Goal: Task Accomplishment & Management: Manage account settings

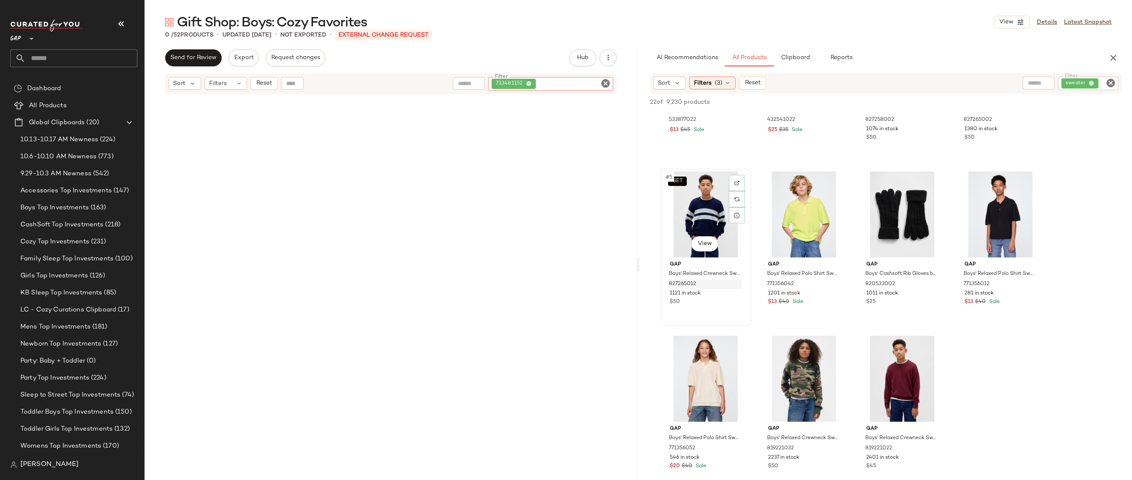
scroll to position [17, 0]
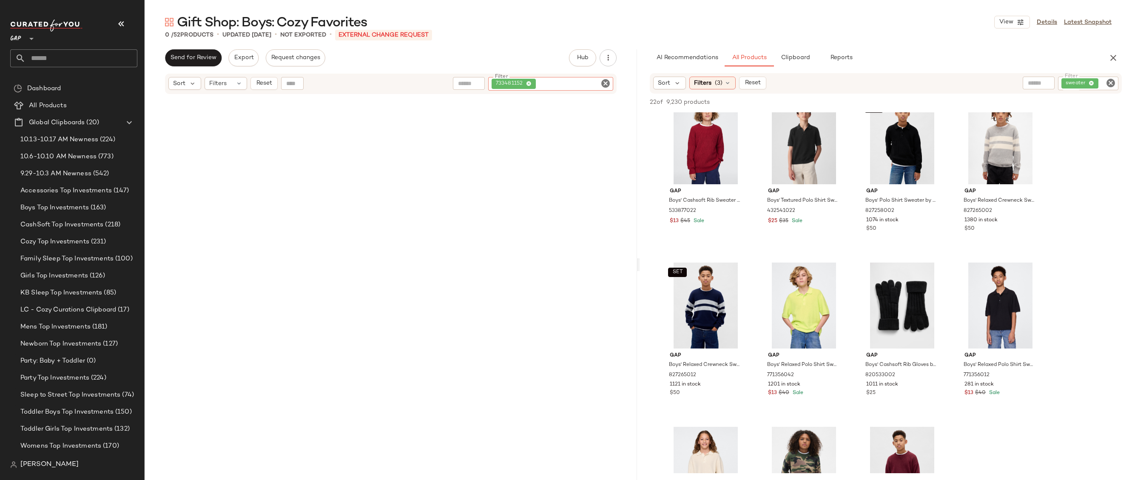
click at [603, 81] on icon "Clear Filter" at bounding box center [605, 83] width 10 height 10
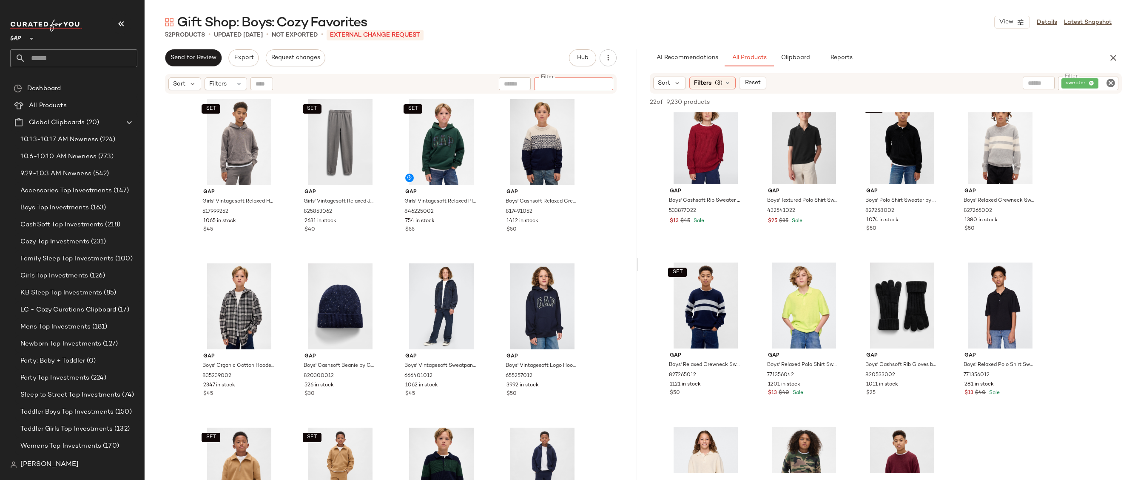
click at [563, 83] on input "Filter" at bounding box center [573, 84] width 72 height 9
paste input "*********"
type input "*********"
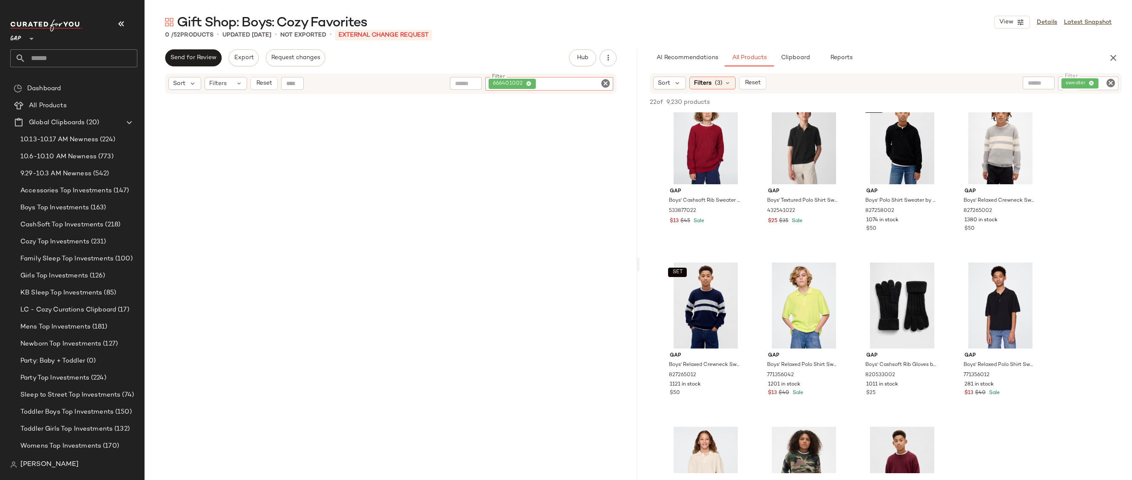
click at [603, 88] on div "666401002" at bounding box center [549, 84] width 128 height 14
click at [603, 83] on icon "Clear Filter" at bounding box center [605, 83] width 10 height 10
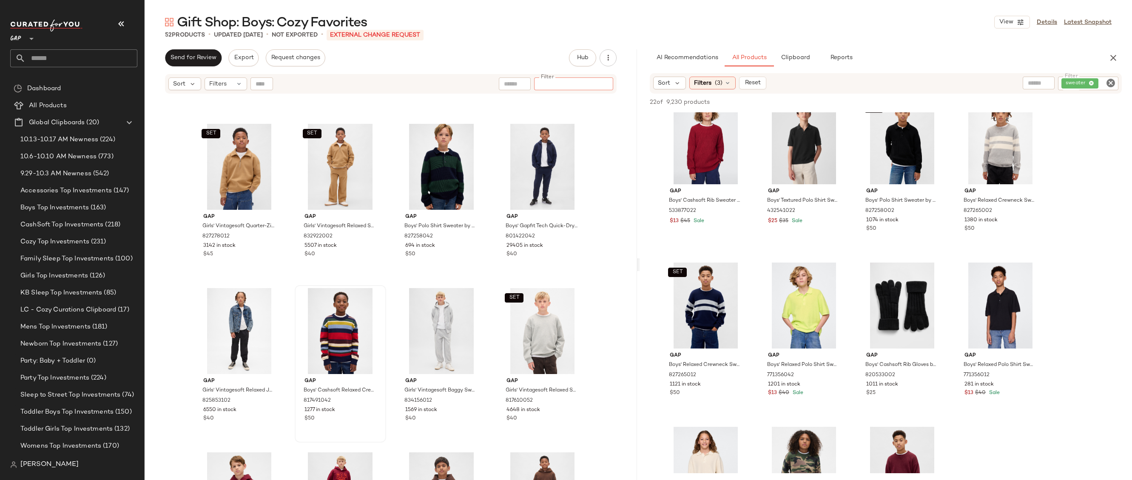
scroll to position [0, 0]
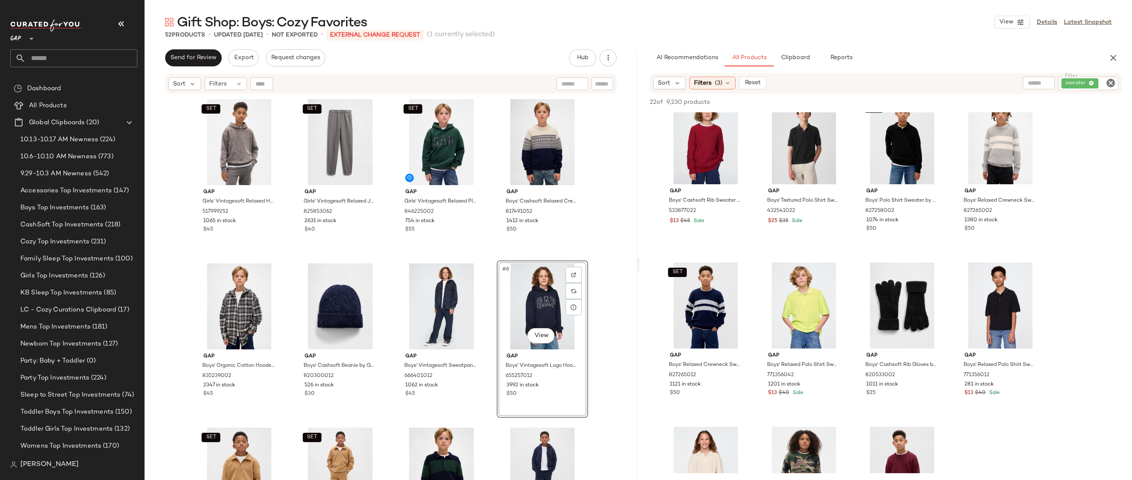
drag, startPoint x: 515, startPoint y: 285, endPoint x: 506, endPoint y: 277, distance: 12.1
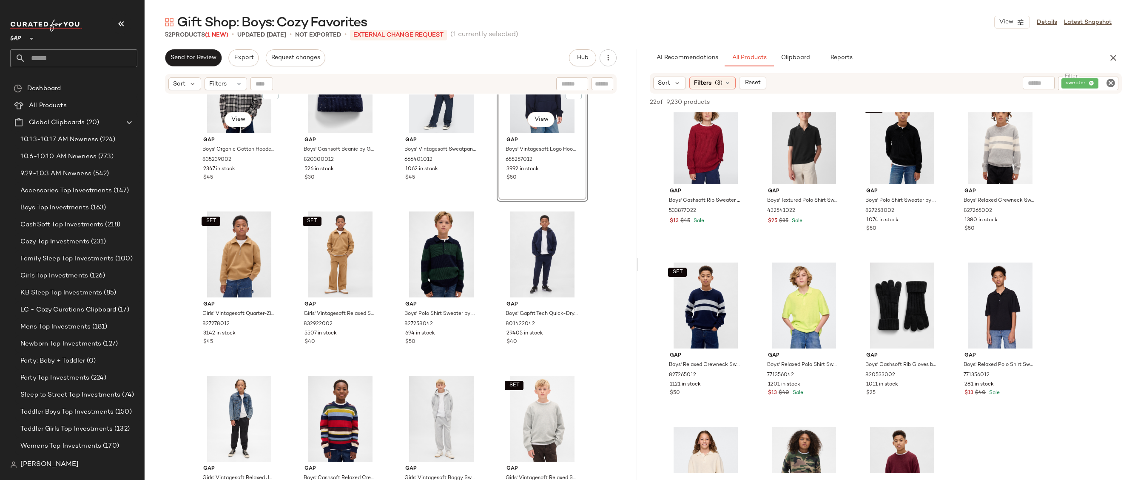
scroll to position [128, 0]
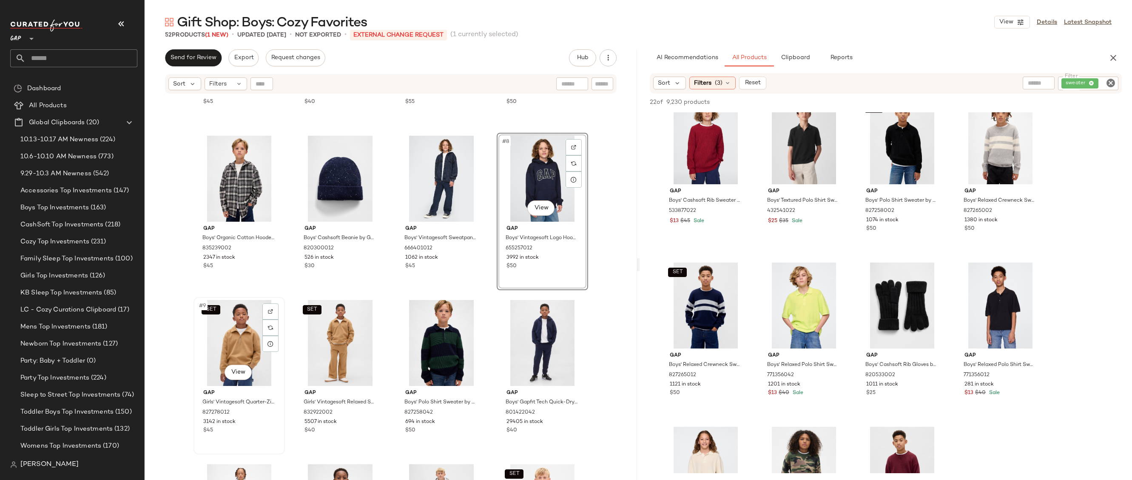
click at [215, 319] on div "SET #9 View" at bounding box center [238, 343] width 85 height 86
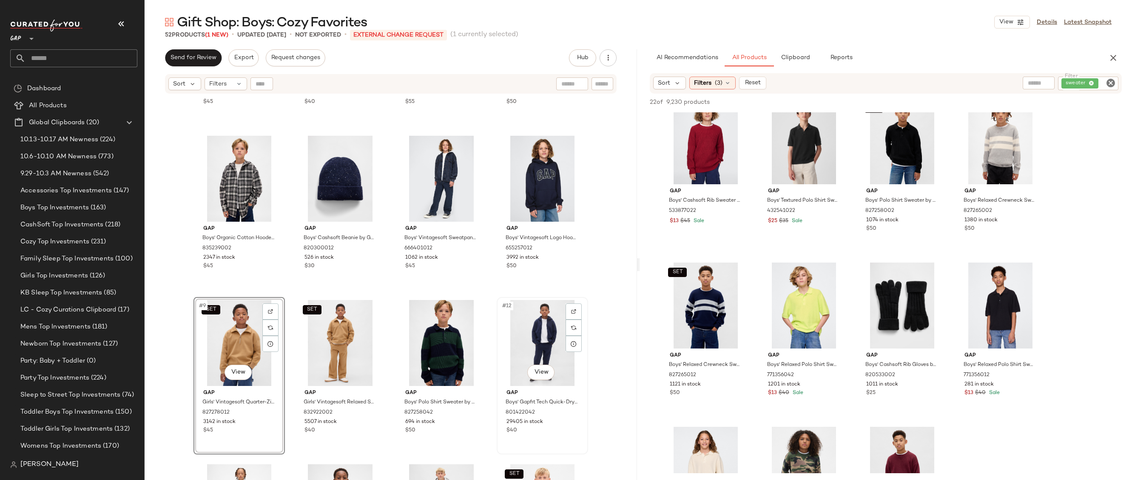
click at [519, 334] on div "#12 View" at bounding box center [542, 343] width 85 height 86
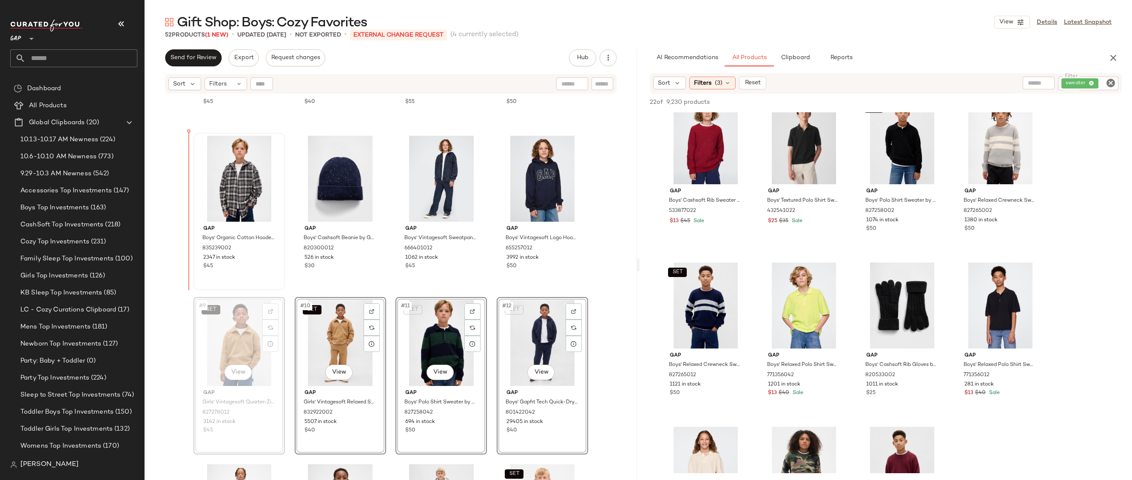
drag, startPoint x: 225, startPoint y: 343, endPoint x: 214, endPoint y: 218, distance: 125.9
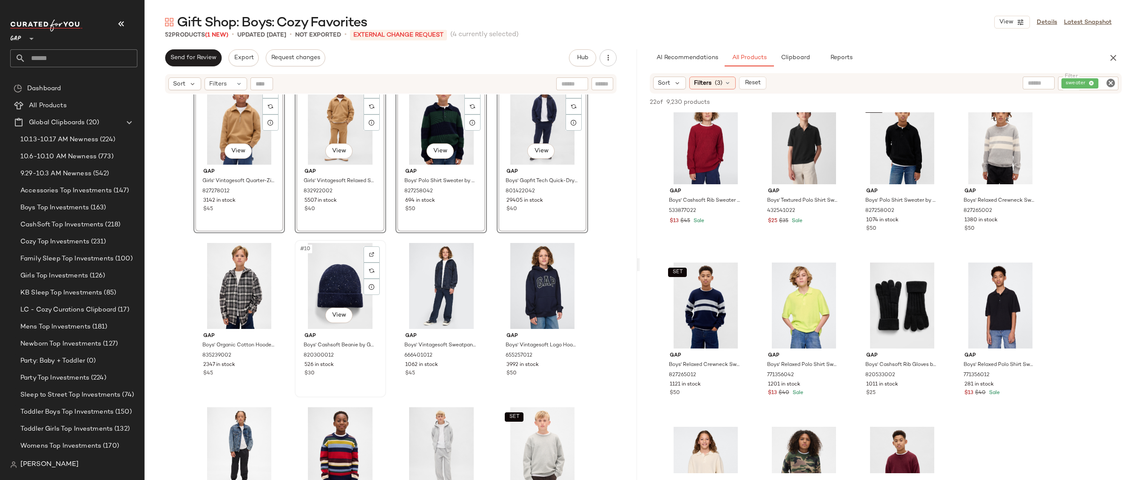
scroll to position [156, 0]
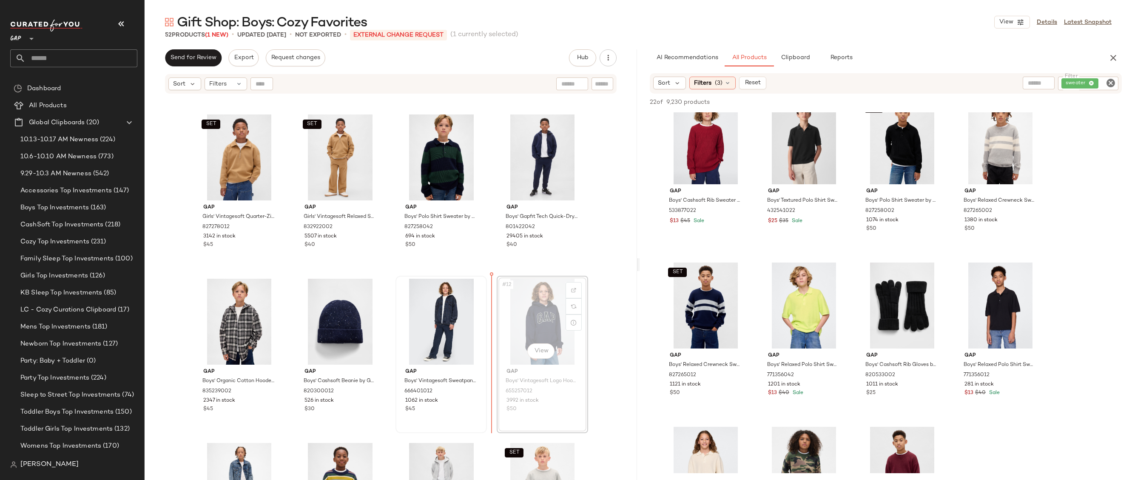
drag, startPoint x: 554, startPoint y: 312, endPoint x: 419, endPoint y: 314, distance: 135.7
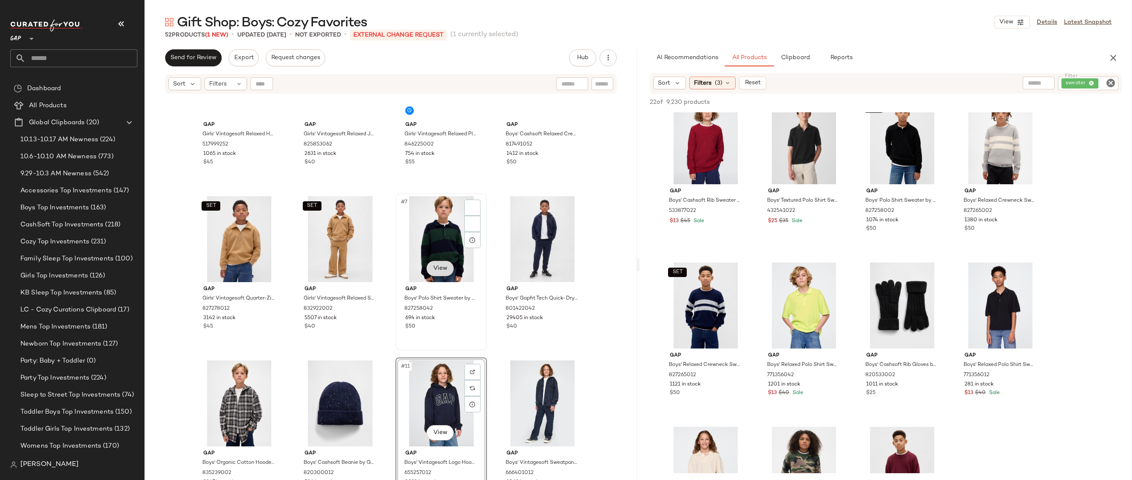
scroll to position [25, 0]
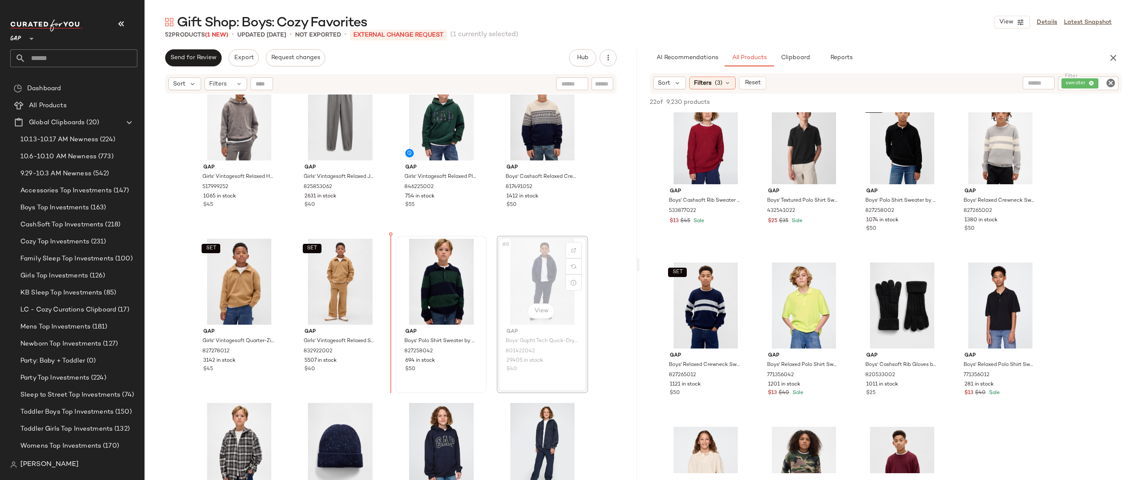
drag, startPoint x: 526, startPoint y: 271, endPoint x: 522, endPoint y: 271, distance: 4.3
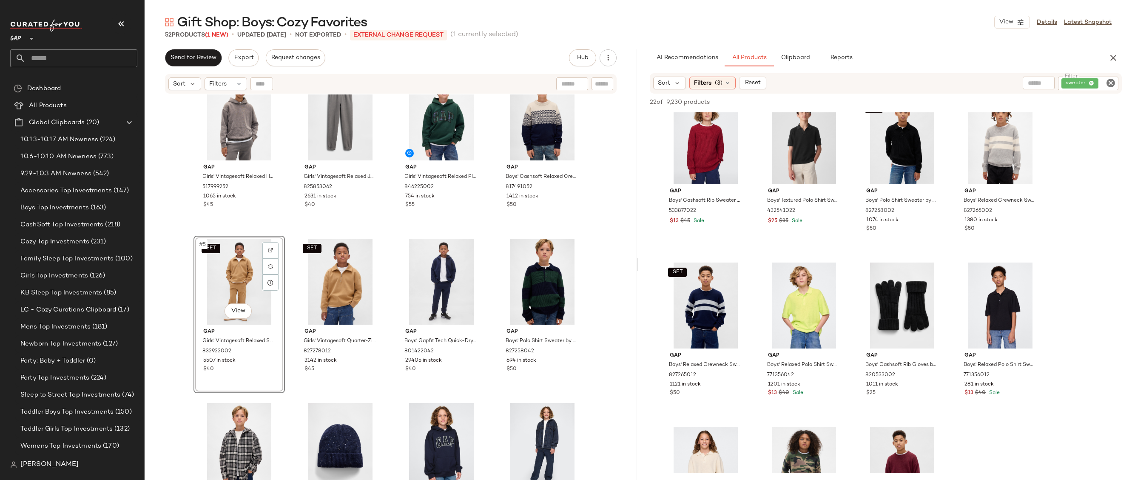
click at [171, 309] on div "SET Gap Girls' Vintagesoft Relaxed Hoodie by Gap Shark Fin Size S (6/7) 5179992…" at bounding box center [391, 297] width 492 height 407
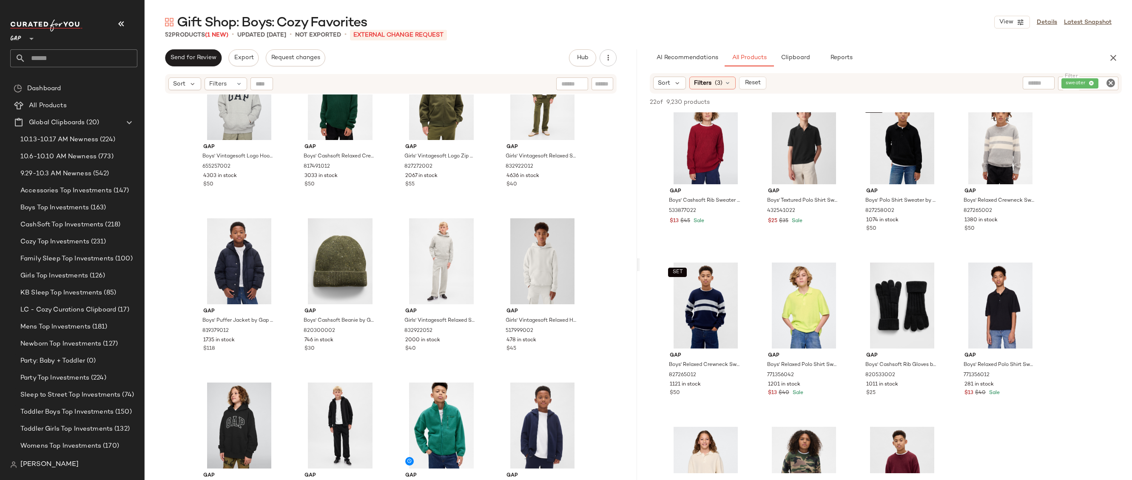
scroll to position [1729, 0]
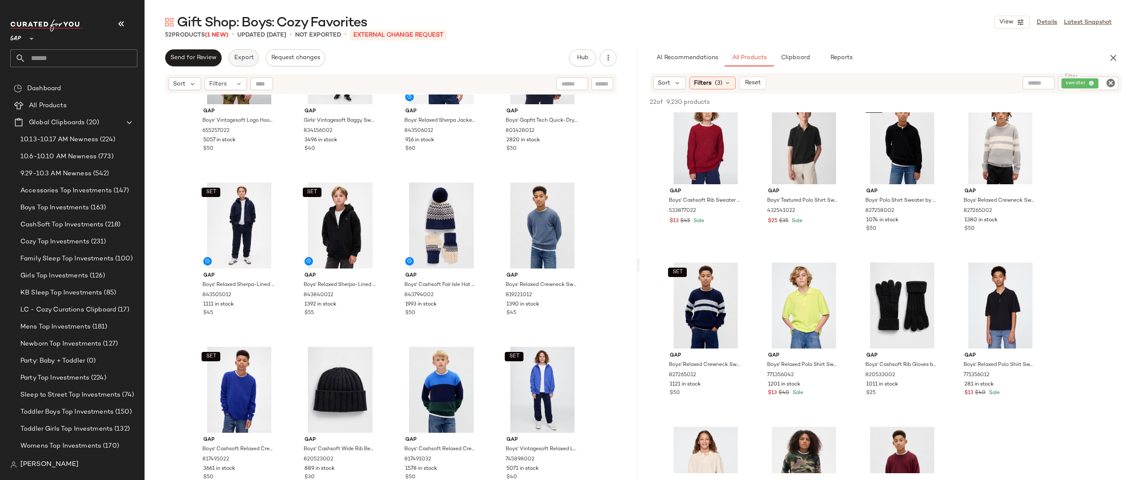
click at [244, 60] on span "Export" at bounding box center [243, 57] width 20 height 7
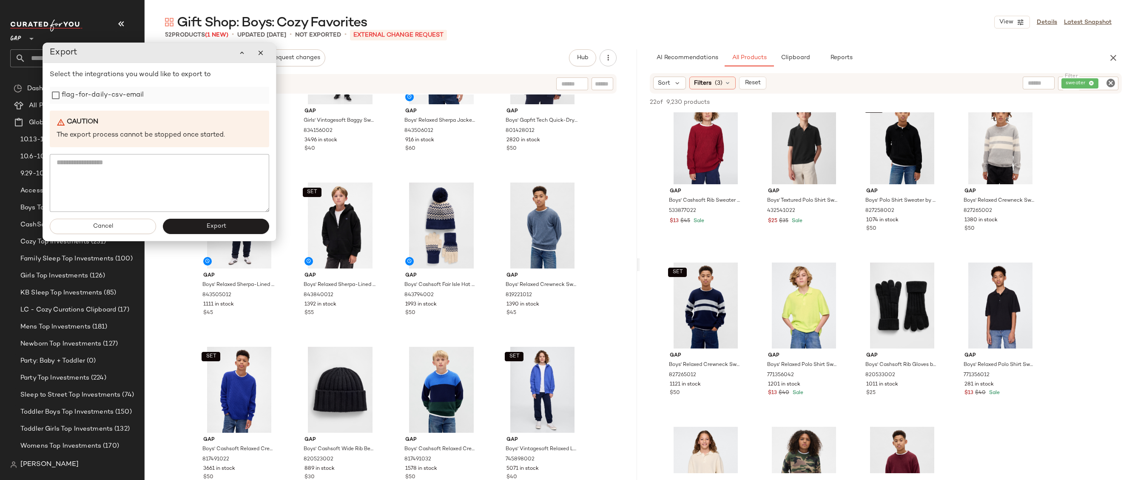
click at [70, 97] on label "flag-for-daily-csv-email" at bounding box center [103, 95] width 82 height 17
click at [189, 227] on button "Export" at bounding box center [216, 226] width 106 height 15
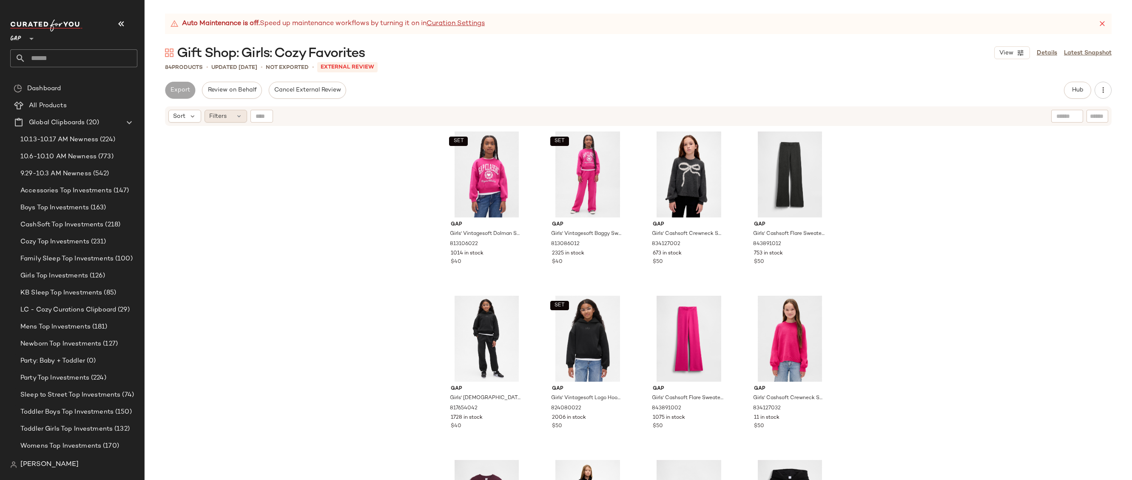
click at [219, 116] on span "Filters" at bounding box center [217, 116] width 17 height 9
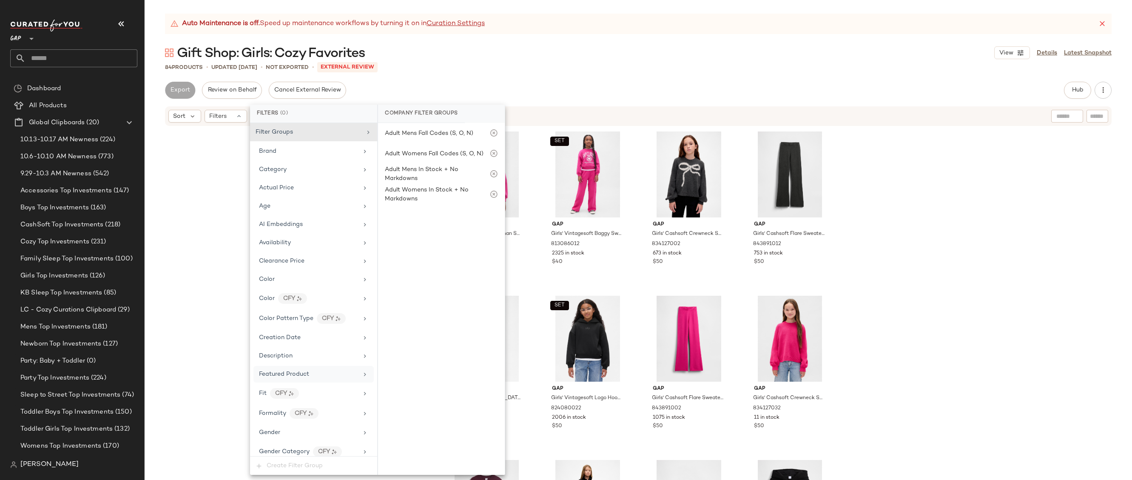
scroll to position [437, 0]
click at [319, 303] on div "Price Type" at bounding box center [308, 301] width 99 height 9
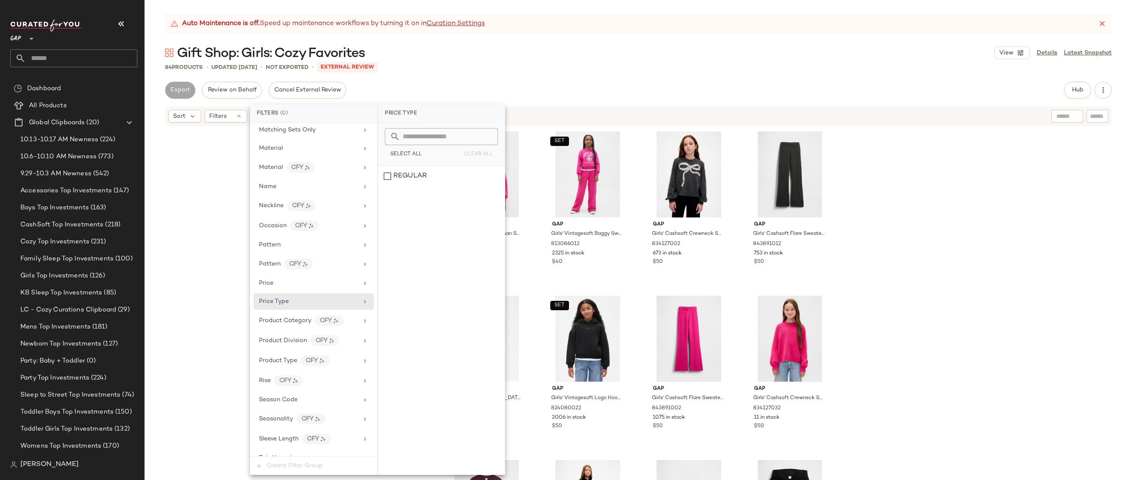
click at [222, 304] on div "SET Gap Girls' Vintagesoft Dolman Sweatshirt by Gap Bright Fuchsia Size S (6/7)…" at bounding box center [638, 314] width 987 height 374
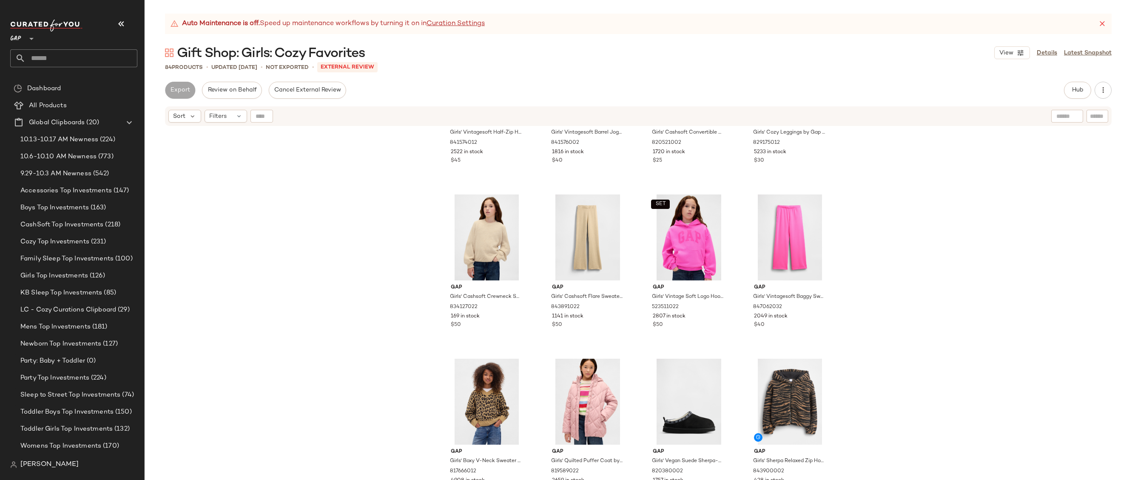
scroll to position [3074, 0]
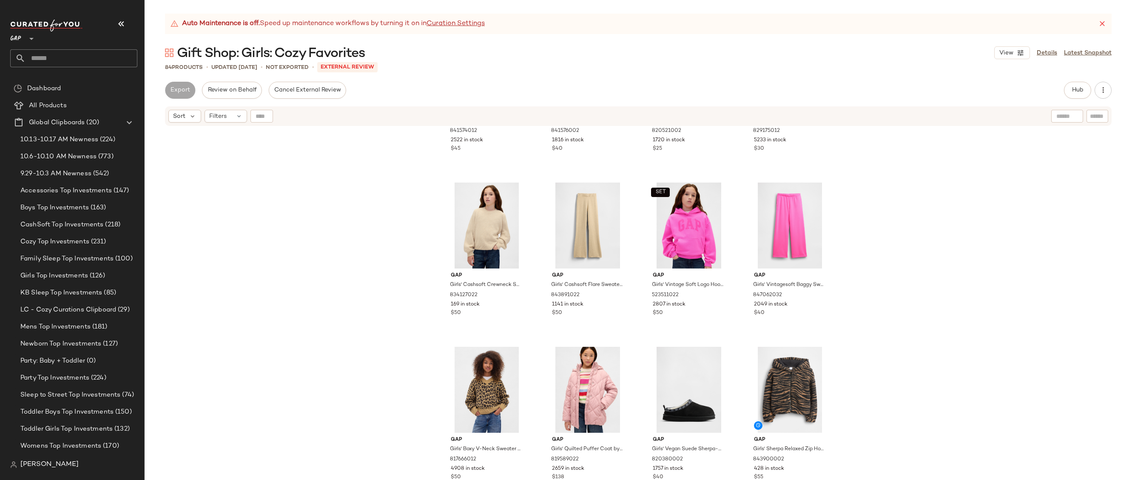
click at [1100, 24] on icon at bounding box center [1102, 24] width 9 height 9
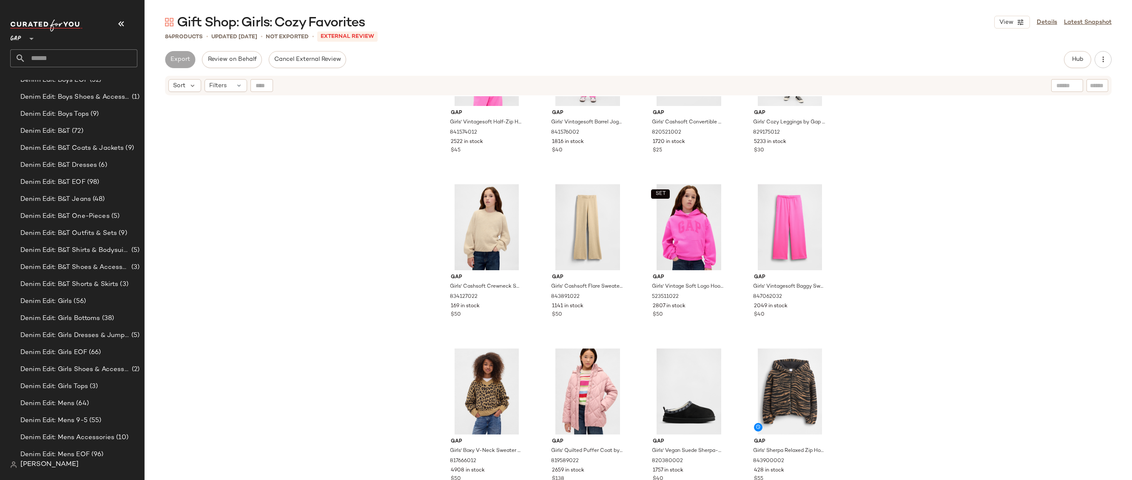
scroll to position [926, 0]
click at [182, 57] on div "Export" at bounding box center [180, 59] width 30 height 17
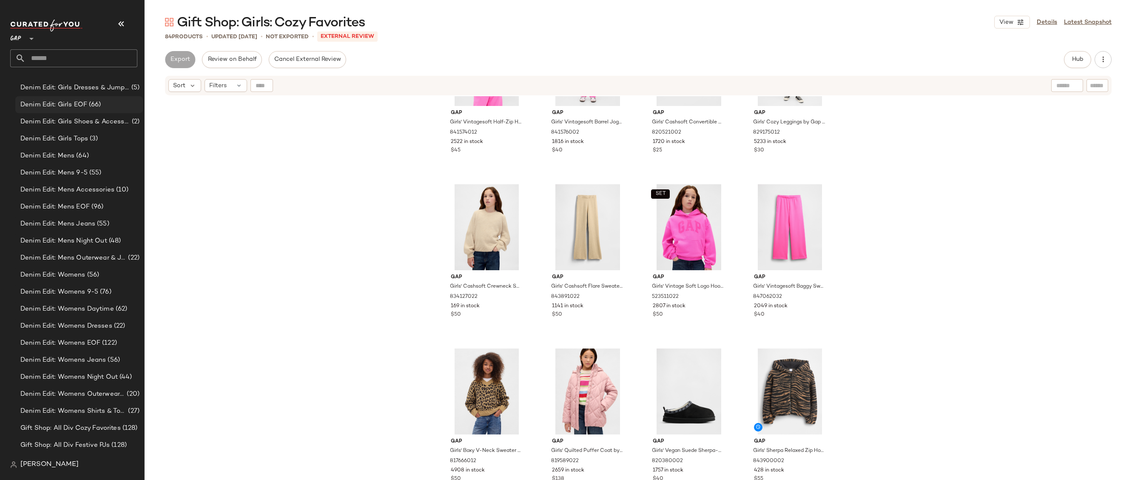
scroll to position [1636, 0]
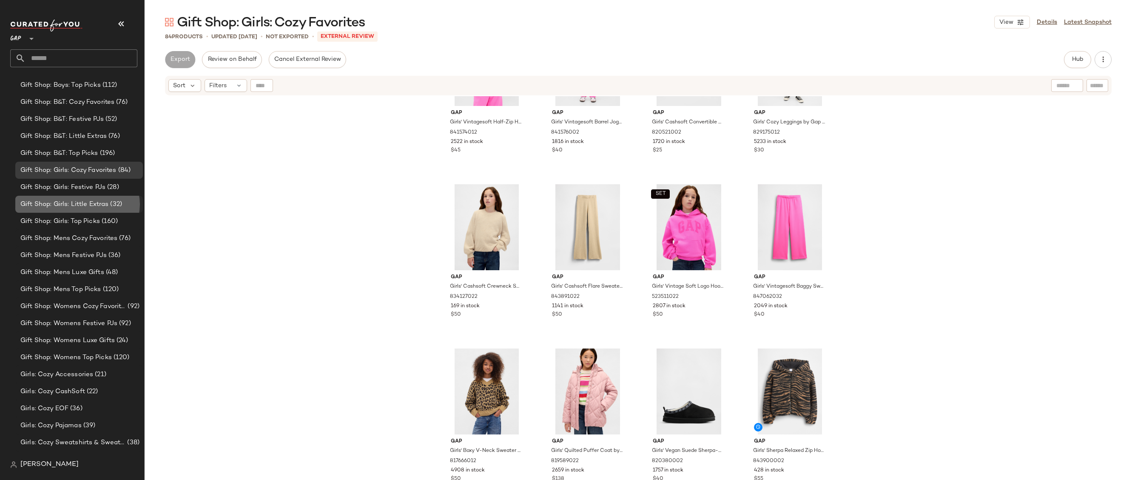
click at [108, 205] on span "Gift Shop: Girls: Little Extras" at bounding box center [64, 204] width 88 height 10
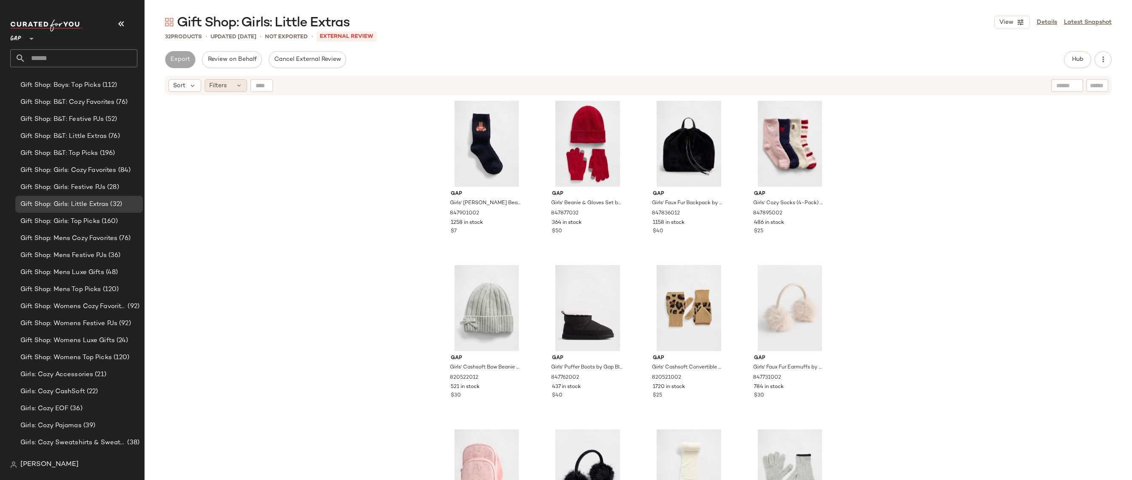
click at [236, 88] on icon at bounding box center [239, 85] width 7 height 7
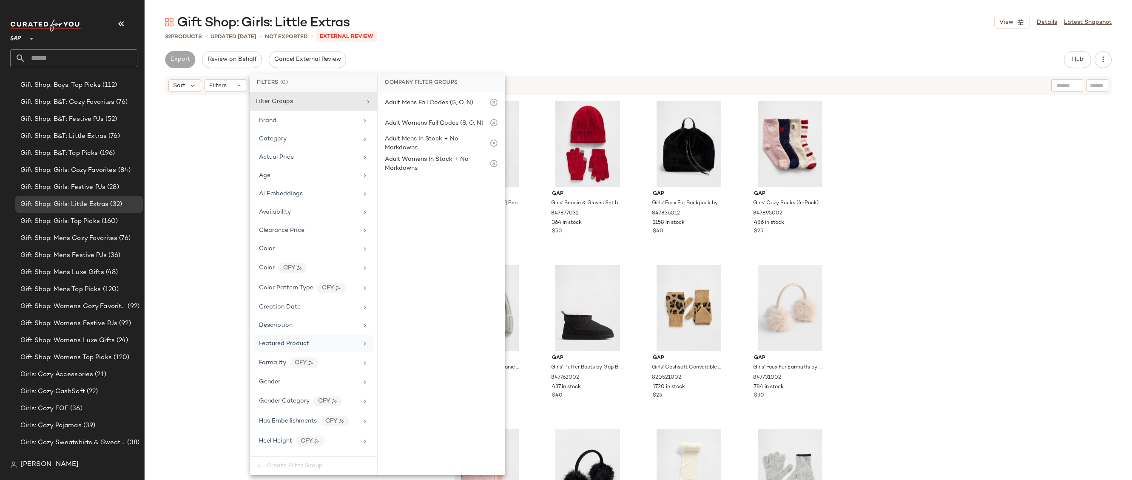
scroll to position [335, 0]
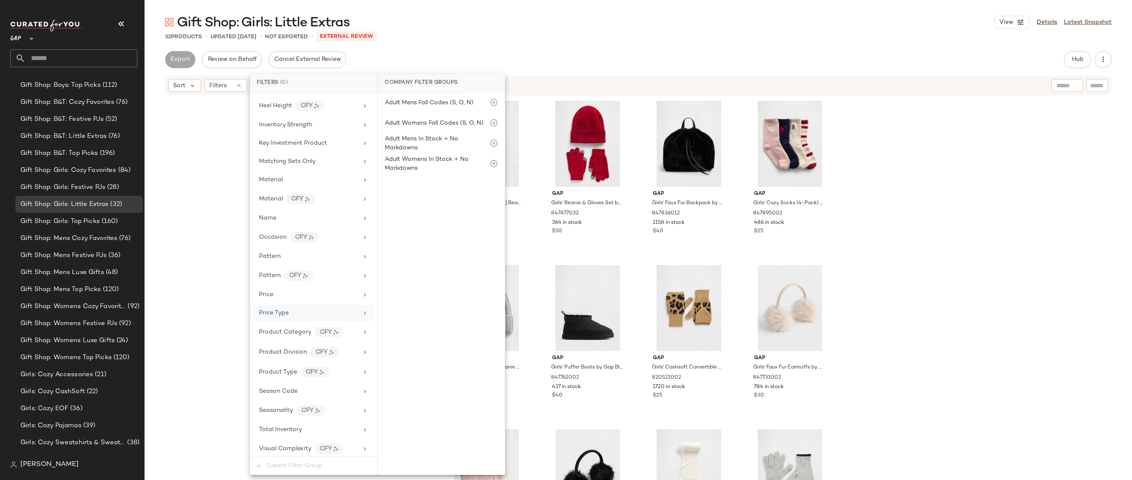
click at [300, 311] on div "Price Type" at bounding box center [308, 312] width 99 height 9
click at [516, 7] on main "Gift Shop: Girls: Little Extras View Details Latest Snapshot 32 Products • upda…" at bounding box center [566, 240] width 1132 height 480
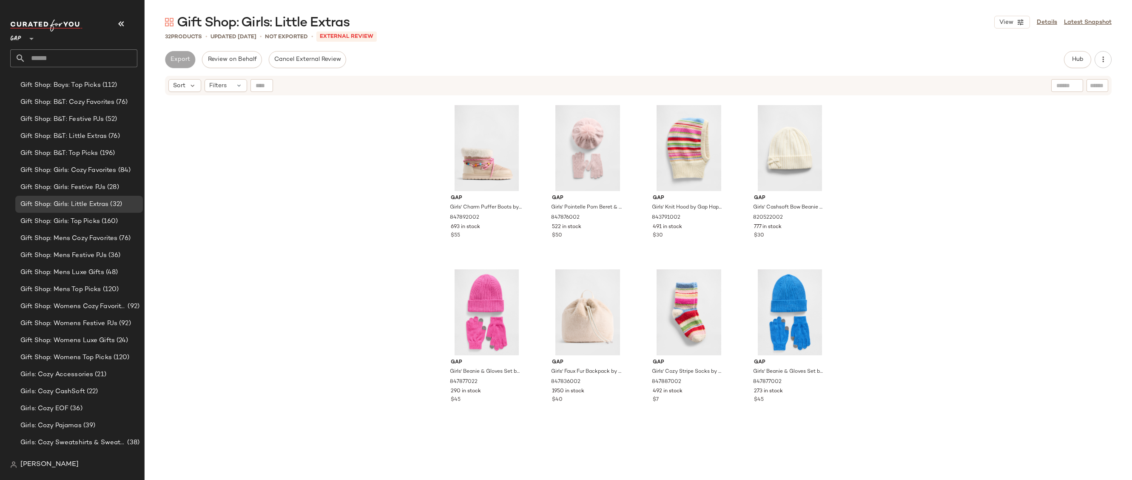
scroll to position [908, 0]
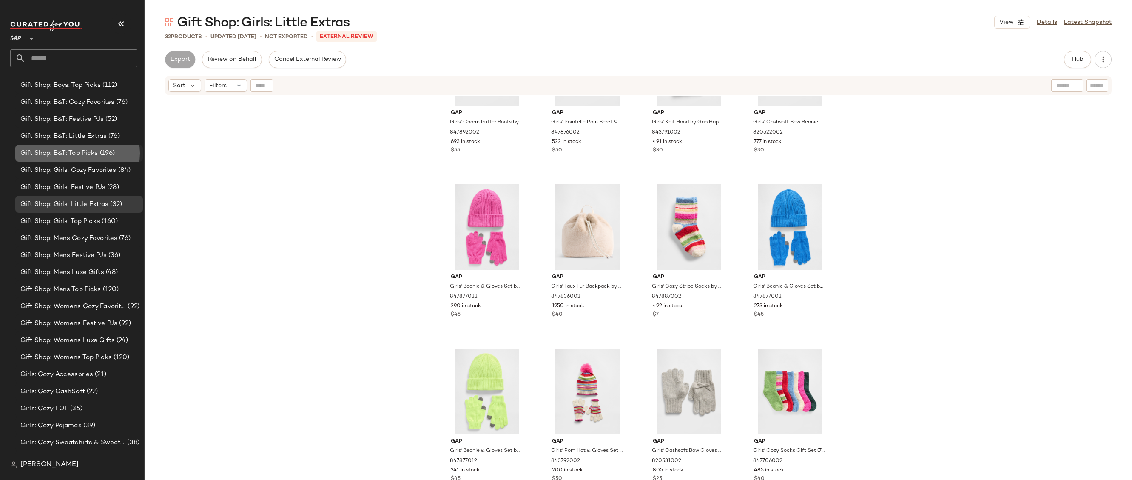
click at [93, 152] on span "Gift Shop: B&T: Top Picks" at bounding box center [59, 153] width 78 height 10
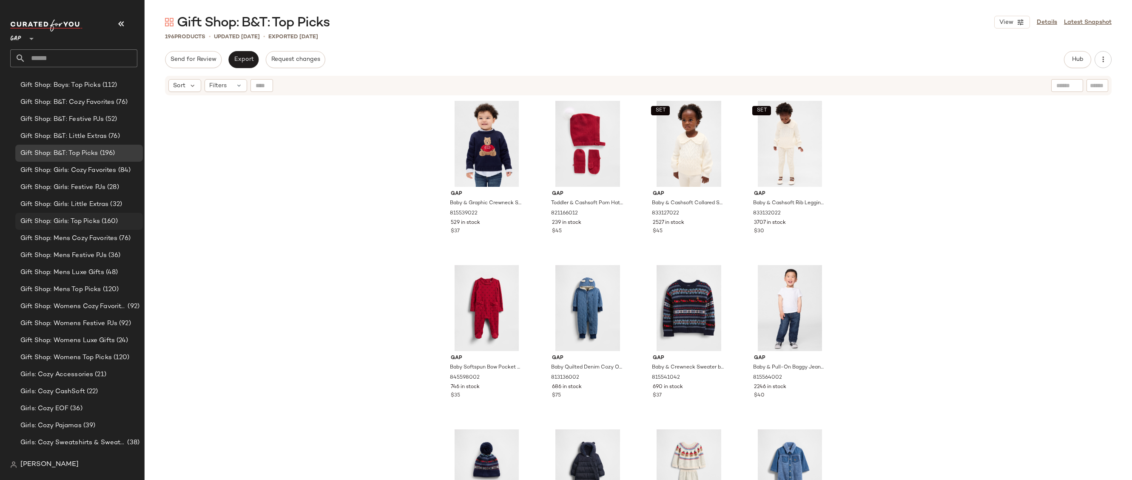
click at [94, 224] on span "Gift Shop: Girls: Top Picks" at bounding box center [60, 221] width 80 height 10
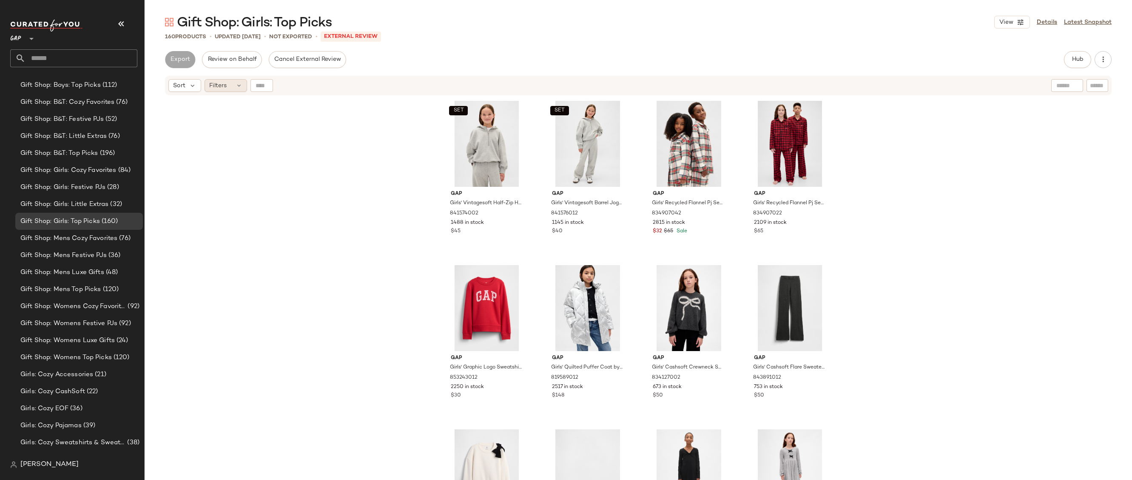
click at [234, 89] on div "Filters" at bounding box center [226, 85] width 43 height 13
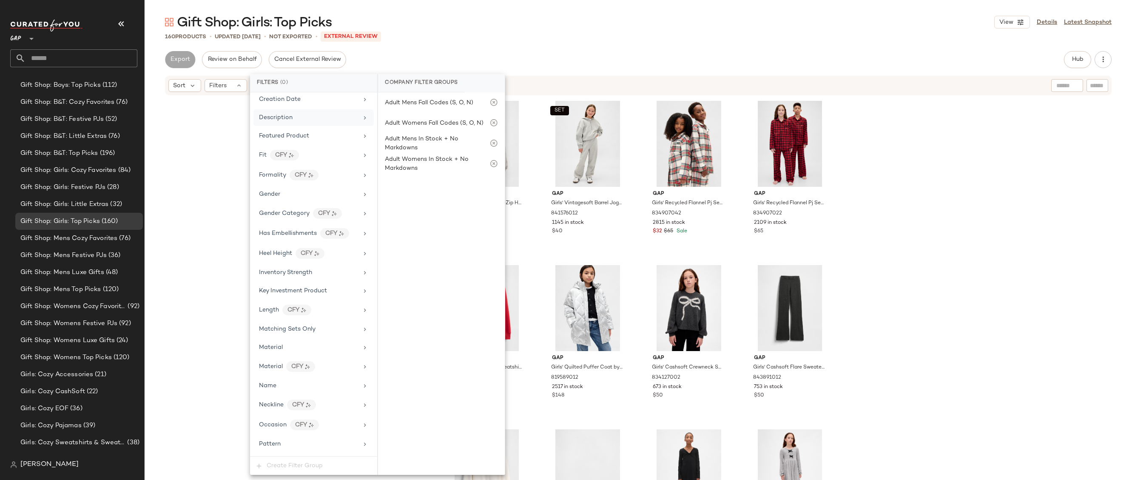
scroll to position [475, 0]
click at [319, 230] on div "Price Type" at bounding box center [308, 232] width 99 height 9
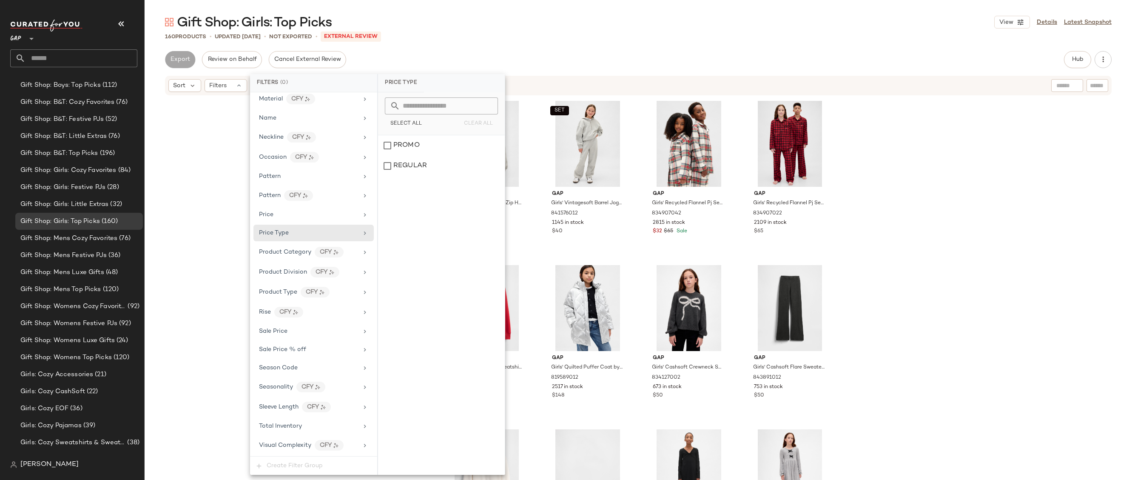
click at [237, 316] on div "SET Gap Girls' Vintagesoft Half-Zip Hoodie by Gap Light Heather Gray Size XS (4…" at bounding box center [638, 299] width 987 height 407
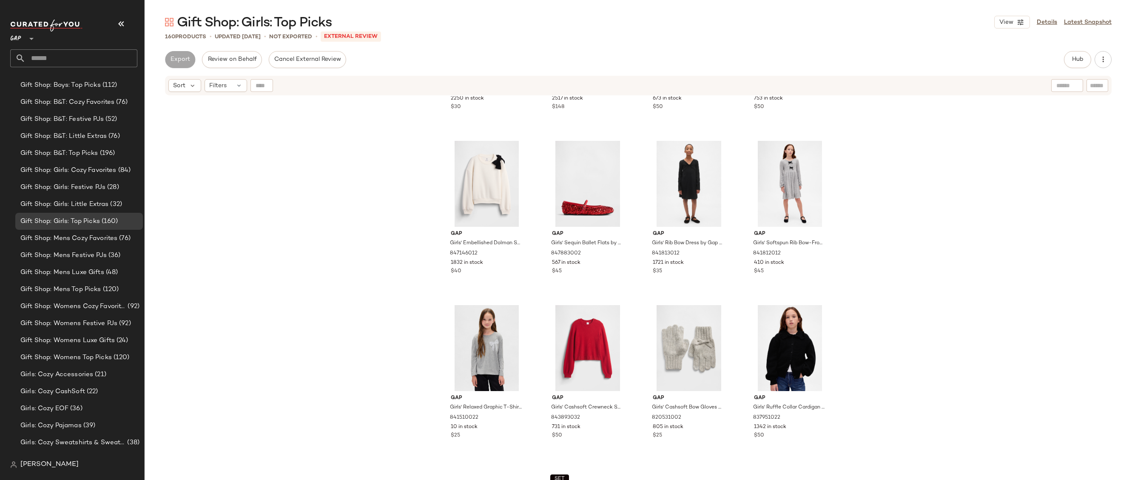
scroll to position [443, 0]
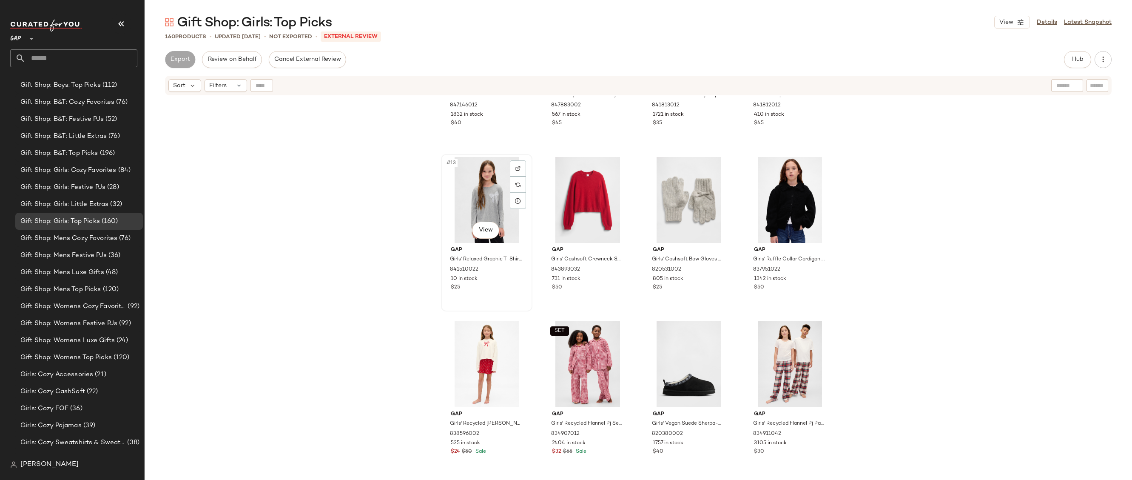
click at [467, 186] on div "#13 View" at bounding box center [486, 200] width 85 height 86
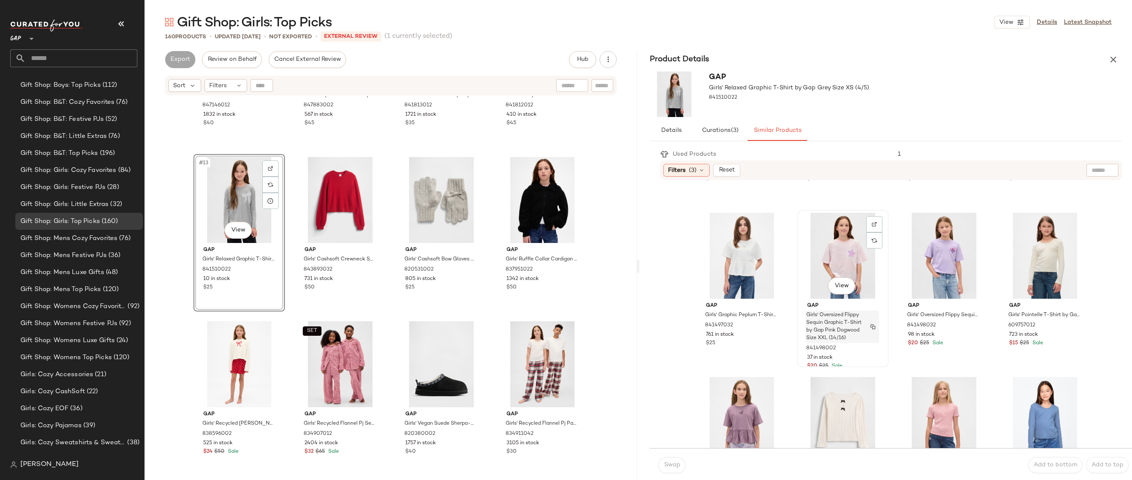
scroll to position [663, 0]
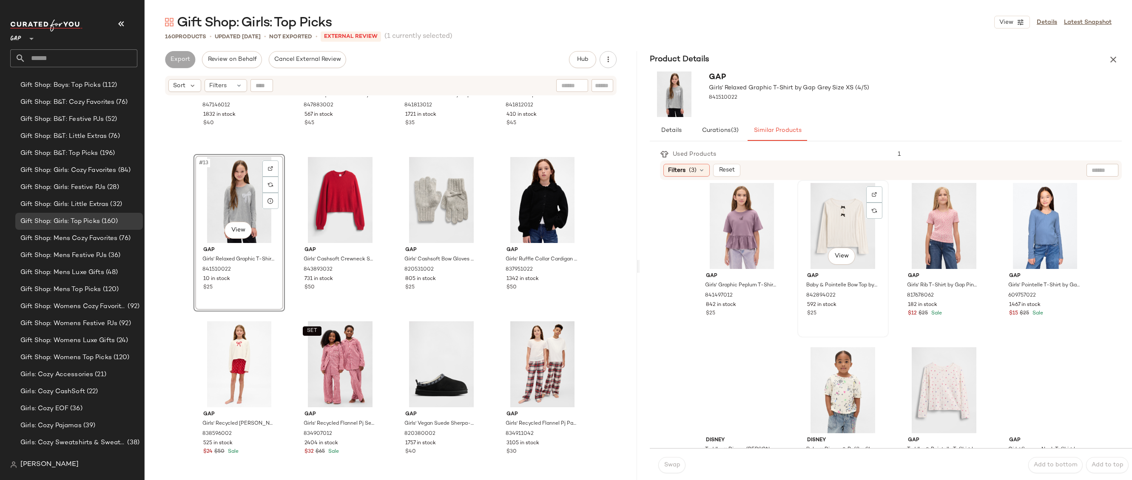
click at [826, 228] on div "View" at bounding box center [842, 226] width 85 height 86
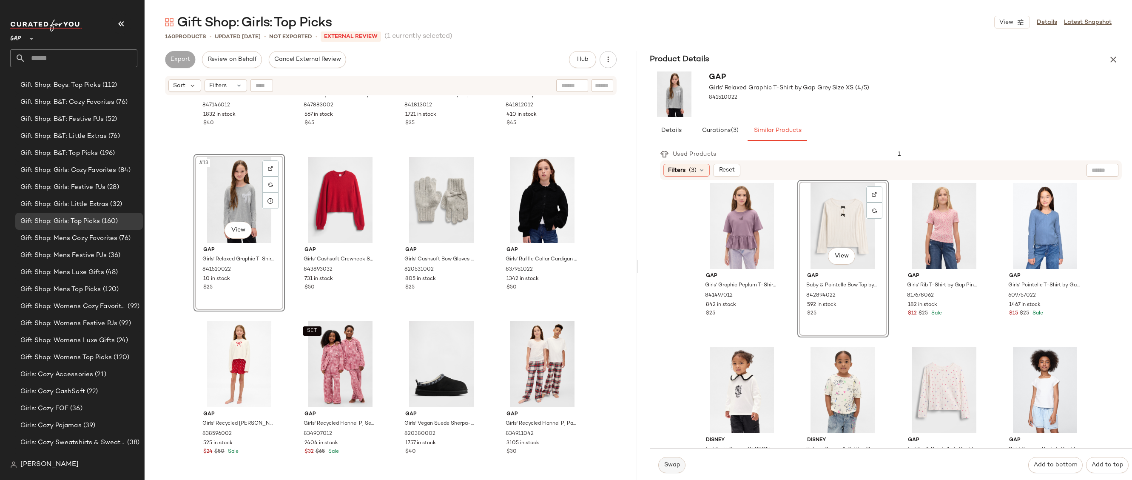
click at [669, 466] on span "Swap" at bounding box center [671, 464] width 17 height 7
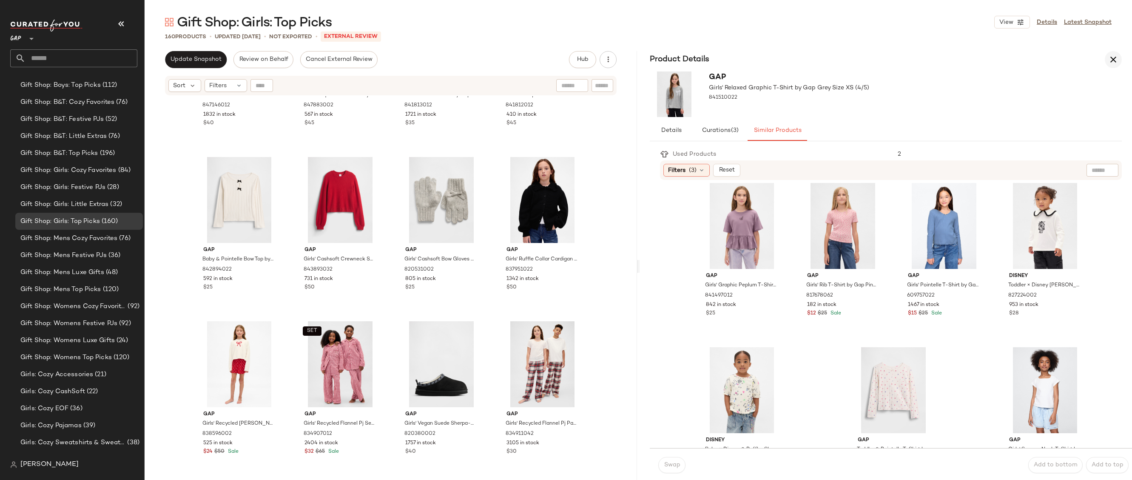
click at [1114, 57] on icon "button" at bounding box center [1113, 59] width 10 height 10
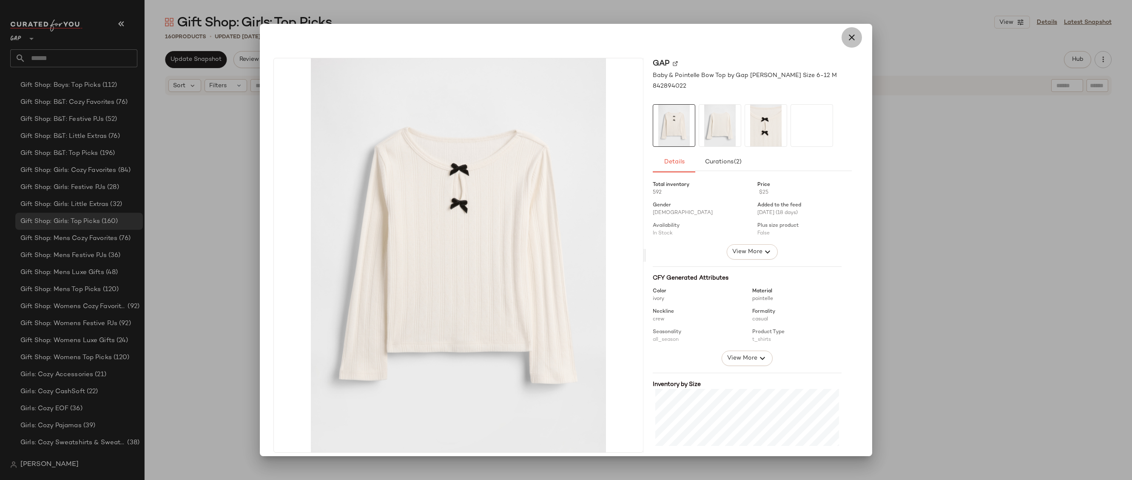
click at [844, 27] on button "button" at bounding box center [851, 37] width 20 height 20
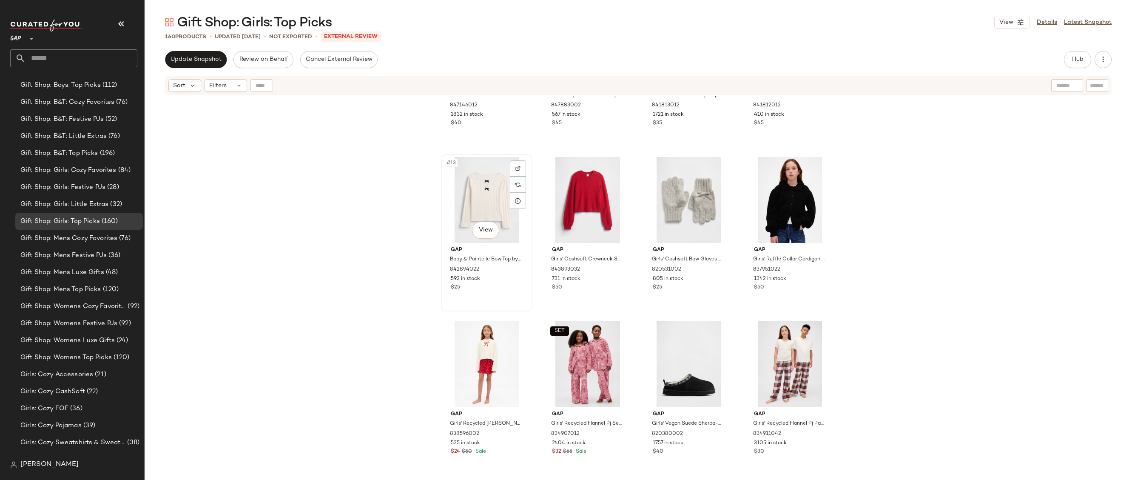
drag, startPoint x: 491, startPoint y: 186, endPoint x: 486, endPoint y: 186, distance: 5.5
click at [491, 186] on div "#13 View" at bounding box center [486, 200] width 85 height 86
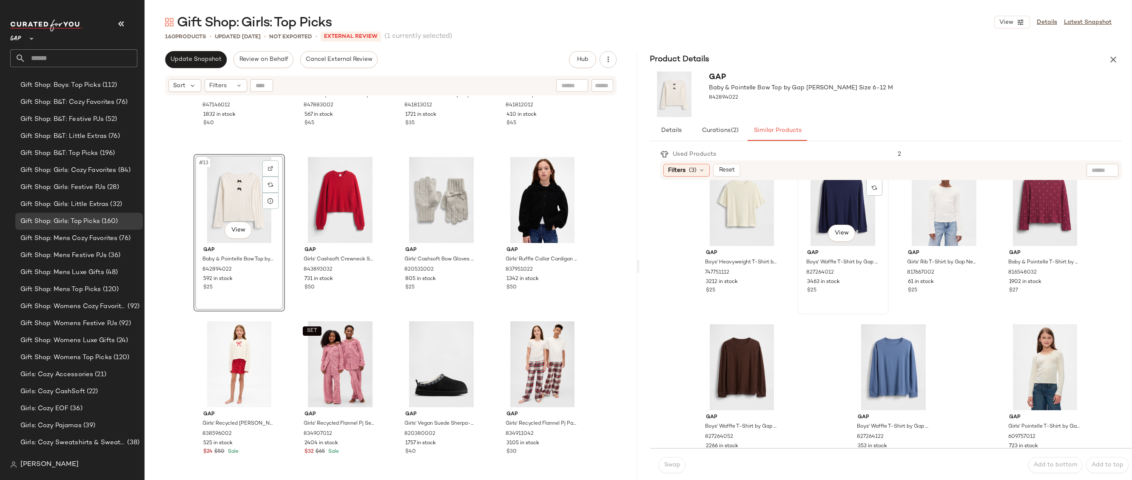
scroll to position [645, 0]
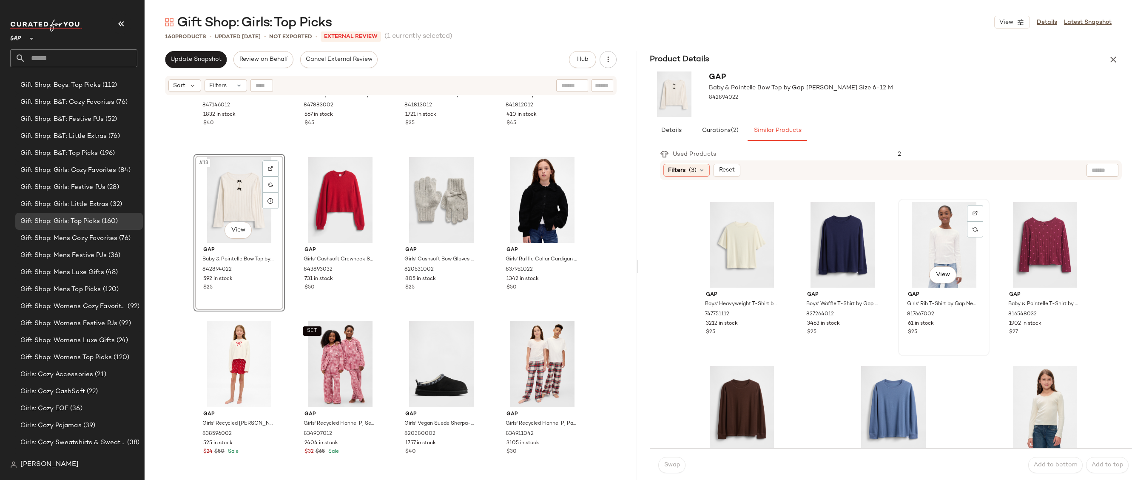
click at [927, 239] on div "View" at bounding box center [943, 245] width 85 height 86
click at [939, 282] on body "GAP ** Dashboard All Products Global Clipboards (20) 10.13-10.17 AM Newness (22…" at bounding box center [566, 240] width 1132 height 480
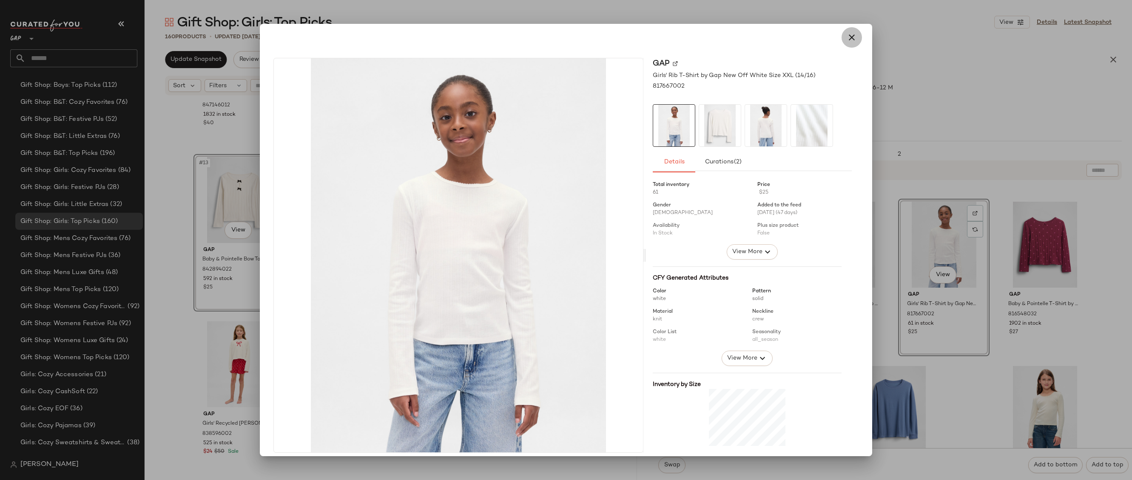
click at [847, 37] on icon "button" at bounding box center [852, 37] width 10 height 10
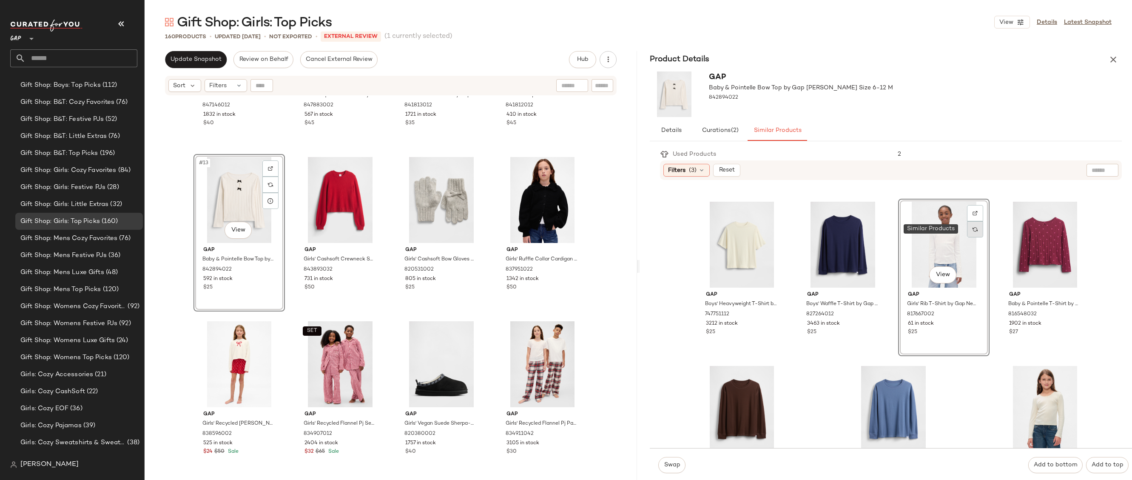
click at [972, 227] on img at bounding box center [974, 229] width 5 height 5
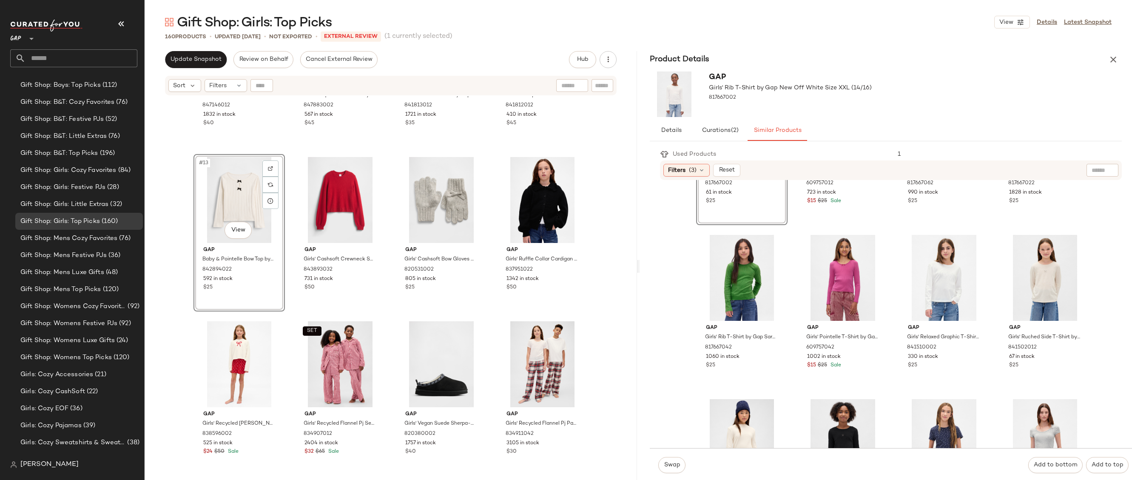
scroll to position [2, 0]
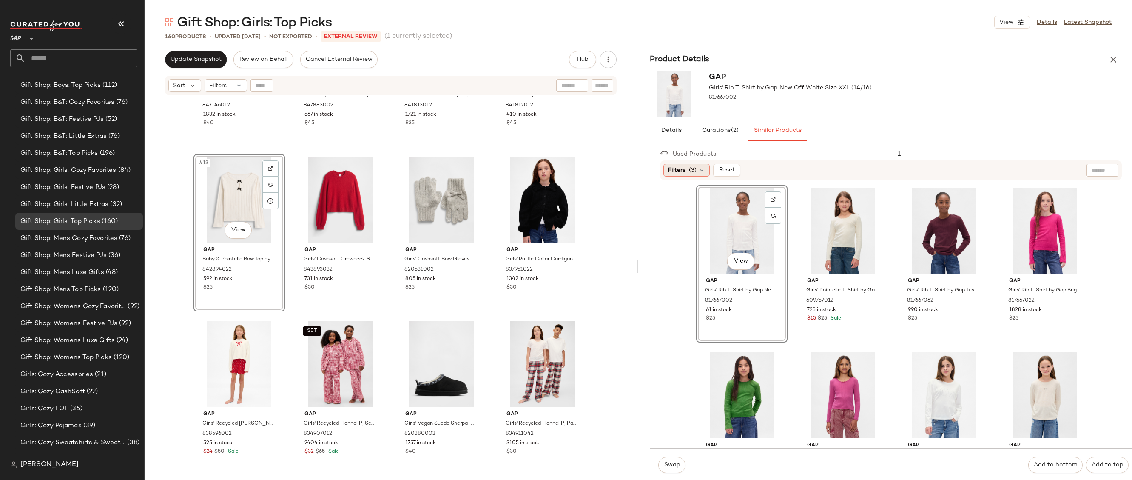
click at [692, 171] on span "(3)" at bounding box center [693, 170] width 8 height 9
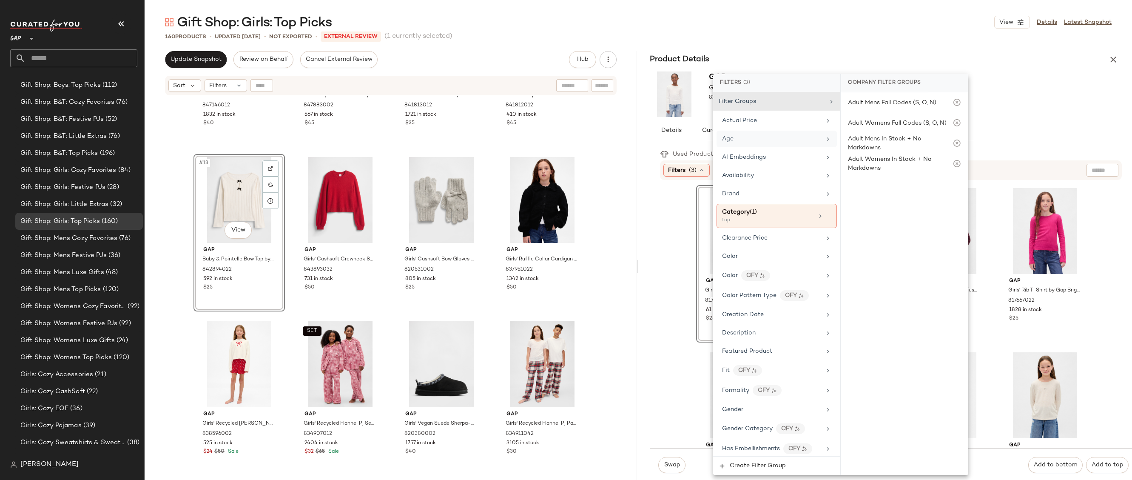
click at [775, 139] on div "Age" at bounding box center [771, 138] width 99 height 9
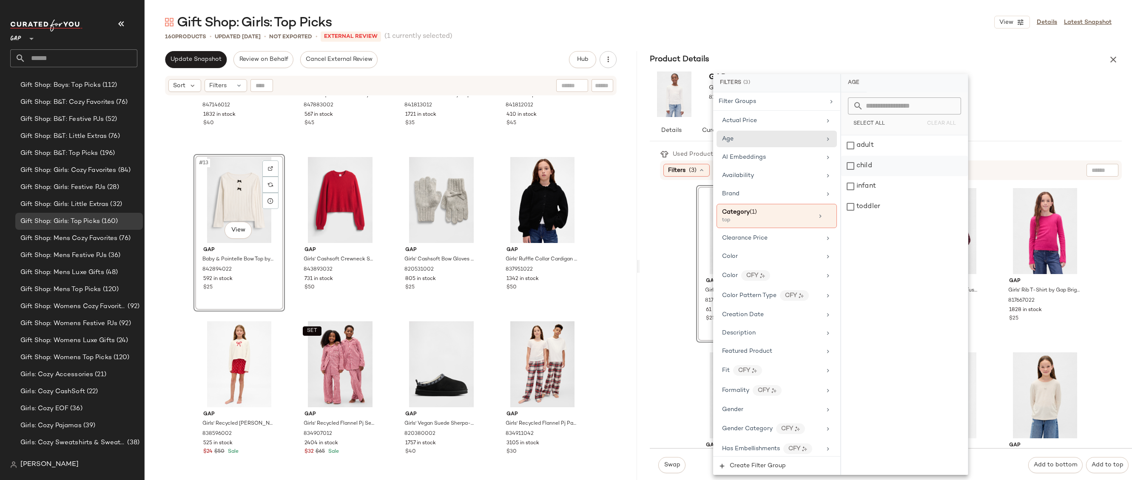
click at [879, 170] on div "child" at bounding box center [904, 166] width 127 height 20
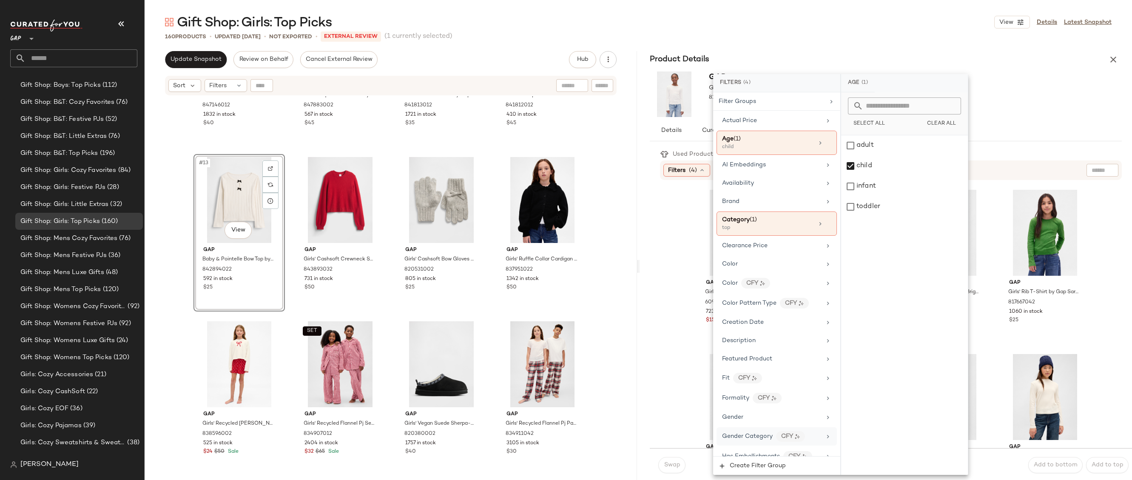
click at [751, 433] on span "Gender Category" at bounding box center [747, 436] width 51 height 6
click at [870, 207] on div "girls" at bounding box center [904, 206] width 127 height 20
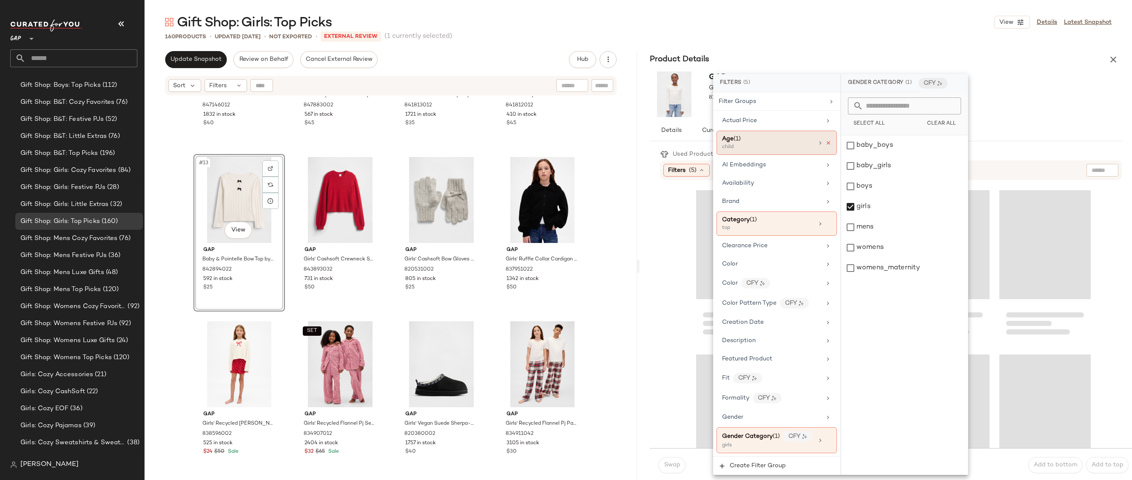
click at [827, 142] on icon at bounding box center [828, 143] width 6 height 6
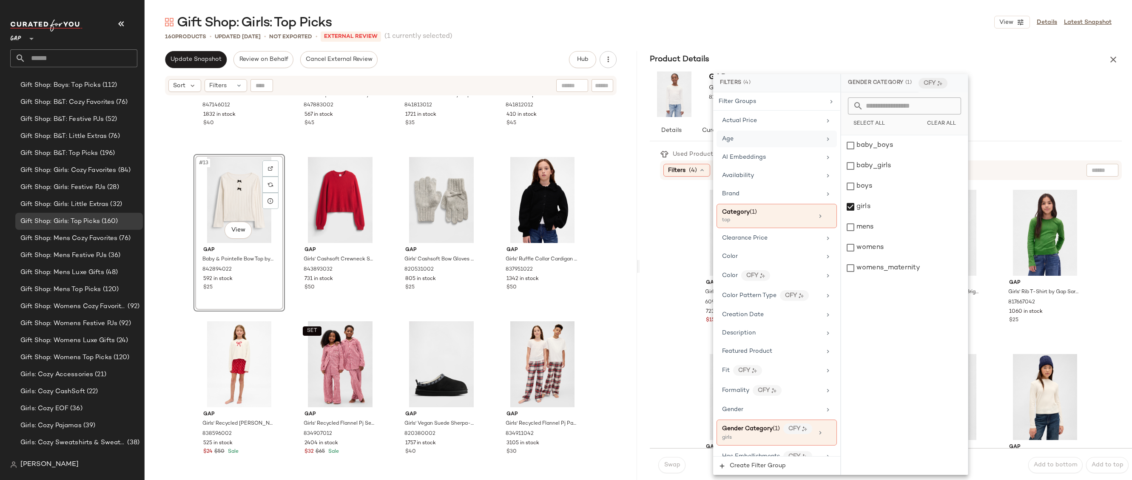
click at [979, 46] on div "Gift Shop: Girls: Top Picks View Details Latest Snapshot 160 Products • updated…" at bounding box center [638, 247] width 987 height 466
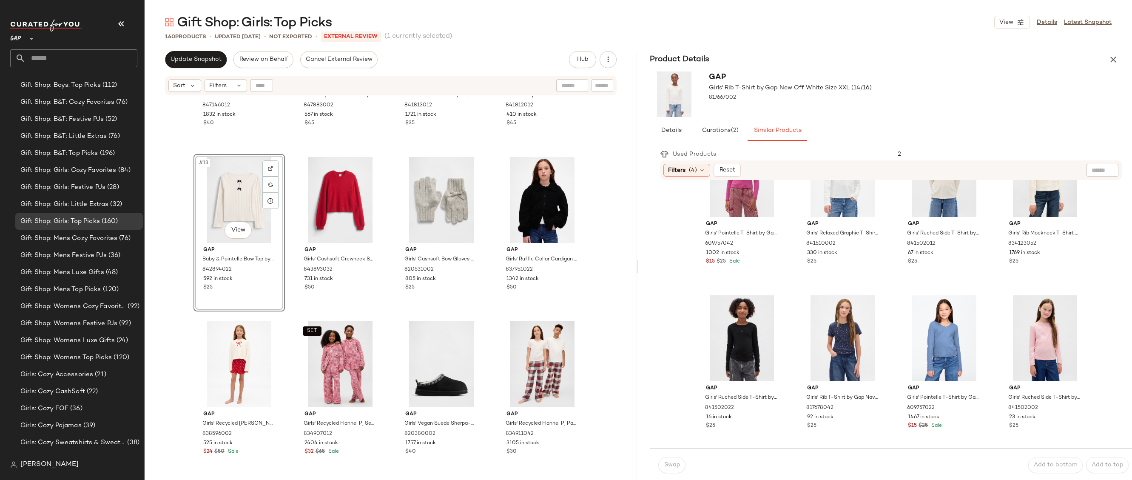
scroll to position [267, 0]
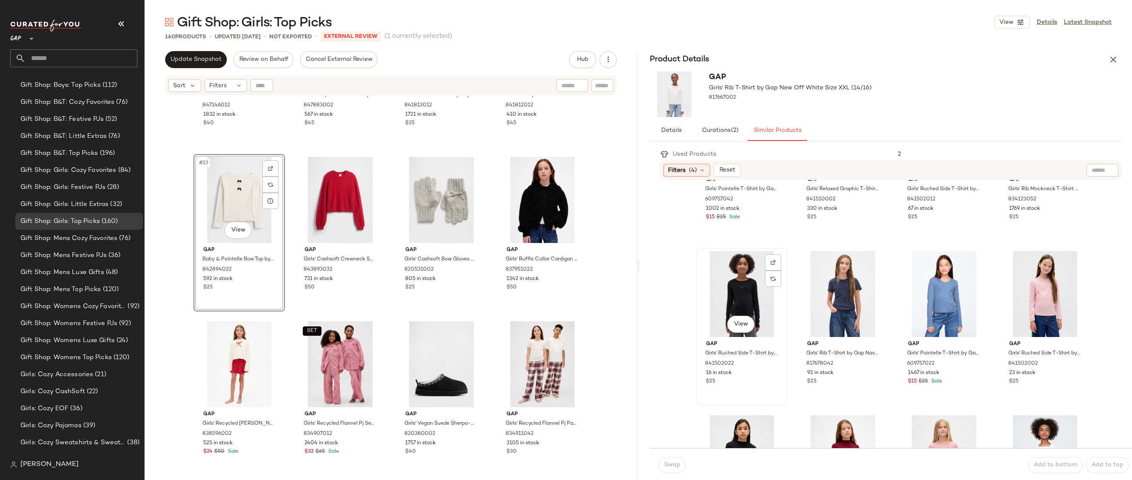
click at [731, 295] on div "View" at bounding box center [741, 294] width 85 height 86
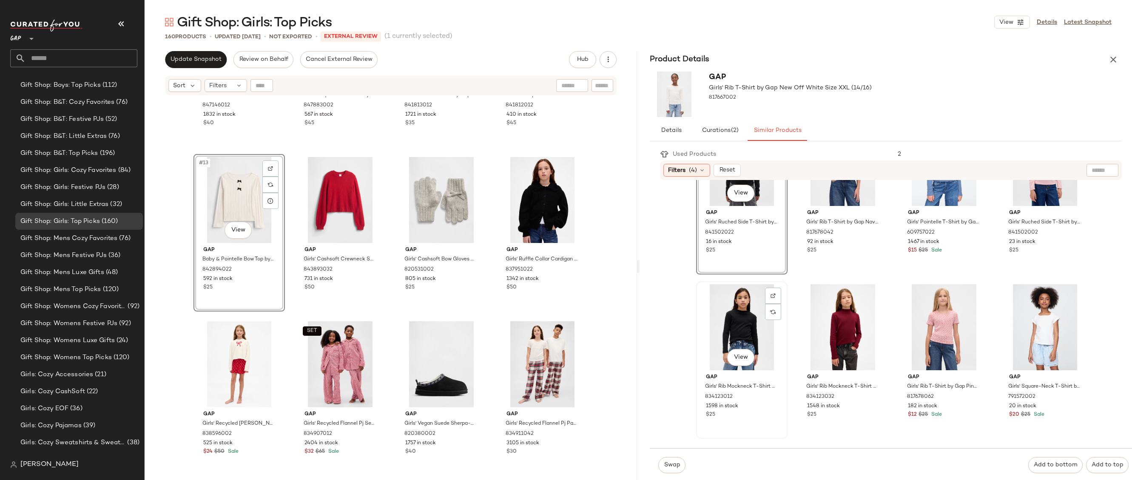
scroll to position [443, 0]
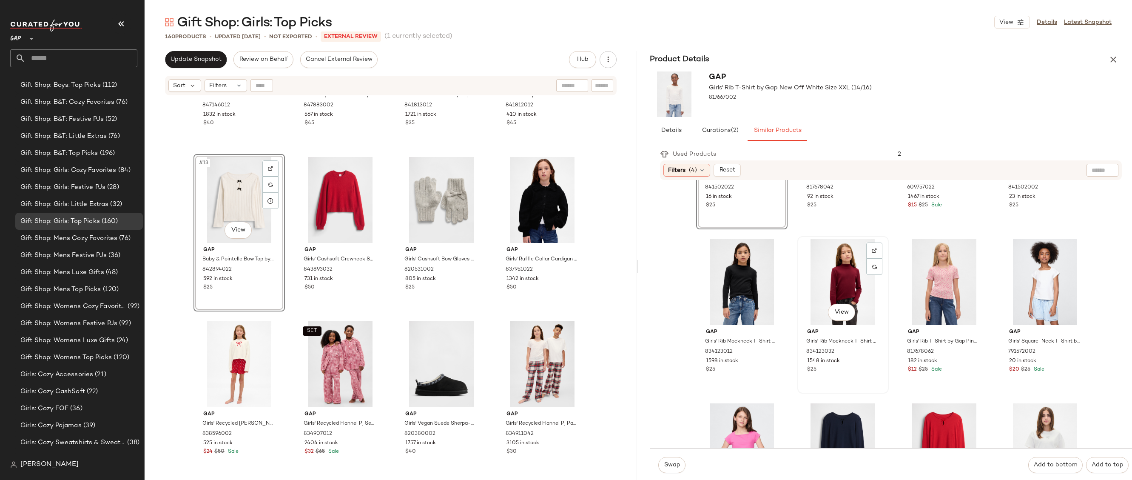
click at [823, 263] on div "View" at bounding box center [842, 282] width 85 height 86
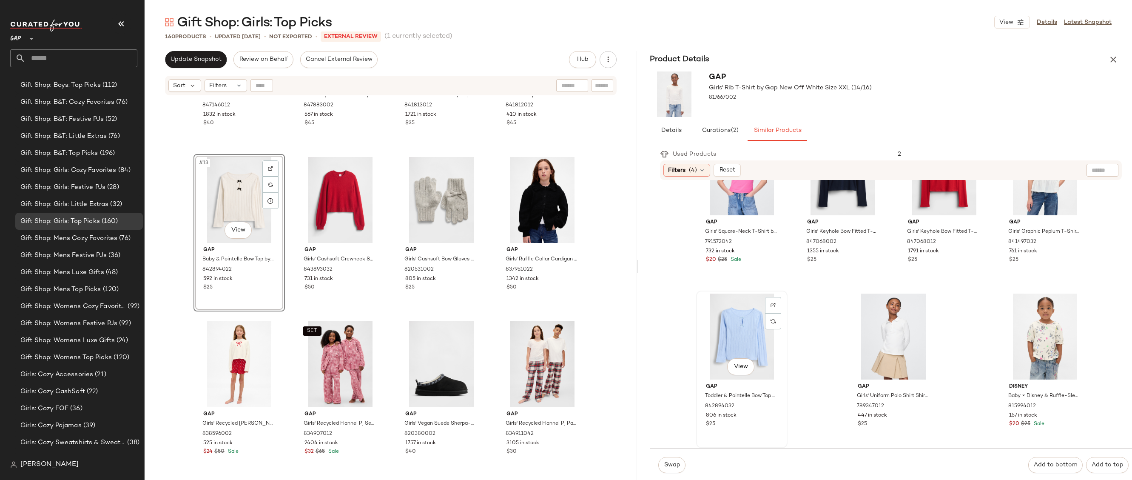
scroll to position [526, 0]
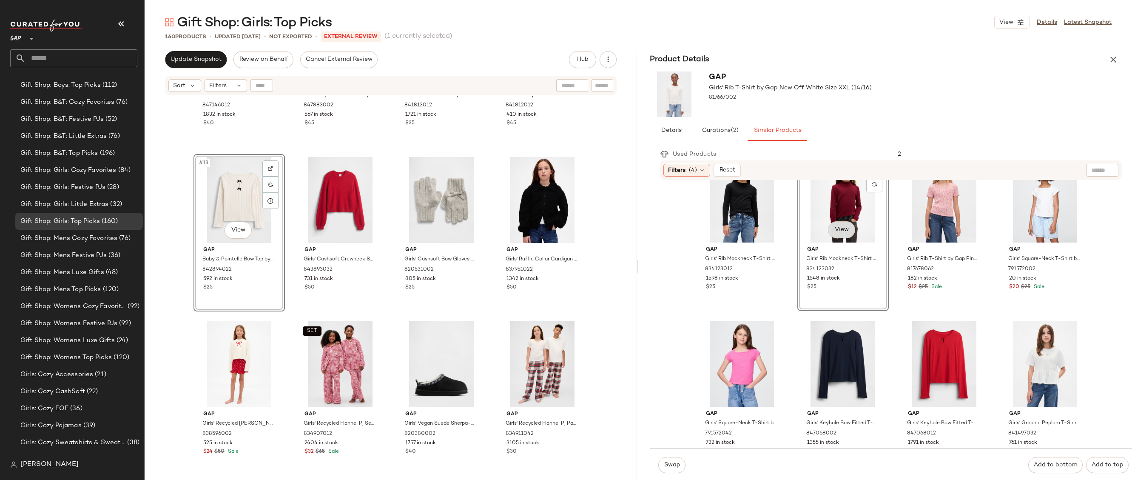
click at [839, 225] on body "GAP ** Dashboard All Products Global Clipboards (20) 10.13-10.17 AM Newness (22…" at bounding box center [566, 240] width 1132 height 480
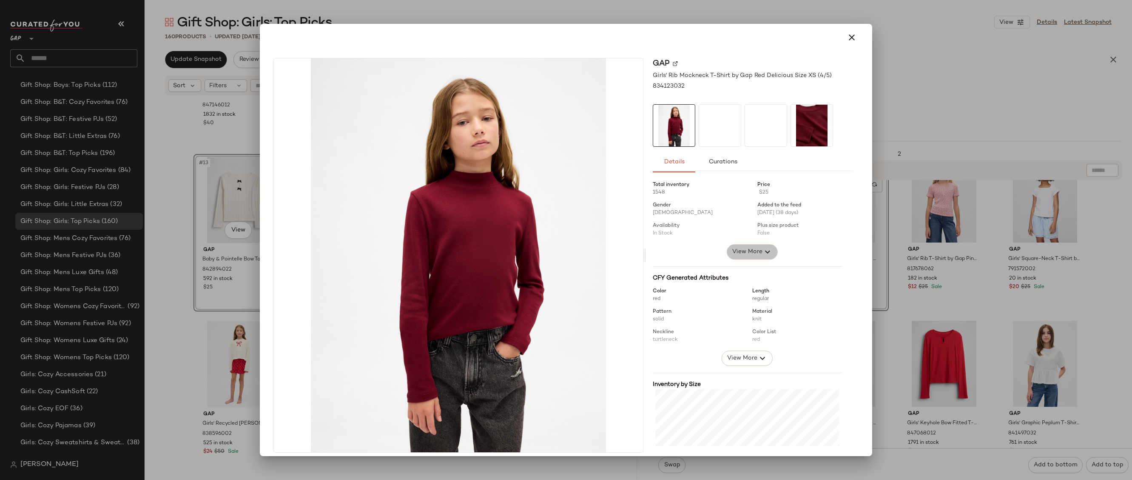
click at [762, 247] on icon "button" at bounding box center [767, 252] width 10 height 10
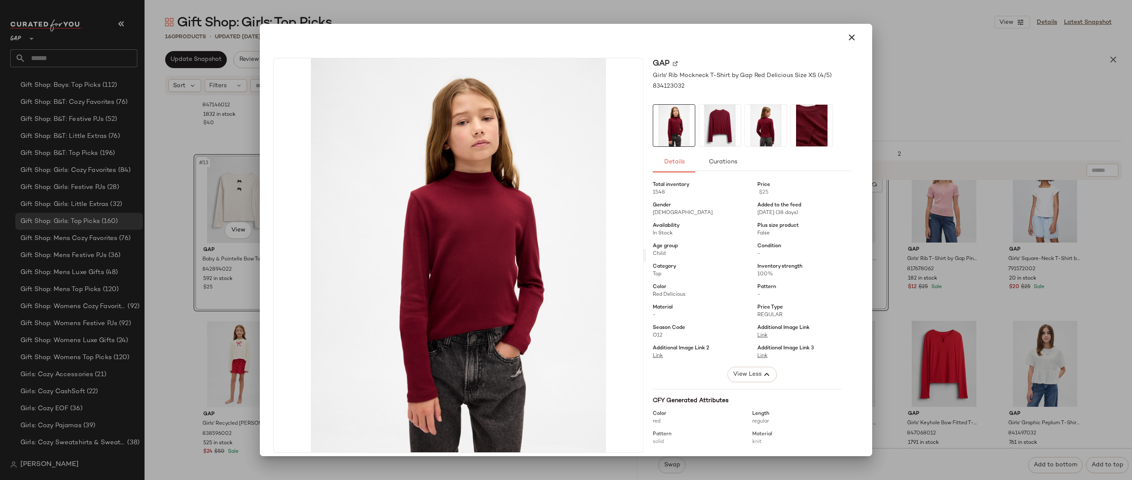
click at [905, 112] on div at bounding box center [566, 240] width 1132 height 480
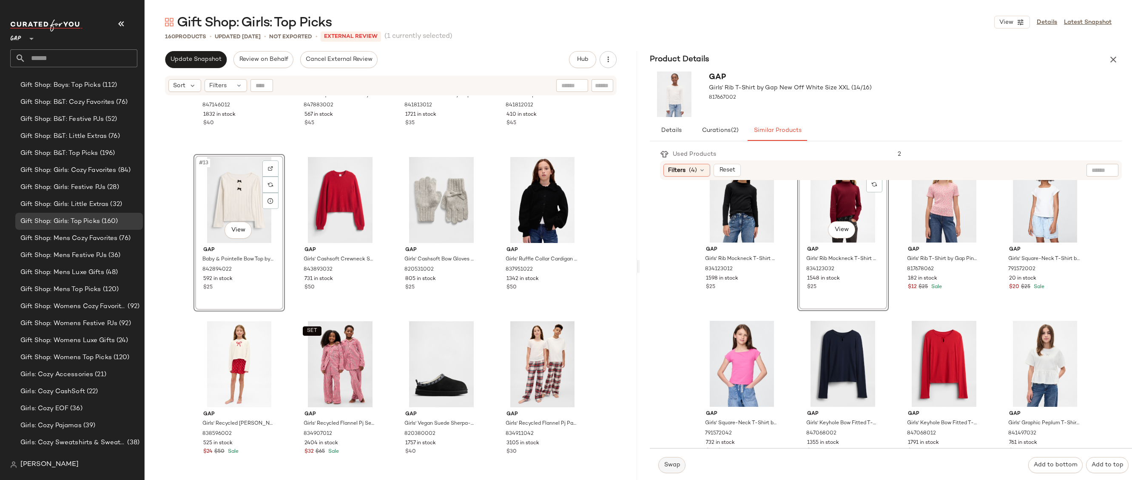
click at [667, 465] on span "Swap" at bounding box center [671, 464] width 17 height 7
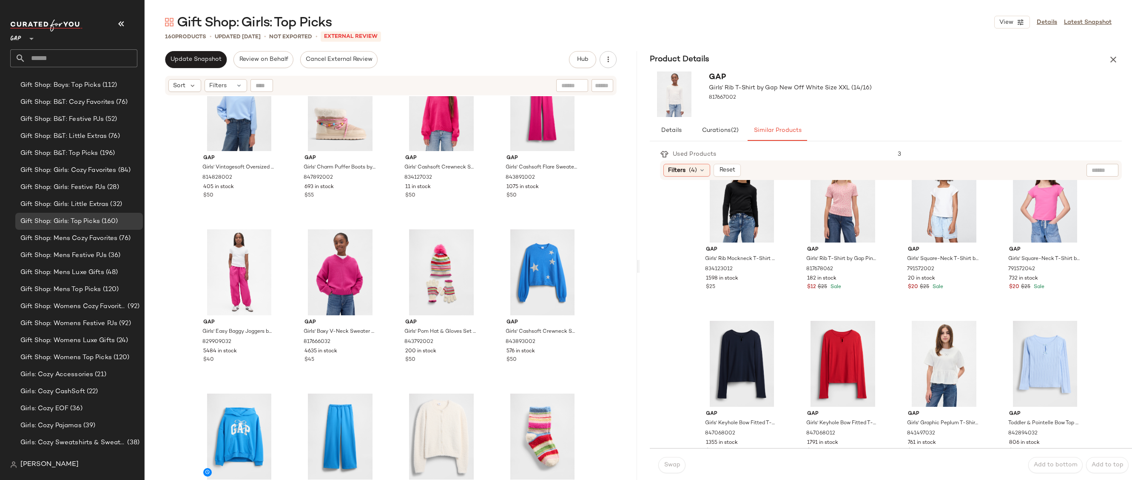
scroll to position [2401, 0]
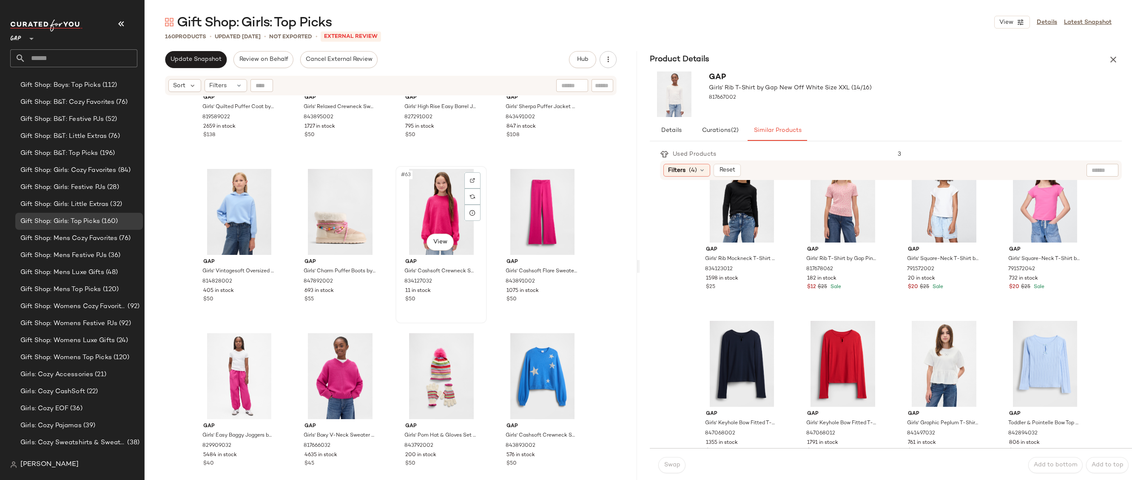
click at [422, 214] on div "#63 View" at bounding box center [440, 212] width 85 height 86
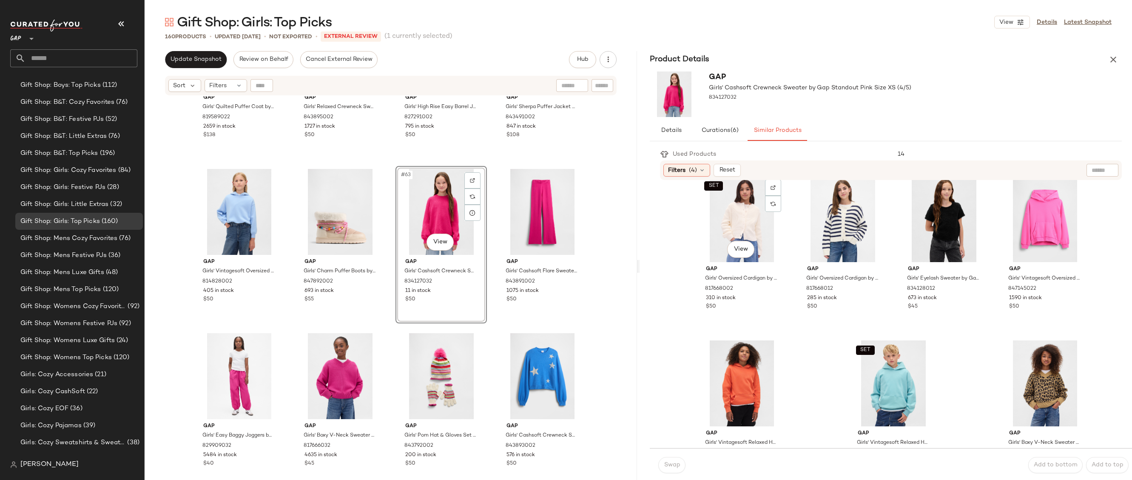
scroll to position [154, 0]
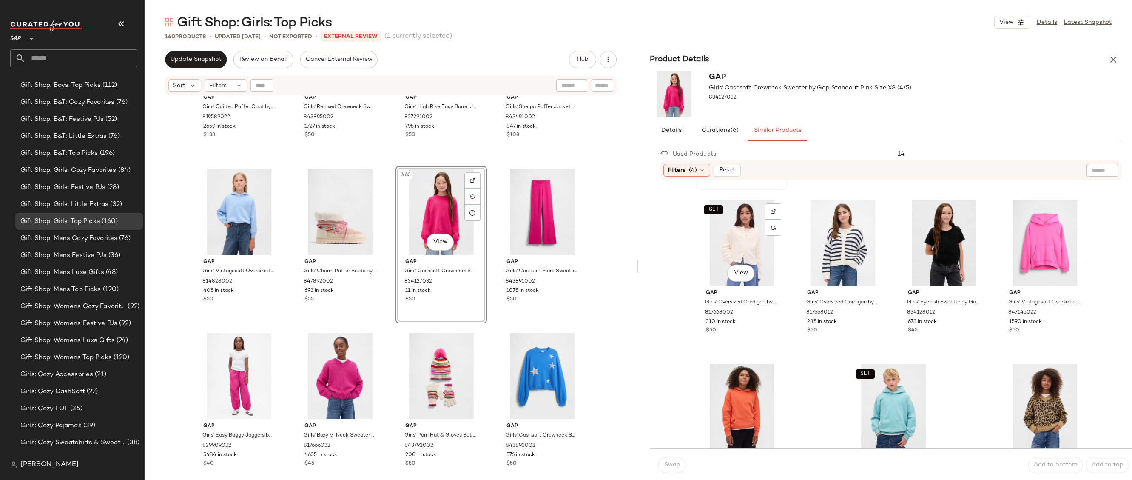
click at [743, 236] on div "SET View" at bounding box center [741, 243] width 85 height 86
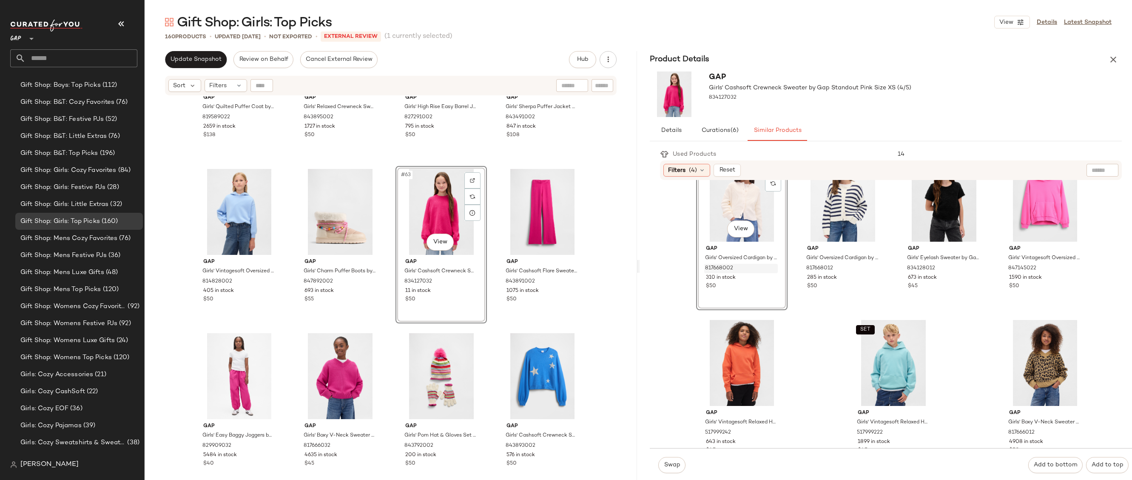
scroll to position [225, 0]
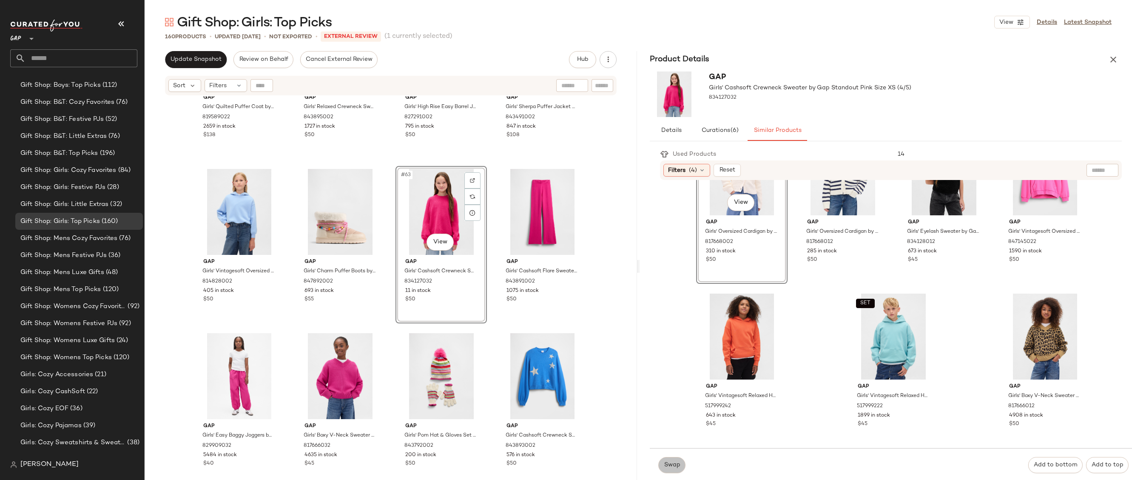
click at [677, 466] on span "Swap" at bounding box center [671, 464] width 17 height 7
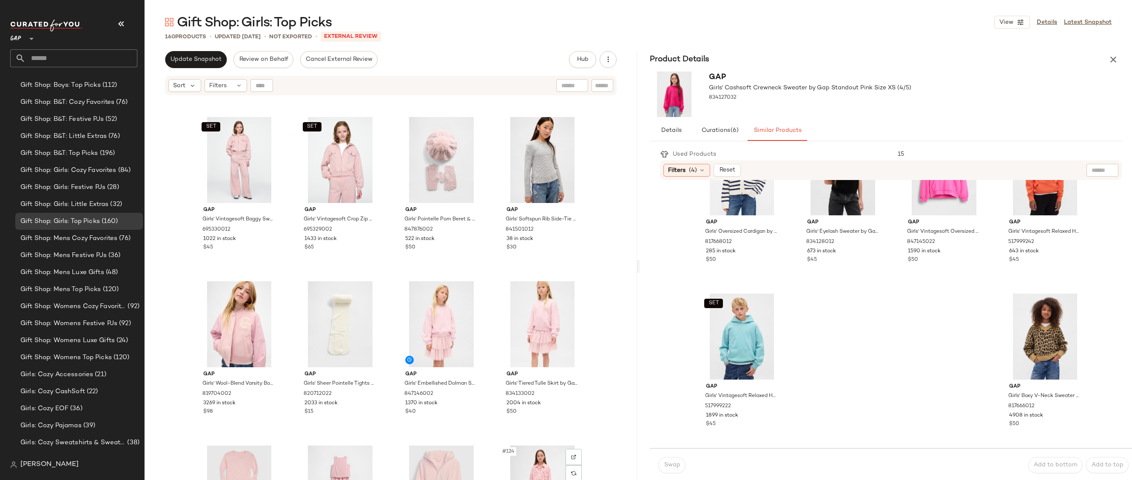
scroll to position [4537, 0]
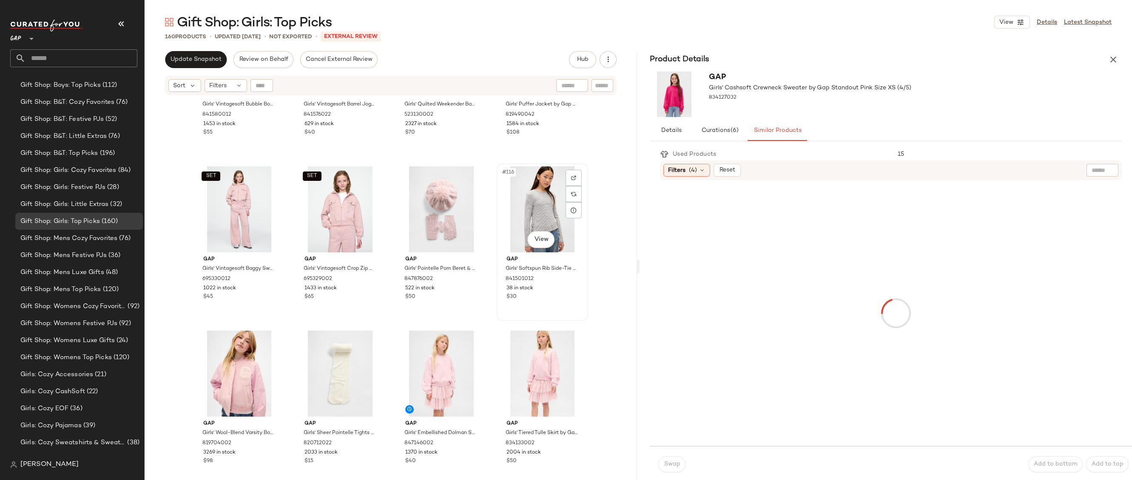
click at [533, 202] on div "#116 View" at bounding box center [542, 209] width 85 height 86
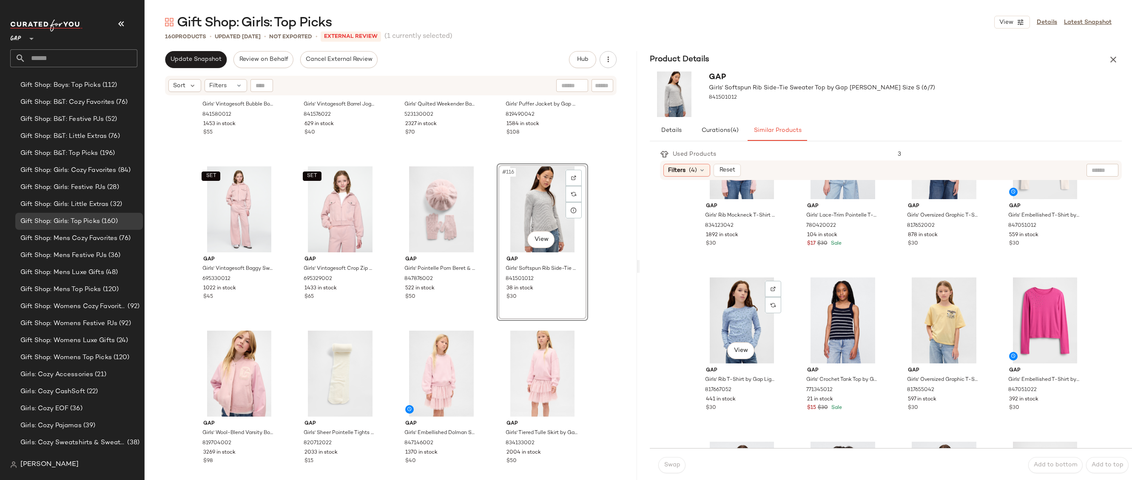
scroll to position [160, 0]
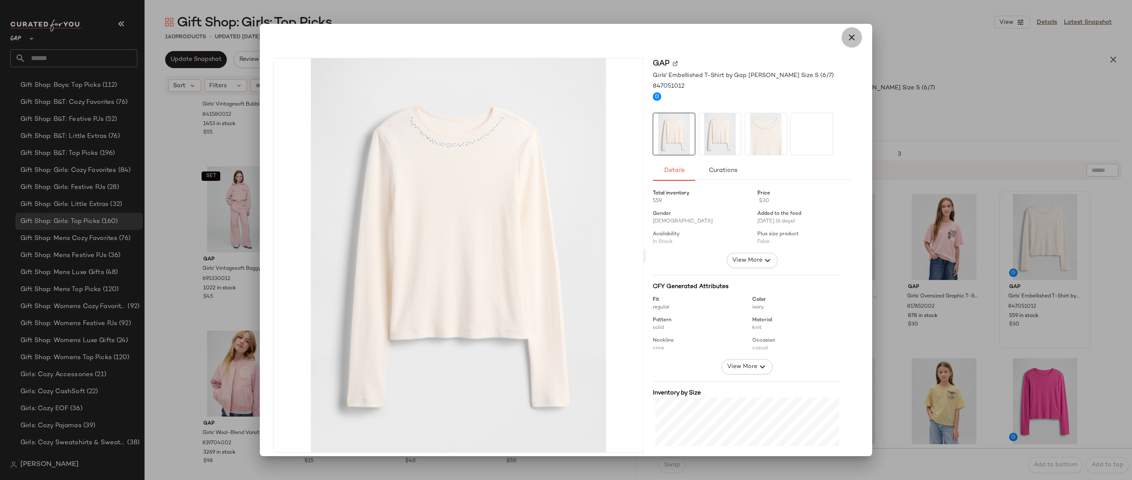
click at [854, 34] on button "button" at bounding box center [851, 37] width 20 height 20
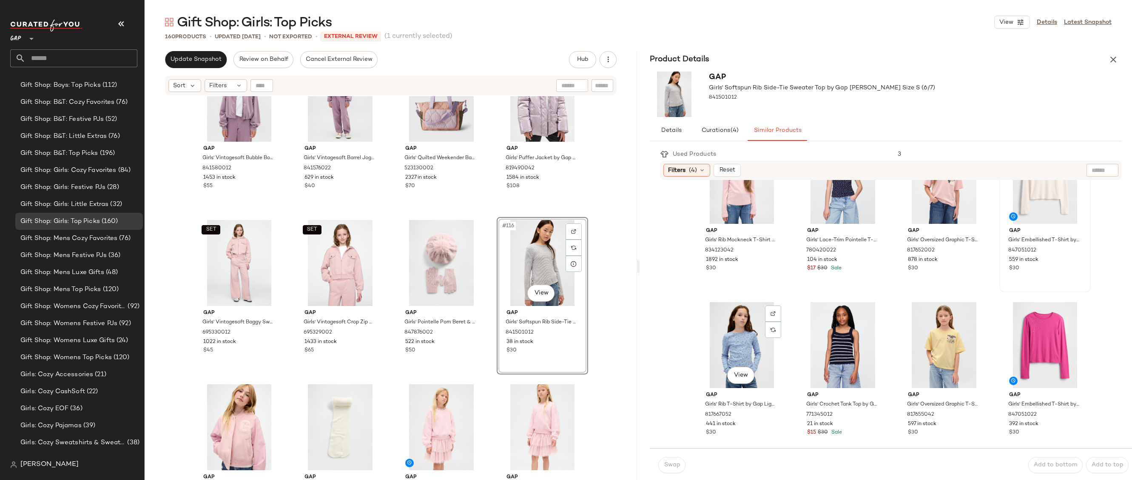
scroll to position [53, 0]
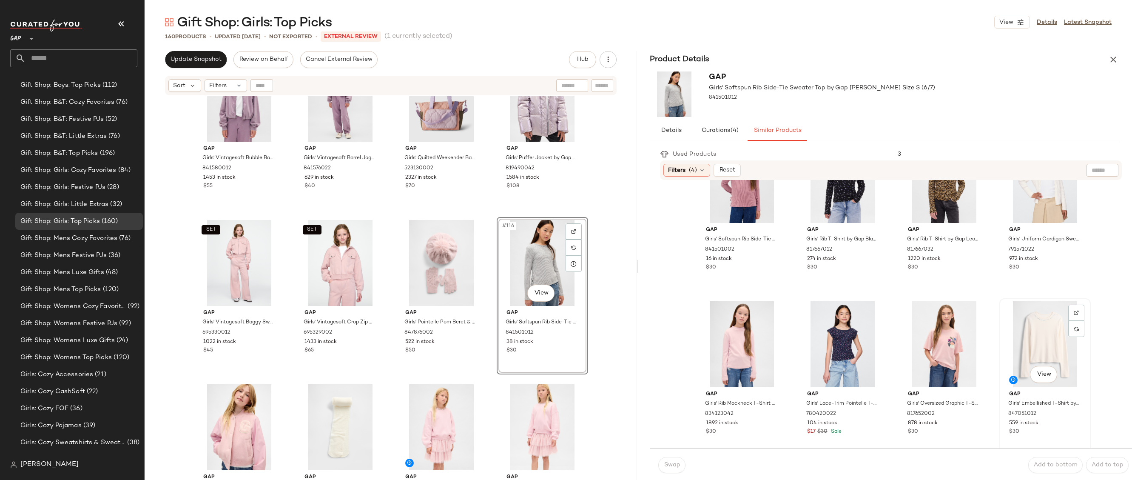
click at [1038, 328] on div "View" at bounding box center [1044, 344] width 85 height 86
click at [678, 461] on button "Swap" at bounding box center [671, 465] width 27 height 16
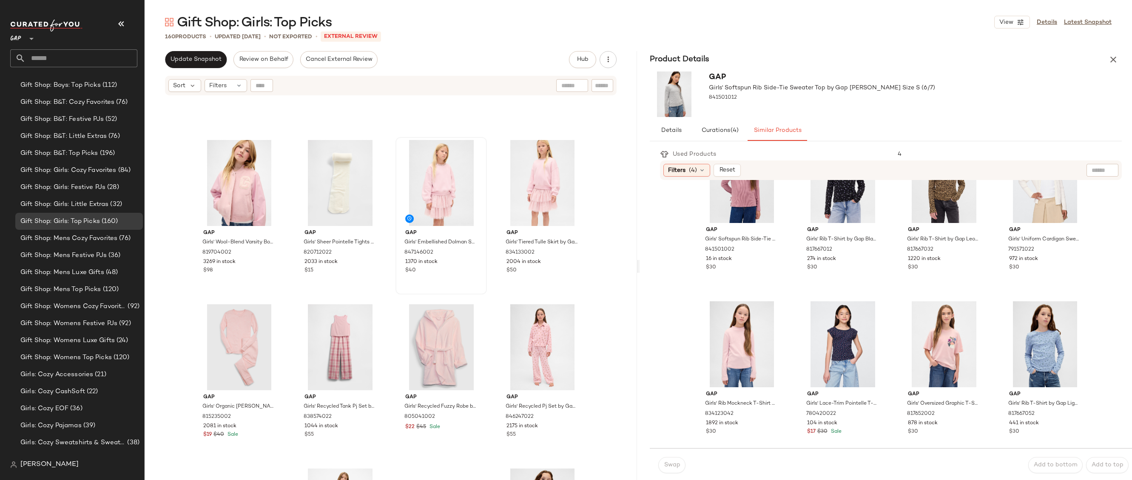
scroll to position [4887, 0]
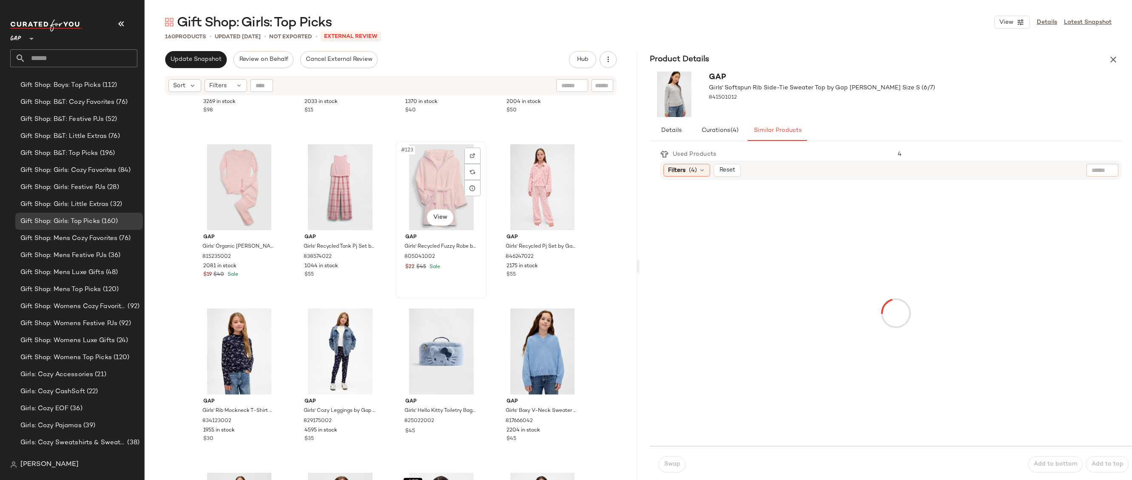
click at [435, 180] on div "#123 View" at bounding box center [440, 187] width 85 height 86
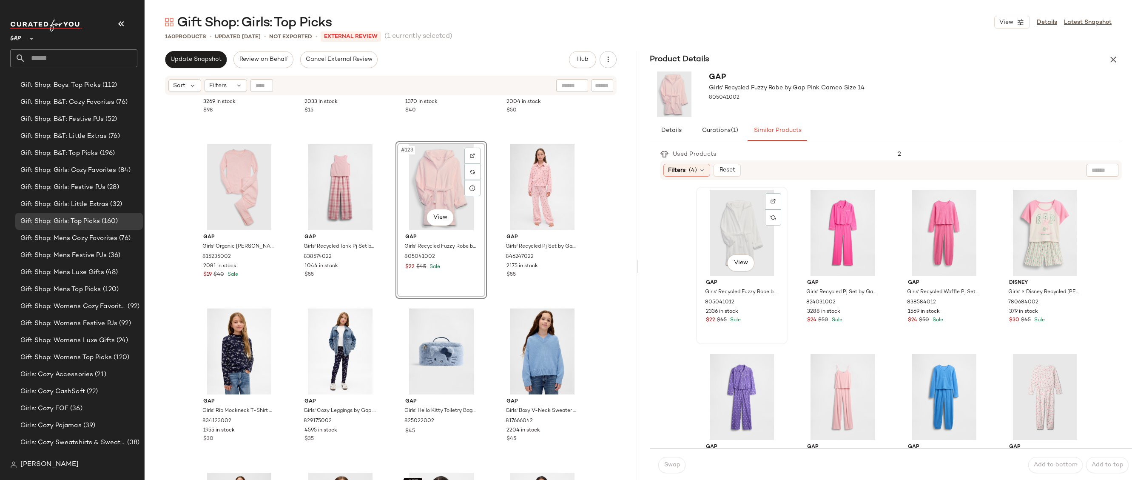
click at [714, 230] on div "View" at bounding box center [741, 233] width 85 height 86
click at [734, 262] on body "GAP ** Dashboard All Products Global Clipboards (20) 10.13-10.17 AM Newness (22…" at bounding box center [566, 240] width 1132 height 480
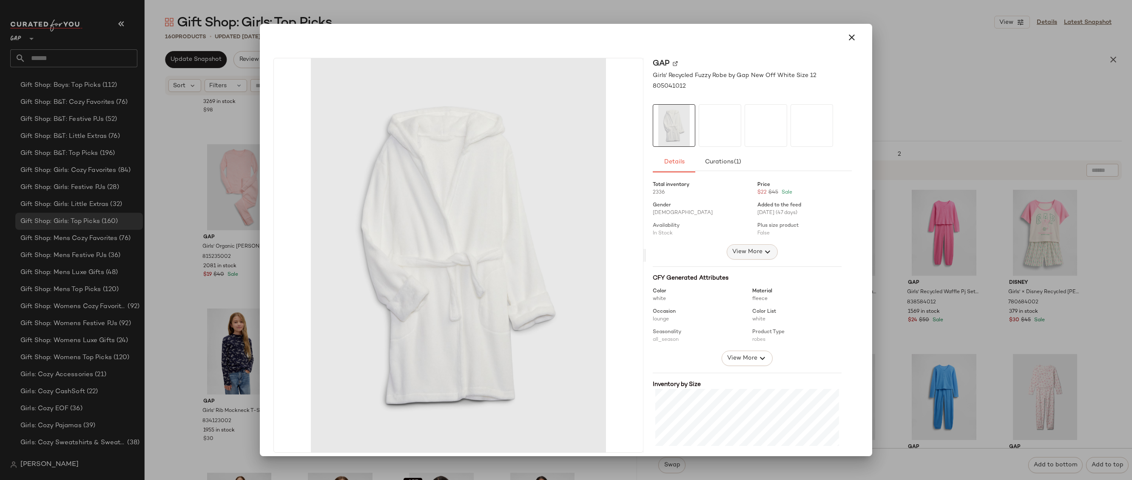
click at [745, 244] on button "View More" at bounding box center [752, 251] width 51 height 15
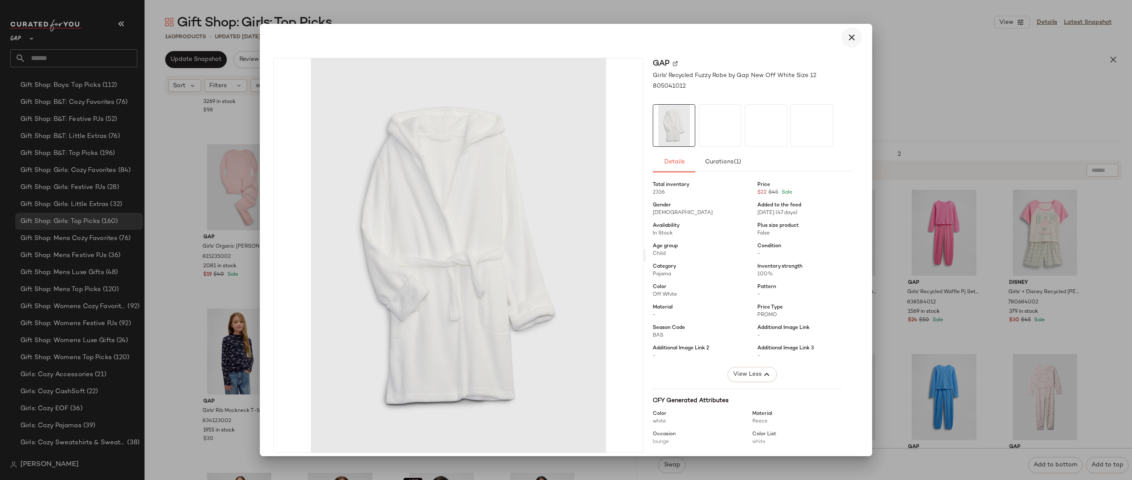
click at [848, 37] on icon "button" at bounding box center [852, 37] width 10 height 10
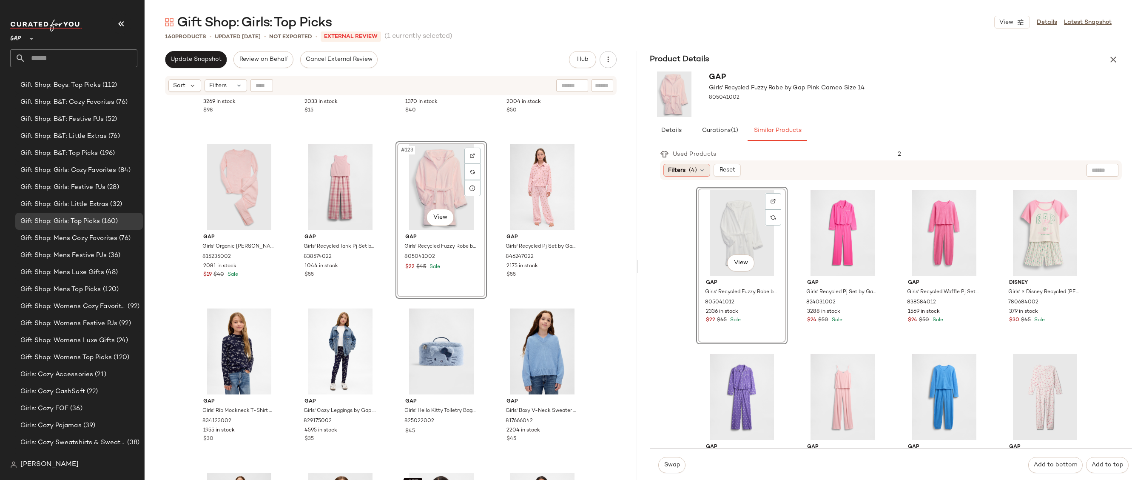
click at [686, 168] on div "Filters (4)" at bounding box center [686, 170] width 47 height 13
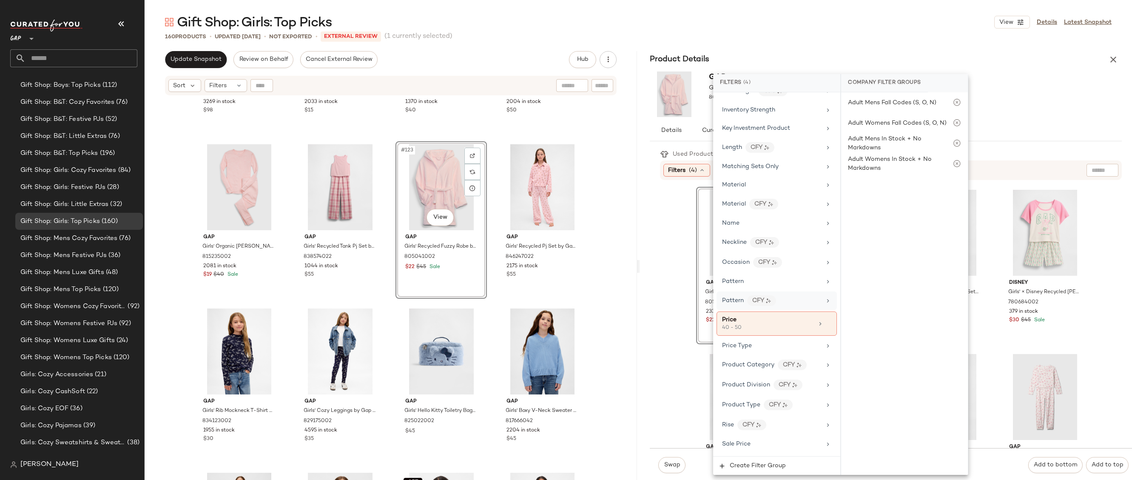
scroll to position [506, 0]
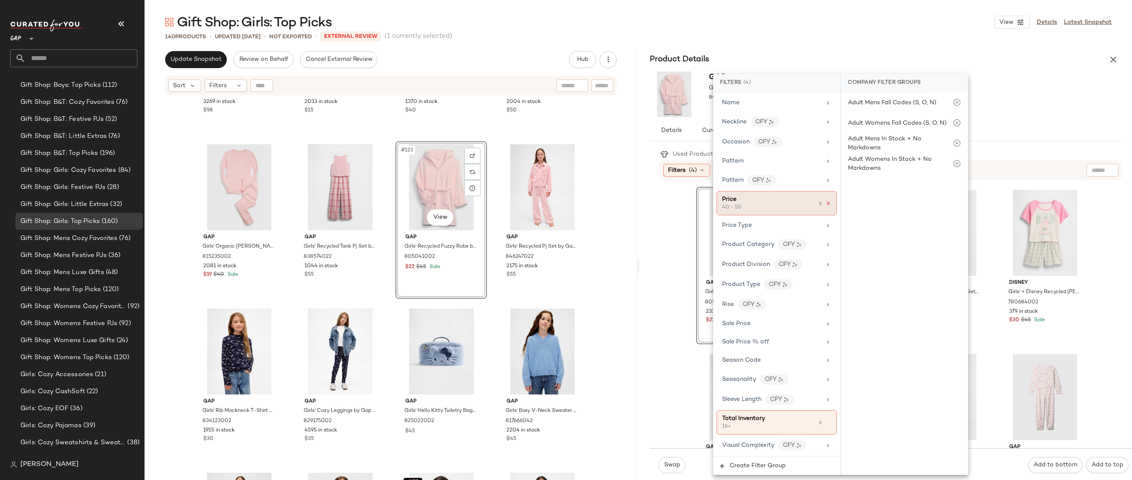
click at [827, 202] on div "Price 40 - 50" at bounding box center [776, 203] width 120 height 24
click at [826, 203] on icon at bounding box center [828, 203] width 6 height 6
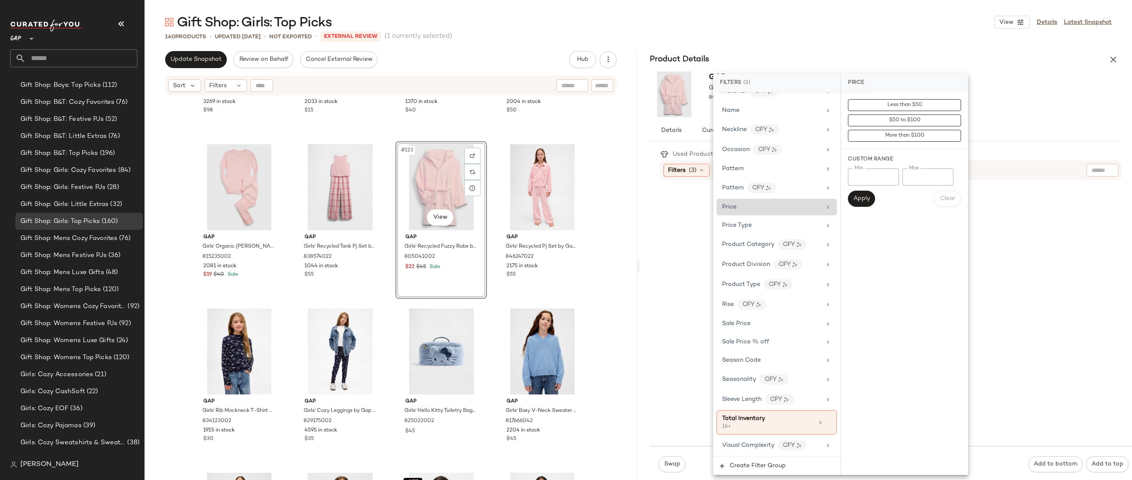
scroll to position [498, 0]
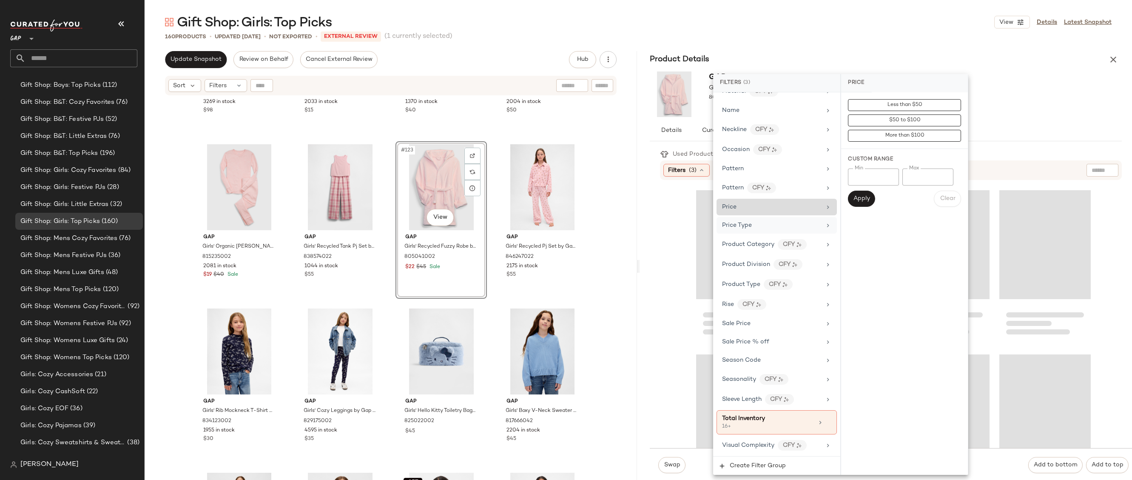
click at [776, 221] on div "Price Type" at bounding box center [771, 225] width 99 height 9
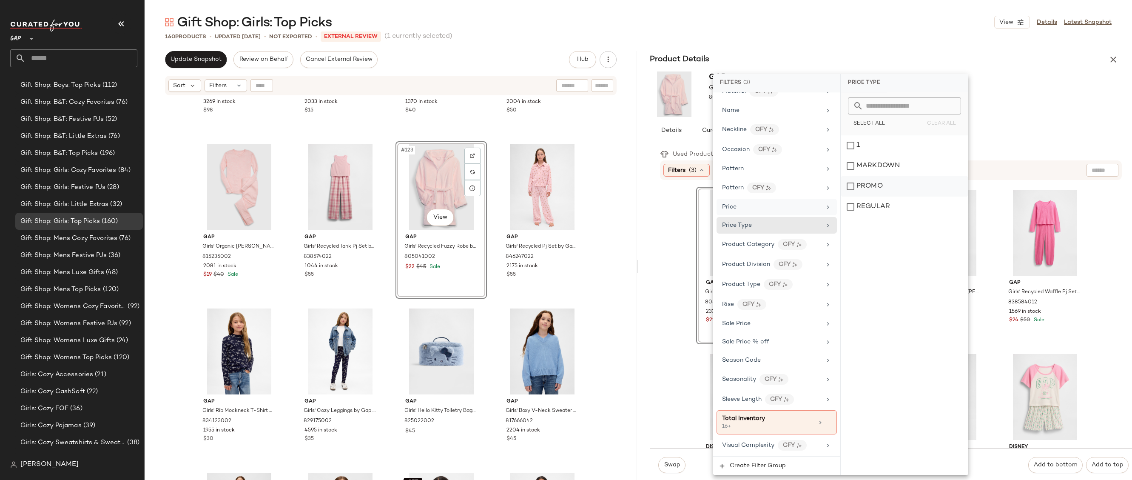
click at [869, 183] on div "PROMO" at bounding box center [904, 186] width 127 height 20
click at [869, 207] on div "REGULAR" at bounding box center [904, 206] width 127 height 20
click at [930, 10] on main "Gift Shop: Girls: Top Picks View Details Latest Snapshot 160 Products • updated…" at bounding box center [566, 240] width 1132 height 480
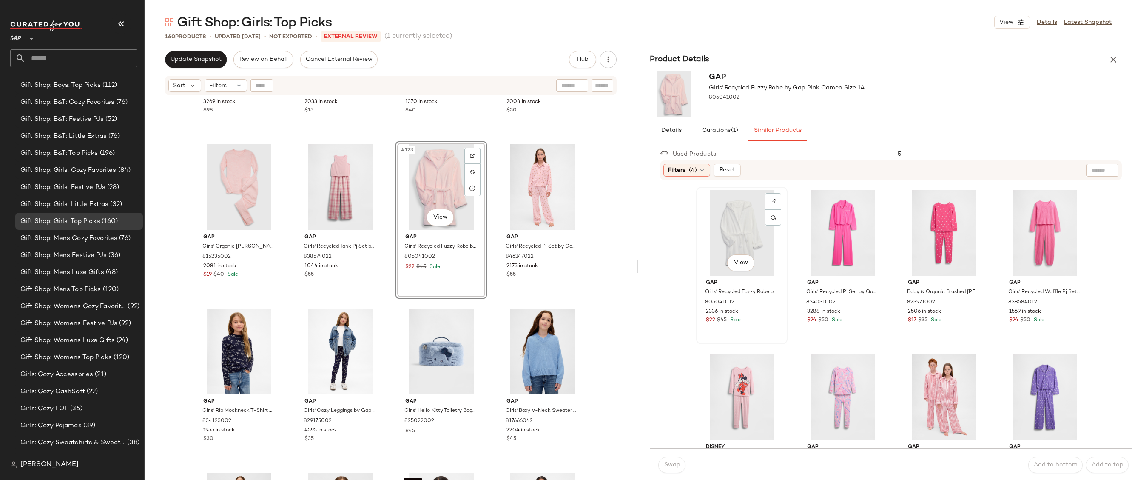
click at [731, 236] on div "View" at bounding box center [741, 233] width 85 height 86
click at [679, 462] on span "Swap" at bounding box center [671, 464] width 17 height 7
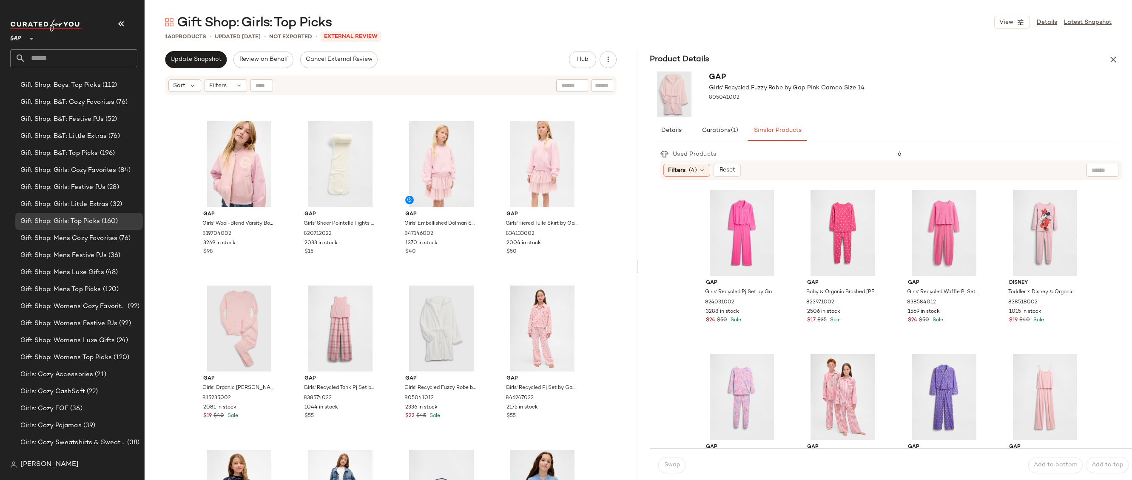
scroll to position [4435, 0]
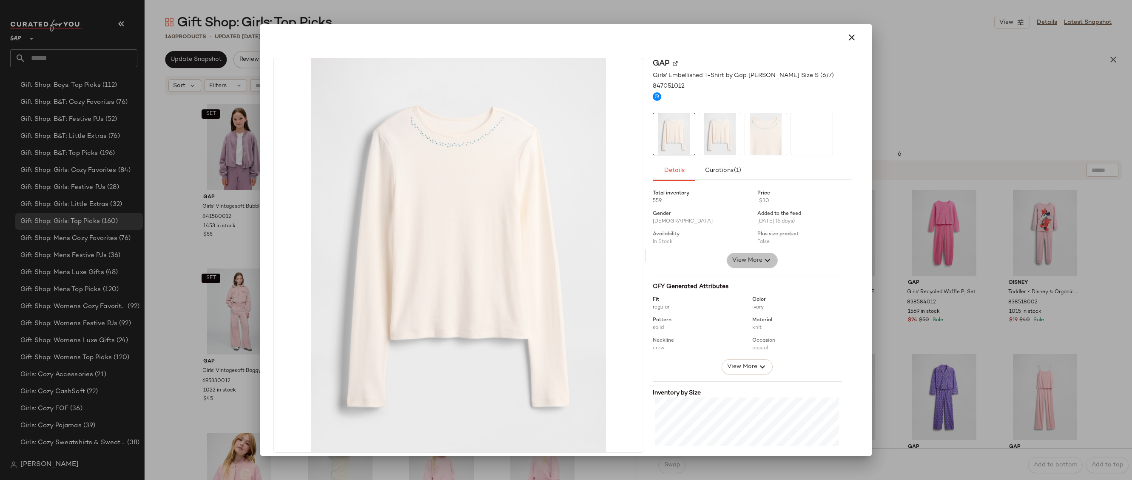
click at [728, 267] on button "View More" at bounding box center [752, 260] width 51 height 15
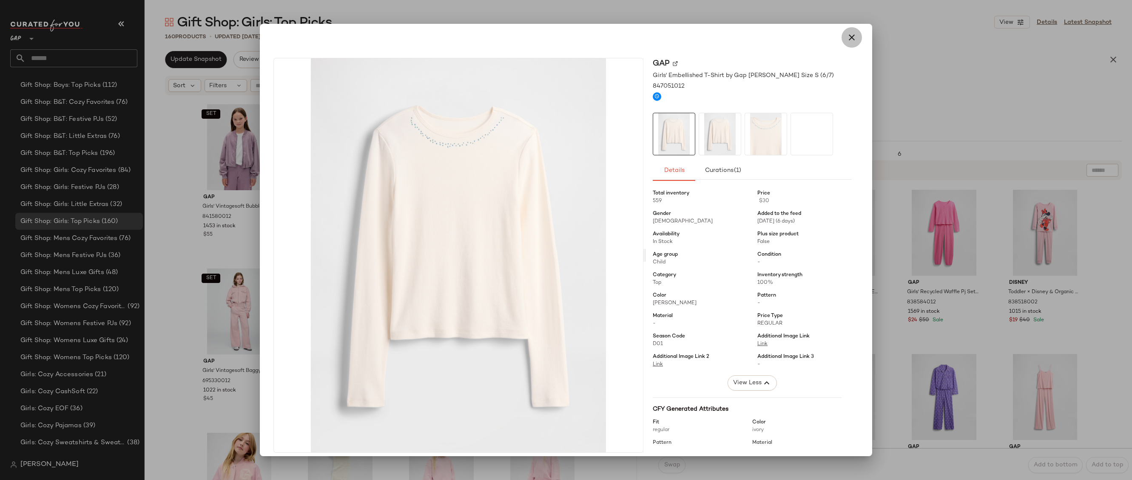
click at [847, 34] on icon "button" at bounding box center [852, 37] width 10 height 10
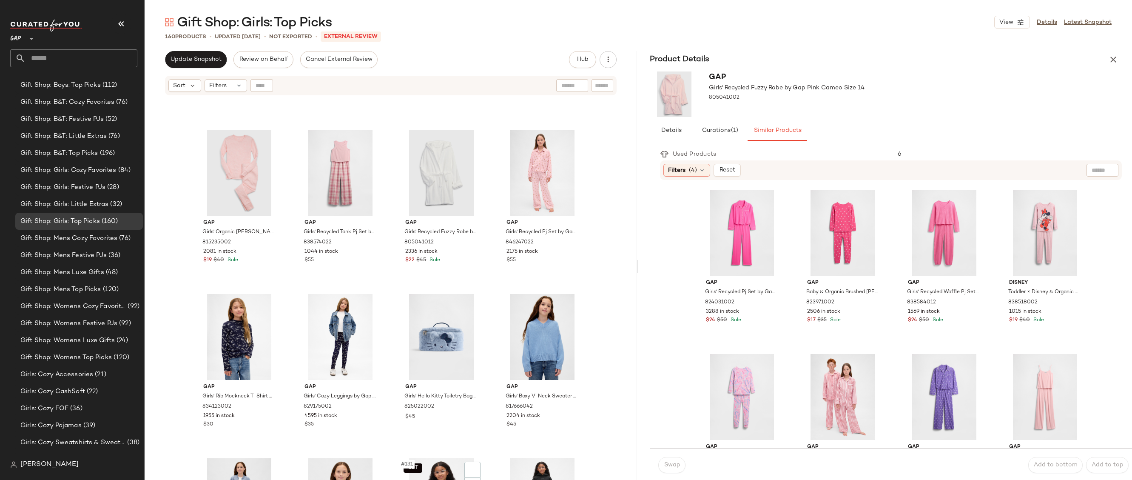
scroll to position [5084, 0]
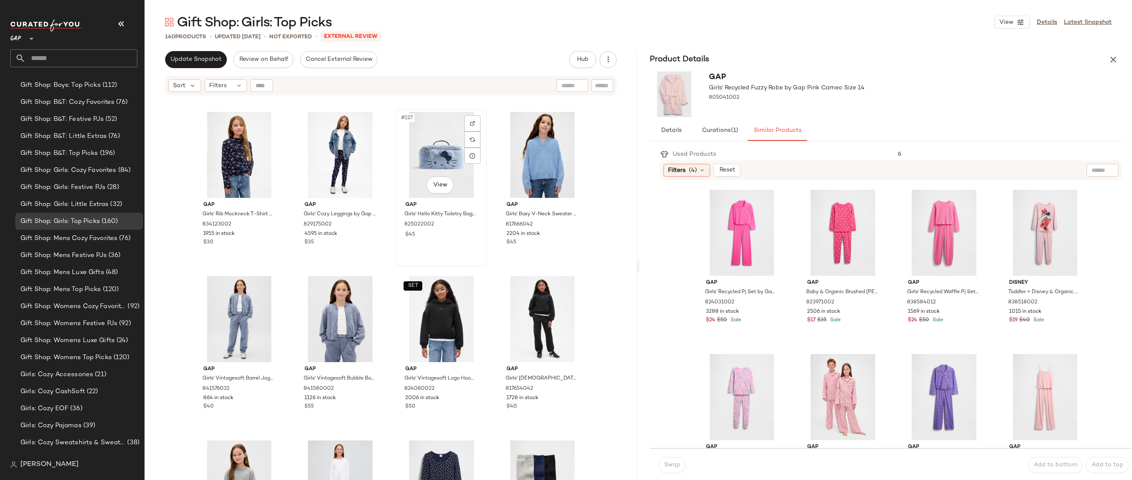
click at [434, 152] on div "#127 View" at bounding box center [440, 155] width 85 height 86
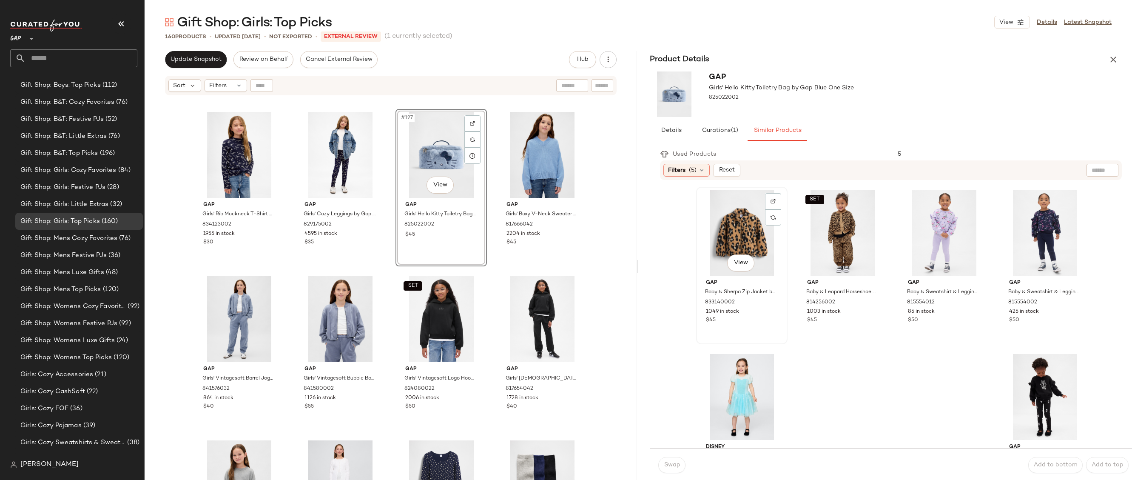
scroll to position [20, 0]
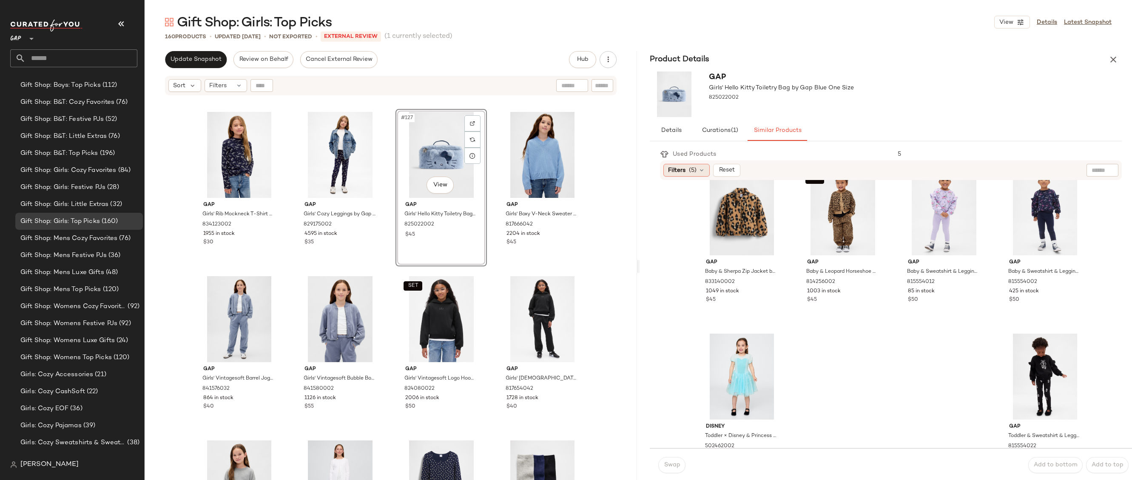
click at [696, 167] on span "(5)" at bounding box center [693, 170] width 8 height 9
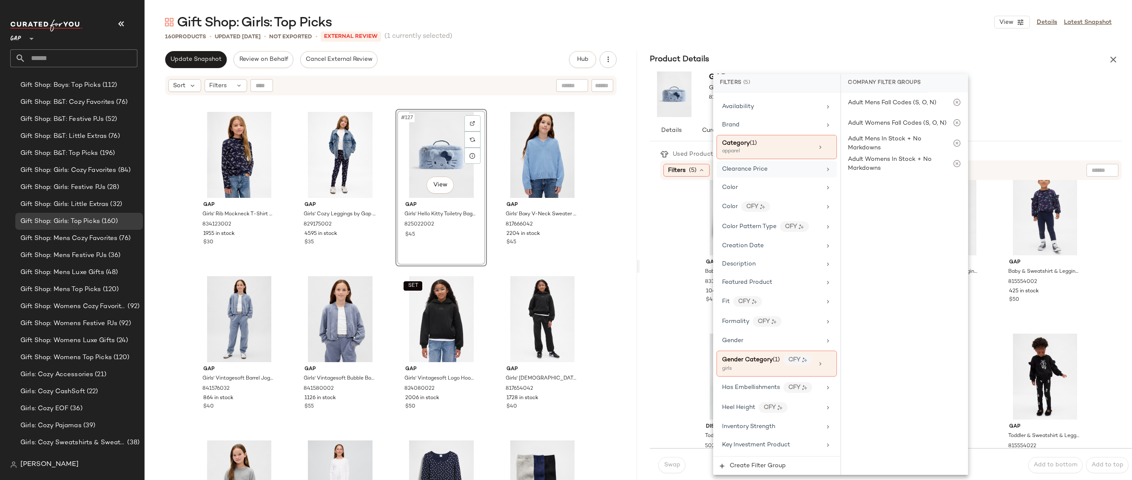
scroll to position [184, 0]
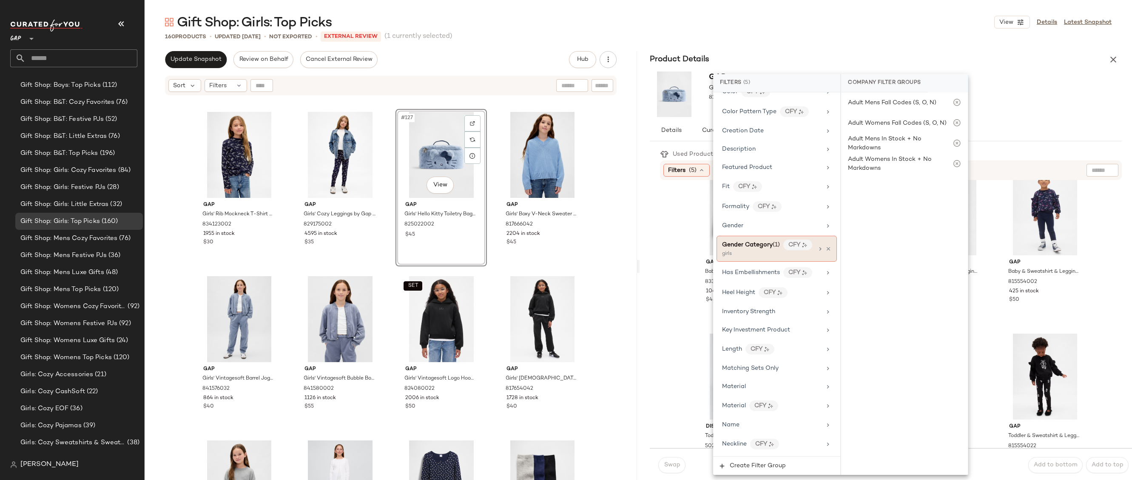
click at [767, 250] on div "girls" at bounding box center [764, 254] width 85 height 8
click at [767, 249] on div "Gender Category (1) CFY" at bounding box center [767, 244] width 91 height 11
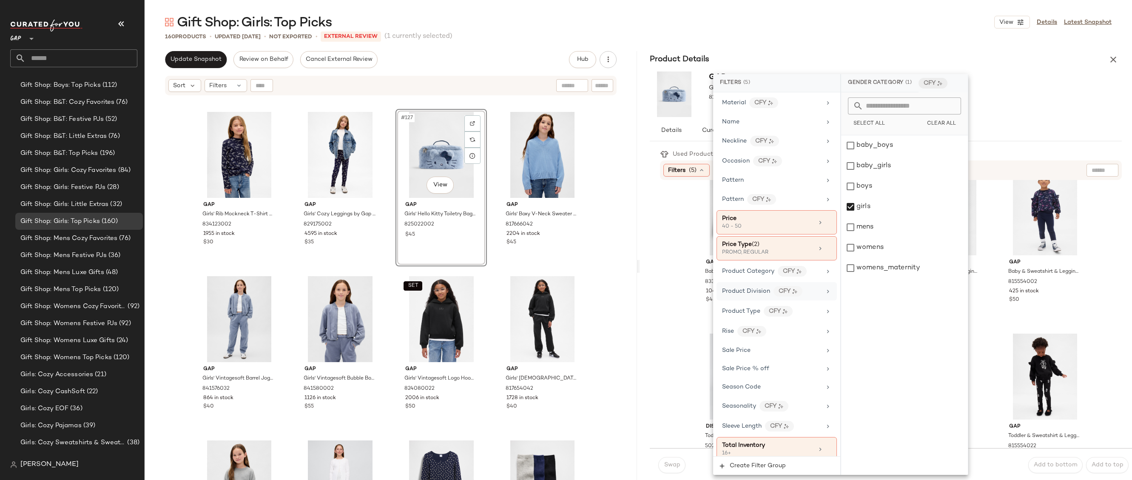
scroll to position [513, 0]
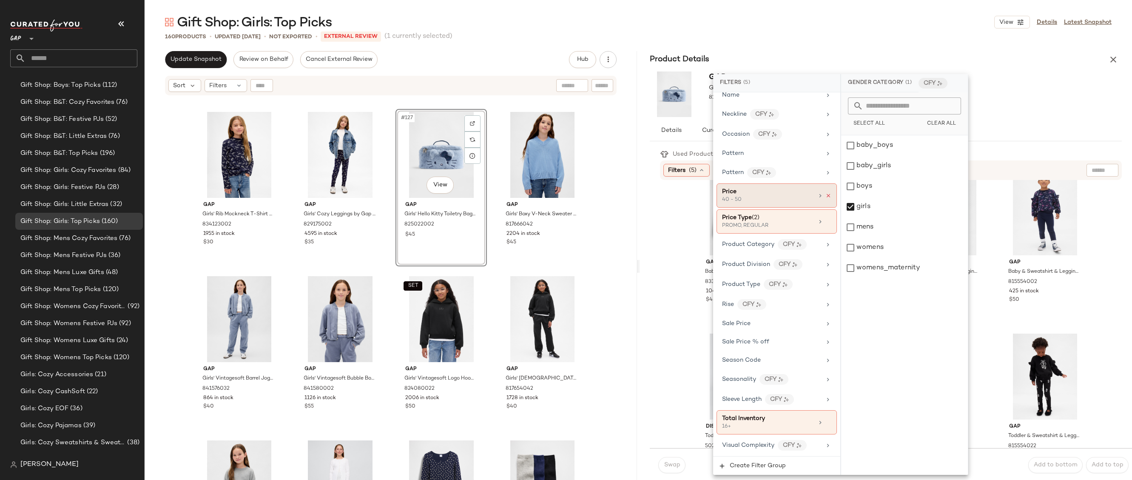
click at [827, 194] on icon at bounding box center [828, 196] width 6 height 6
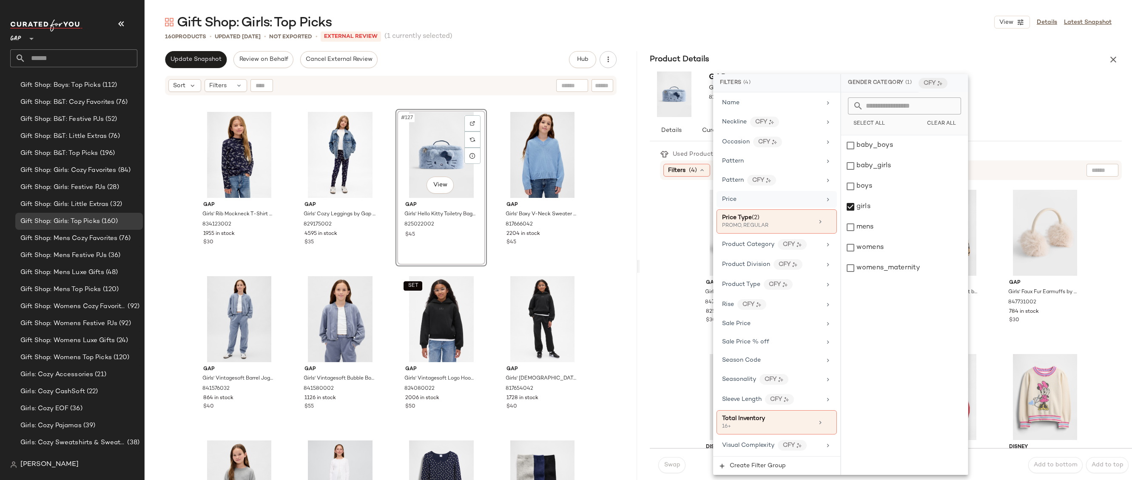
click at [987, 74] on div "Gap Girls' Hello Kitty Toiletry Bag by Gap Blue One Size 825022002" at bounding box center [886, 94] width 492 height 52
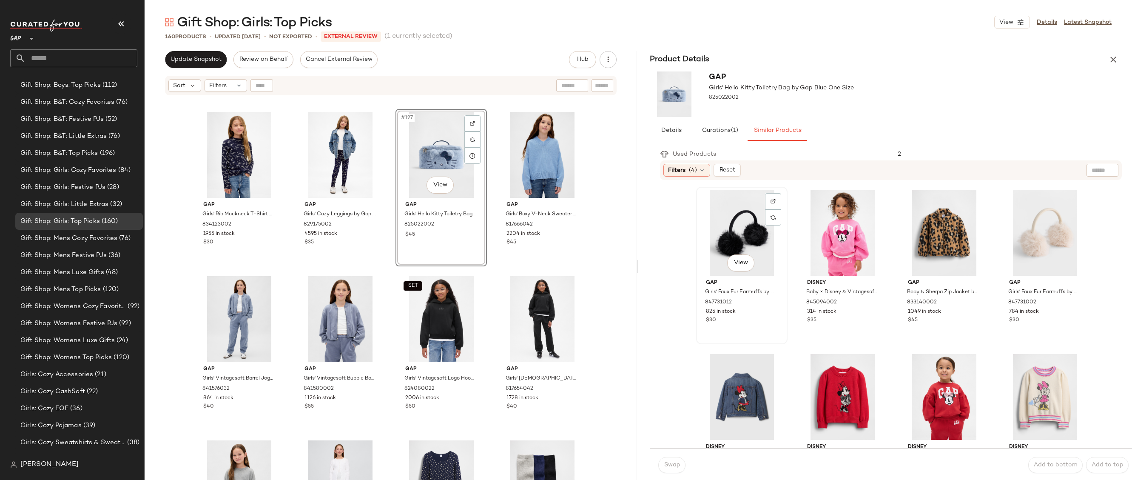
click at [725, 226] on div "View" at bounding box center [741, 233] width 85 height 86
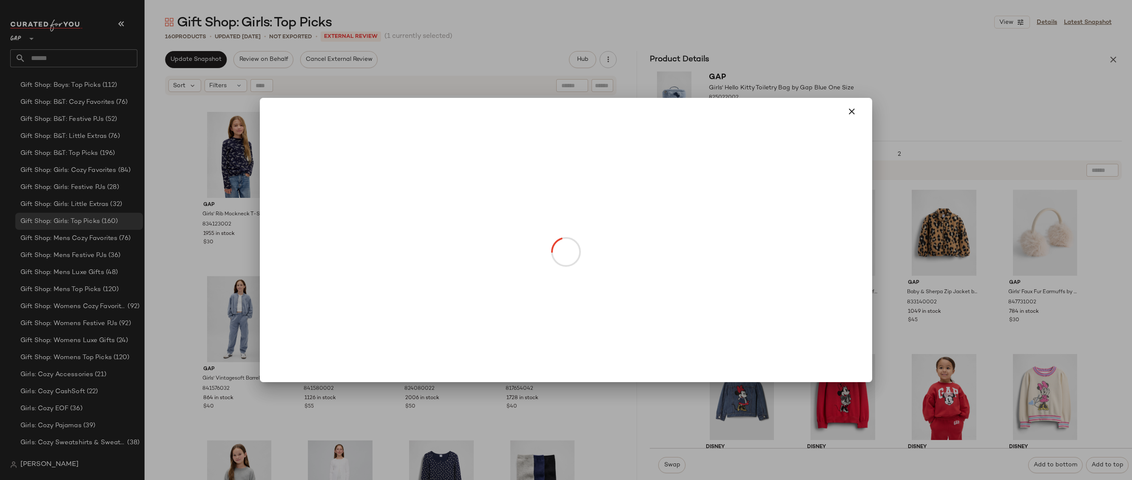
click at [739, 262] on body "GAP ** Dashboard All Products Global Clipboards (20) 10.13-10.17 AM Newness (22…" at bounding box center [566, 240] width 1132 height 480
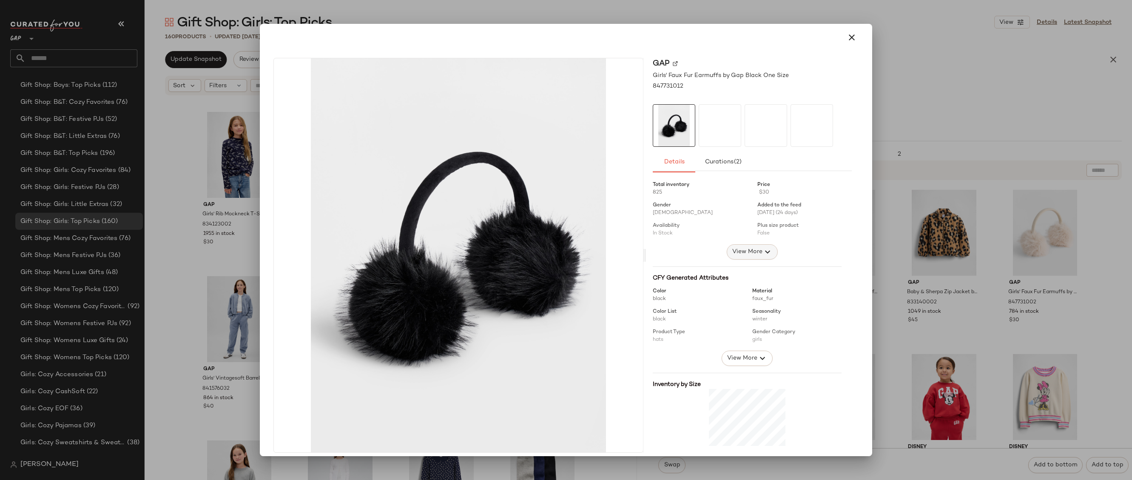
click at [732, 254] on span "View More" at bounding box center [747, 252] width 31 height 10
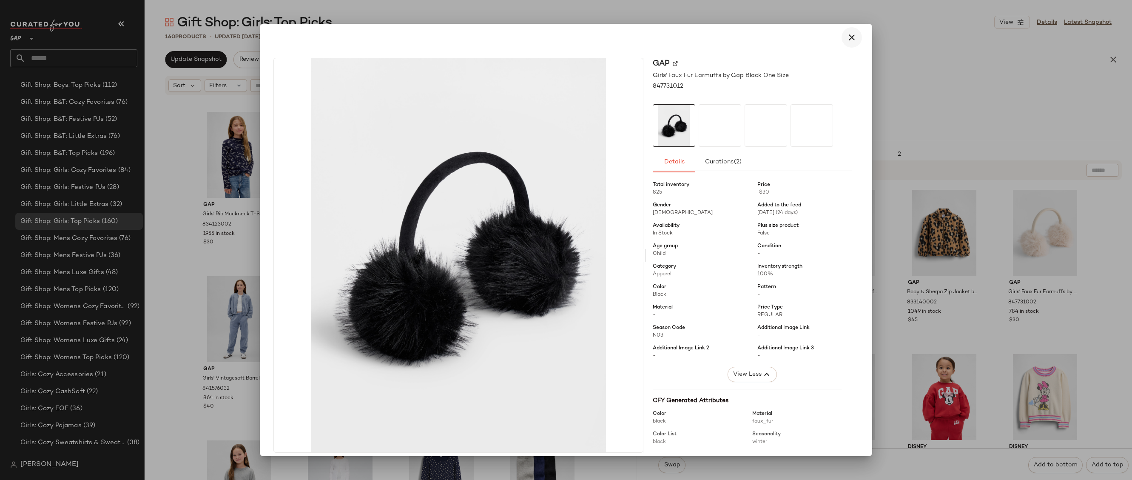
click at [848, 31] on button "button" at bounding box center [851, 37] width 20 height 20
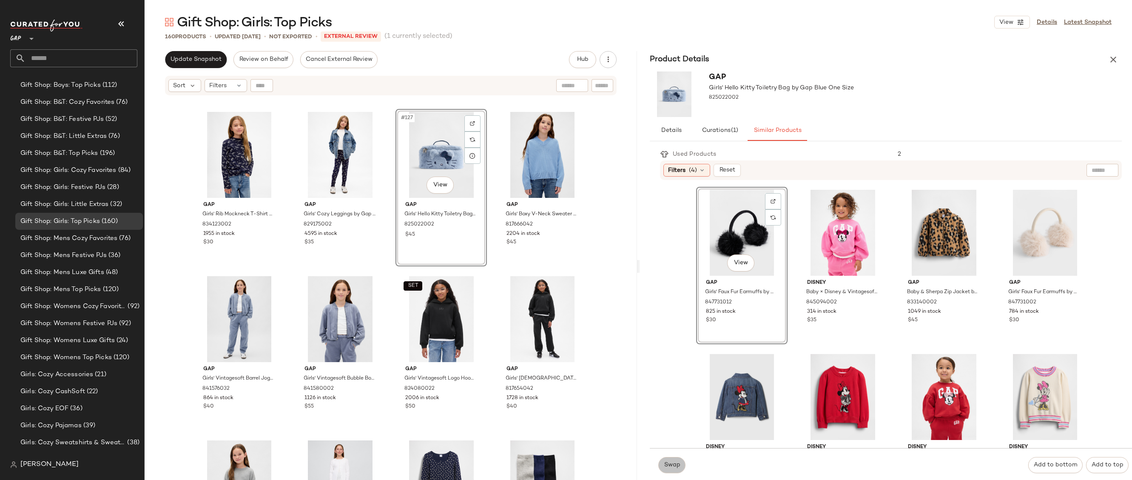
click at [681, 463] on button "Swap" at bounding box center [671, 465] width 27 height 16
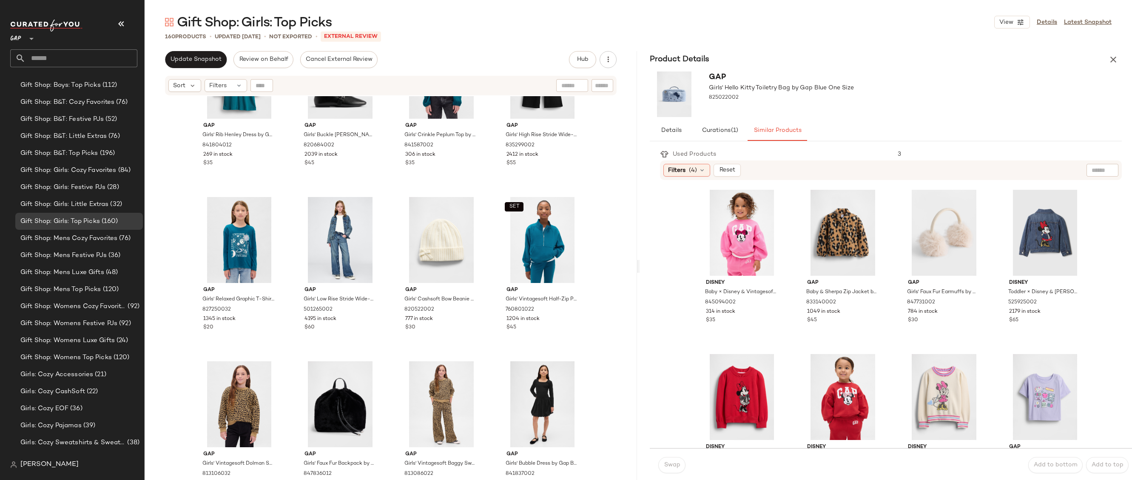
scroll to position [6004, 0]
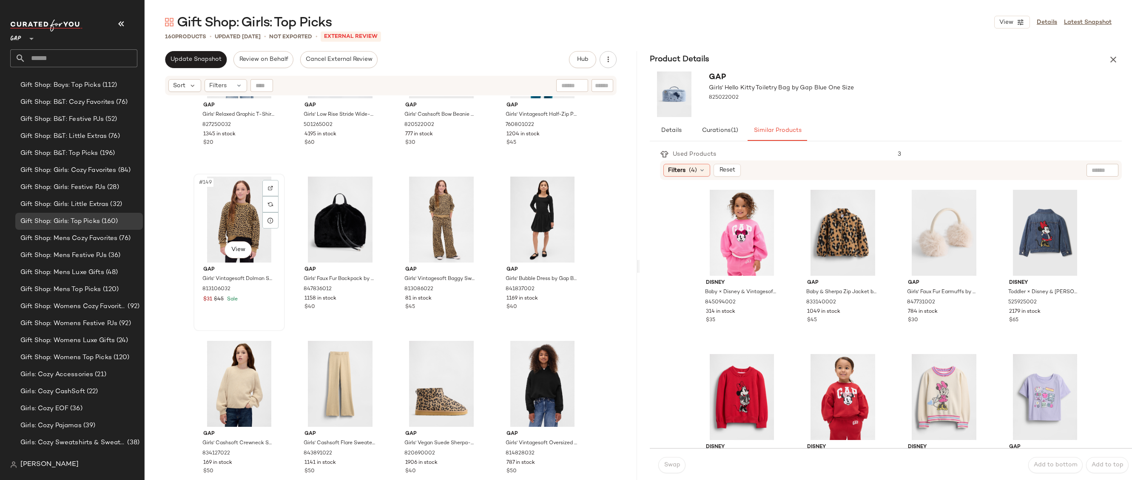
click at [230, 222] on div "#149 View" at bounding box center [238, 219] width 85 height 86
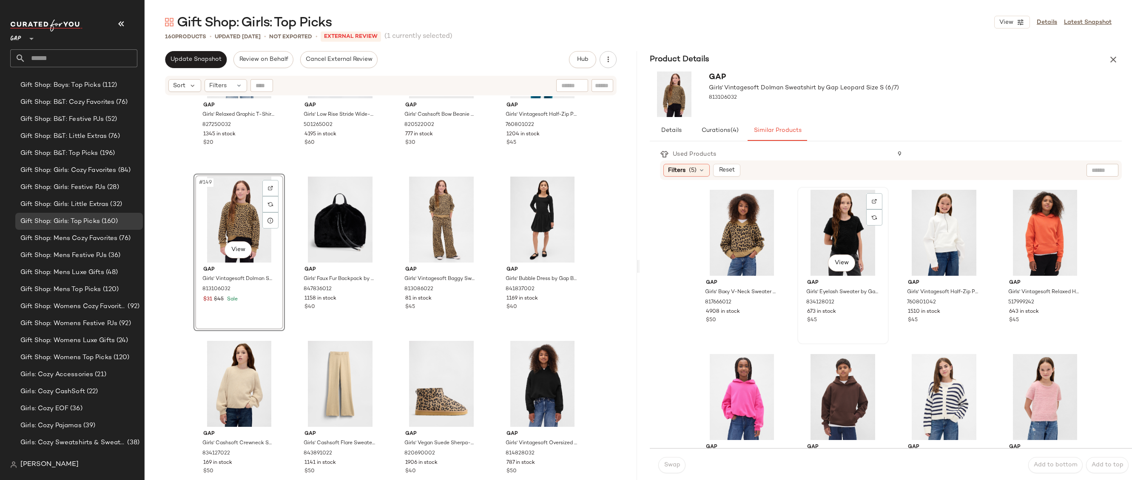
click at [827, 231] on div "View" at bounding box center [842, 233] width 85 height 86
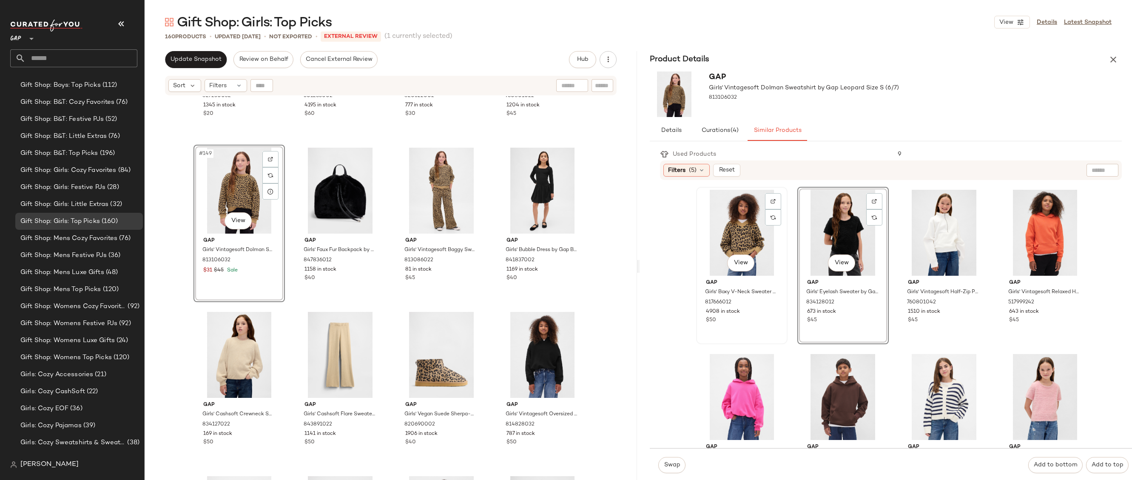
click at [733, 236] on div "View" at bounding box center [741, 233] width 85 height 86
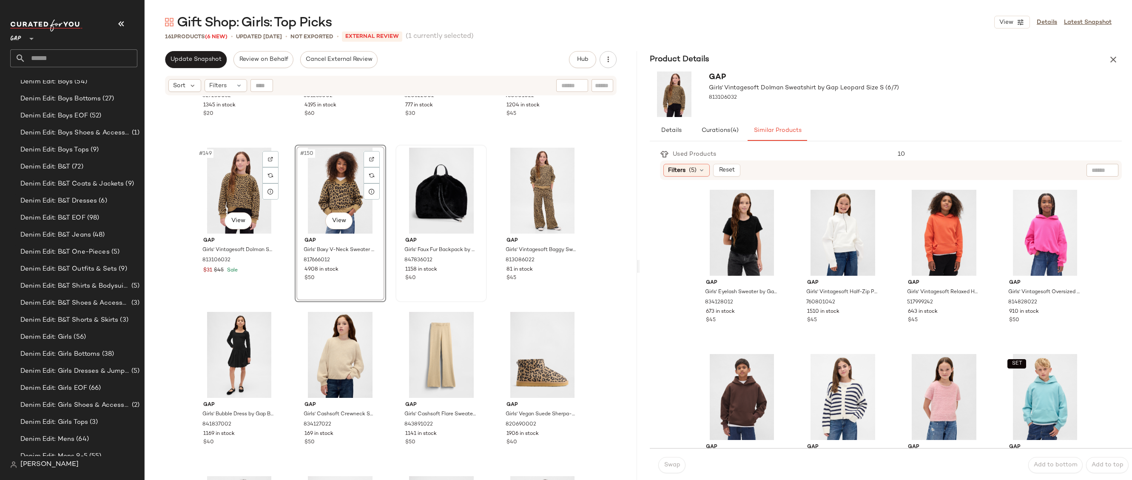
scroll to position [1663, 0]
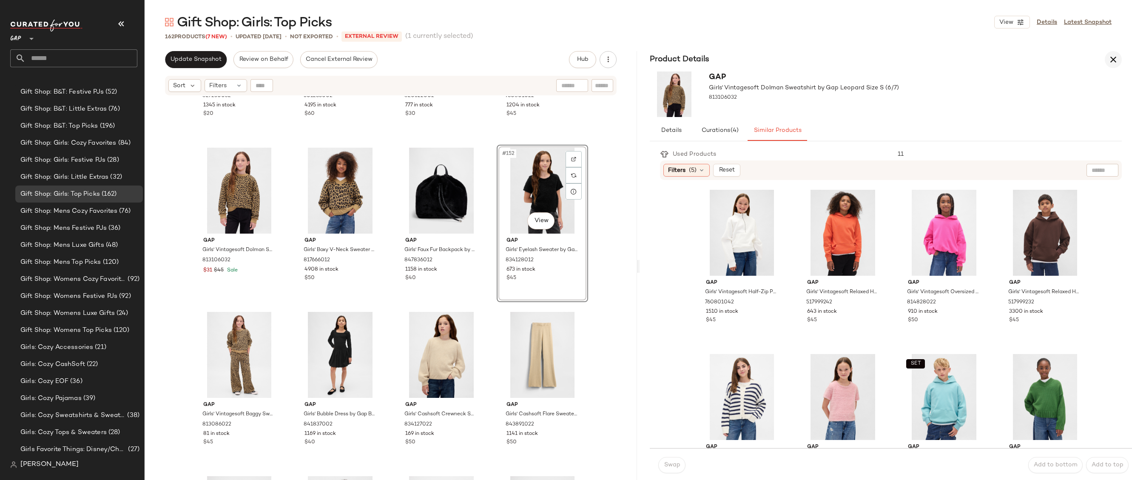
click at [1113, 54] on button "button" at bounding box center [1113, 59] width 17 height 17
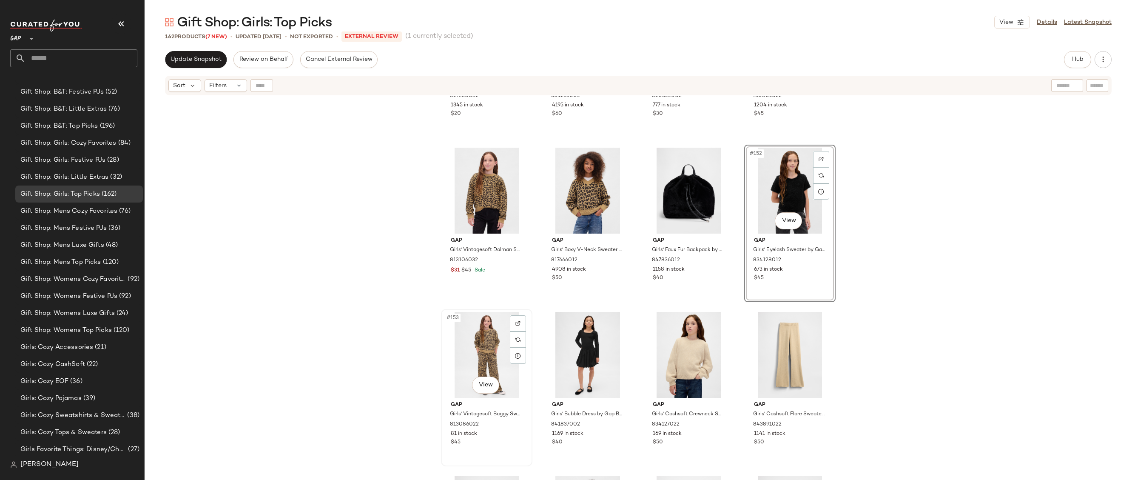
click at [460, 351] on div "#153 View" at bounding box center [486, 355] width 85 height 86
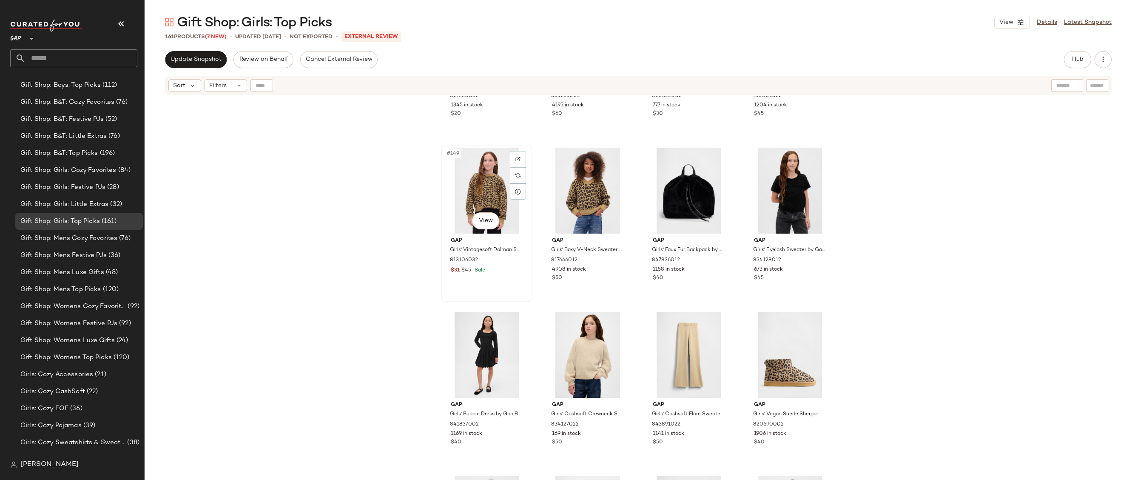
click at [470, 199] on div "#149 View" at bounding box center [486, 191] width 85 height 86
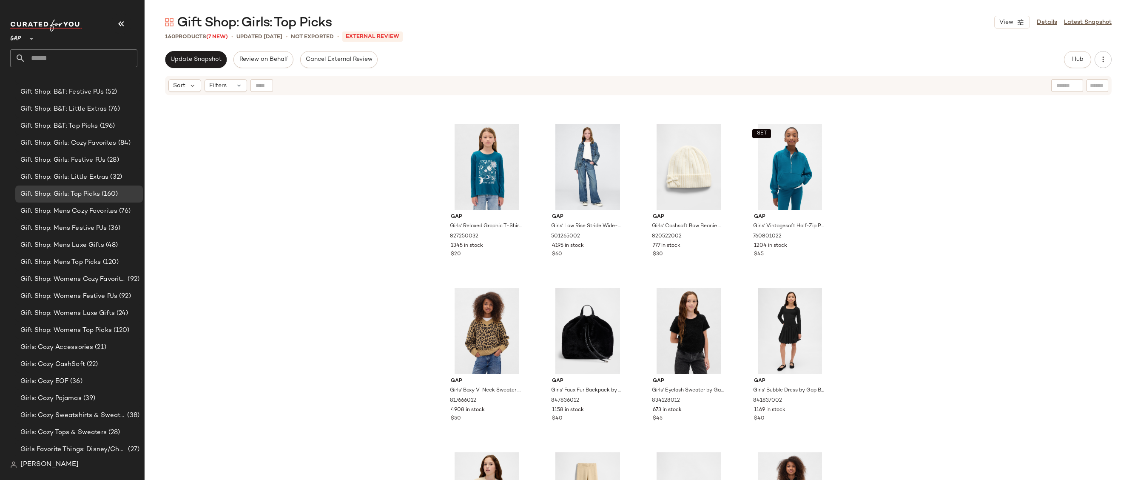
scroll to position [5388, 0]
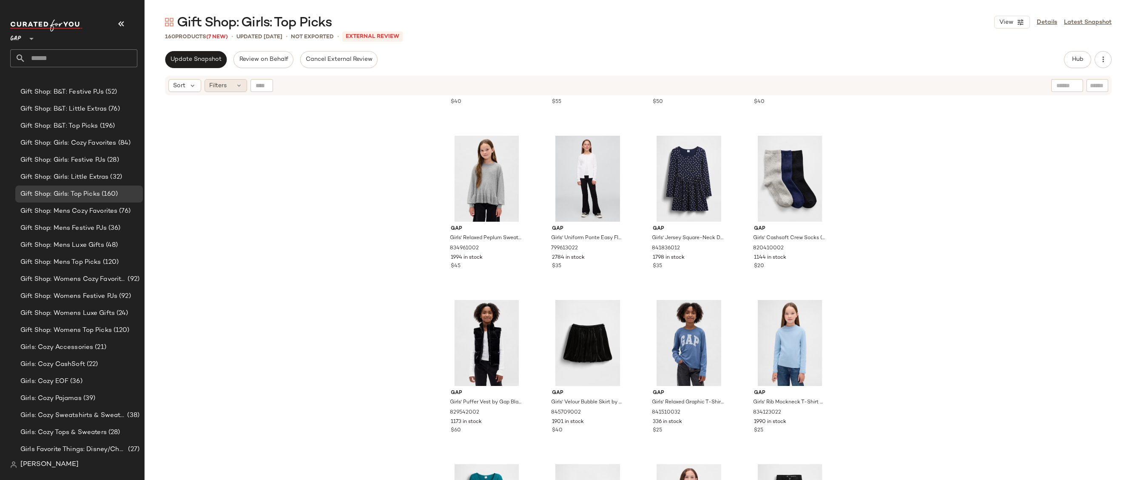
click at [232, 81] on div "Filters" at bounding box center [226, 85] width 43 height 13
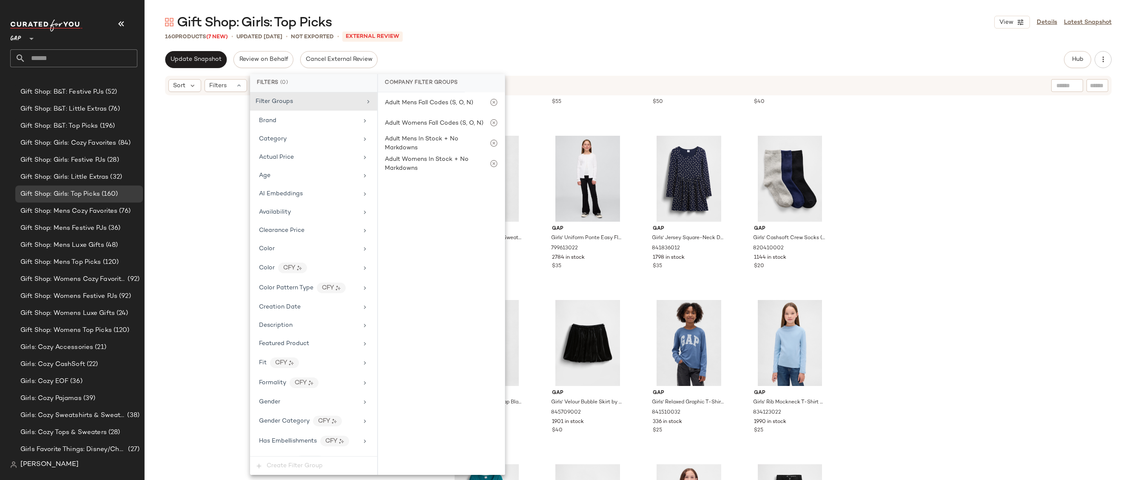
scroll to position [475, 0]
click at [326, 232] on div "Price Type" at bounding box center [308, 232] width 99 height 9
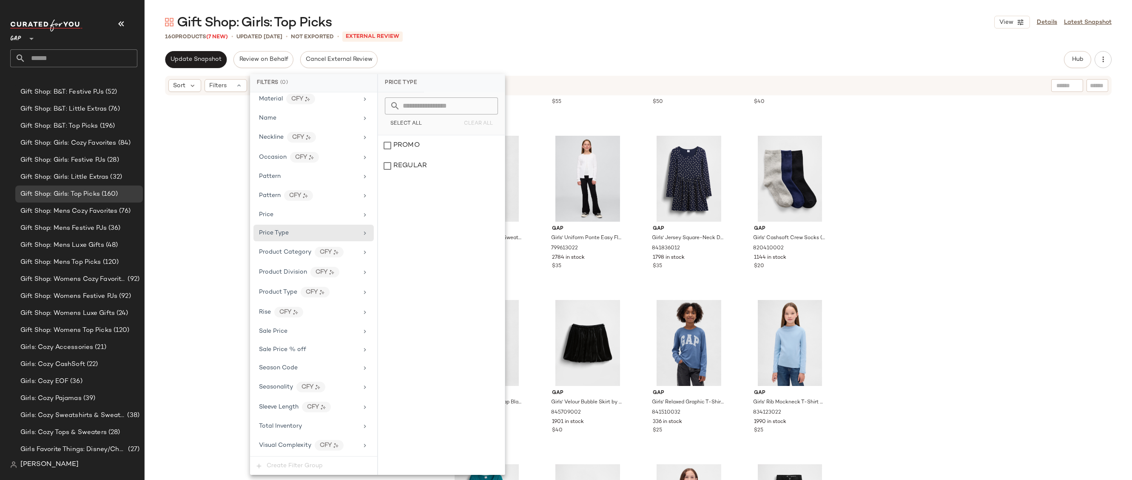
click at [546, 16] on div "Gift Shop: Girls: Top Picks View Details Latest Snapshot" at bounding box center [638, 22] width 987 height 17
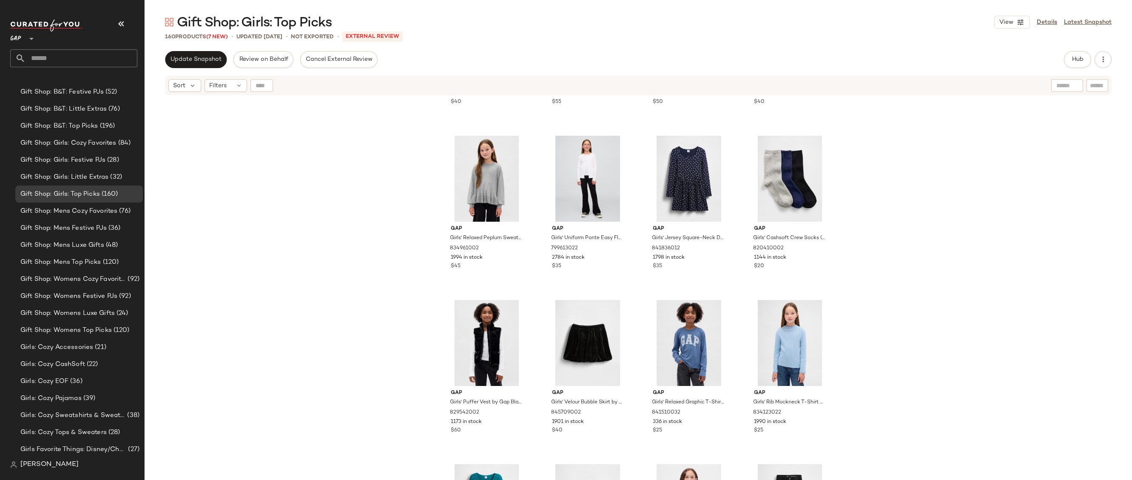
click at [215, 49] on div "Gift Shop: Girls: Top Picks View Details Latest Snapshot 160 Products (7 New) •…" at bounding box center [638, 247] width 987 height 466
click at [211, 65] on button "Update Snapshot" at bounding box center [196, 59] width 62 height 17
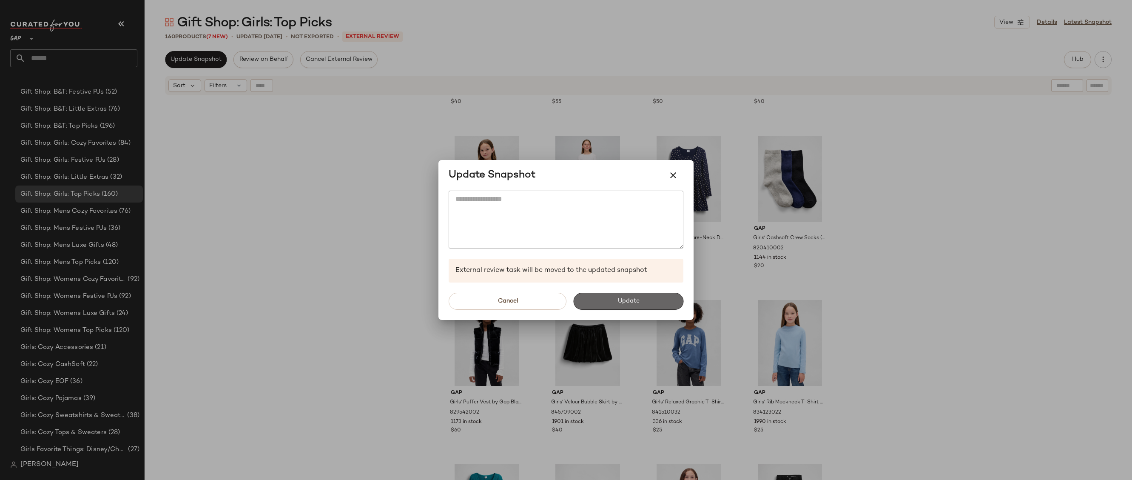
click at [617, 294] on button "Update" at bounding box center [628, 301] width 110 height 17
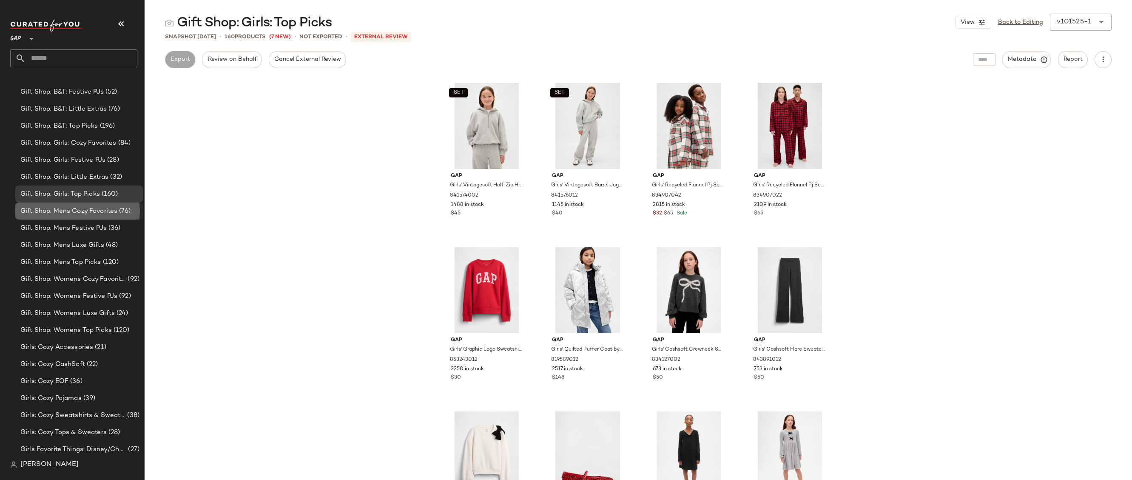
click at [128, 204] on div "Gift Shop: Mens Cozy Favorites (76)" at bounding box center [79, 210] width 128 height 17
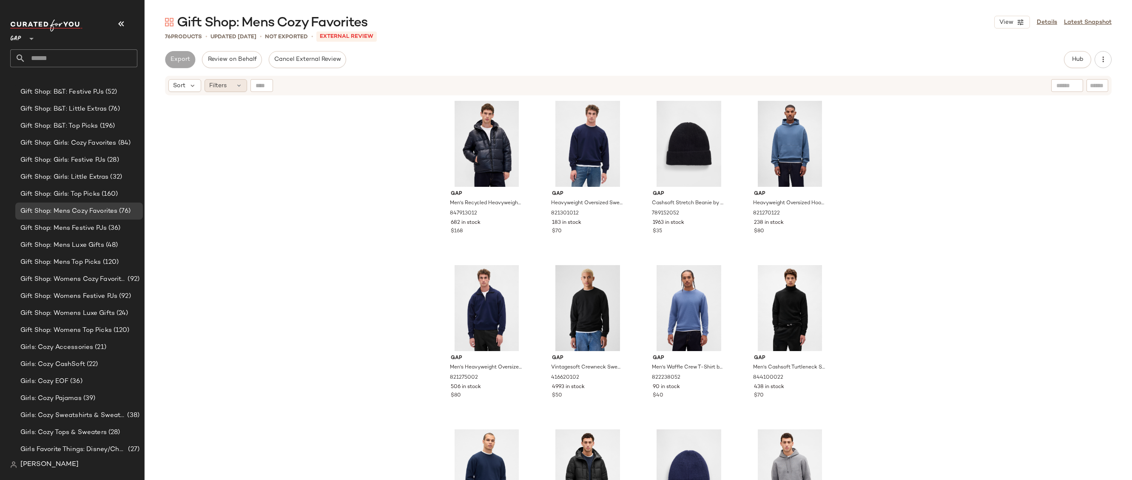
click at [239, 84] on icon at bounding box center [239, 85] width 7 height 7
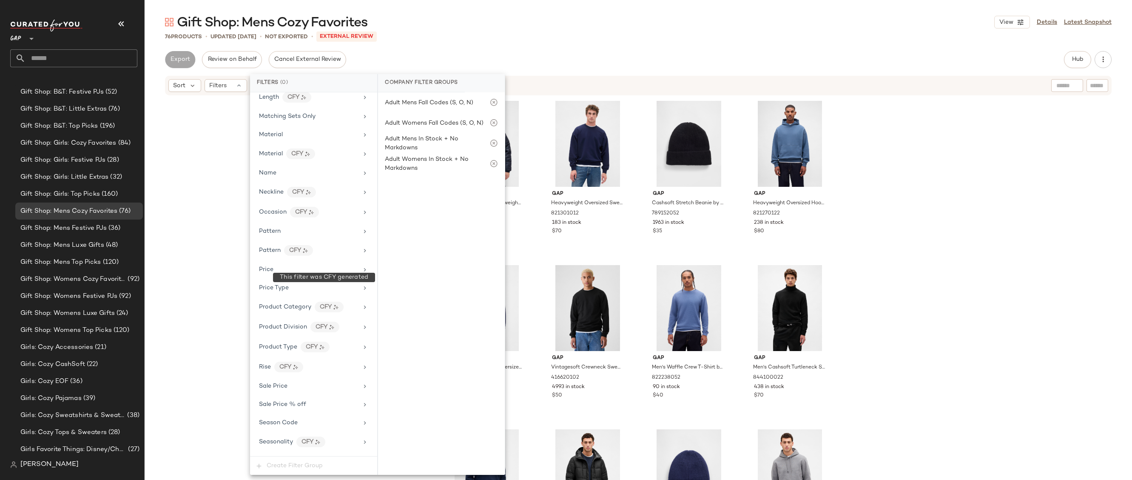
scroll to position [415, 0]
click at [329, 252] on div "Price Type" at bounding box center [308, 252] width 99 height 9
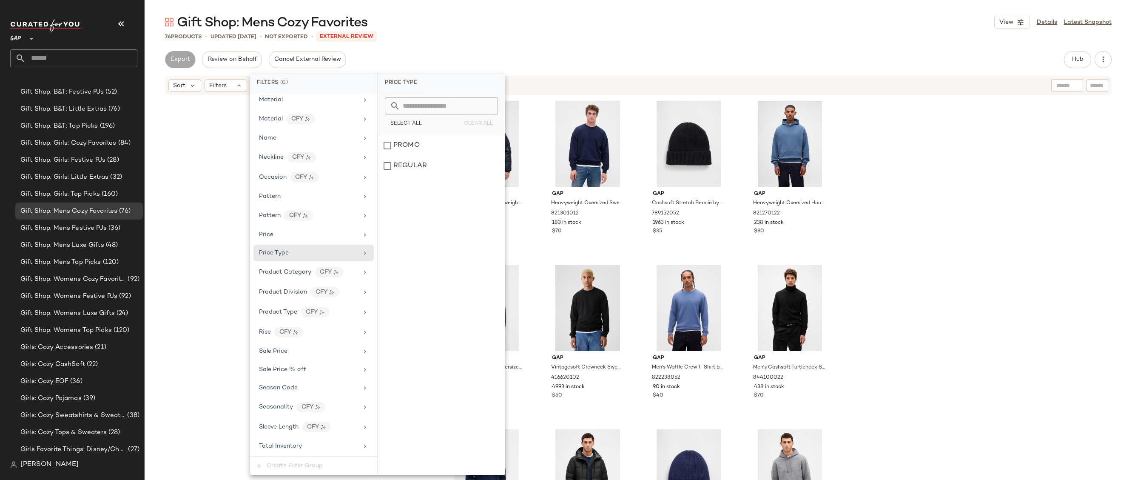
click at [528, 19] on div "Gift Shop: Mens Cozy Favorites View Details Latest Snapshot" at bounding box center [638, 22] width 987 height 17
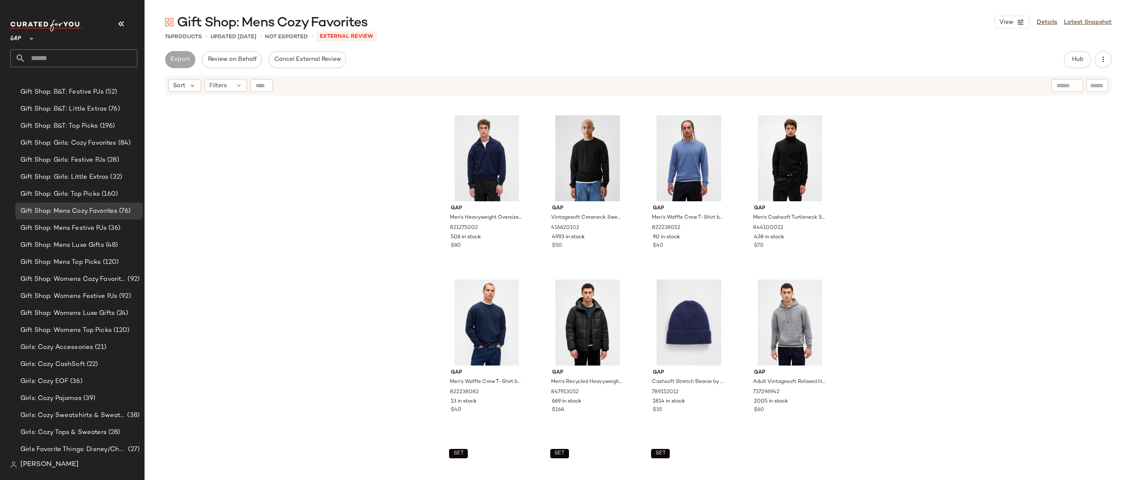
scroll to position [286, 0]
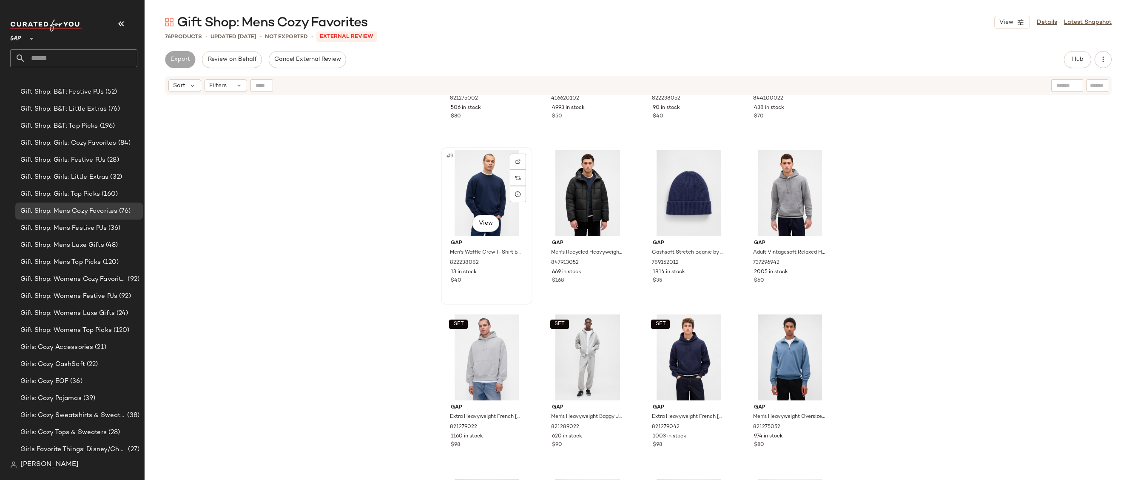
click at [461, 207] on div "#9 View" at bounding box center [486, 193] width 85 height 86
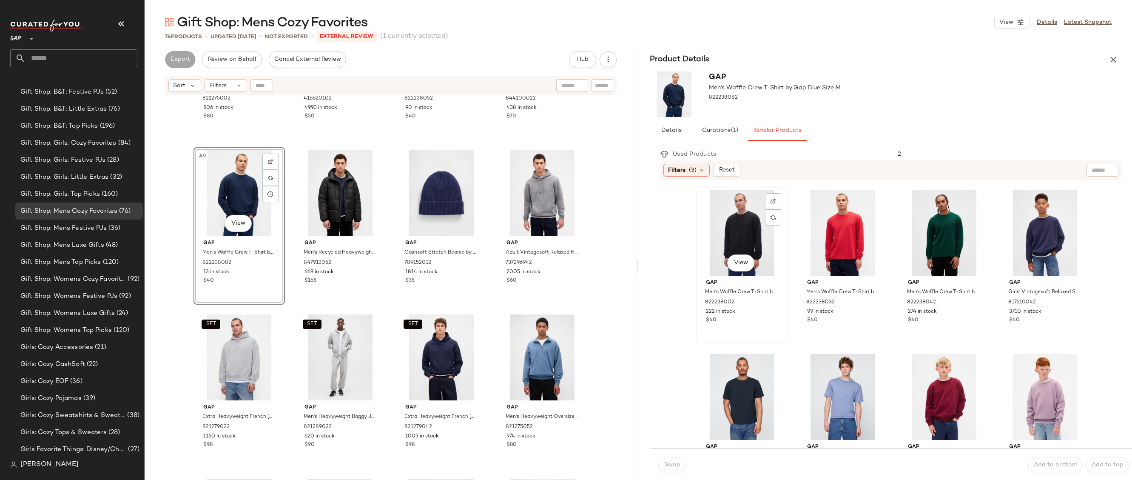
click at [739, 215] on div "View" at bounding box center [741, 233] width 85 height 86
click at [727, 267] on body "GAP ** Dashboard All Products Global Clipboards (20) 10.13-10.17 AM Newness (22…" at bounding box center [566, 240] width 1132 height 480
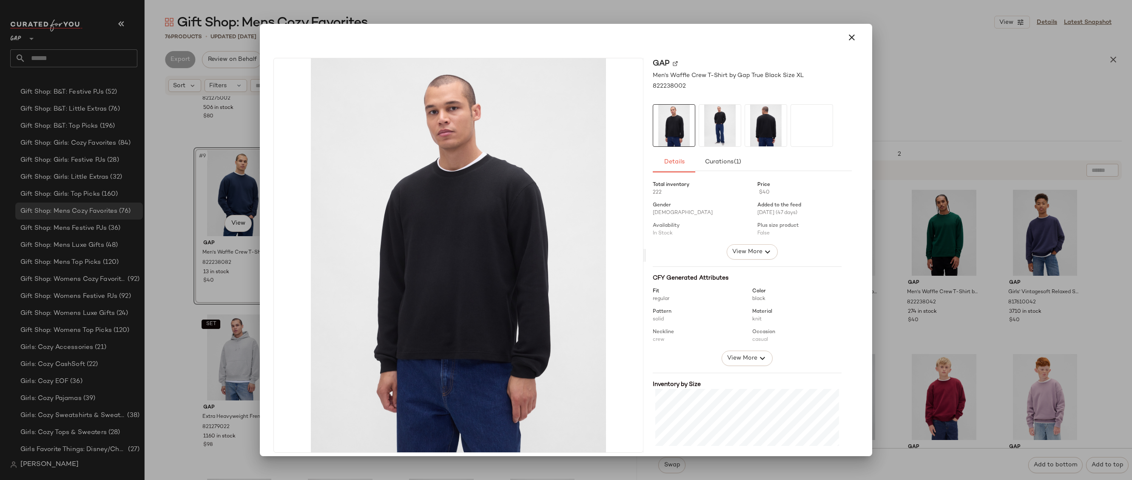
click at [745, 267] on hr at bounding box center [747, 266] width 189 height 0
click at [745, 256] on span "View More" at bounding box center [747, 252] width 31 height 10
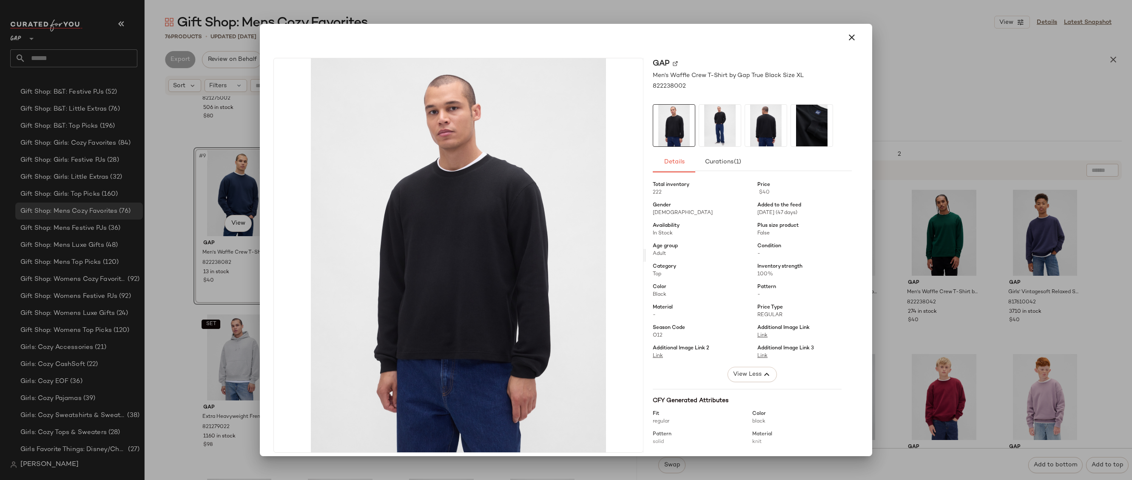
click at [851, 27] on div at bounding box center [566, 37] width 592 height 20
click at [850, 33] on icon "button" at bounding box center [852, 37] width 10 height 10
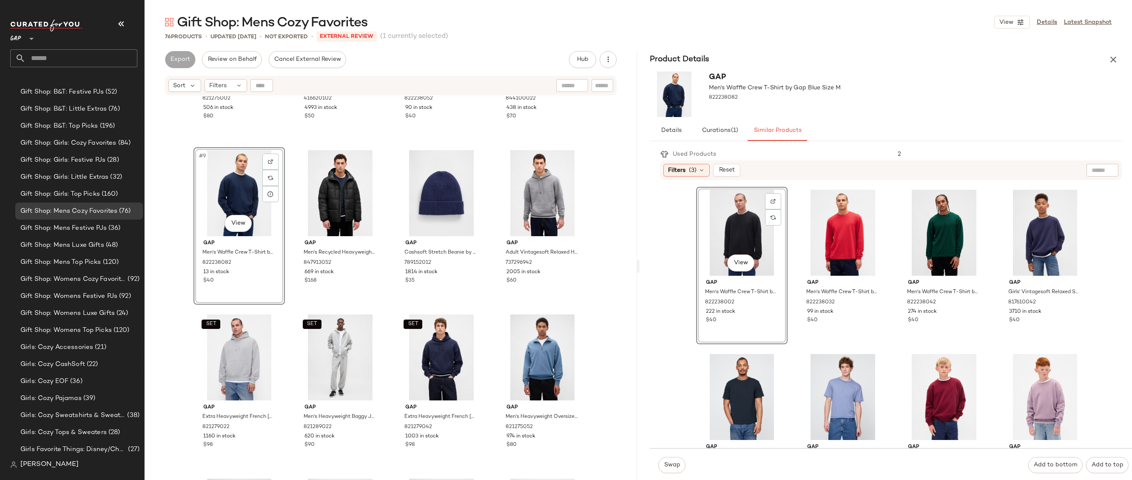
click at [697, 179] on div "Filters (3) Reset" at bounding box center [891, 170] width 462 height 20
click at [698, 169] on icon at bounding box center [701, 170] width 7 height 7
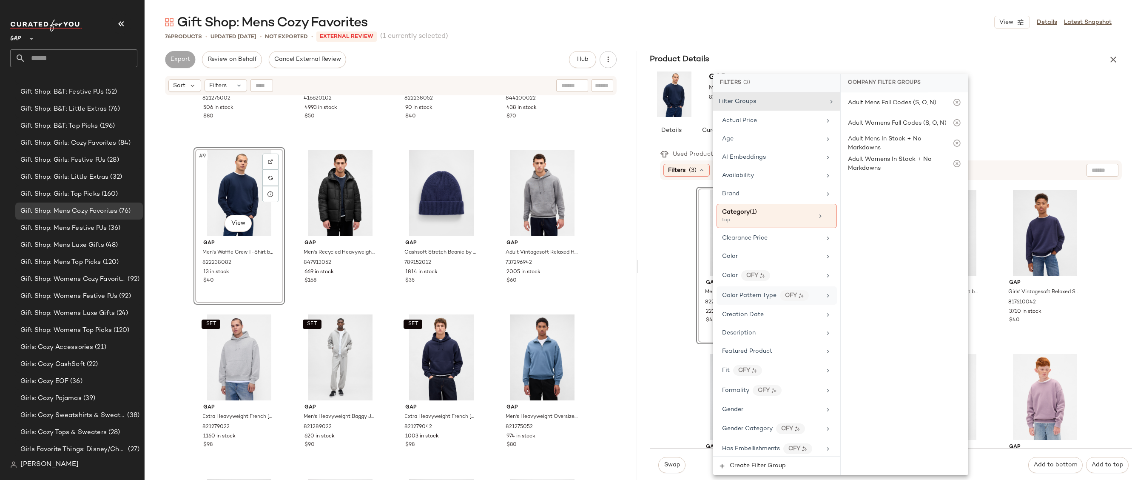
scroll to position [498, 0]
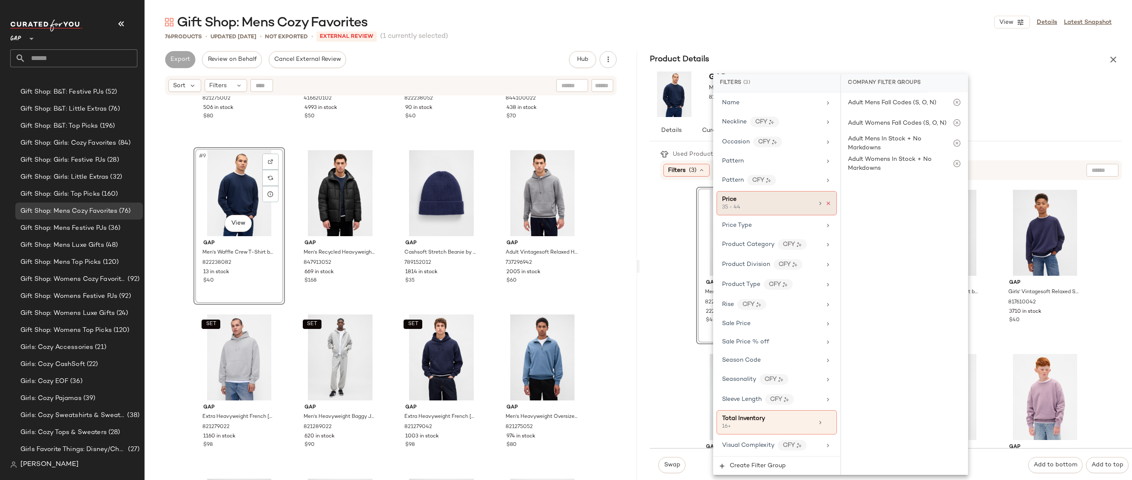
click at [827, 203] on icon at bounding box center [828, 203] width 6 height 6
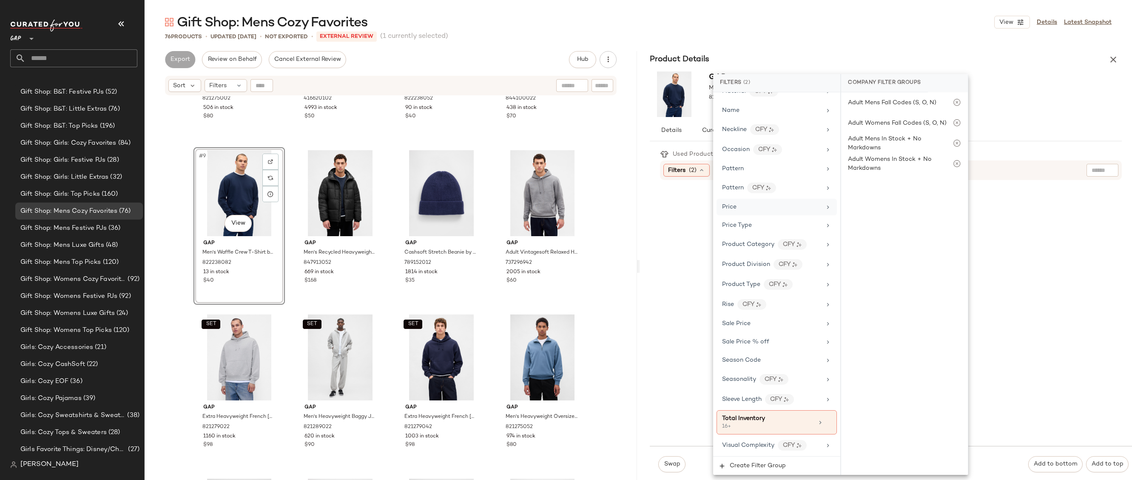
scroll to position [490, 0]
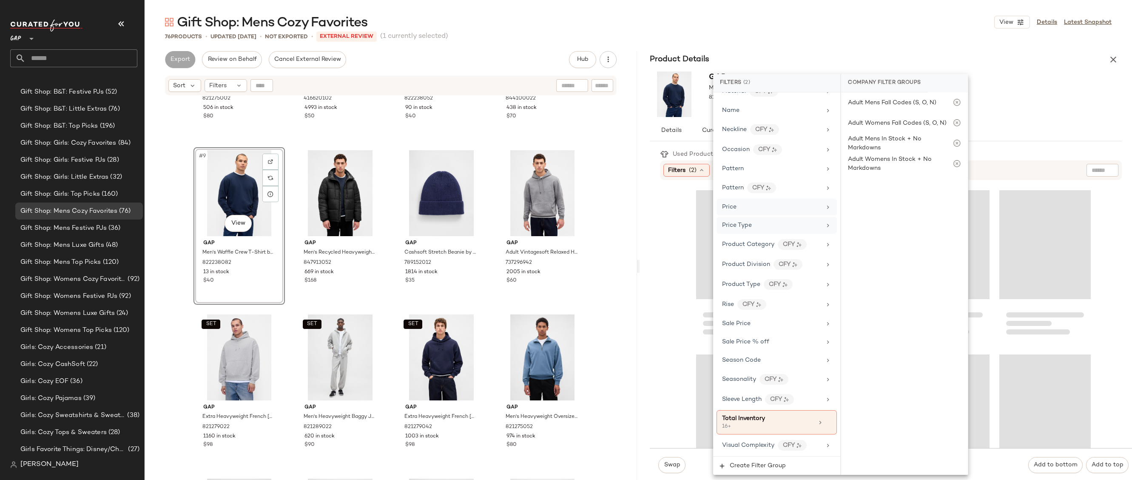
click at [783, 222] on div "Price Type" at bounding box center [771, 225] width 99 height 9
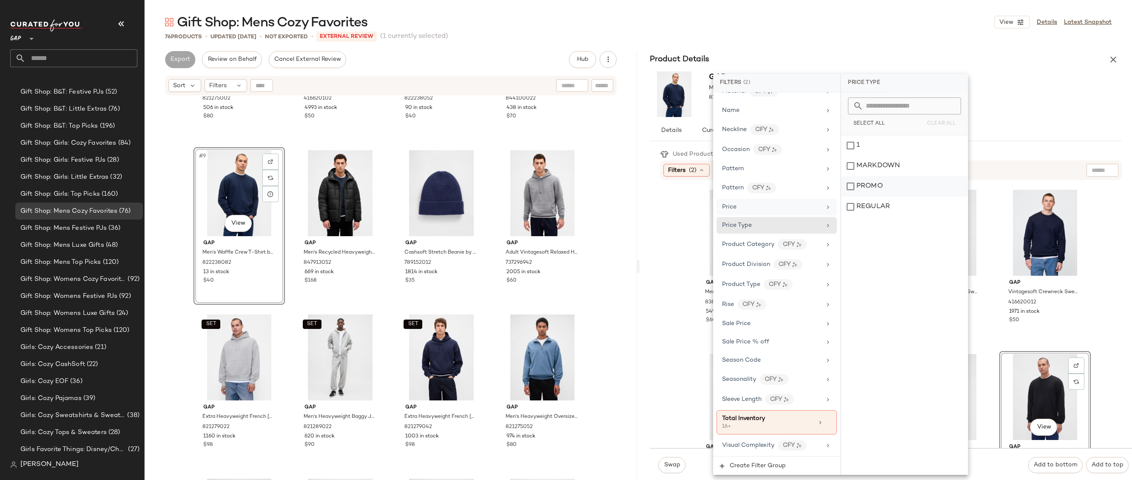
click at [876, 186] on div "PROMO" at bounding box center [904, 186] width 127 height 20
click at [876, 202] on div "REGULAR" at bounding box center [904, 206] width 127 height 20
click at [1063, 105] on div "Gap Men's Waffle Crew T-Shirt by Gap Blue Size M 822238082" at bounding box center [886, 94] width 492 height 52
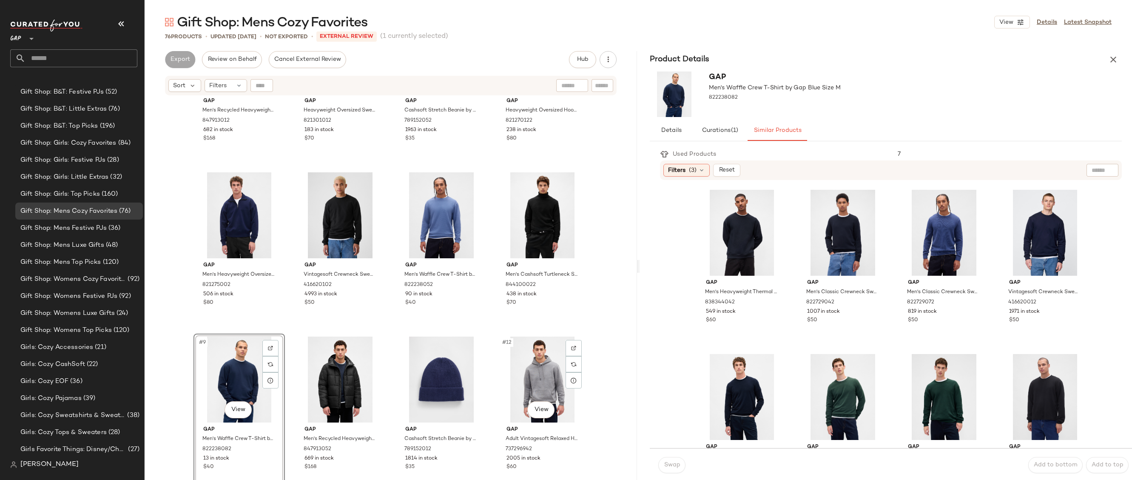
scroll to position [193, 0]
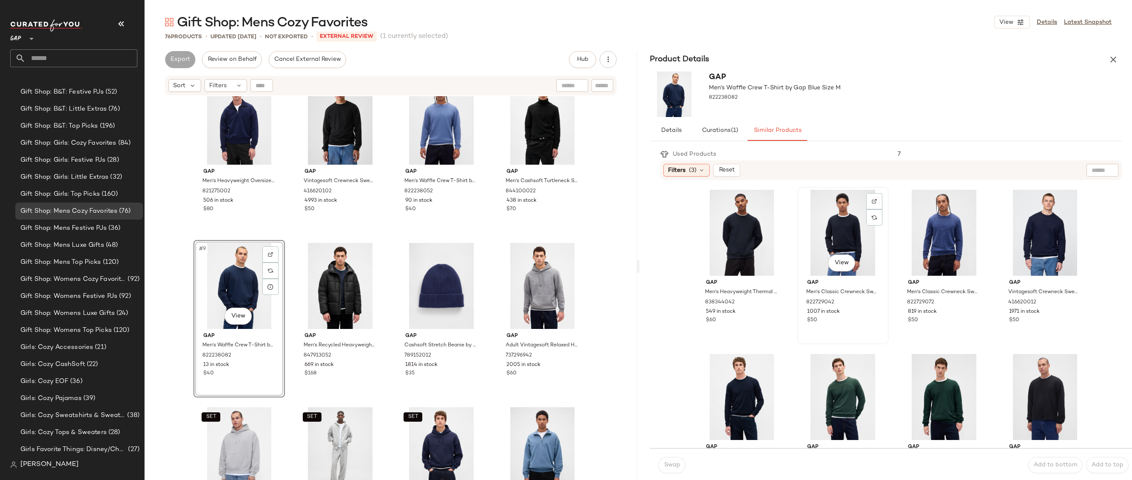
click at [836, 218] on div "View" at bounding box center [842, 233] width 85 height 86
click at [679, 463] on span "Swap" at bounding box center [671, 464] width 17 height 7
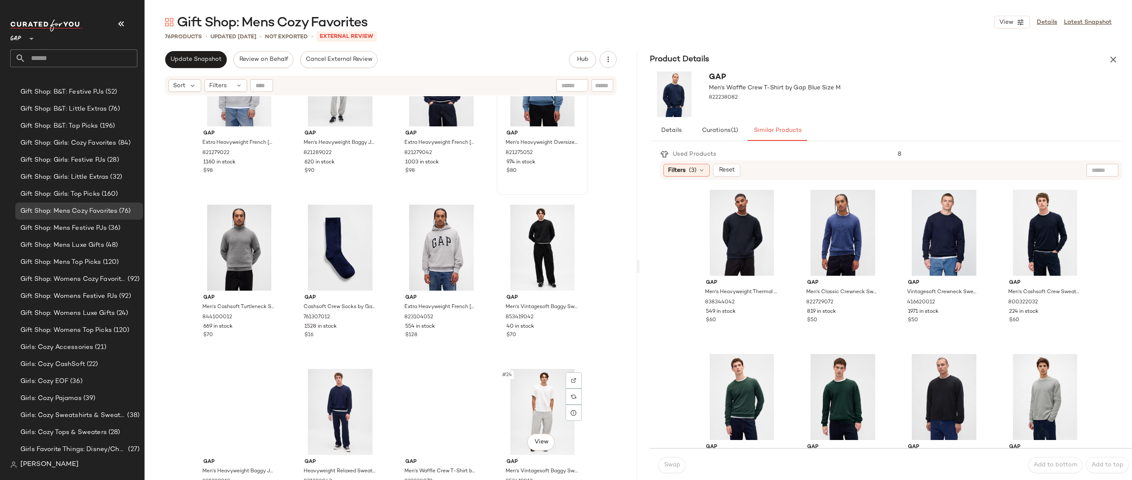
scroll to position [580, 0]
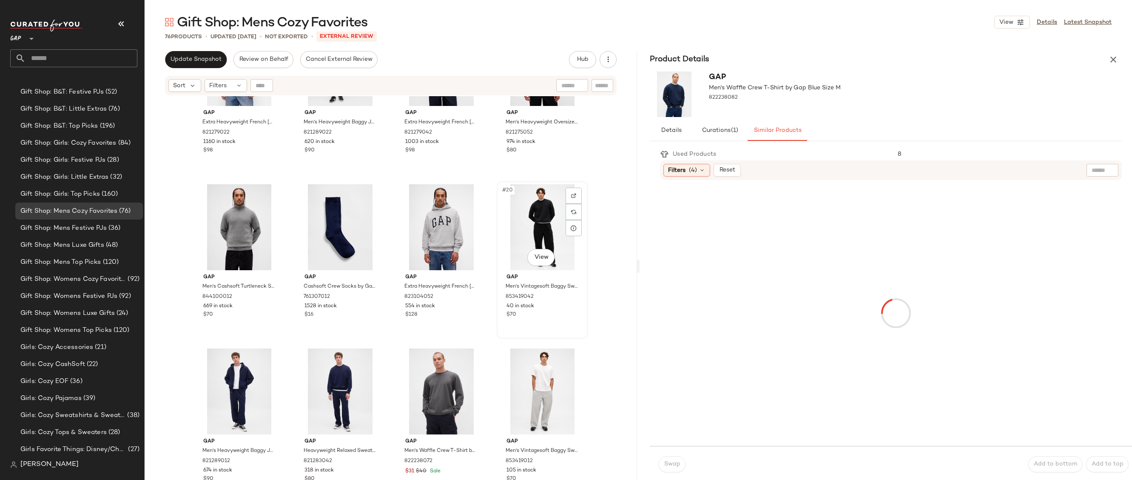
click at [547, 239] on div "#20 View" at bounding box center [542, 227] width 85 height 86
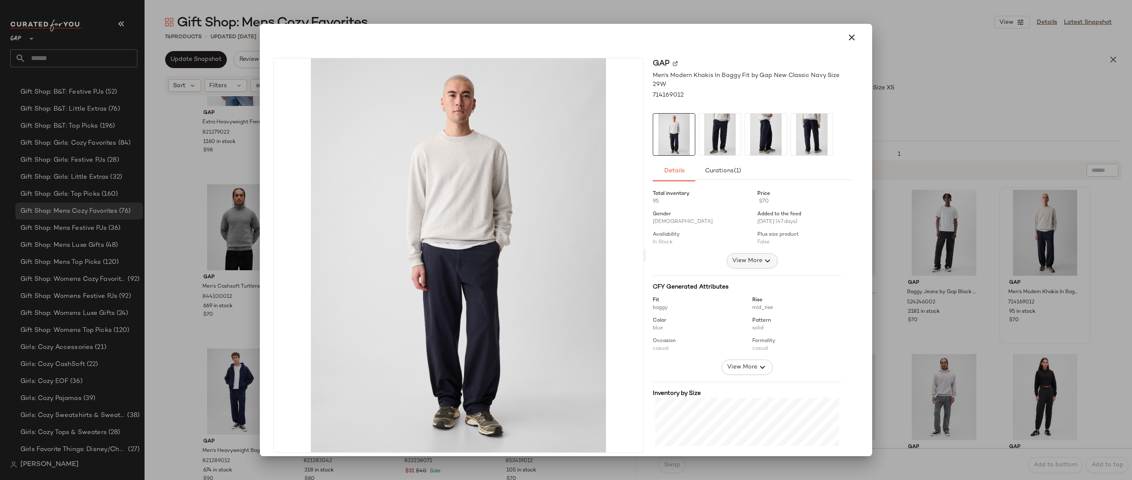
click at [738, 265] on span "View More" at bounding box center [747, 261] width 31 height 10
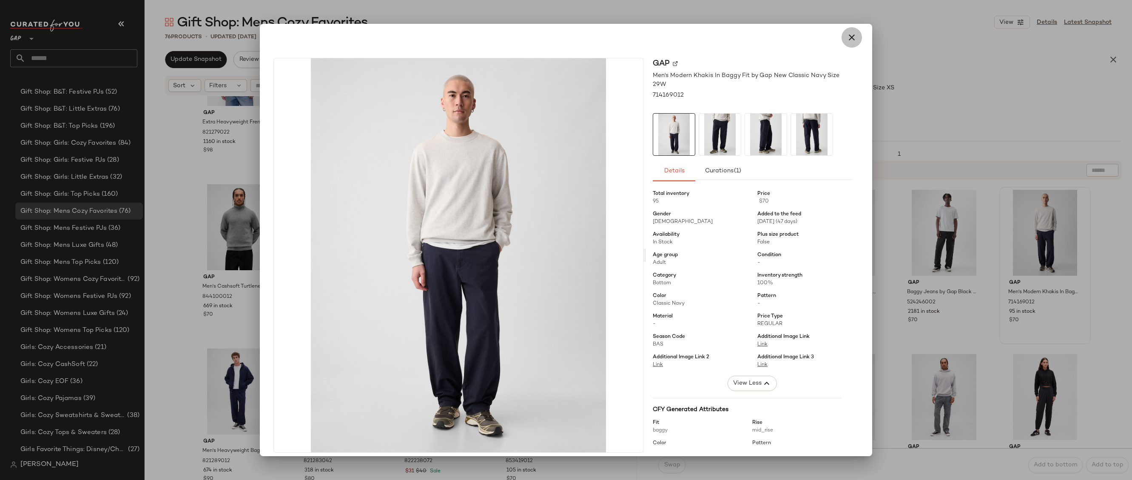
click at [850, 43] on button "button" at bounding box center [851, 37] width 20 height 20
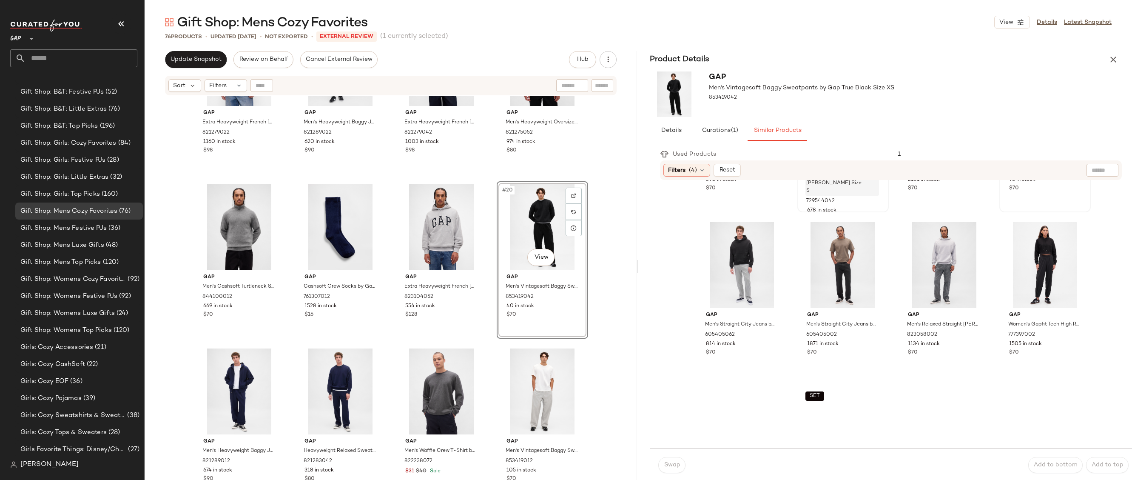
scroll to position [185, 0]
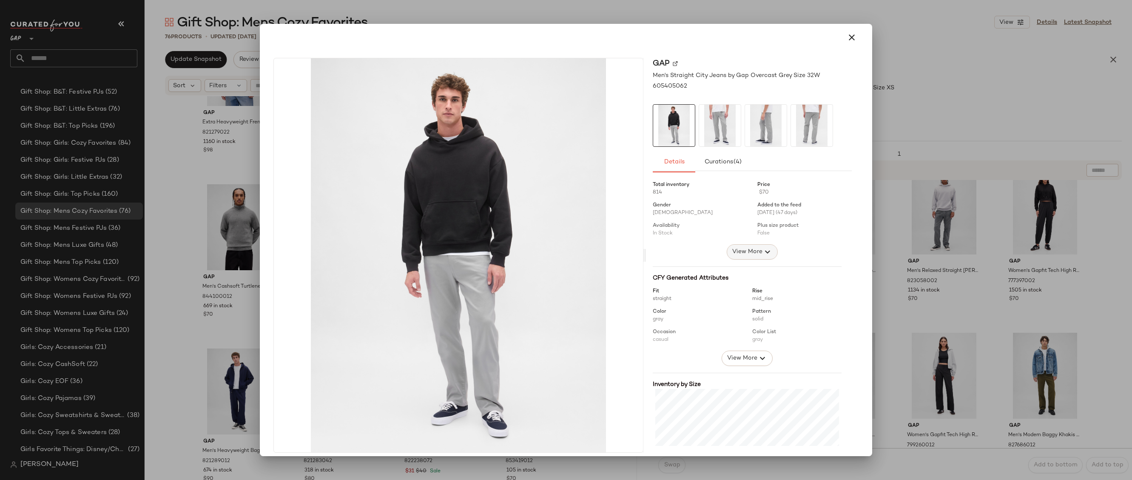
click at [747, 254] on span "View More" at bounding box center [747, 252] width 31 height 10
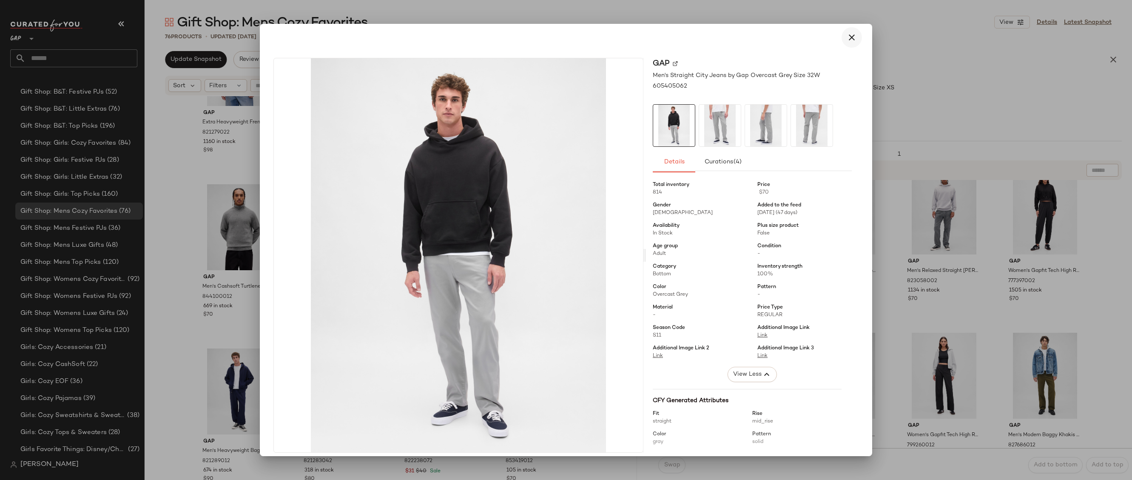
click at [847, 41] on icon "button" at bounding box center [852, 37] width 10 height 10
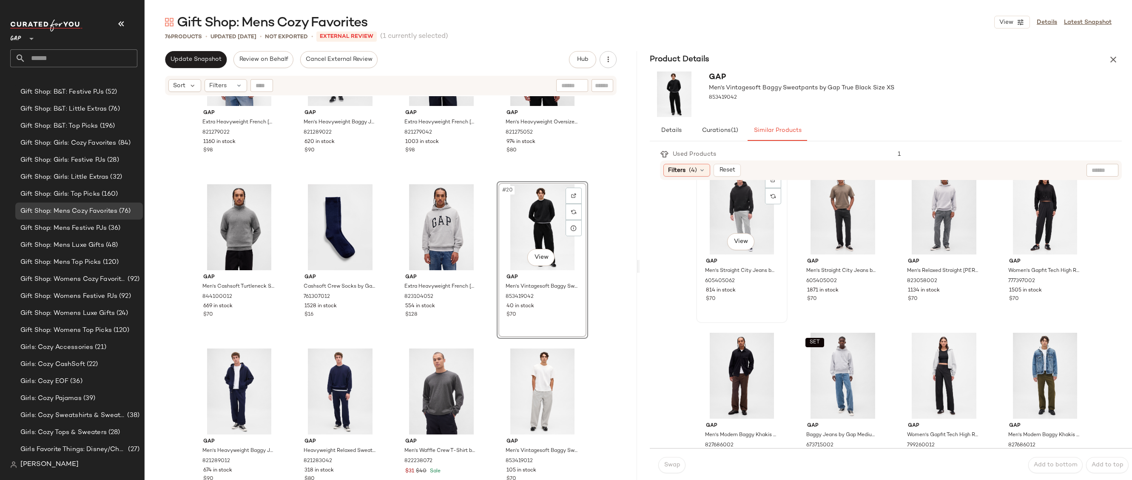
click at [720, 243] on div "View" at bounding box center [741, 211] width 85 height 86
click at [666, 467] on span "Swap" at bounding box center [671, 464] width 17 height 7
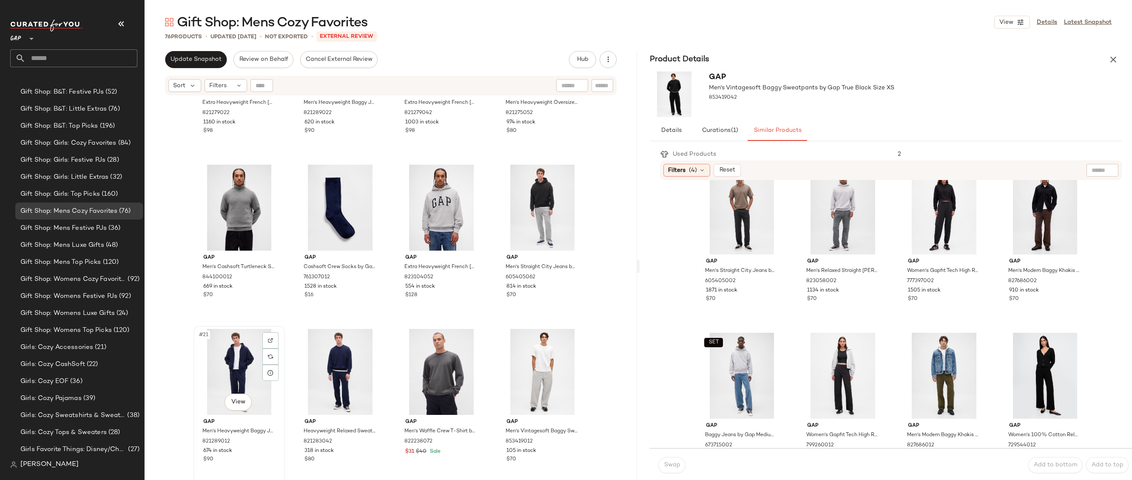
scroll to position [600, 0]
click at [414, 356] on div "#23 View" at bounding box center [440, 371] width 85 height 86
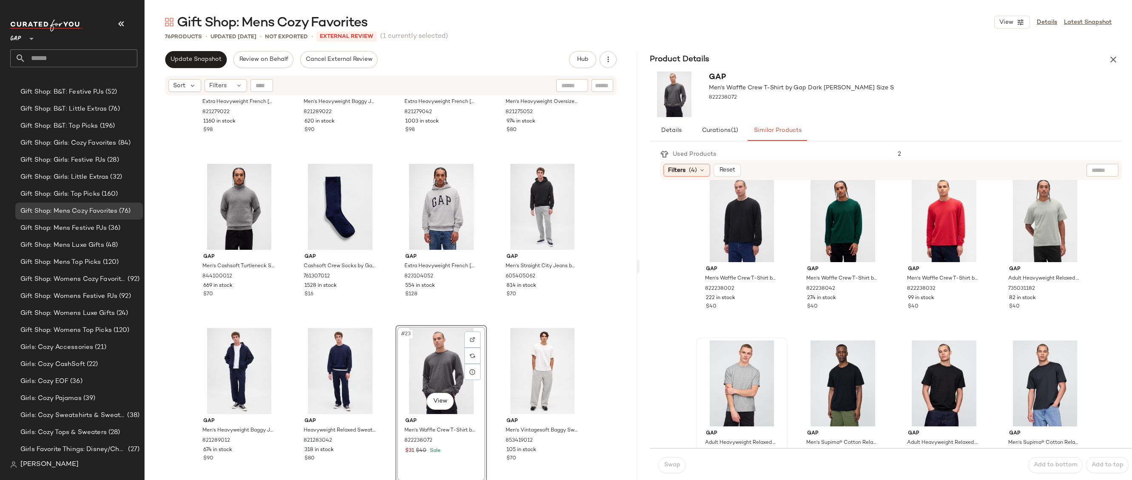
scroll to position [4, 0]
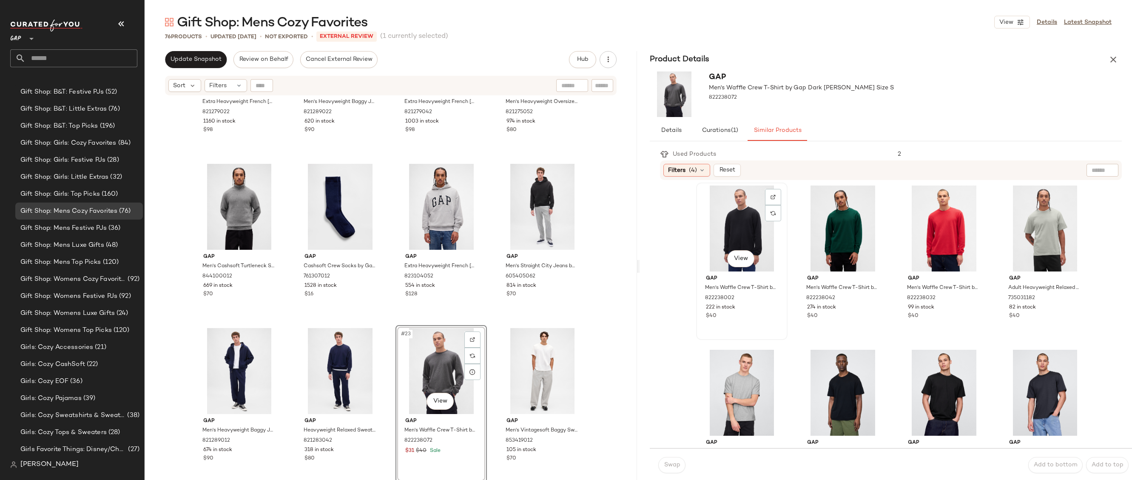
click at [744, 213] on div "View" at bounding box center [741, 228] width 85 height 86
click at [737, 252] on body "GAP ** Dashboard All Products Global Clipboards (20) 10.13-10.17 AM Newness (22…" at bounding box center [566, 240] width 1132 height 480
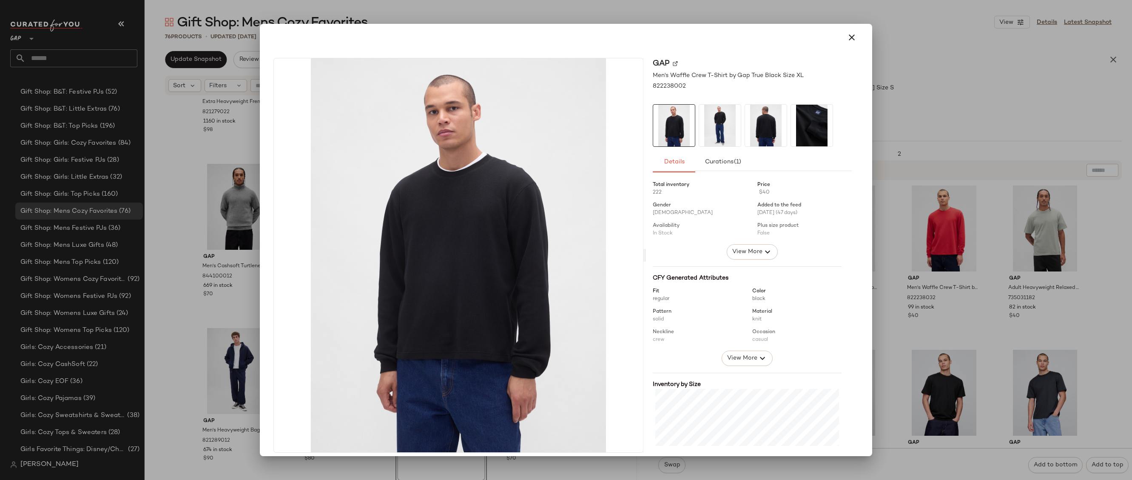
click at [755, 262] on div "Total inventory 222 Price $40 Gender Male Added to the feed 08/29/2025 (47 days…" at bounding box center [752, 355] width 199 height 359
click at [755, 257] on button "View More" at bounding box center [752, 251] width 51 height 15
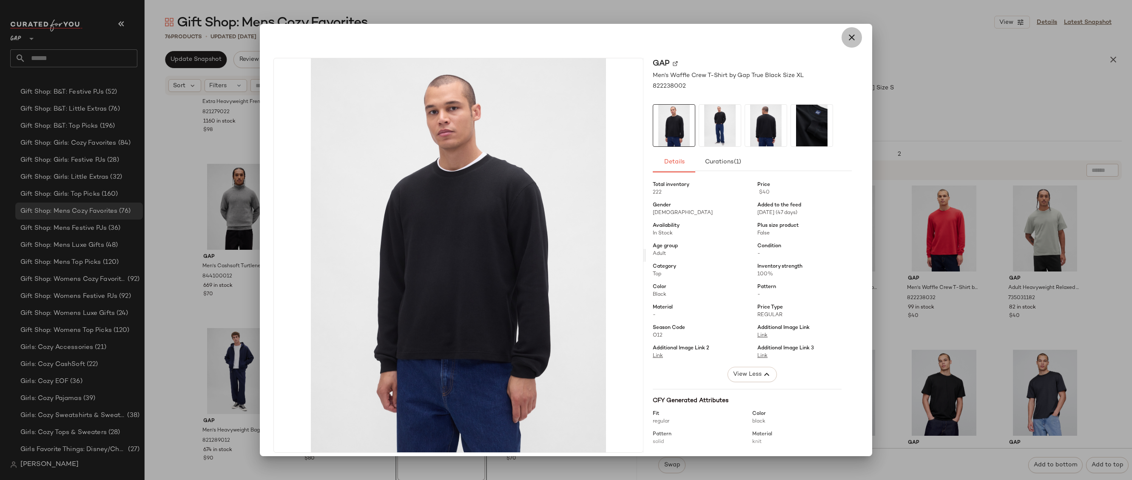
click at [847, 35] on icon "button" at bounding box center [852, 37] width 10 height 10
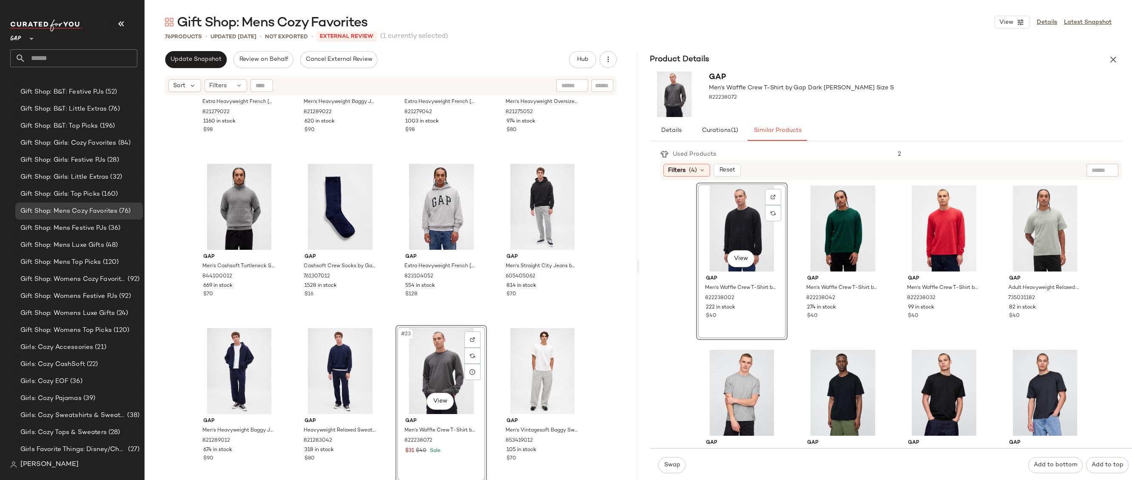
click at [678, 455] on div "Swap Add to bottom Add to top" at bounding box center [891, 465] width 482 height 34
click at [676, 462] on span "Swap" at bounding box center [671, 464] width 17 height 7
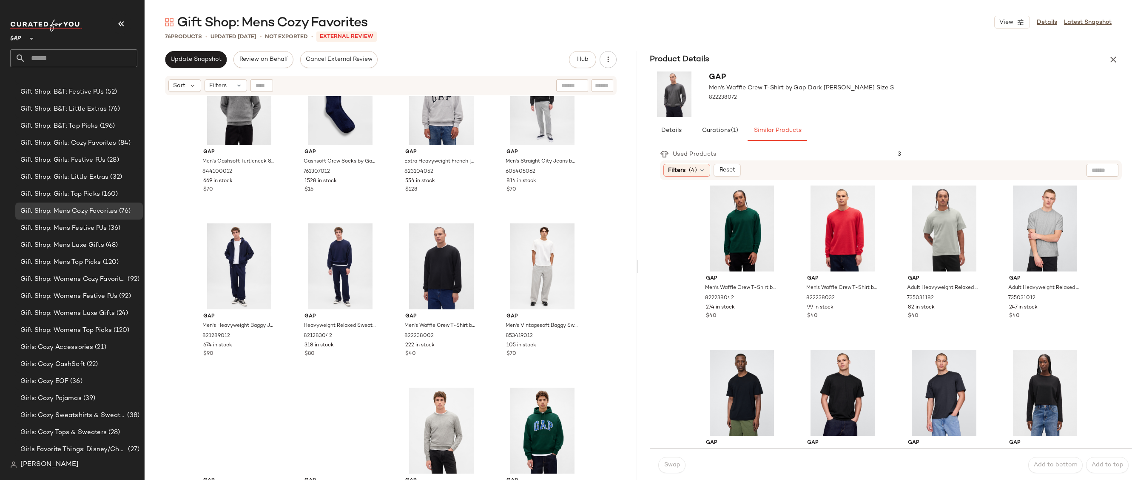
scroll to position [790, 0]
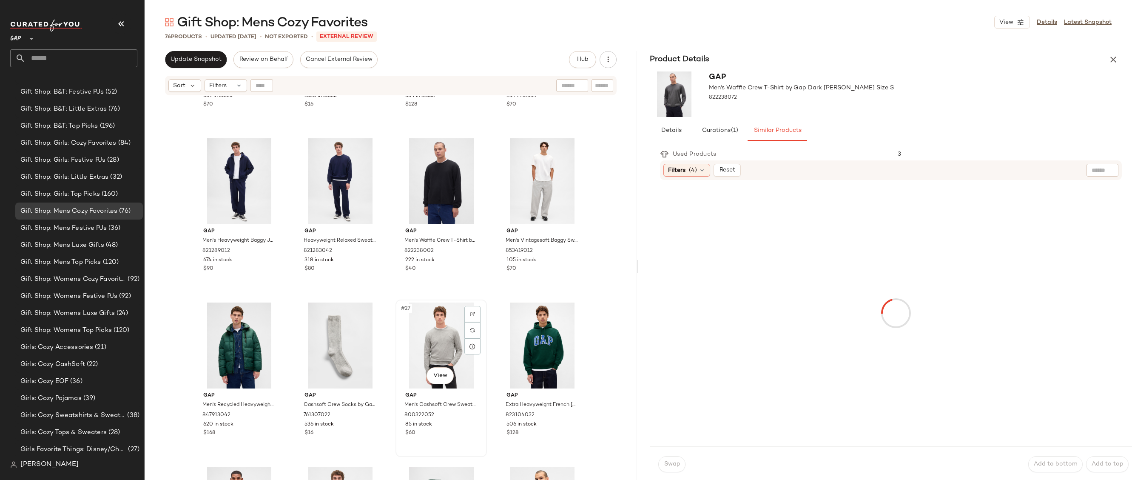
click at [437, 350] on div "#27 View" at bounding box center [440, 345] width 85 height 86
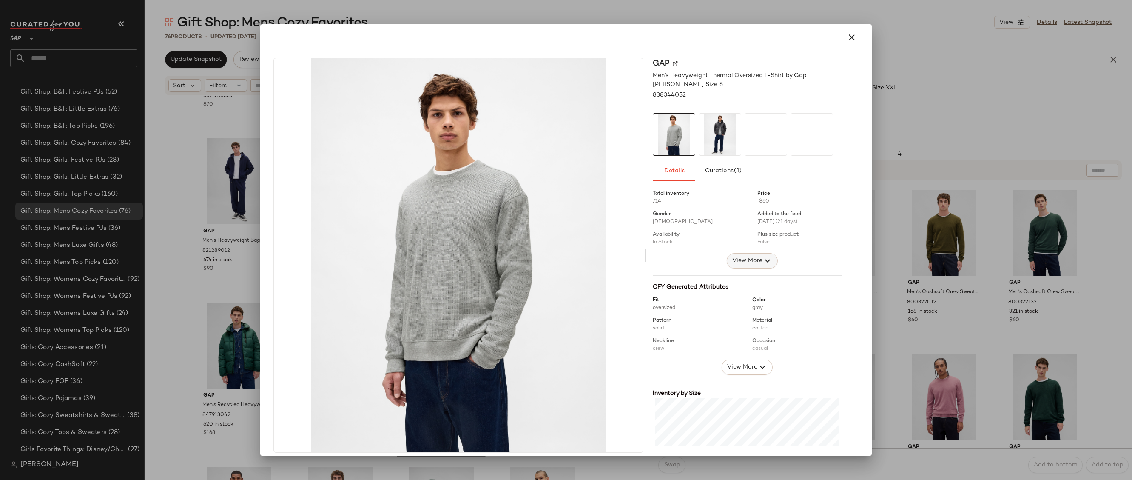
click at [752, 266] on button "View More" at bounding box center [752, 260] width 51 height 15
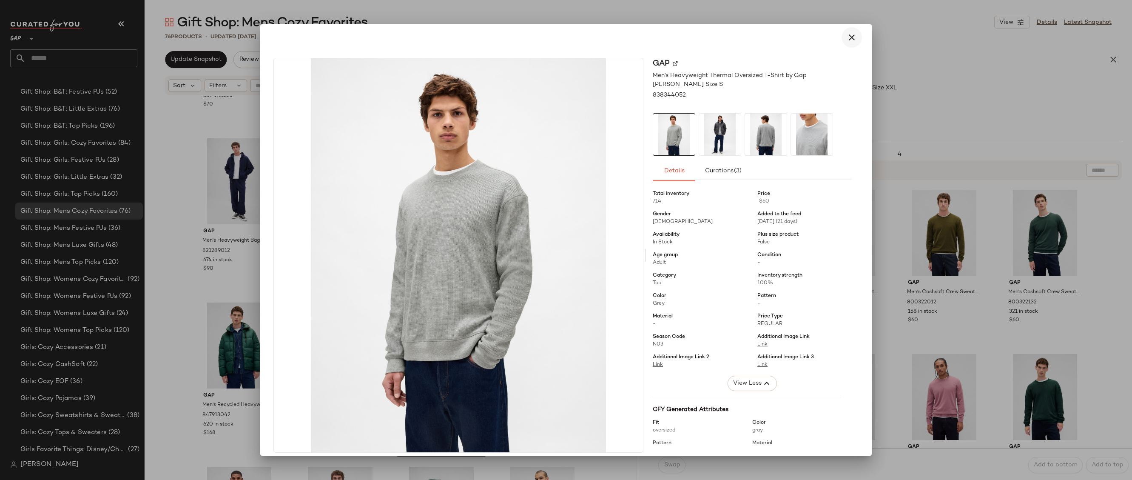
click at [847, 40] on icon "button" at bounding box center [852, 37] width 10 height 10
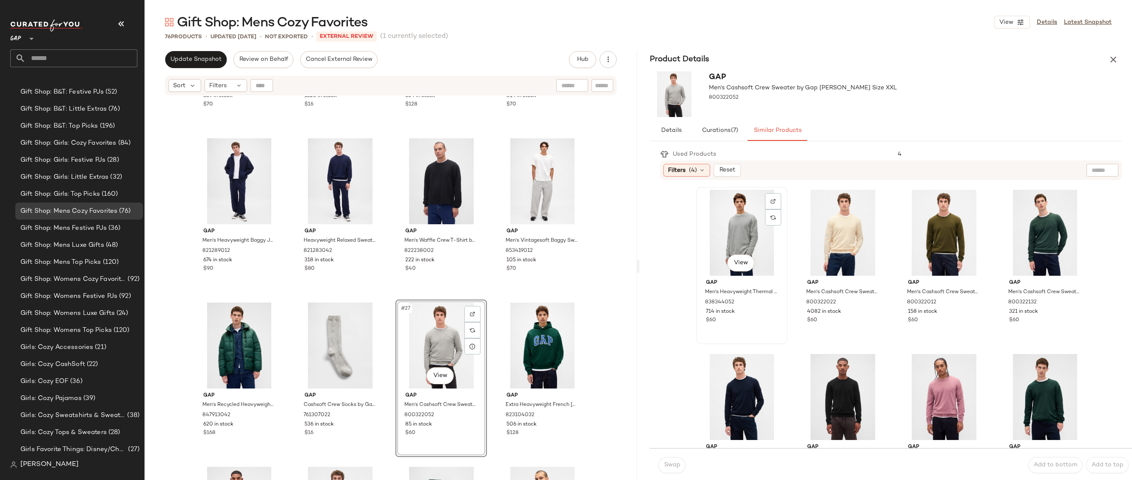
click at [733, 207] on div "View" at bounding box center [741, 233] width 85 height 86
click at [669, 466] on span "Swap" at bounding box center [671, 464] width 17 height 7
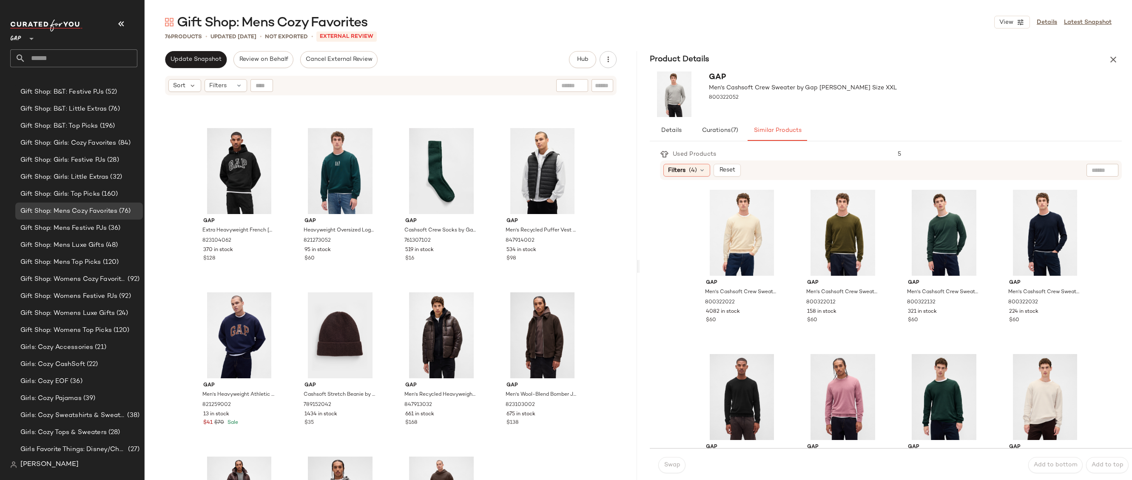
scroll to position [1209, 0]
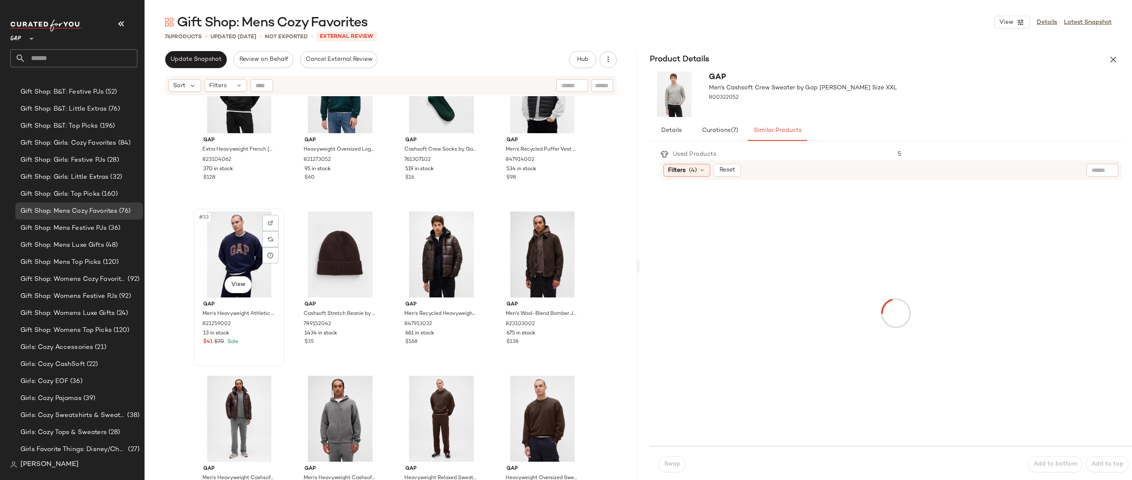
click at [237, 256] on div "#33 View" at bounding box center [238, 254] width 85 height 86
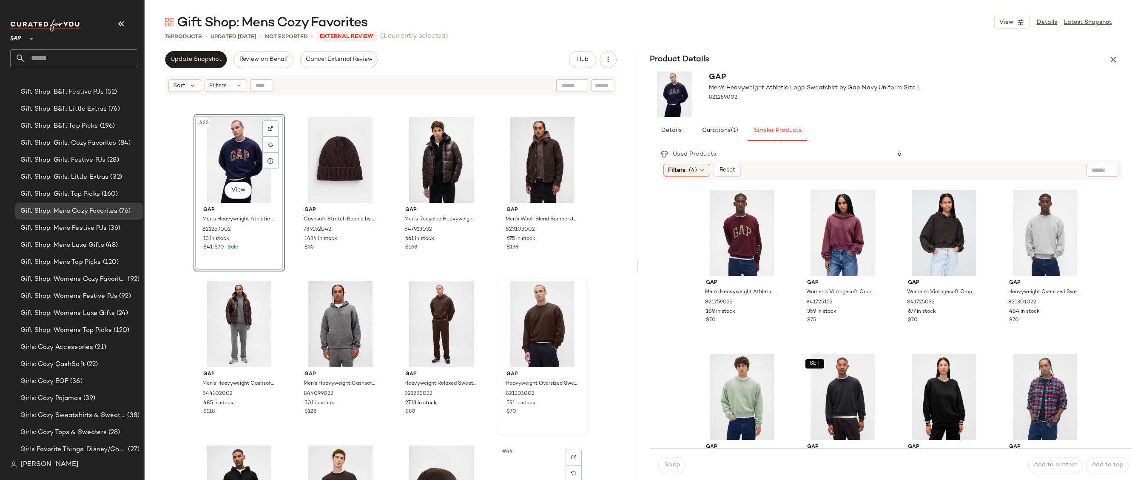
scroll to position [1432, 0]
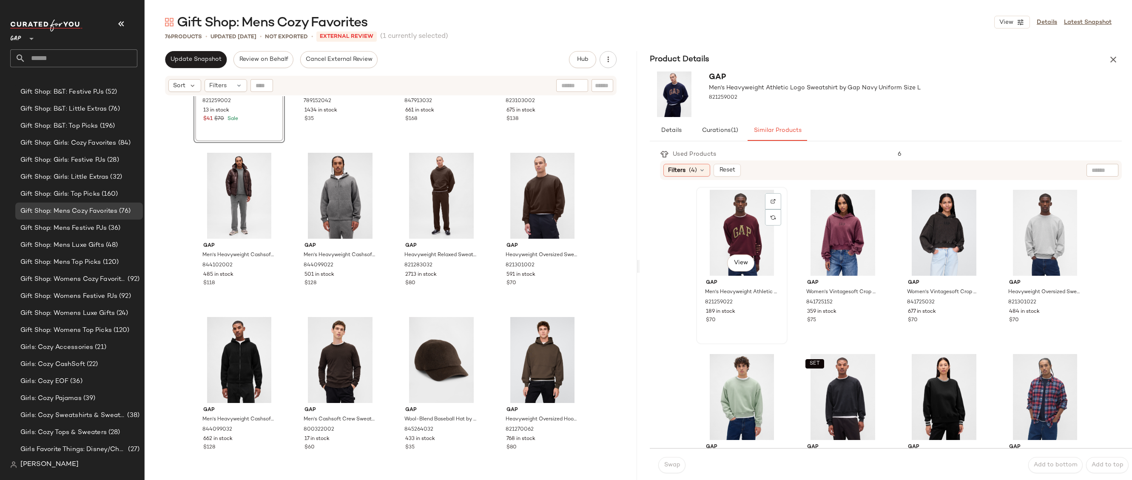
click at [721, 223] on div "View" at bounding box center [741, 233] width 85 height 86
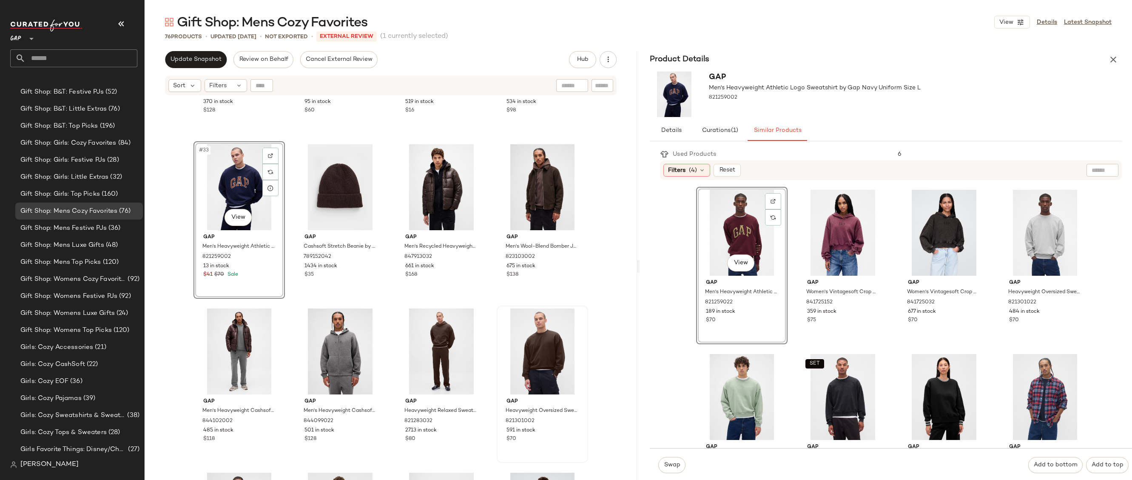
scroll to position [1270, 0]
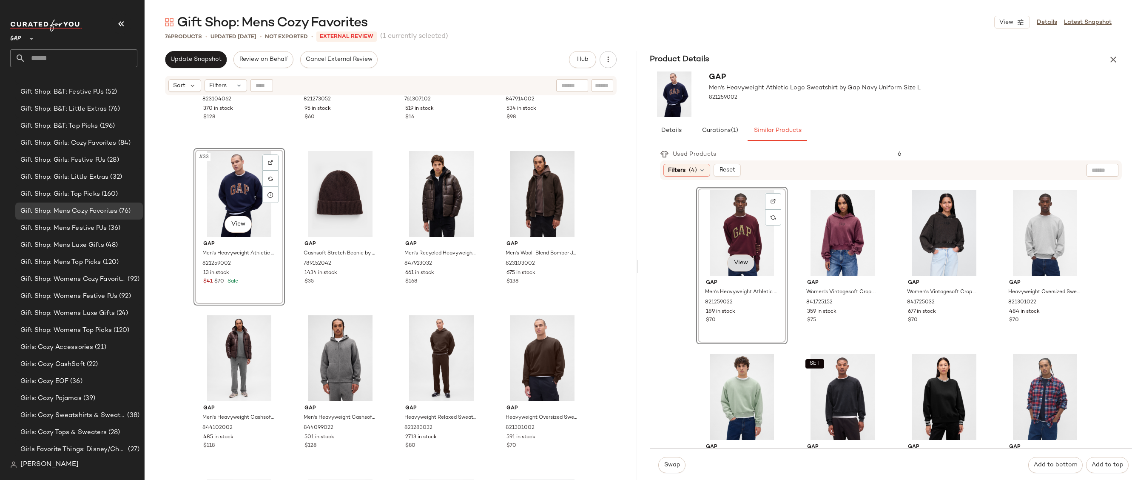
click at [738, 259] on body "GAP ** Dashboard All Products Global Clipboards (20) 10.13-10.17 AM Newness (22…" at bounding box center [566, 240] width 1132 height 480
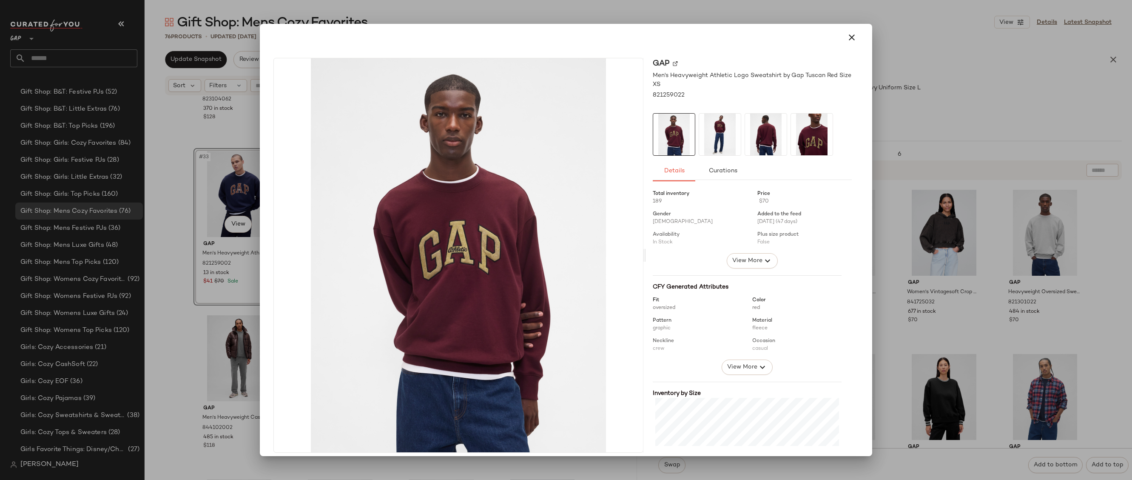
click at [720, 266] on div "View More" at bounding box center [752, 260] width 94 height 15
click at [727, 258] on button "View More" at bounding box center [752, 260] width 51 height 15
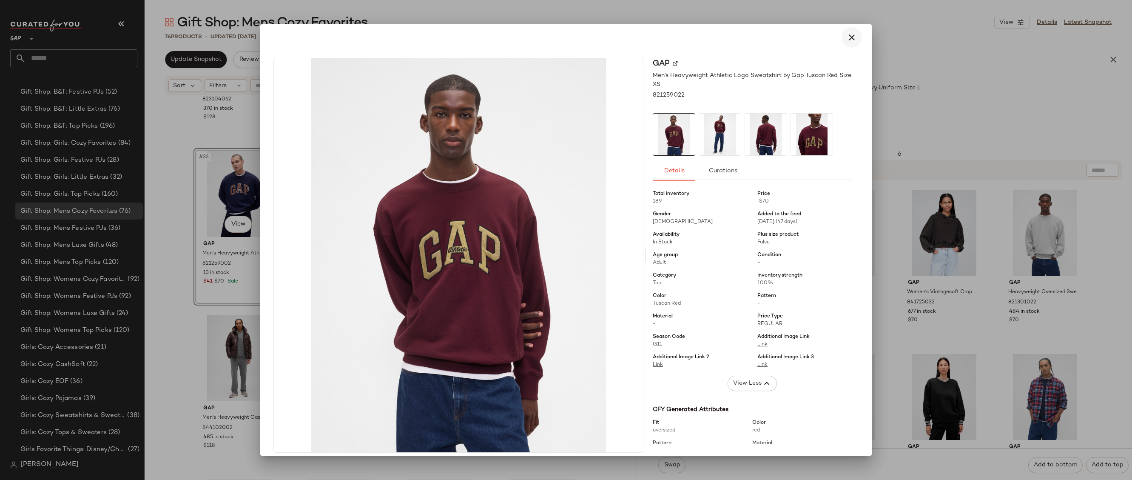
click at [845, 31] on button "button" at bounding box center [851, 37] width 20 height 20
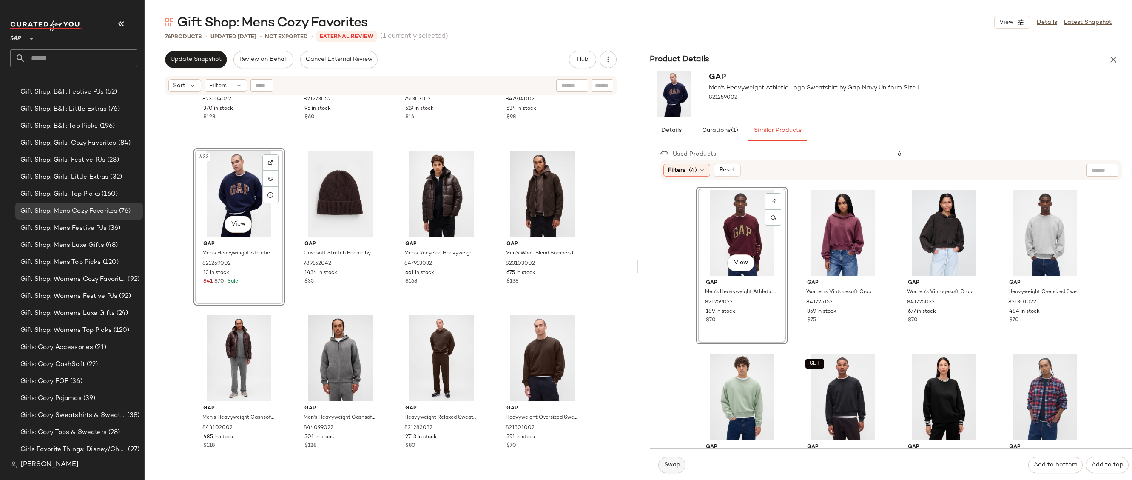
click at [674, 466] on span "Swap" at bounding box center [671, 464] width 17 height 7
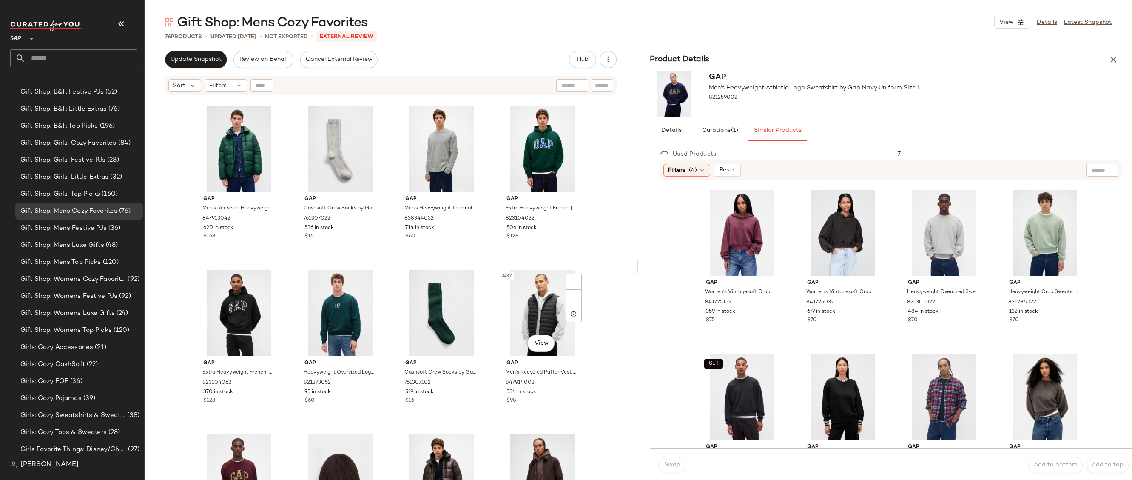
scroll to position [940, 0]
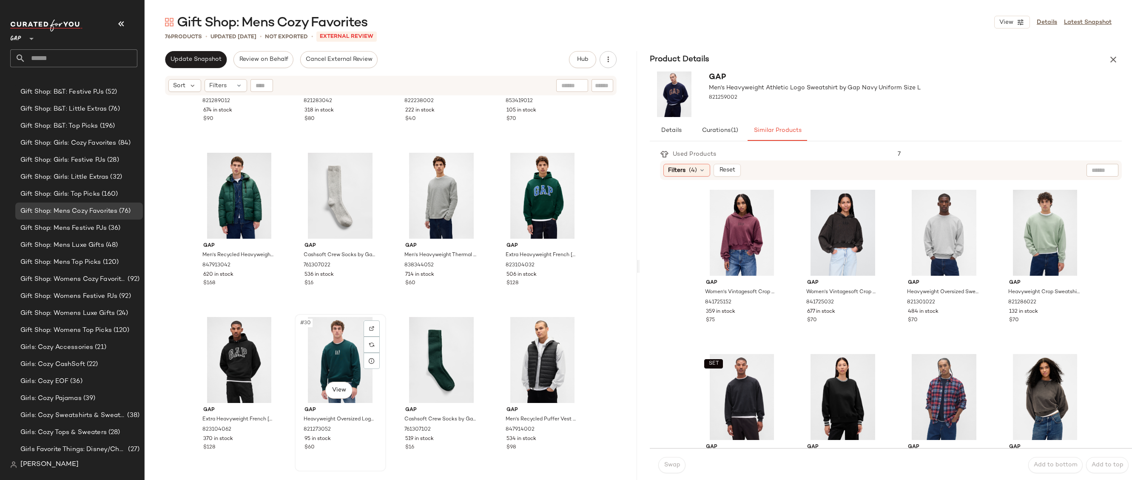
click at [345, 352] on div "#30 View" at bounding box center [340, 360] width 85 height 86
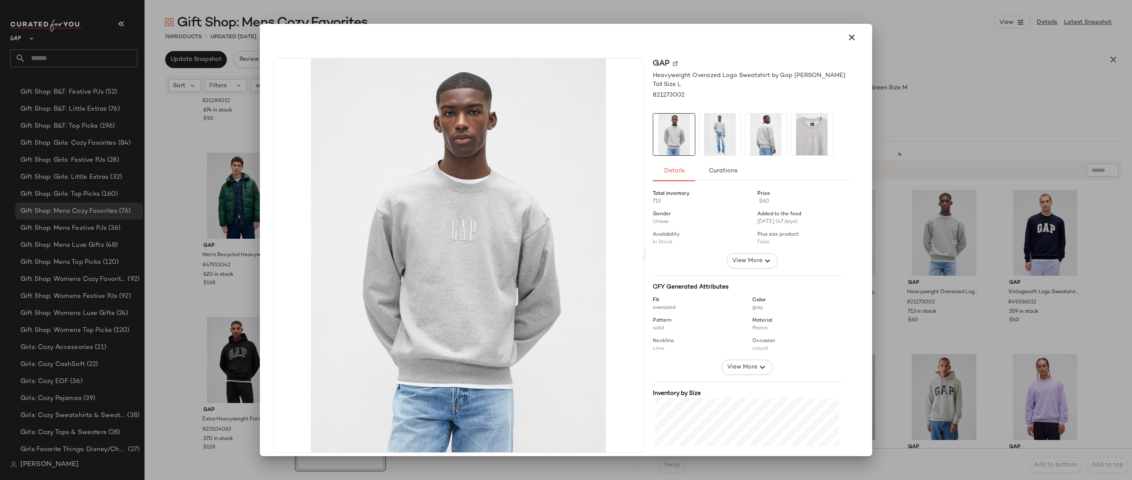
click at [735, 270] on div "Total inventory 713 Price $60 Gender Unisex Added to the feed 08/29/2025 (47 da…" at bounding box center [752, 376] width 199 height 382
click at [738, 259] on span "View More" at bounding box center [747, 261] width 31 height 10
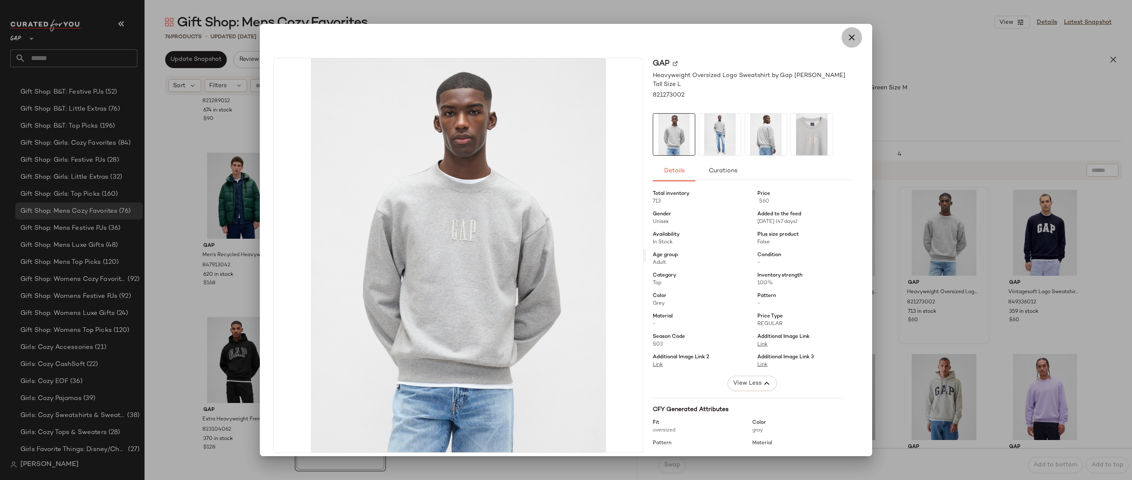
click at [846, 46] on button "button" at bounding box center [851, 37] width 20 height 20
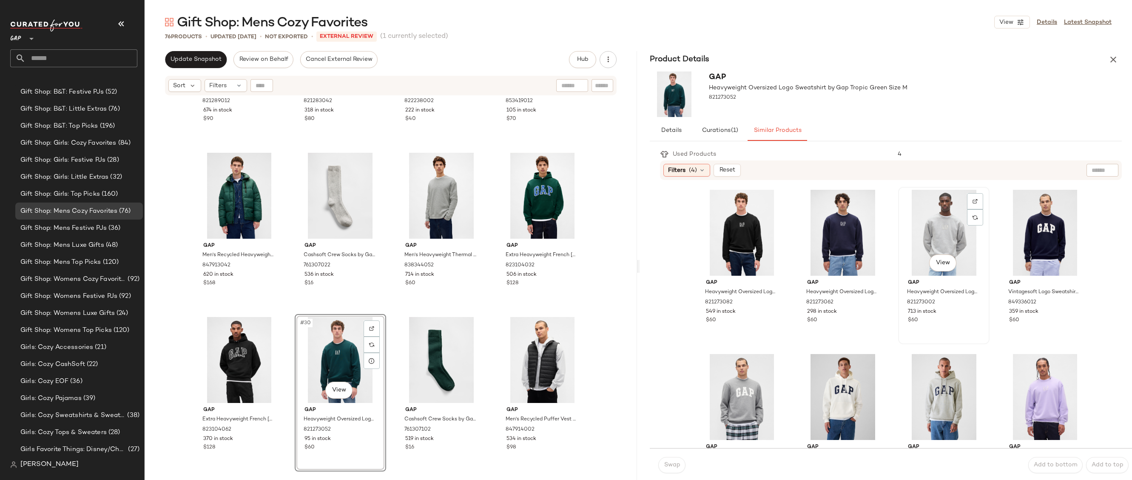
click at [902, 215] on div "View" at bounding box center [943, 233] width 85 height 86
click at [688, 455] on div "Swap Add to bottom Add to top" at bounding box center [891, 465] width 482 height 34
click at [670, 463] on span "Swap" at bounding box center [671, 464] width 17 height 7
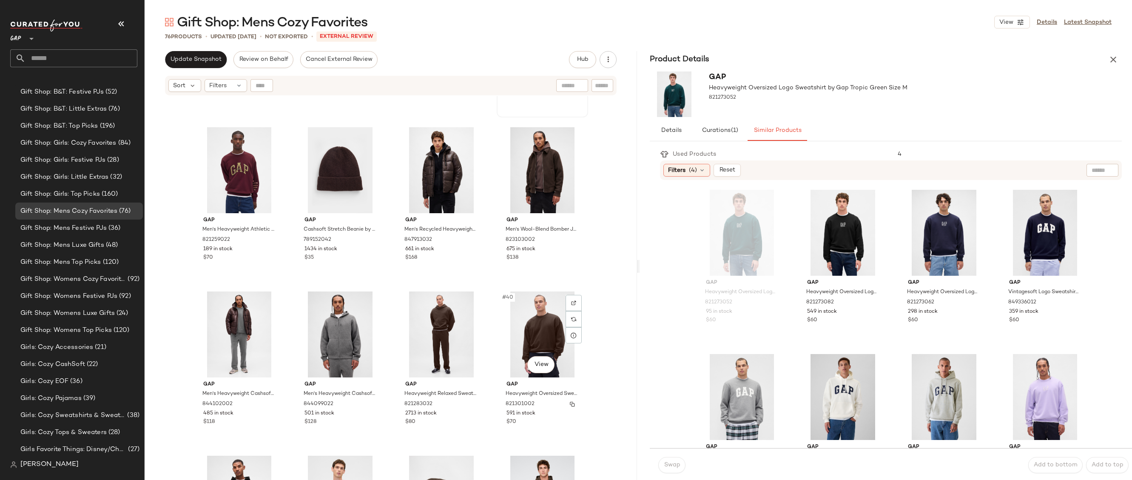
scroll to position [1475, 0]
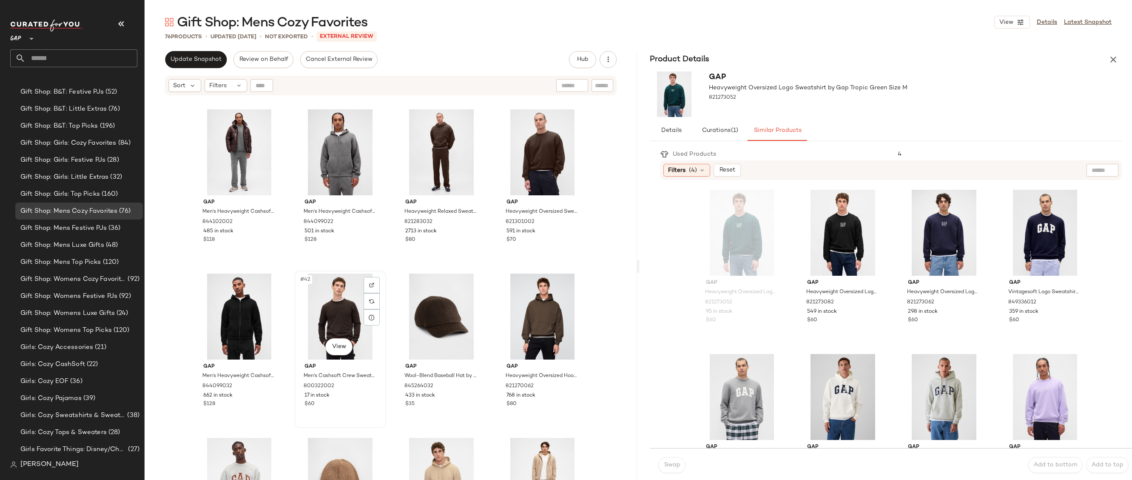
click at [336, 318] on div "#42 View" at bounding box center [340, 316] width 85 height 86
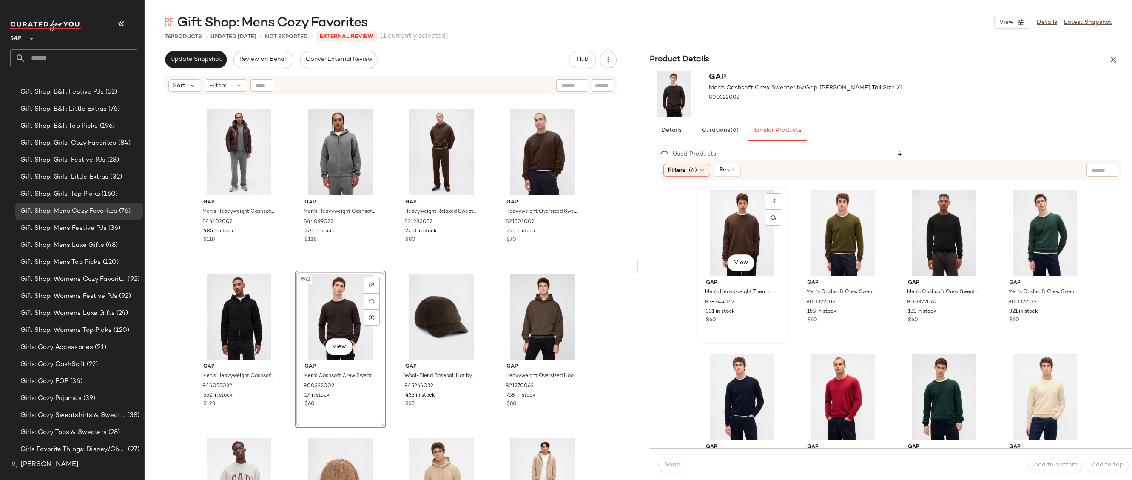
click at [719, 233] on div "View" at bounding box center [741, 233] width 85 height 86
click at [741, 263] on body "GAP ** Dashboard All Products Global Clipboards (20) 10.13-10.17 AM Newness (22…" at bounding box center [566, 240] width 1132 height 480
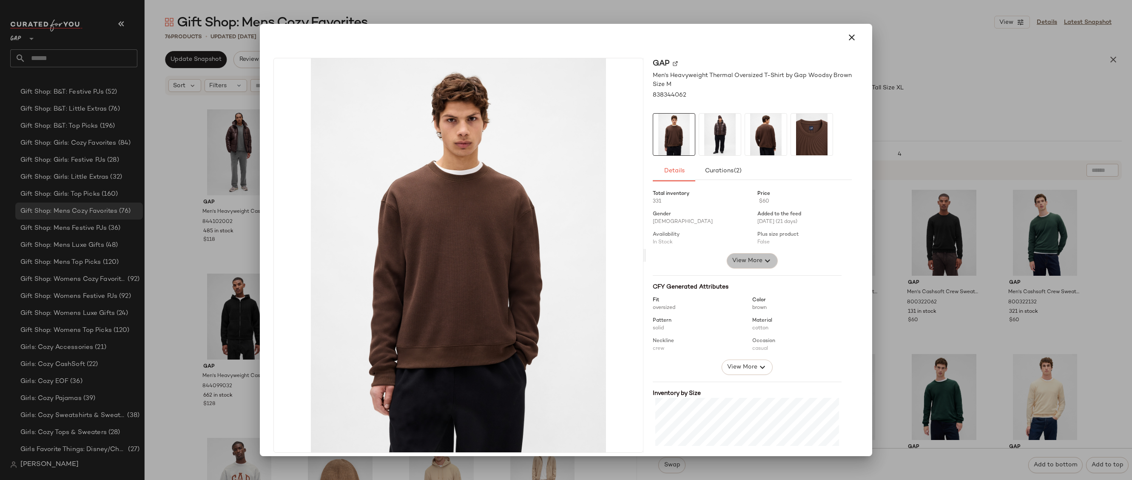
click at [749, 263] on span "View More" at bounding box center [747, 261] width 31 height 10
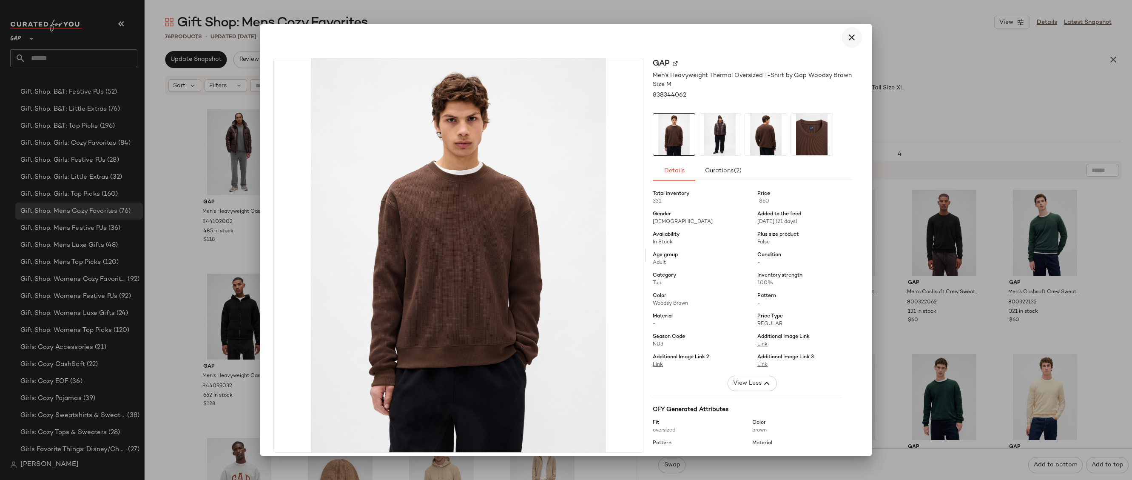
click at [853, 35] on button "button" at bounding box center [851, 37] width 20 height 20
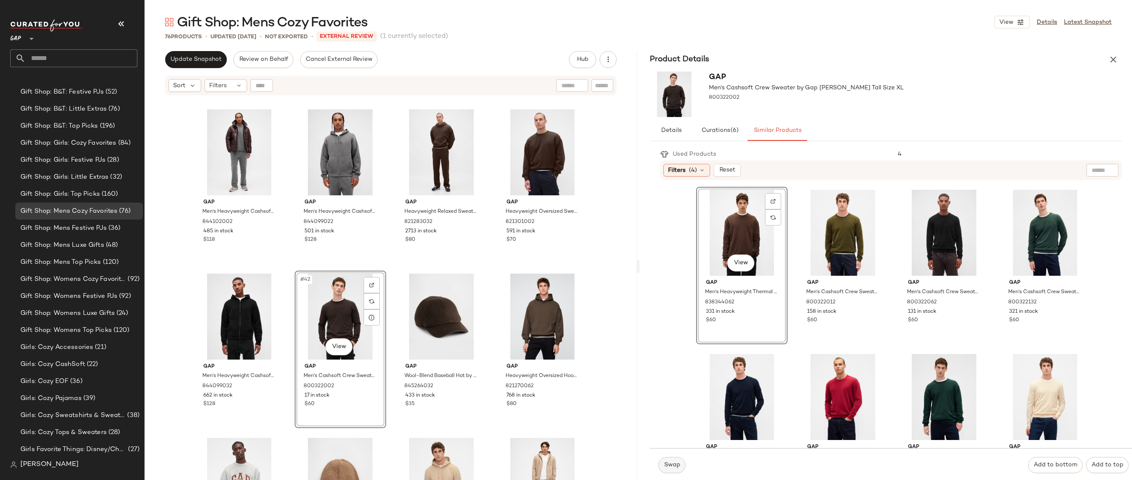
click at [664, 467] on span "Swap" at bounding box center [671, 464] width 17 height 7
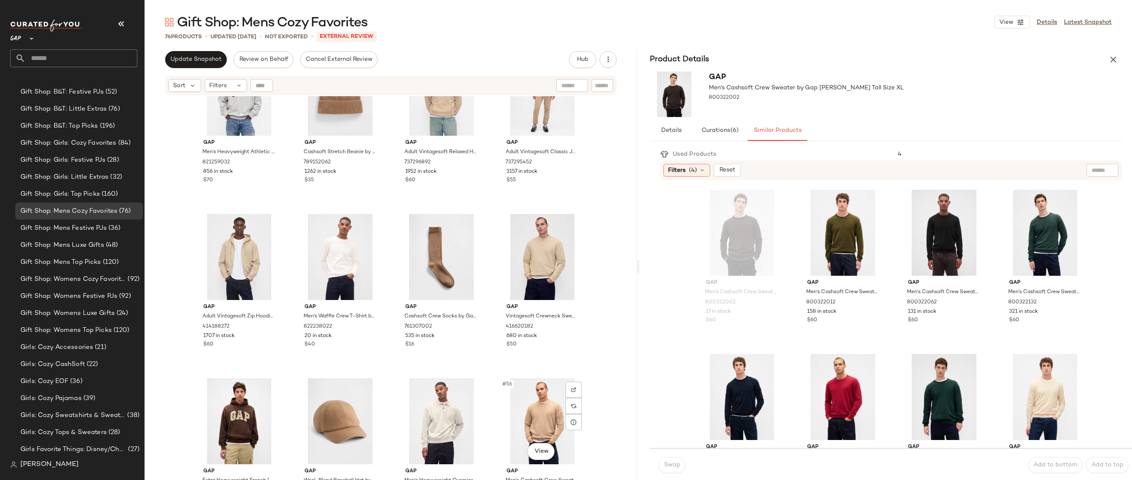
scroll to position [1865, 0]
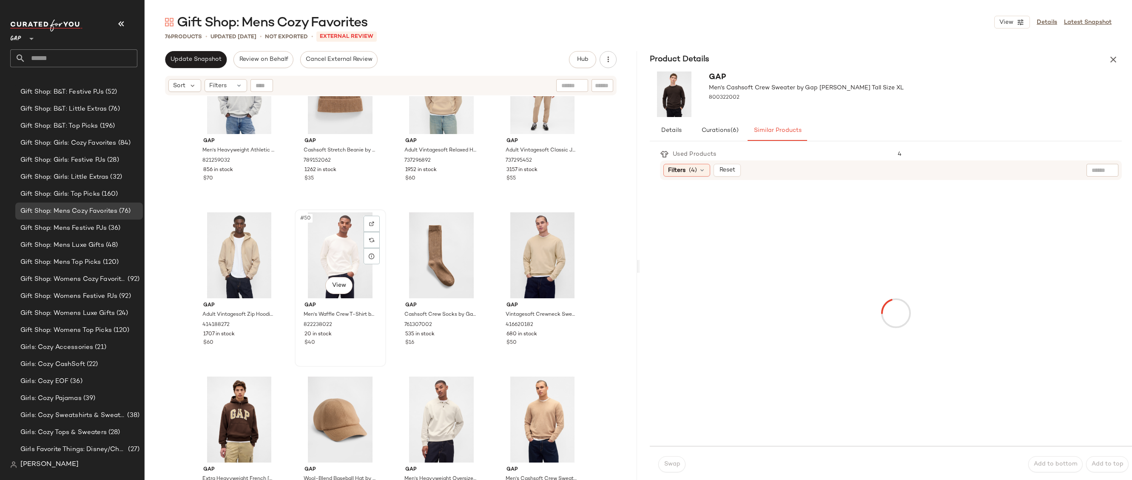
click at [338, 243] on div "#50 View" at bounding box center [340, 255] width 85 height 86
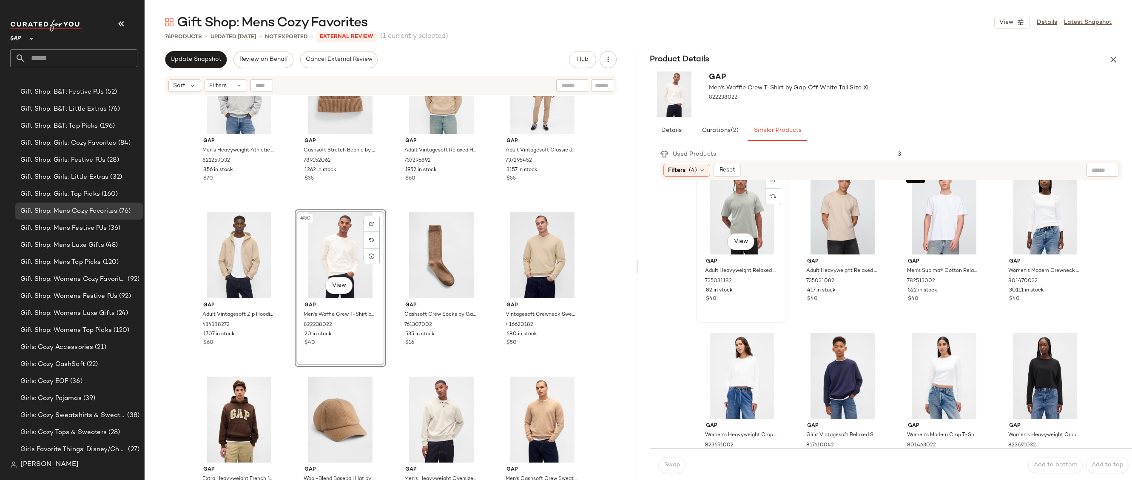
scroll to position [186, 0]
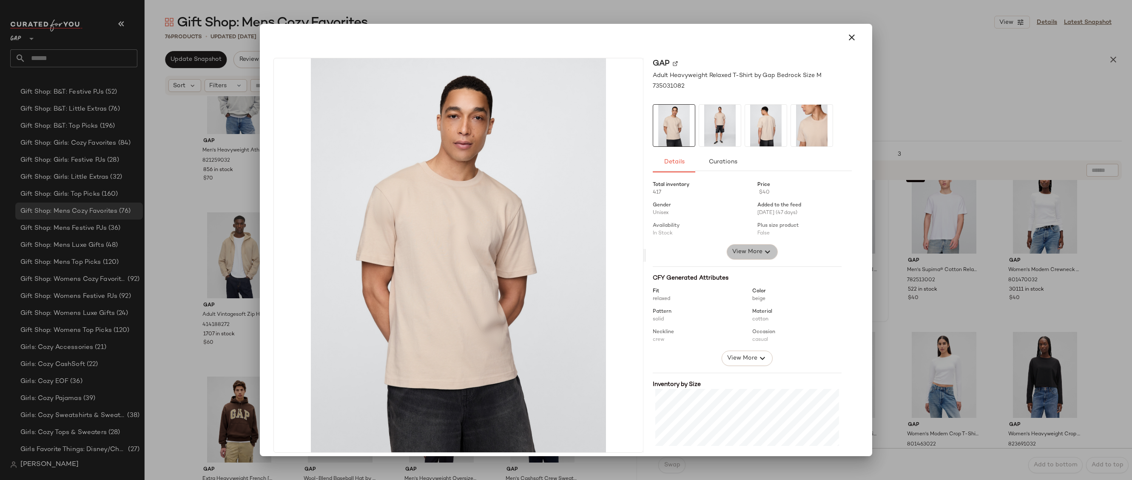
click at [732, 250] on span "View More" at bounding box center [747, 252] width 31 height 10
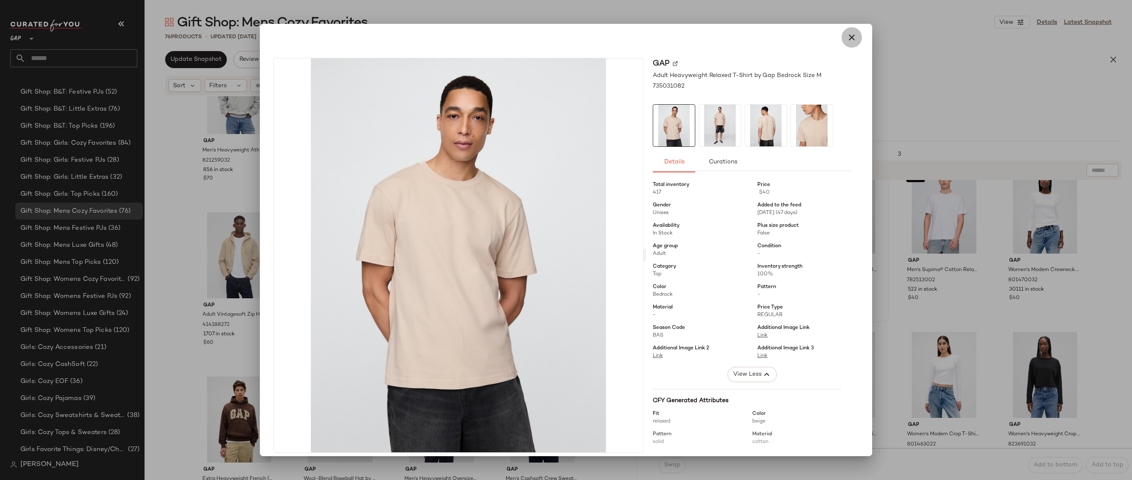
click at [847, 34] on icon "button" at bounding box center [852, 37] width 10 height 10
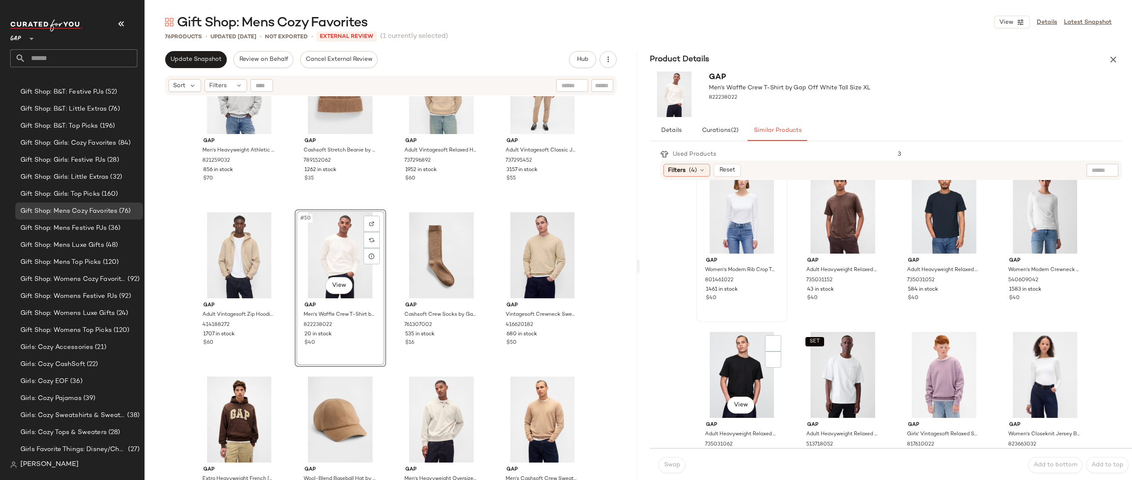
scroll to position [588, 0]
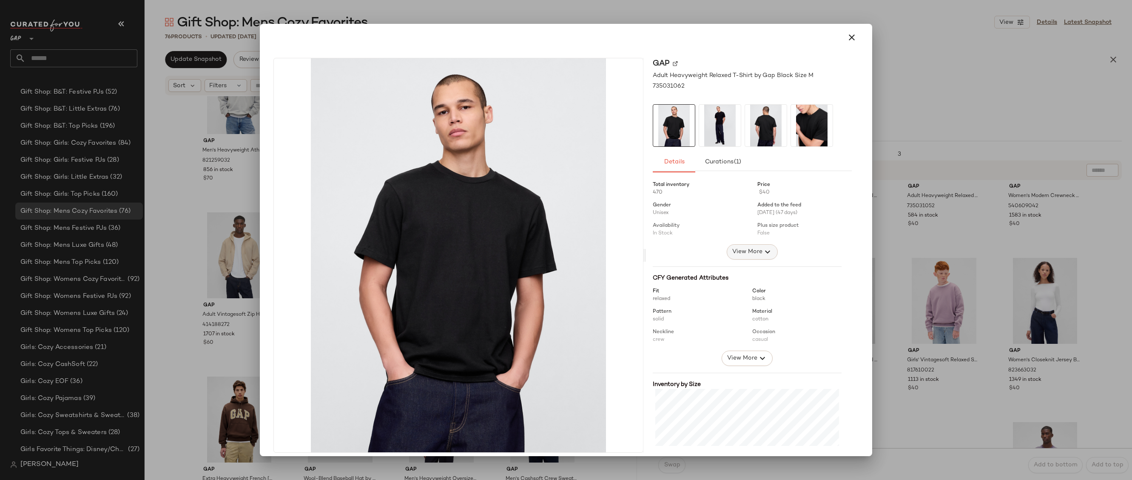
click at [752, 258] on button "View More" at bounding box center [752, 251] width 51 height 15
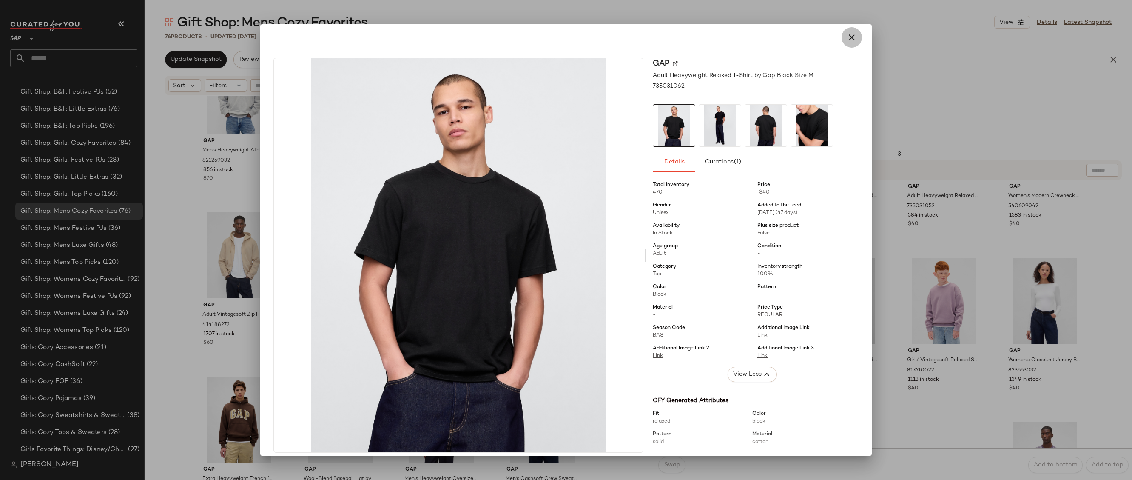
click at [841, 39] on button "button" at bounding box center [851, 37] width 20 height 20
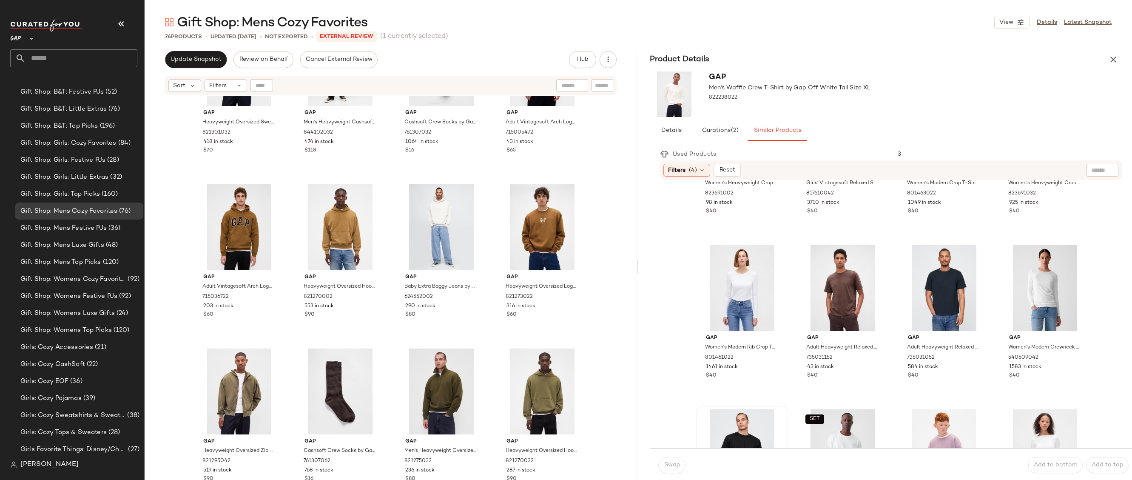
scroll to position [2474, 0]
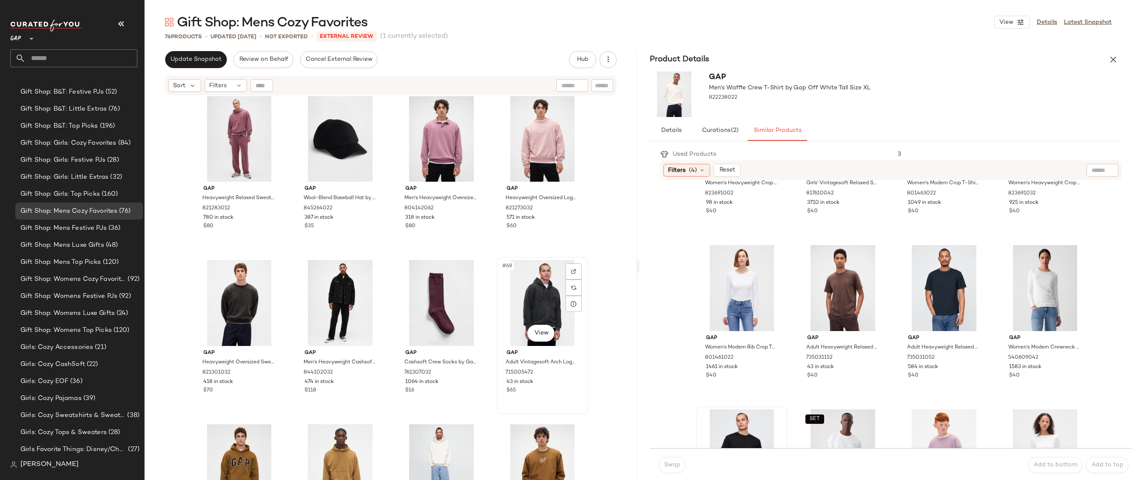
click at [544, 290] on div "#68 View" at bounding box center [542, 303] width 85 height 86
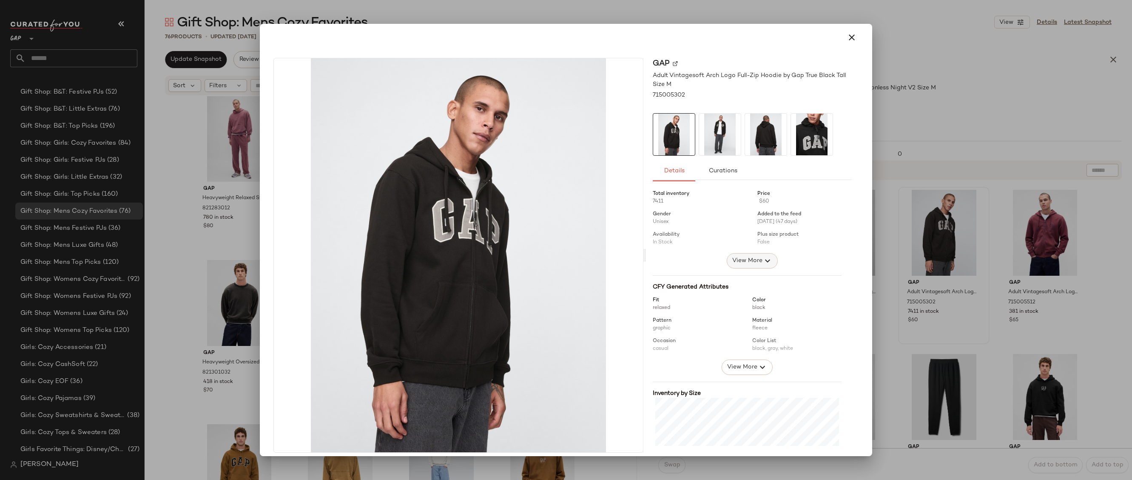
click at [747, 261] on span "View More" at bounding box center [747, 261] width 31 height 10
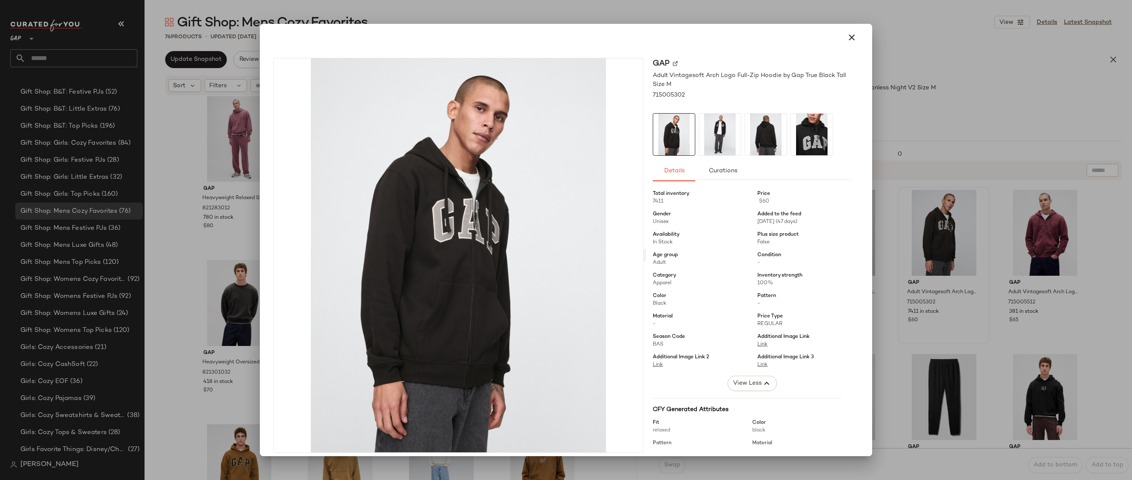
click at [858, 40] on div at bounding box center [565, 37] width 605 height 27
click at [847, 38] on icon "button" at bounding box center [852, 37] width 10 height 10
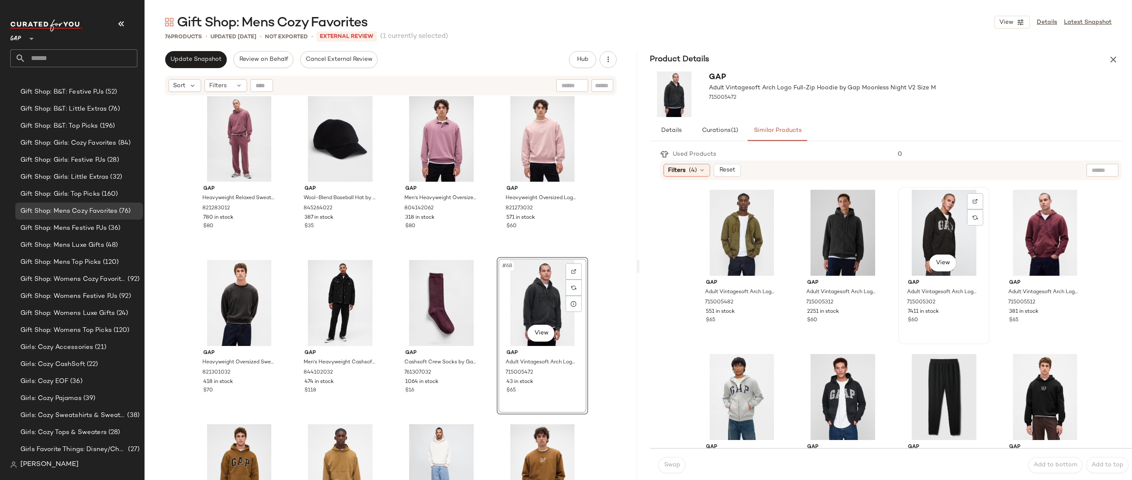
click at [924, 213] on div "View" at bounding box center [943, 233] width 85 height 86
click at [682, 462] on button "Swap" at bounding box center [671, 465] width 27 height 16
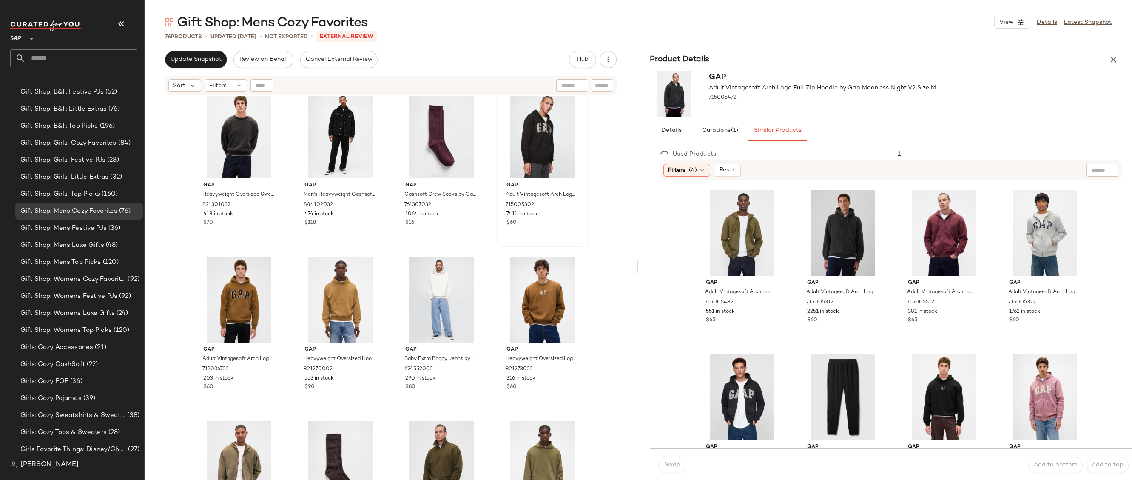
scroll to position [2714, 0]
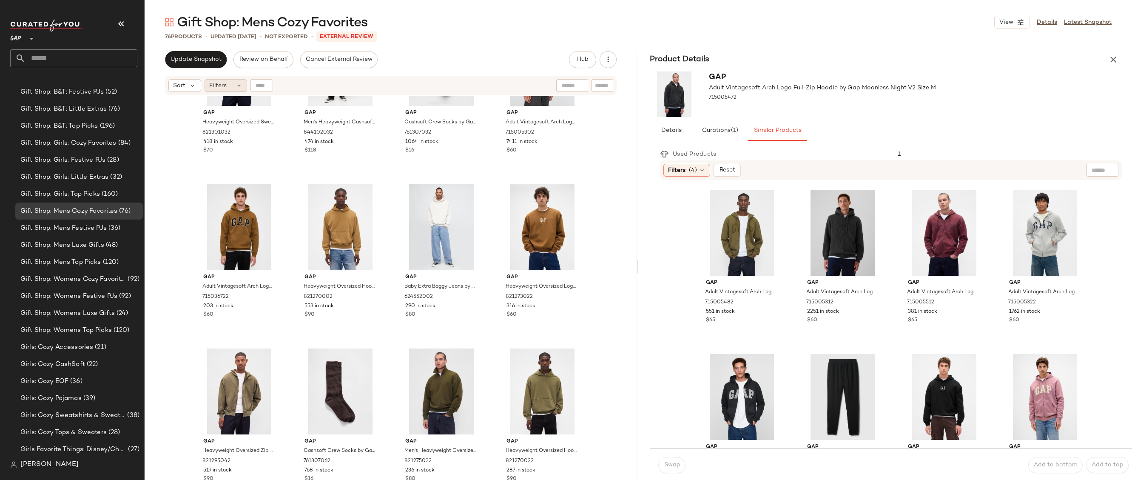
click at [236, 83] on icon at bounding box center [239, 85] width 7 height 7
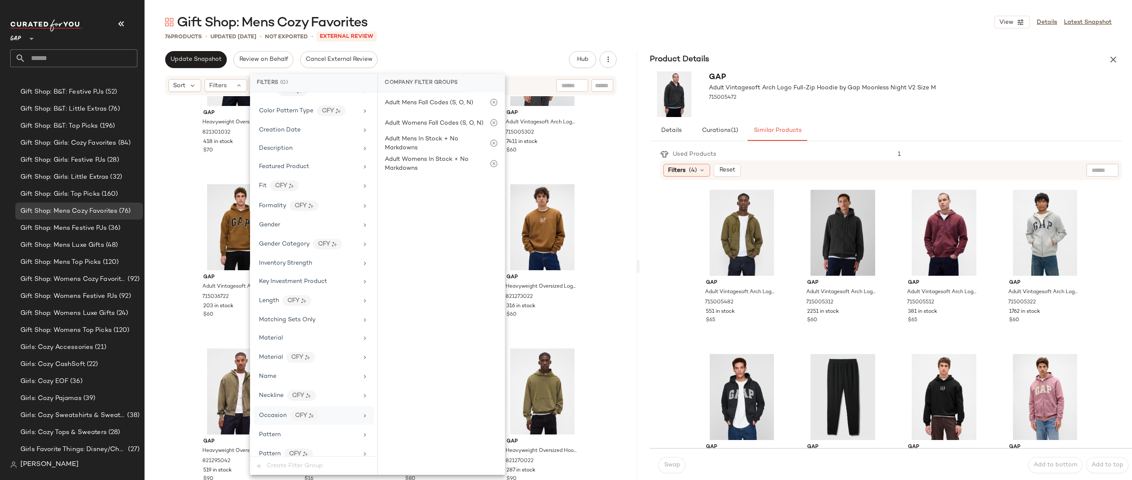
scroll to position [281, 0]
click at [327, 389] on div "Price Type" at bounding box center [308, 387] width 99 height 9
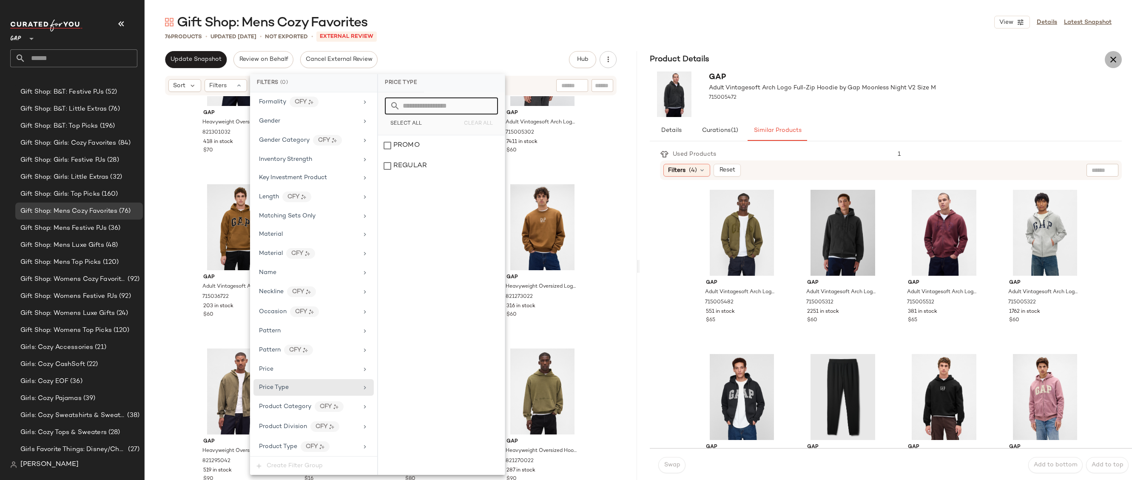
click at [1112, 66] on button "button" at bounding box center [1113, 59] width 17 height 17
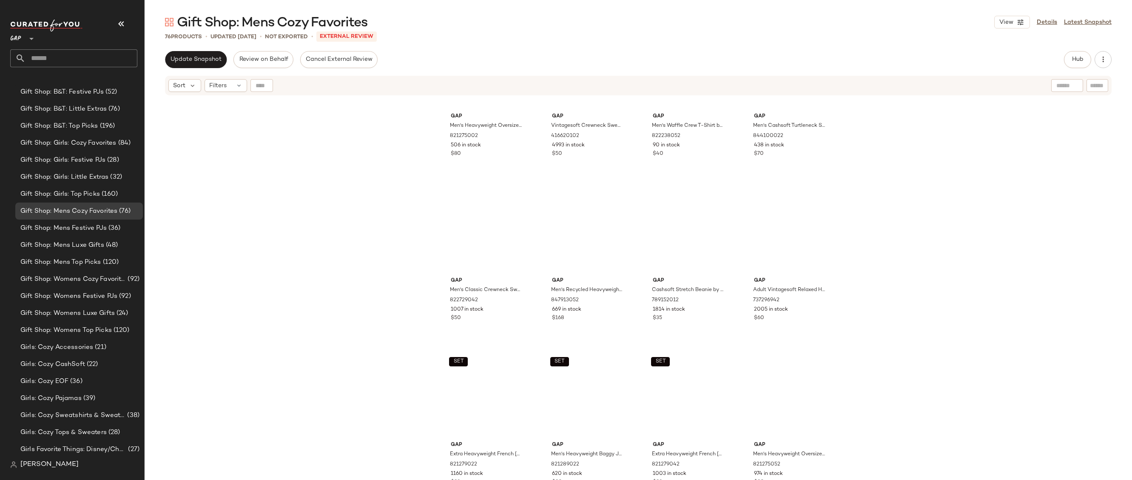
scroll to position [0, 0]
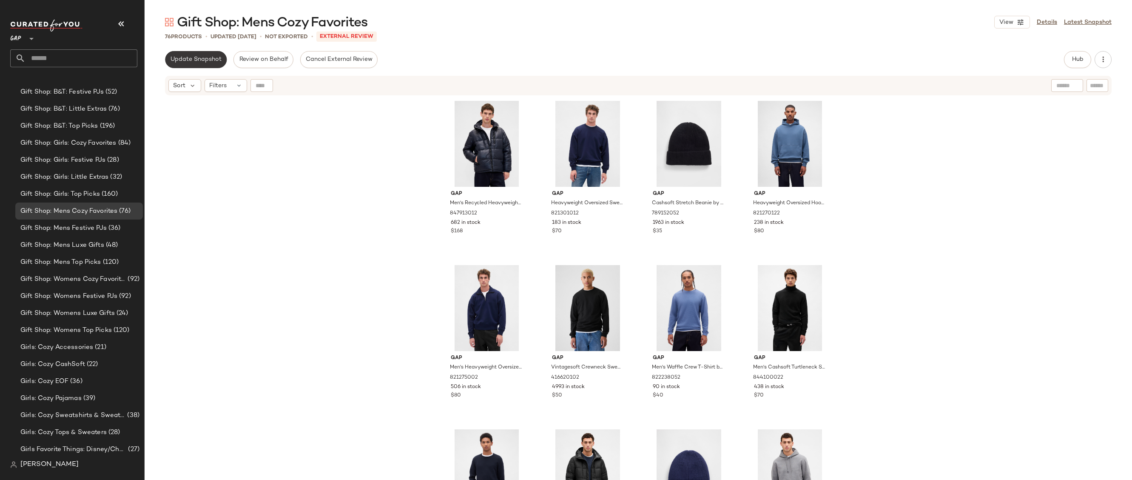
click at [196, 63] on button "Update Snapshot" at bounding box center [196, 59] width 62 height 17
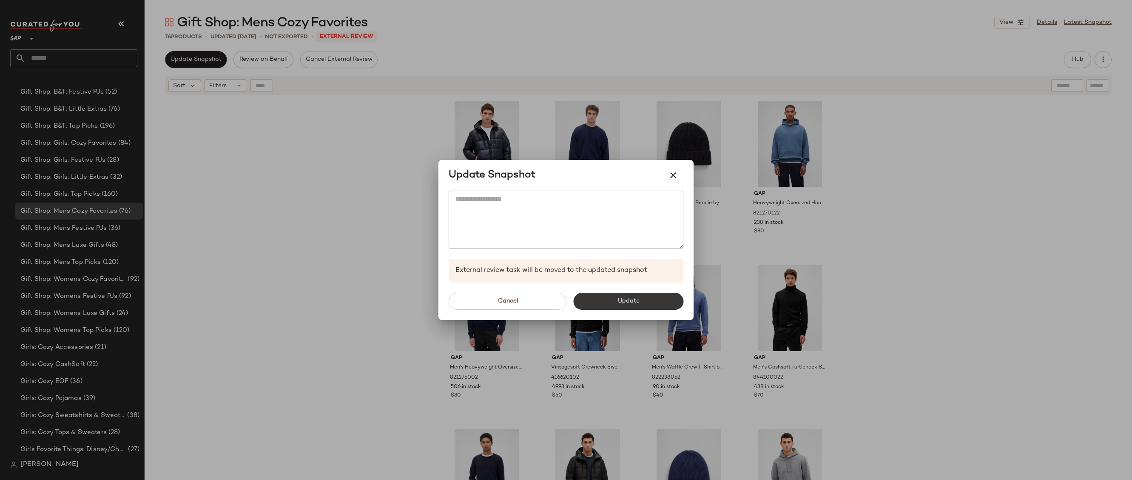
click at [602, 298] on button "Update" at bounding box center [628, 301] width 110 height 17
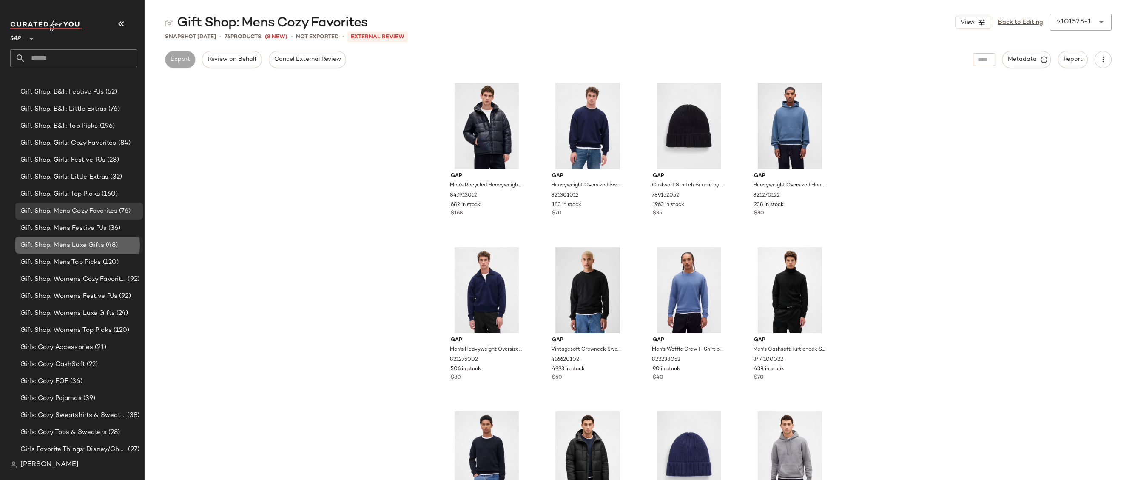
click at [119, 243] on div "Gift Shop: Mens Luxe Gifts (48)" at bounding box center [79, 245] width 122 height 10
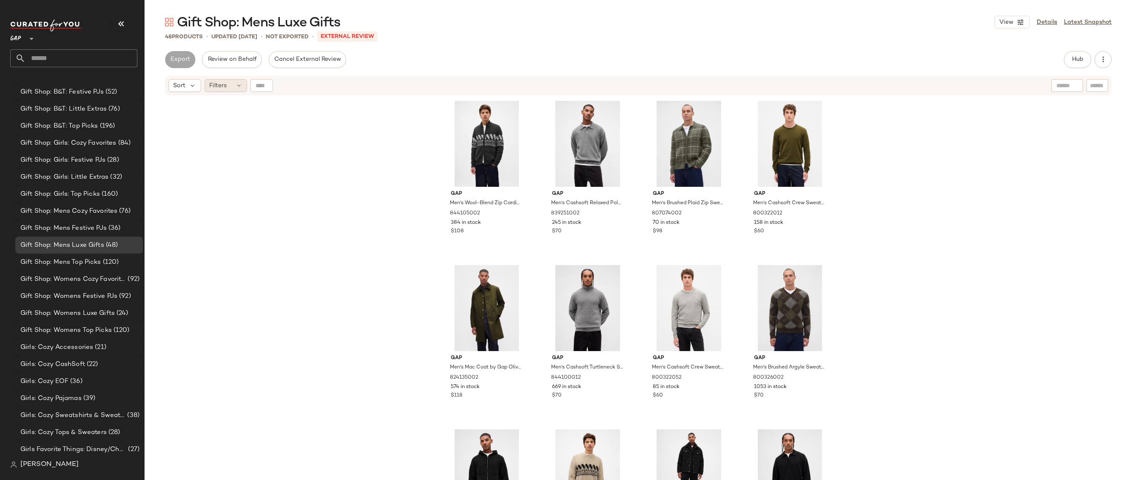
click at [241, 86] on icon at bounding box center [239, 85] width 7 height 7
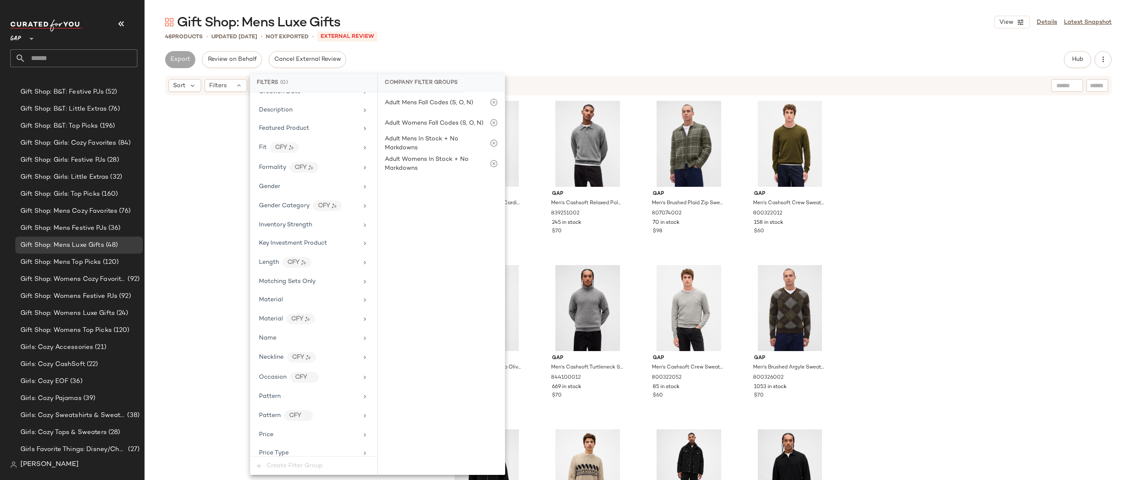
scroll to position [378, 0]
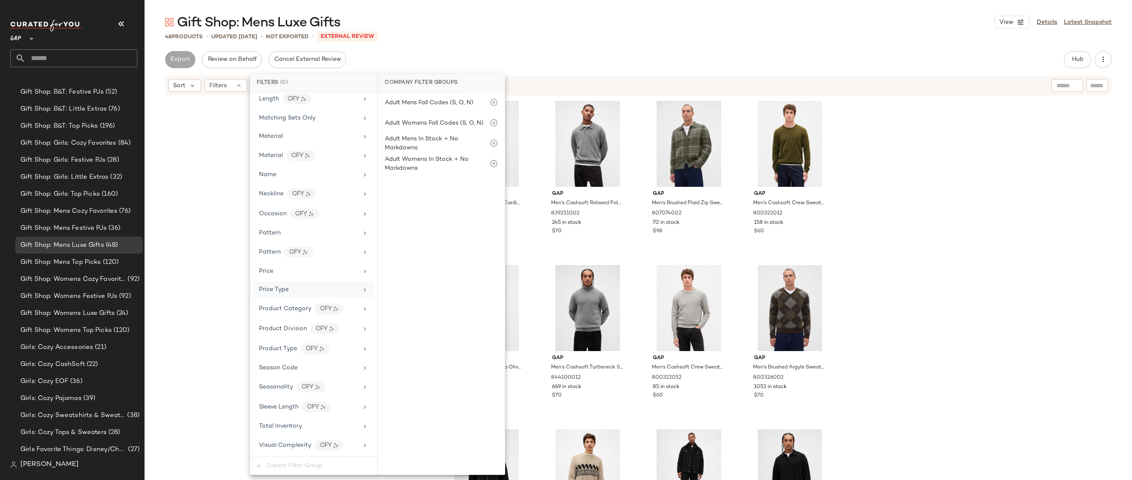
click at [301, 292] on div "Price Type" at bounding box center [308, 289] width 99 height 9
click at [495, 26] on div "Gift Shop: Mens Luxe Gifts View Details Latest Snapshot" at bounding box center [638, 22] width 987 height 17
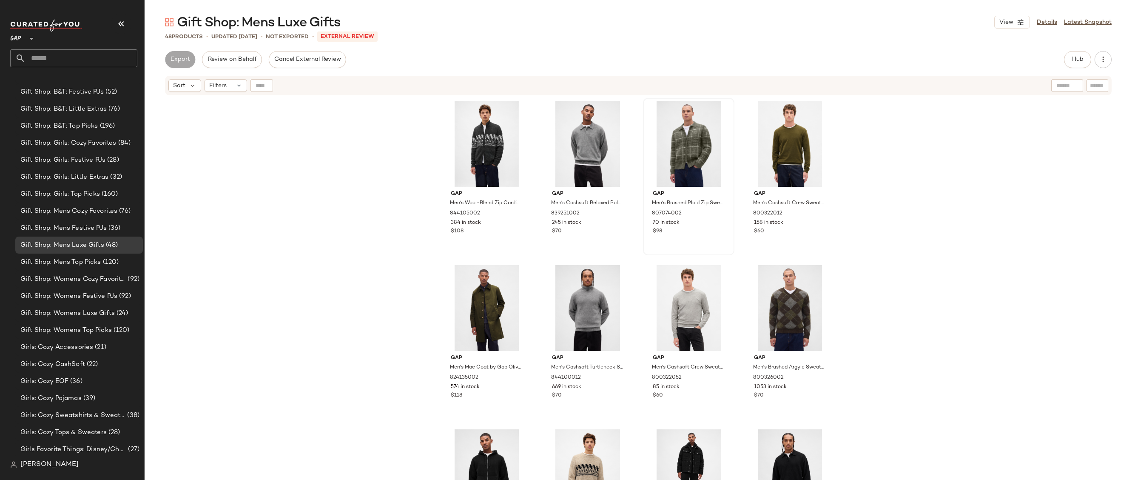
click at [667, 139] on div at bounding box center [688, 144] width 85 height 86
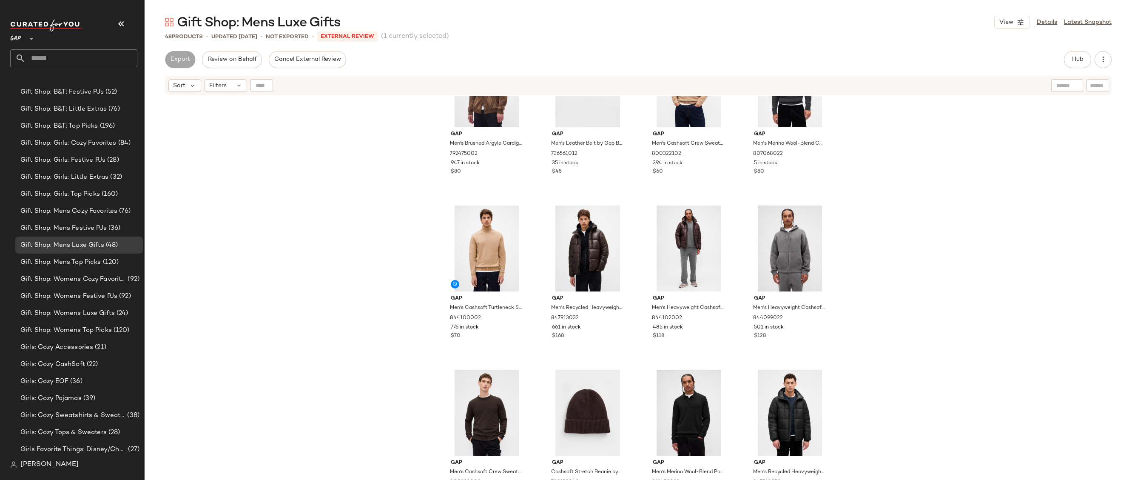
scroll to position [517, 0]
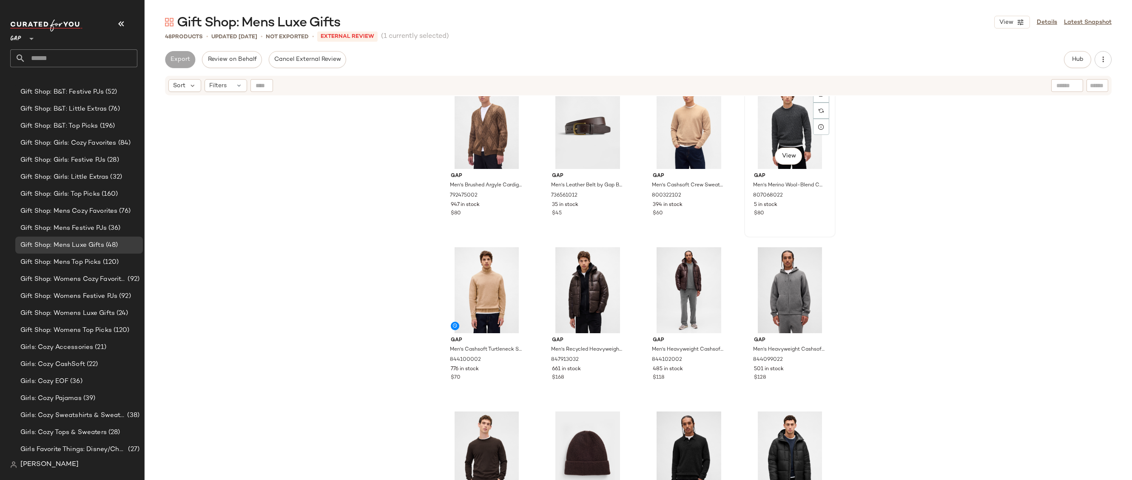
click at [782, 105] on div "#16 View" at bounding box center [789, 126] width 85 height 86
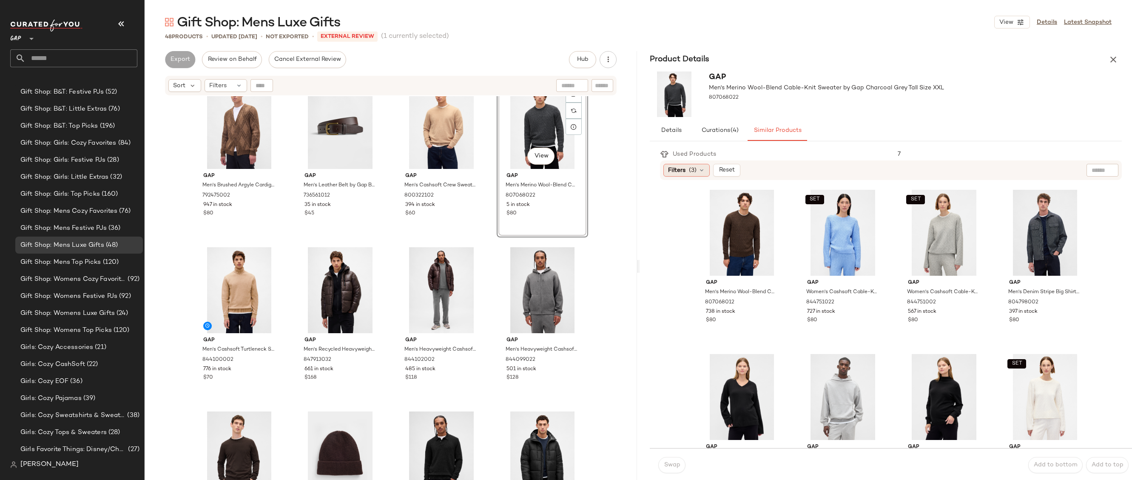
click at [699, 169] on icon at bounding box center [701, 170] width 7 height 7
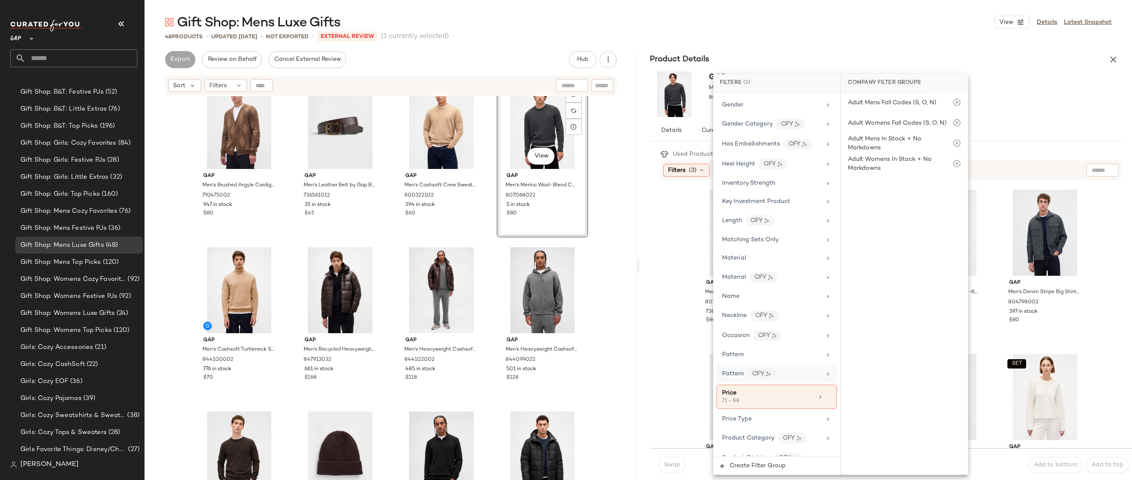
scroll to position [334, 0]
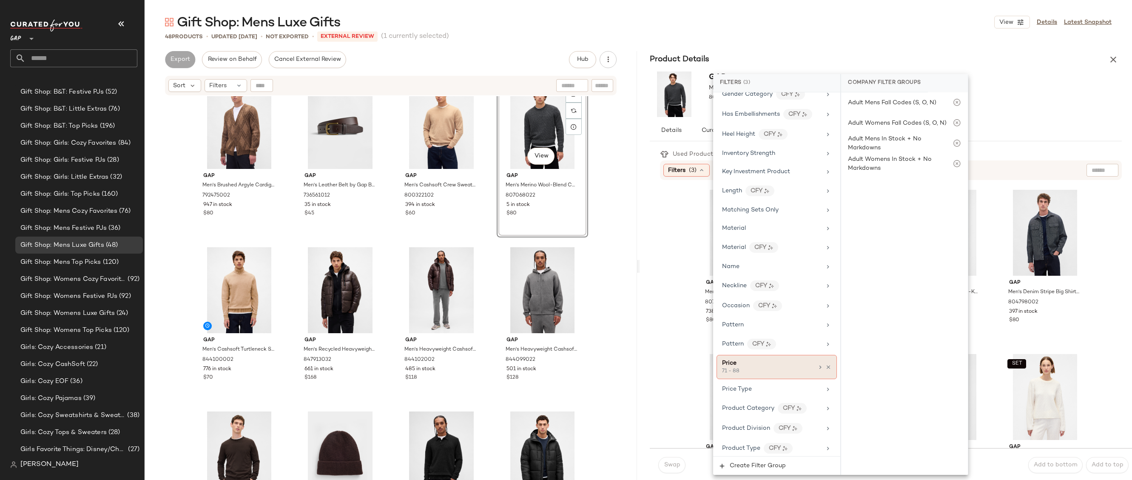
click at [823, 363] on div "Price 71 - 88" at bounding box center [776, 367] width 120 height 24
click at [826, 367] on icon at bounding box center [828, 367] width 6 height 6
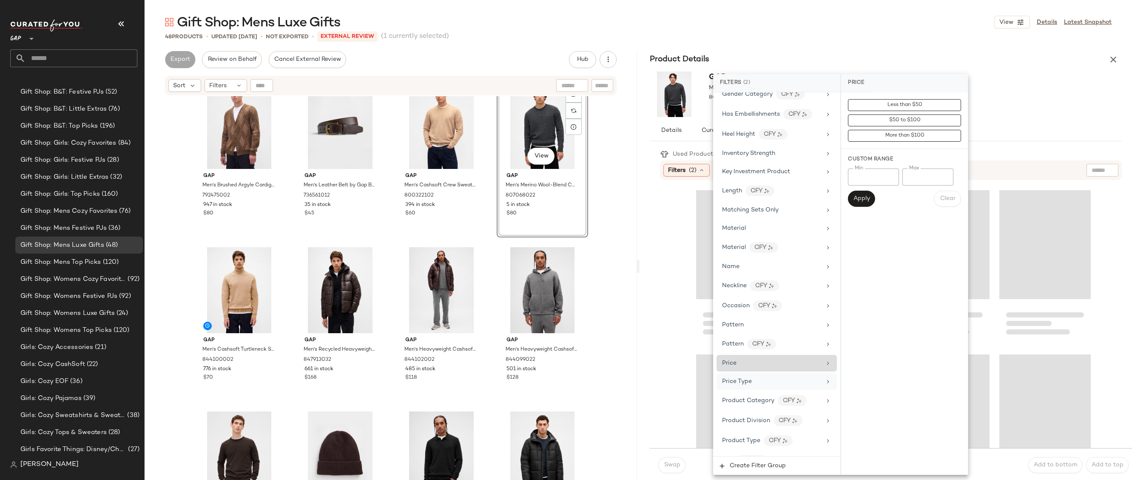
click at [786, 385] on div "Price Type" at bounding box center [771, 381] width 99 height 9
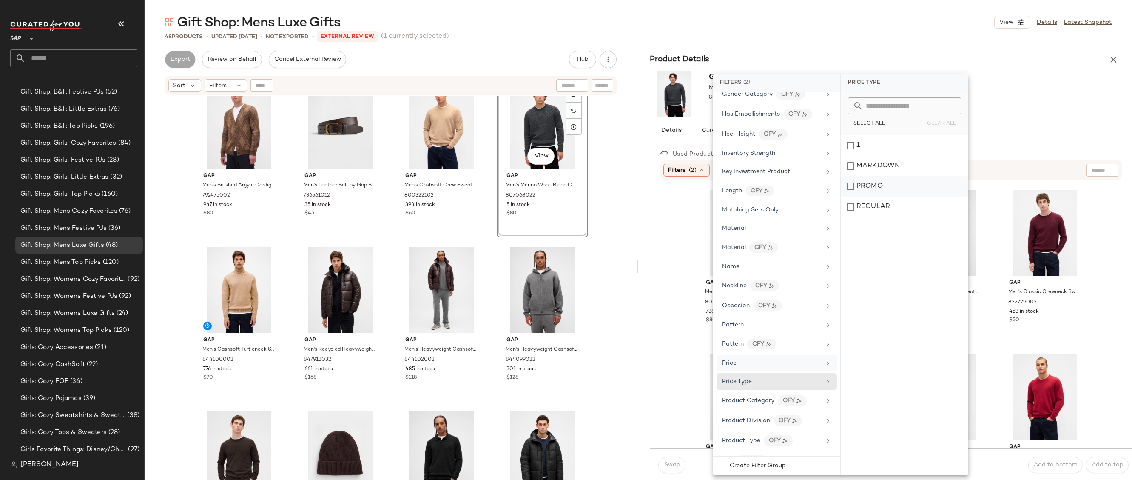
click at [867, 184] on div "PROMO" at bounding box center [904, 186] width 127 height 20
click at [867, 202] on div "REGULAR" at bounding box center [904, 206] width 127 height 20
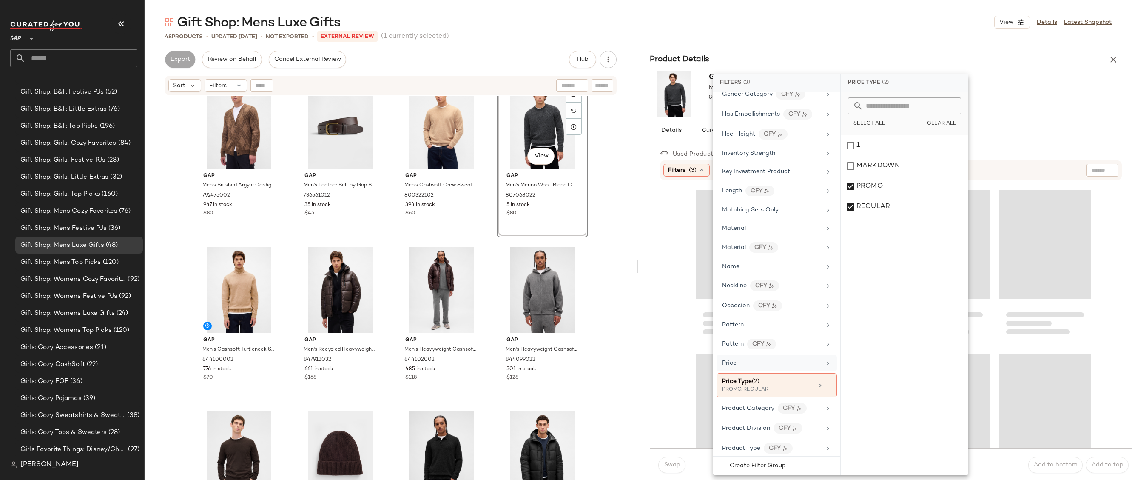
click at [913, 45] on div "Gift Shop: Mens Luxe Gifts View Details Latest Snapshot 48 Products • updated O…" at bounding box center [638, 247] width 987 height 466
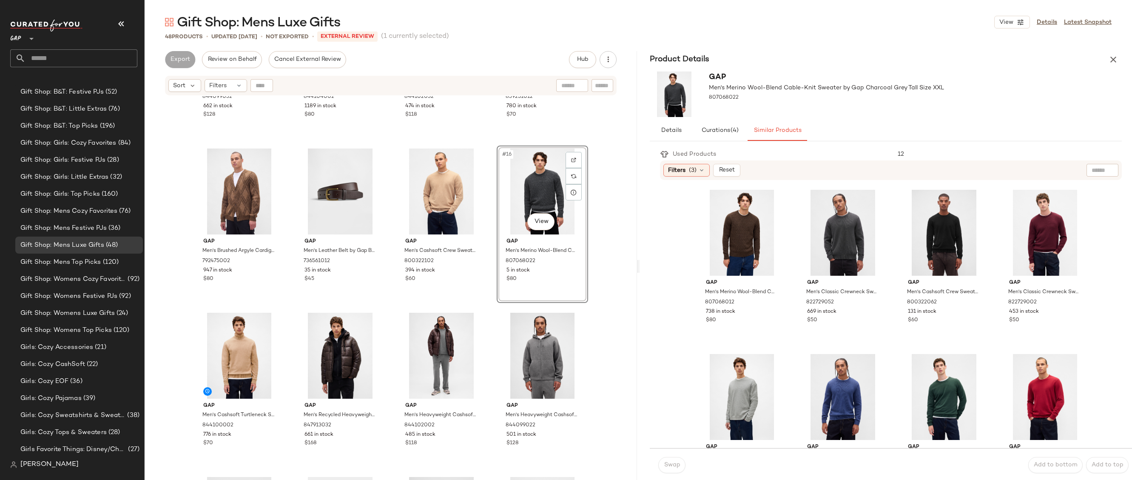
scroll to position [365, 0]
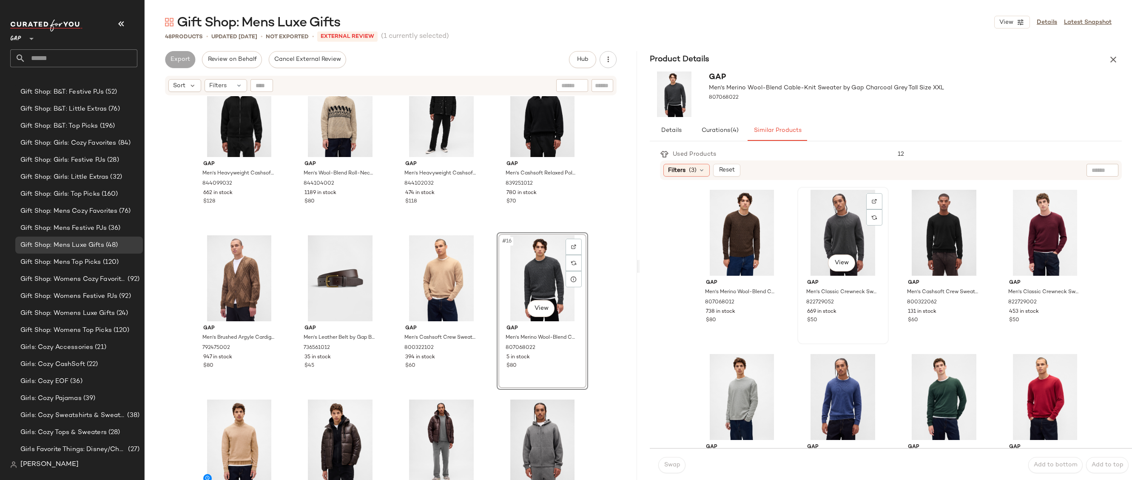
click at [804, 240] on div "View" at bounding box center [842, 233] width 85 height 86
click at [673, 465] on span "Swap" at bounding box center [671, 464] width 17 height 7
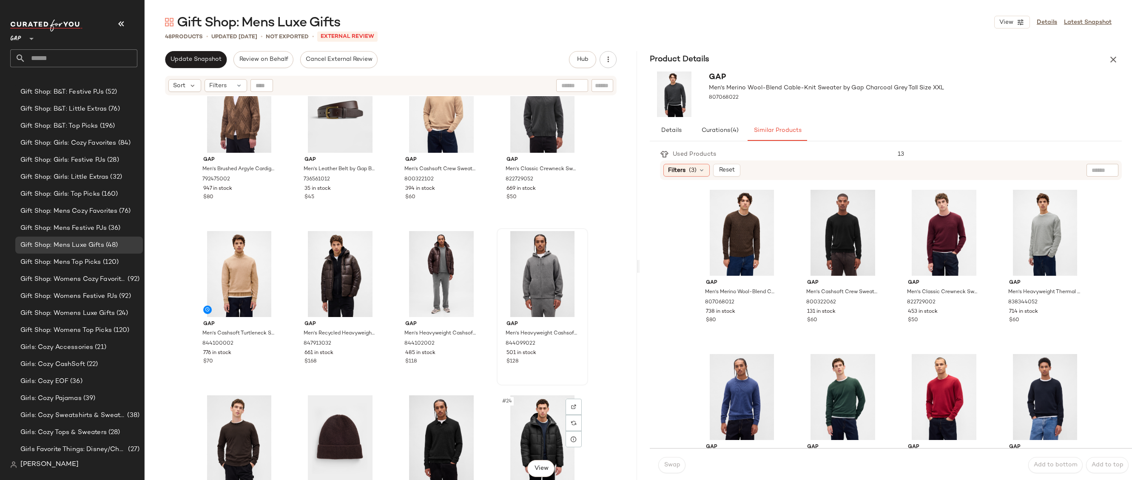
scroll to position [730, 0]
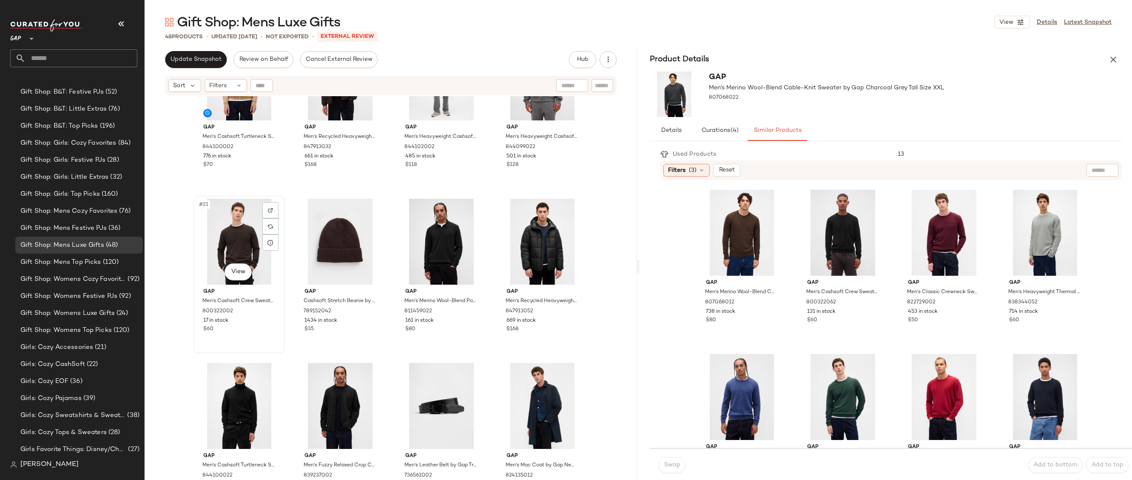
click at [243, 239] on div "#21 View" at bounding box center [238, 242] width 85 height 86
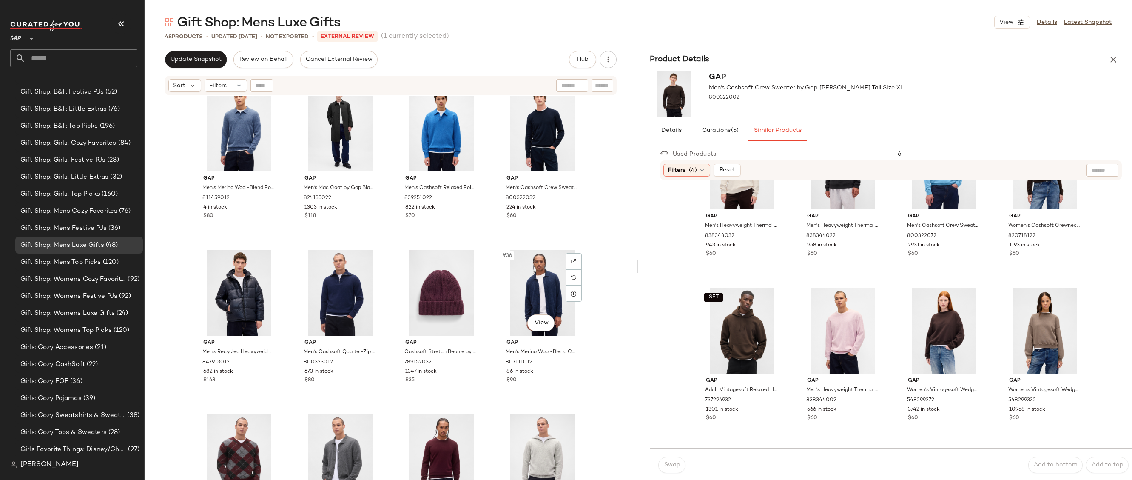
scroll to position [1149, 0]
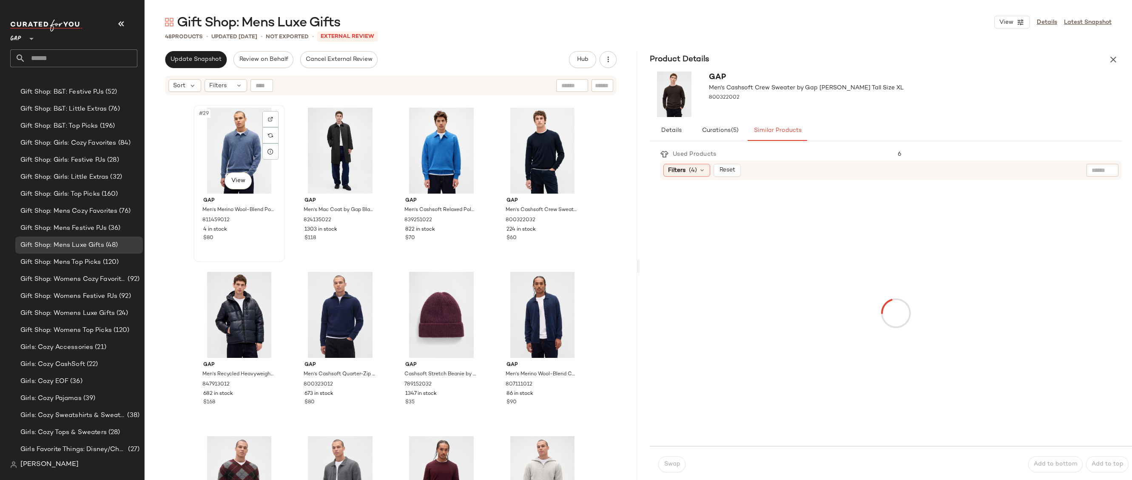
click at [221, 125] on div "#29 View" at bounding box center [238, 151] width 85 height 86
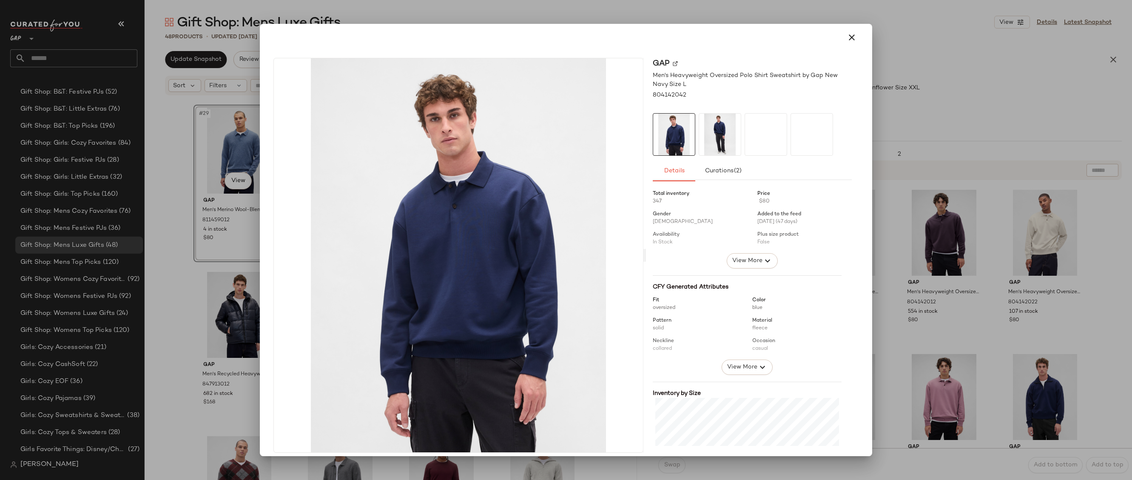
click at [932, 197] on div at bounding box center [566, 240] width 1132 height 480
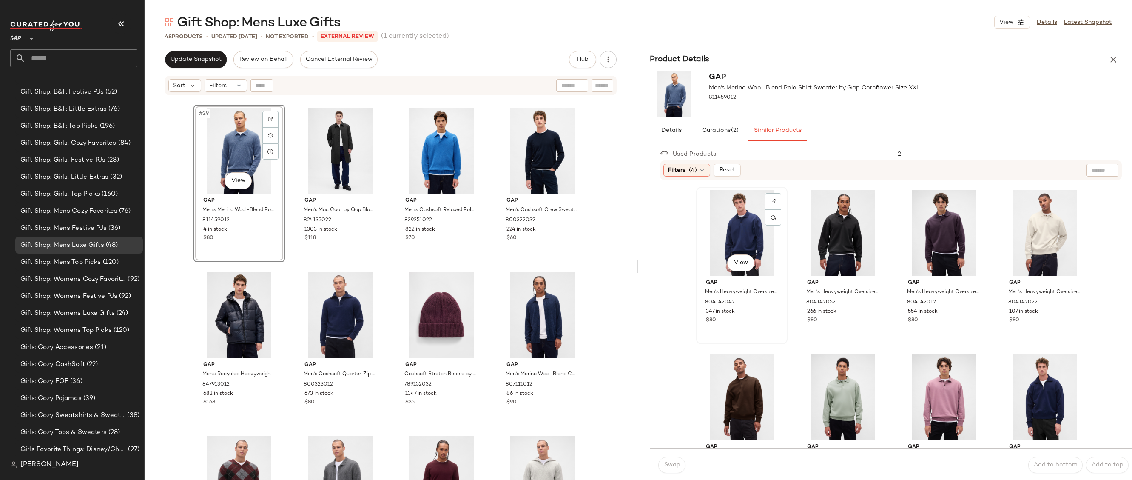
click at [725, 223] on div "View" at bounding box center [741, 233] width 85 height 86
click at [733, 273] on div "View" at bounding box center [741, 233] width 85 height 86
click at [733, 262] on body "GAP ** Dashboard All Products Global Clipboards (20) 10.13-10.17 AM Newness (22…" at bounding box center [566, 240] width 1132 height 480
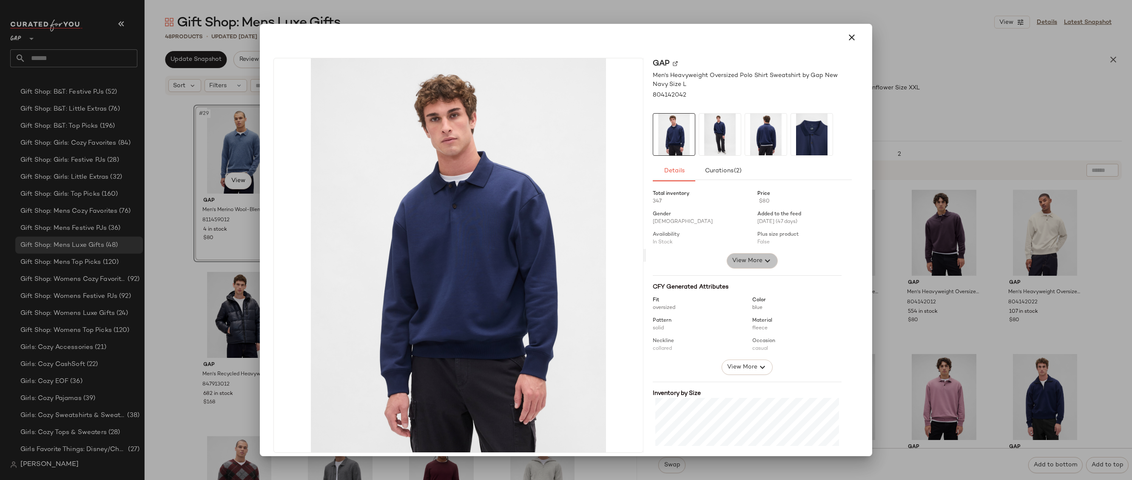
click at [755, 254] on button "View More" at bounding box center [752, 260] width 51 height 15
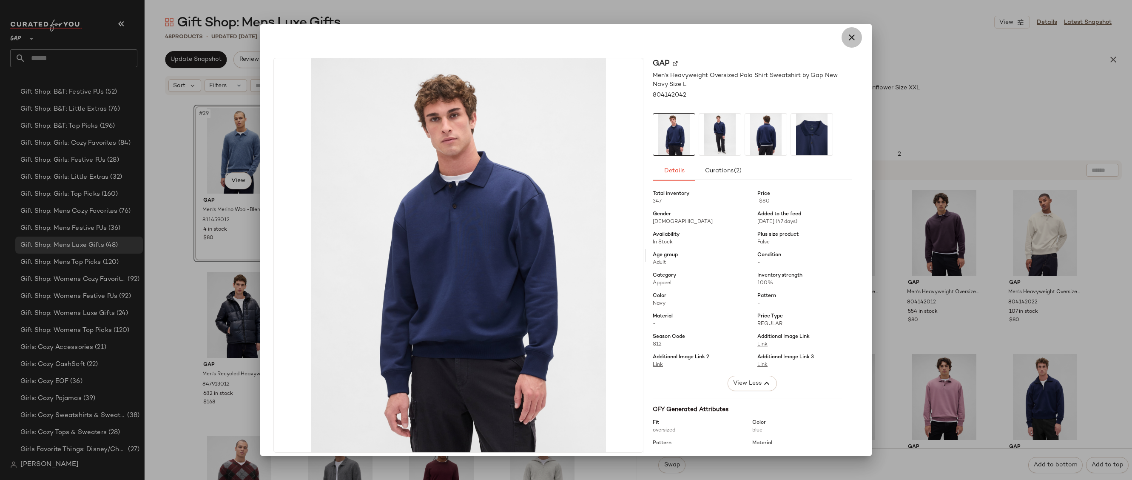
click at [841, 36] on button "button" at bounding box center [851, 37] width 20 height 20
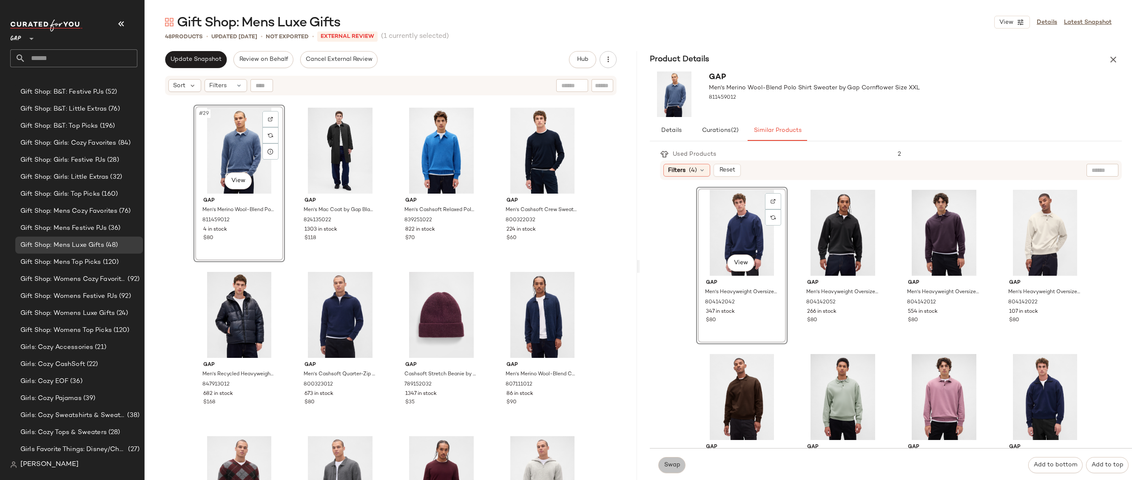
click at [676, 459] on button "Swap" at bounding box center [671, 465] width 27 height 16
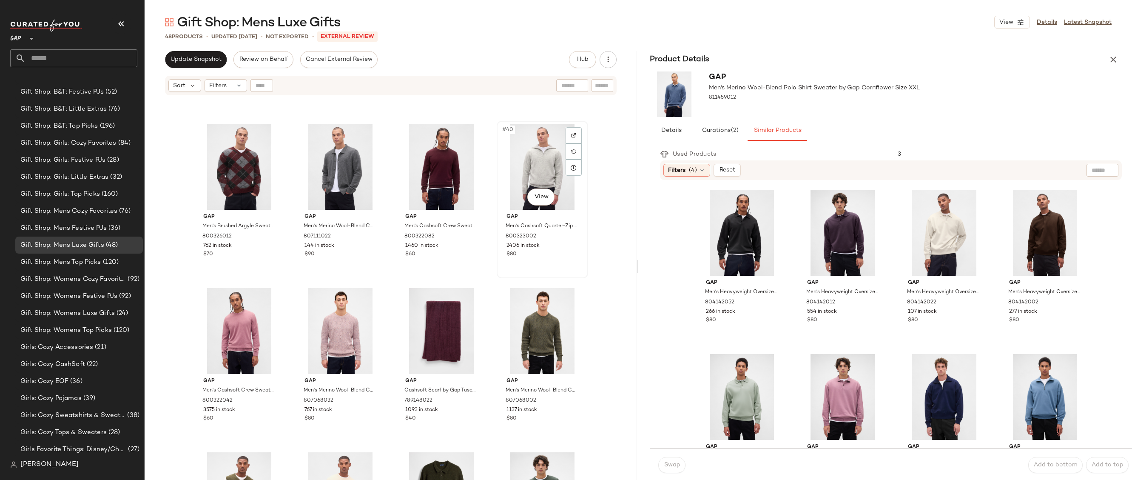
scroll to position [1565, 0]
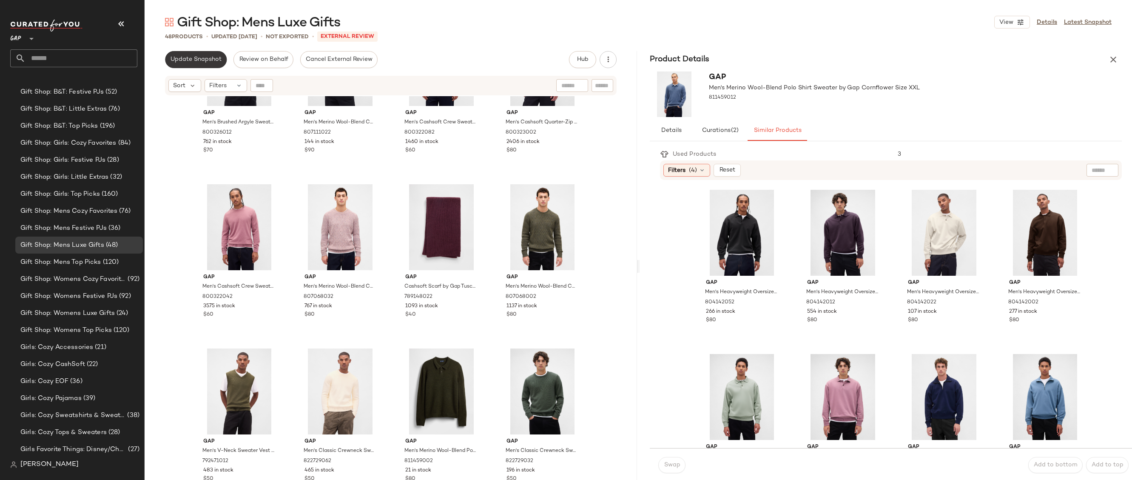
click at [211, 64] on button "Update Snapshot" at bounding box center [196, 59] width 62 height 17
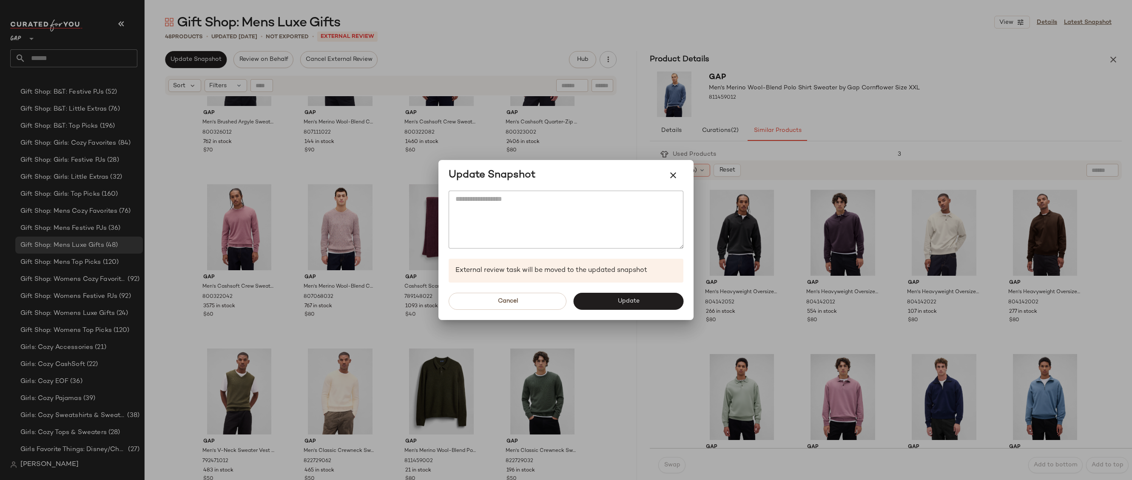
click at [611, 289] on div "Cancel Update" at bounding box center [565, 300] width 255 height 37
click at [611, 295] on button "Update" at bounding box center [628, 301] width 110 height 17
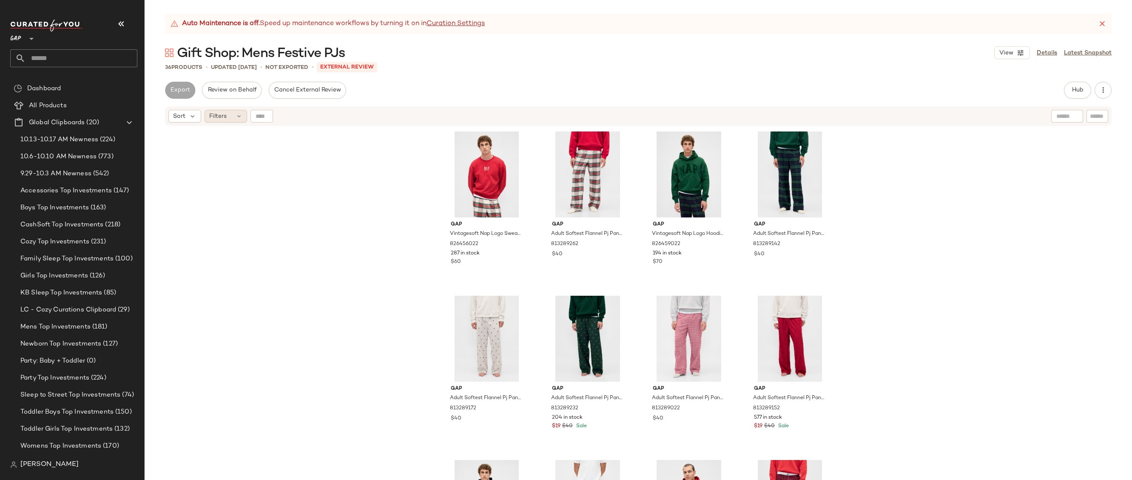
click at [245, 110] on div "Filters" at bounding box center [226, 116] width 43 height 13
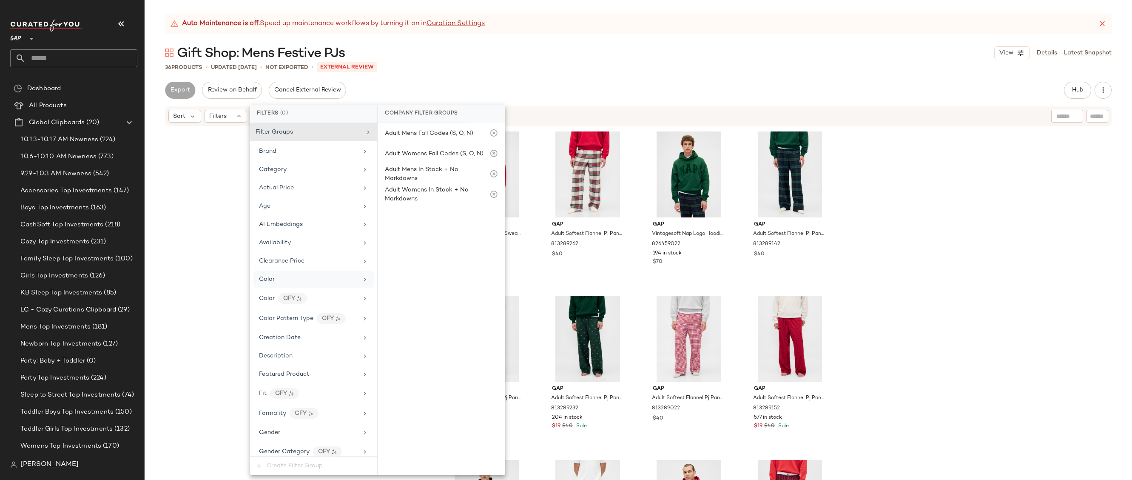
scroll to position [486, 0]
click at [316, 236] on div "Price Type" at bounding box center [308, 232] width 99 height 9
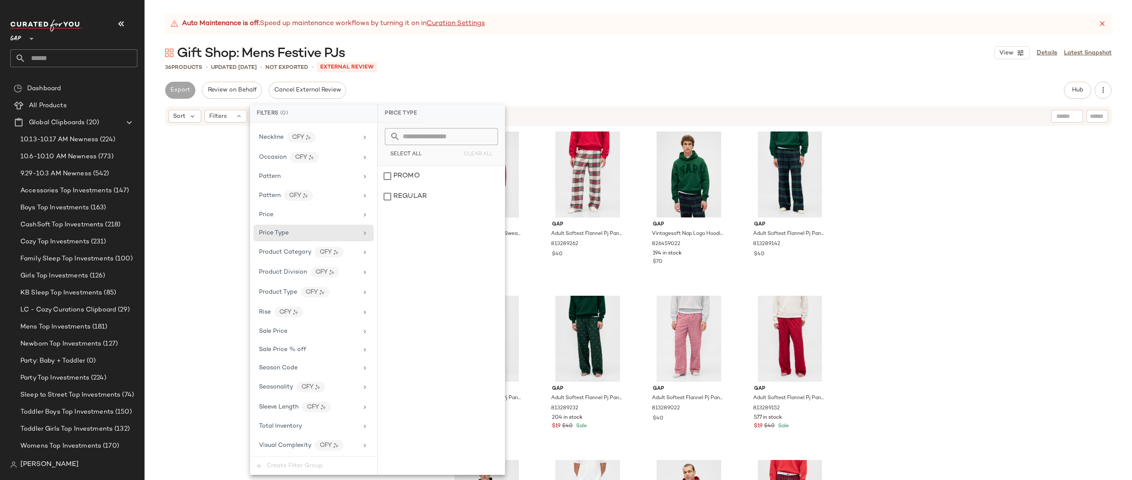
click at [492, 79] on div "Auto Maintenance is off. Speed up maintenance workflows by turning it on in Cur…" at bounding box center [638, 247] width 987 height 466
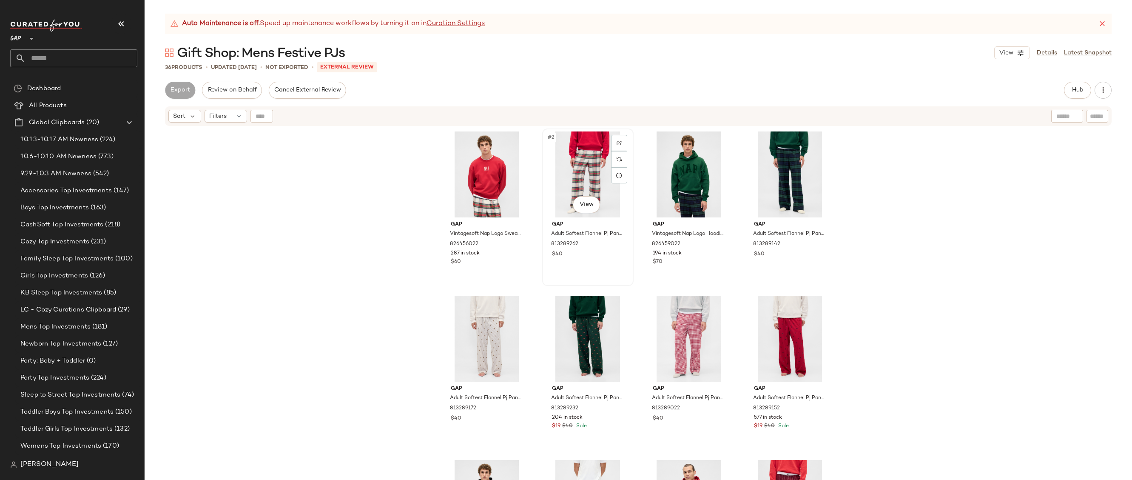
click at [571, 165] on div "#2 View" at bounding box center [587, 174] width 85 height 86
click at [1075, 91] on span "Hub" at bounding box center [1078, 90] width 12 height 7
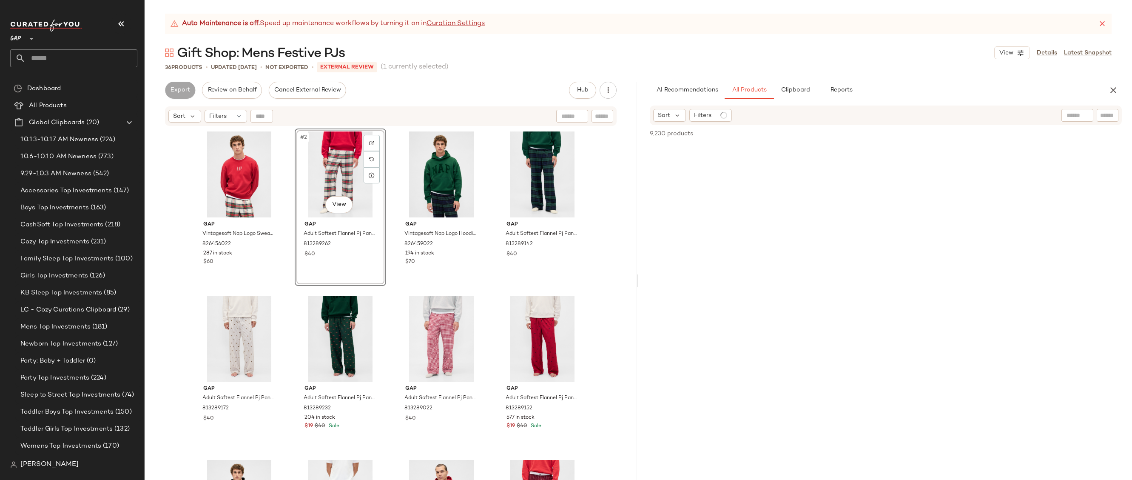
click at [1105, 15] on div "Auto Maintenance is off. Speed up maintenance workflows by turning it on in Cur…" at bounding box center [638, 24] width 947 height 20
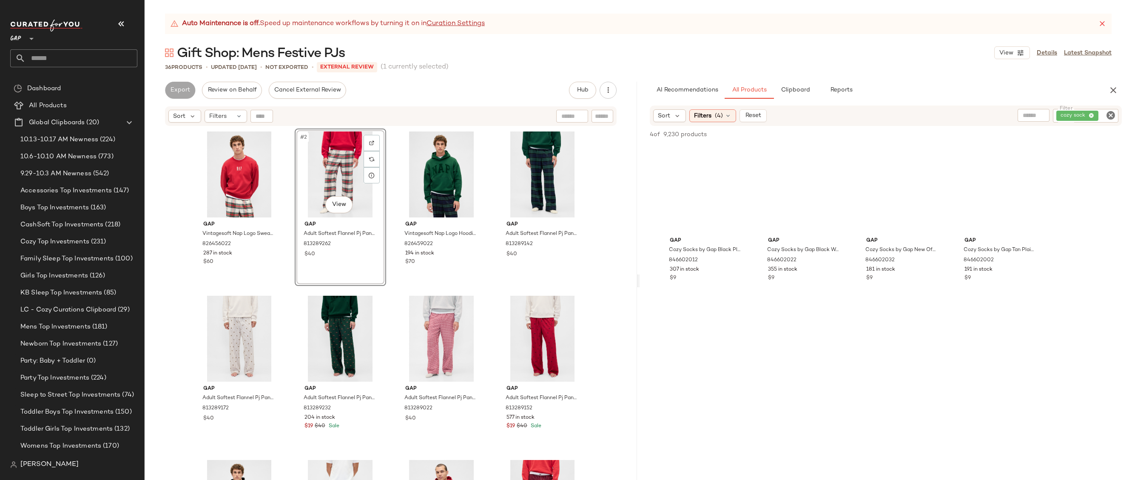
click at [1105, 18] on div "Auto Maintenance is off. Speed up maintenance workflows by turning it on in Cur…" at bounding box center [638, 24] width 947 height 20
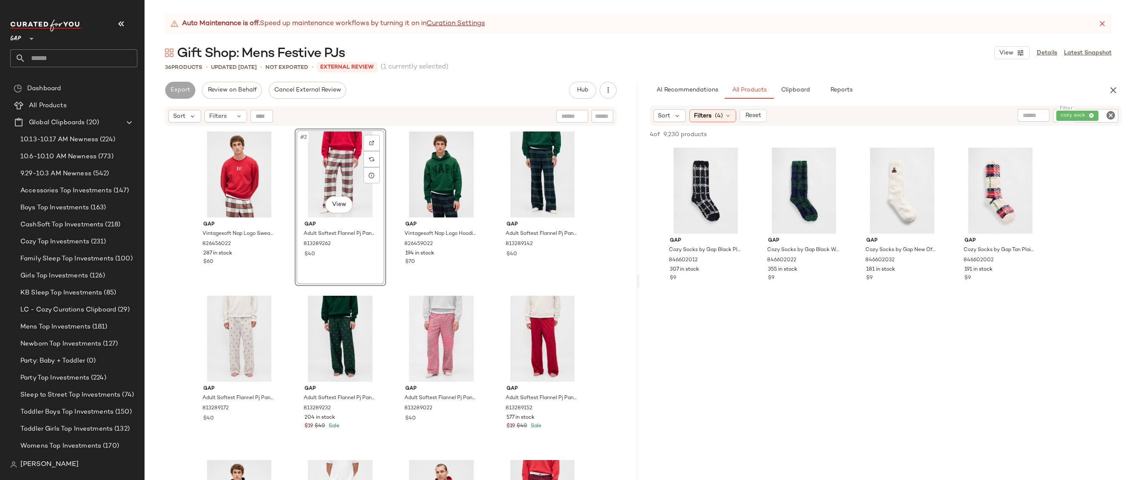
click at [1098, 25] on icon at bounding box center [1102, 24] width 9 height 9
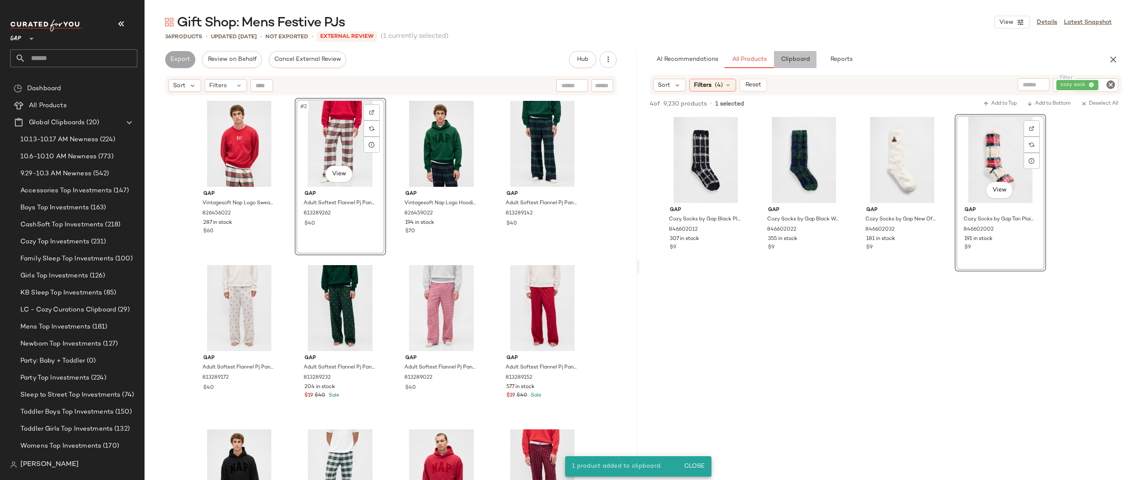
click at [789, 57] on span "Clipboard" at bounding box center [794, 59] width 29 height 7
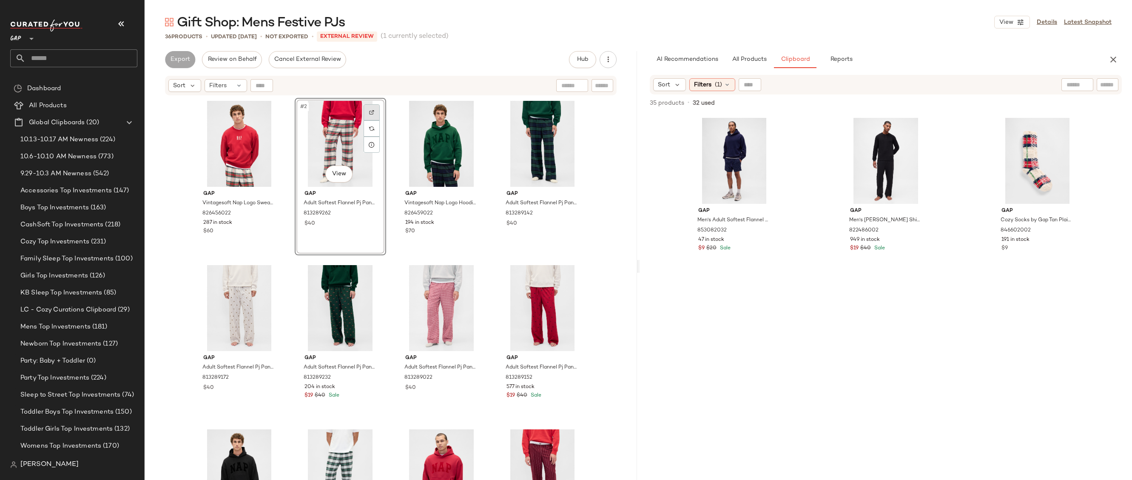
click at [371, 118] on div at bounding box center [372, 112] width 16 height 16
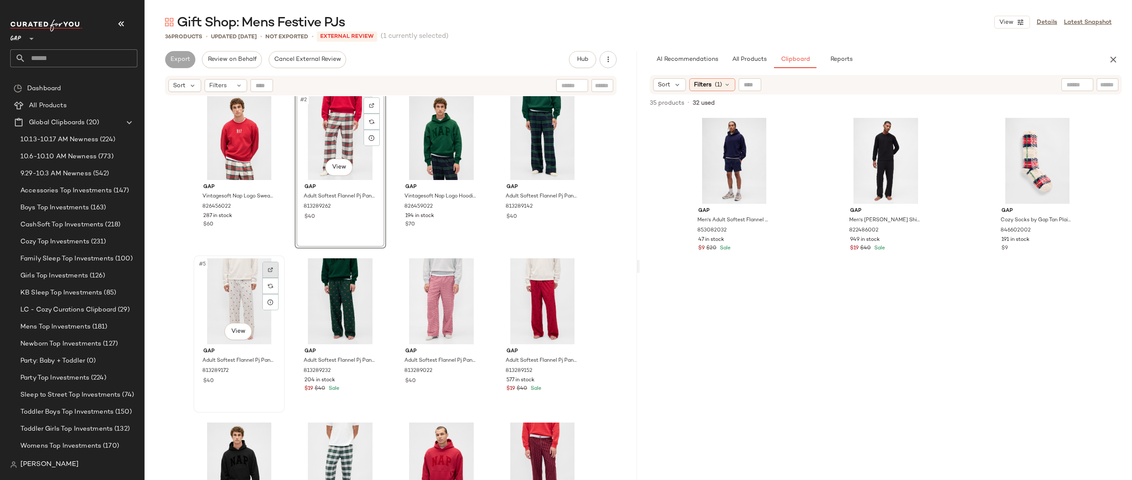
click at [269, 275] on div at bounding box center [270, 270] width 16 height 16
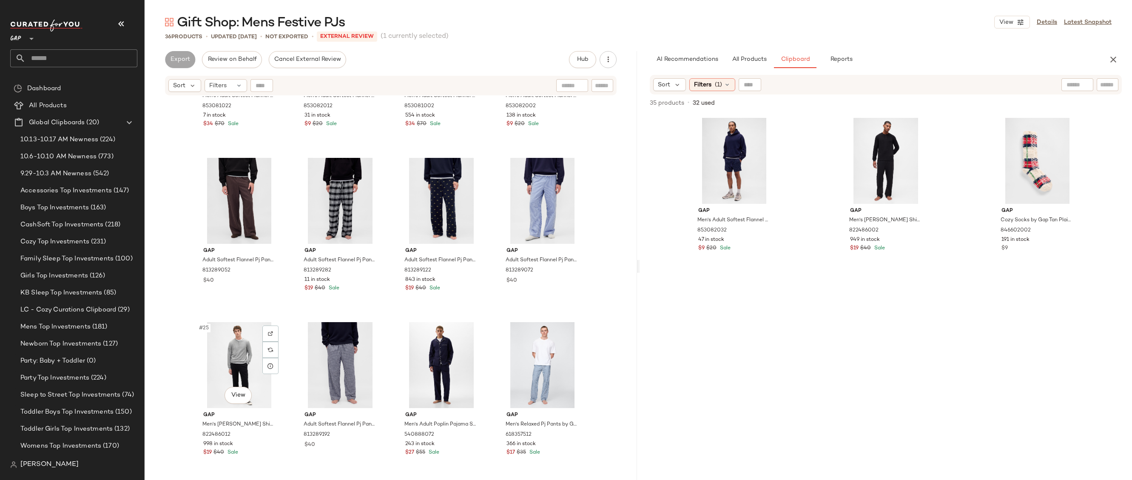
scroll to position [715, 0]
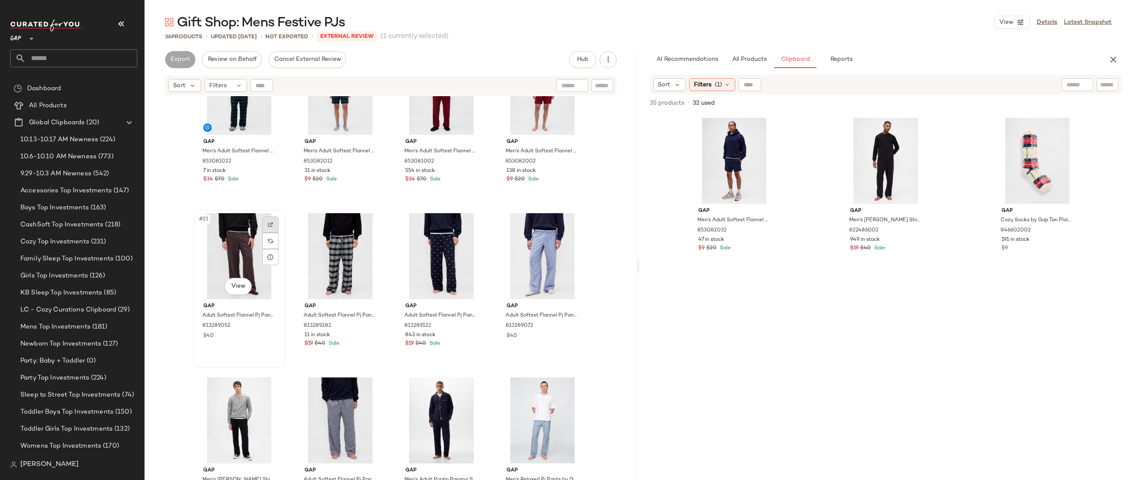
click at [269, 225] on img at bounding box center [270, 224] width 5 height 5
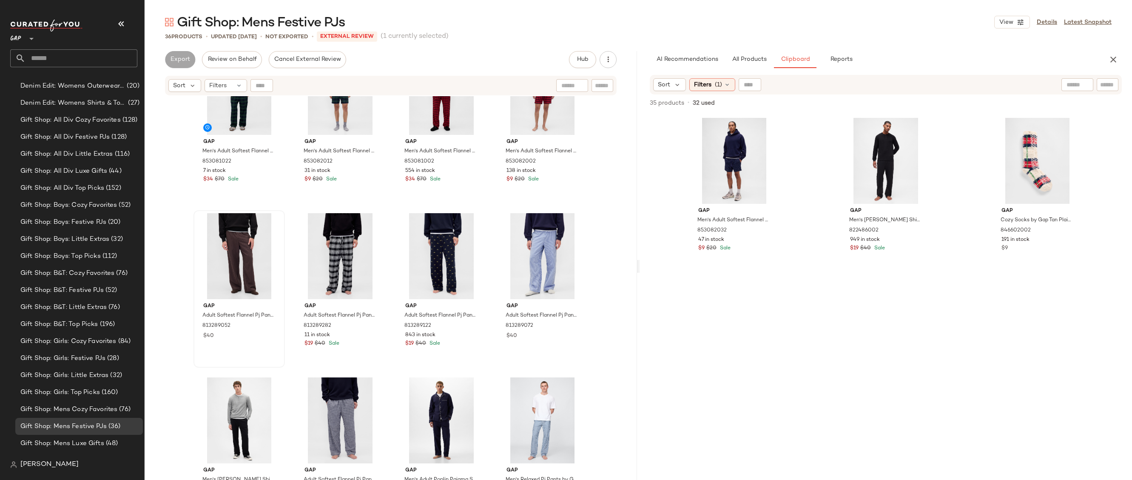
scroll to position [1595, 0]
click at [118, 324] on div "Gift Shop: Mens Top Picks (120)" at bounding box center [79, 329] width 128 height 17
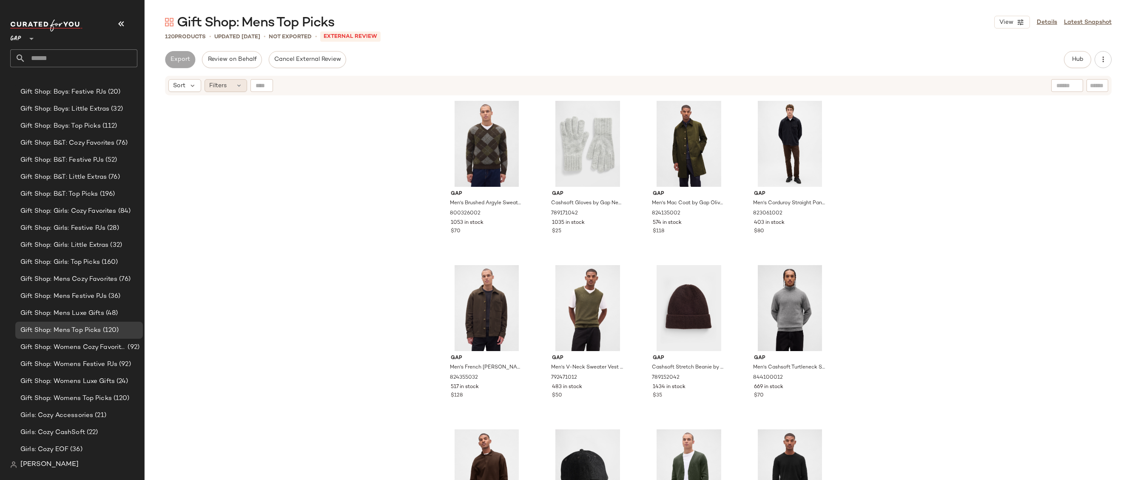
click at [236, 82] on icon at bounding box center [239, 85] width 7 height 7
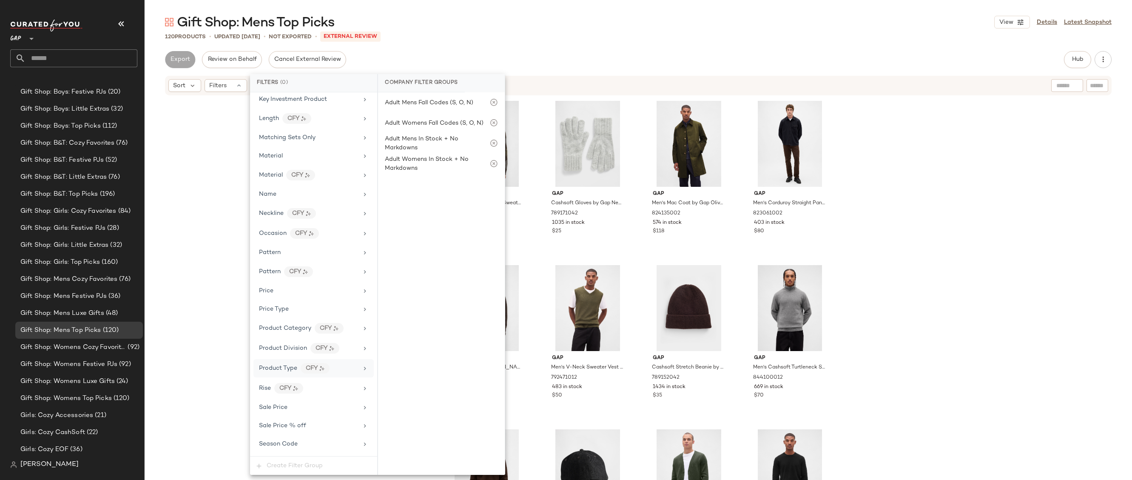
scroll to position [435, 0]
click at [316, 230] on div "Price Type" at bounding box center [308, 232] width 99 height 9
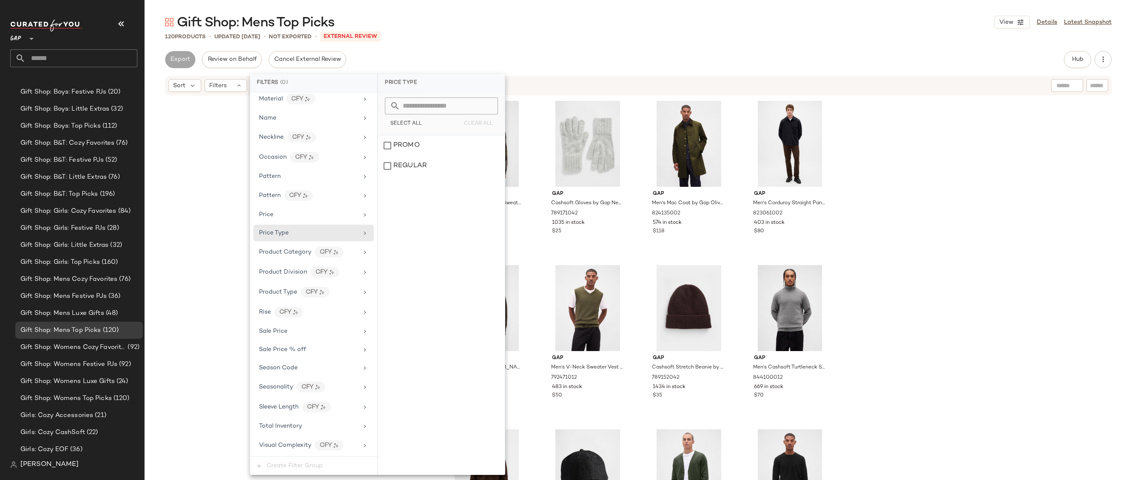
click at [486, 41] on div "Gift Shop: Mens Top Picks View Details Latest Snapshot 120 Products • updated O…" at bounding box center [638, 247] width 987 height 466
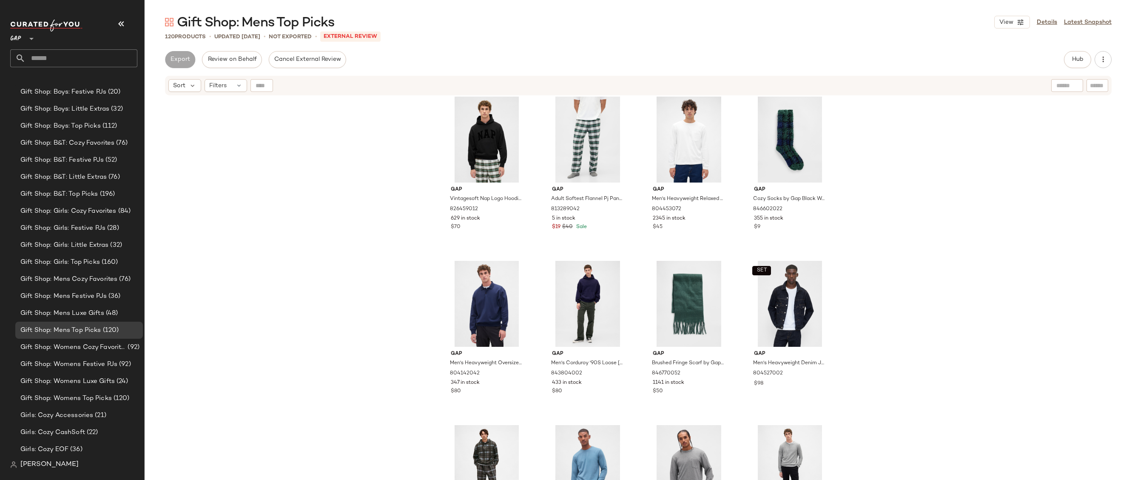
scroll to position [717, 0]
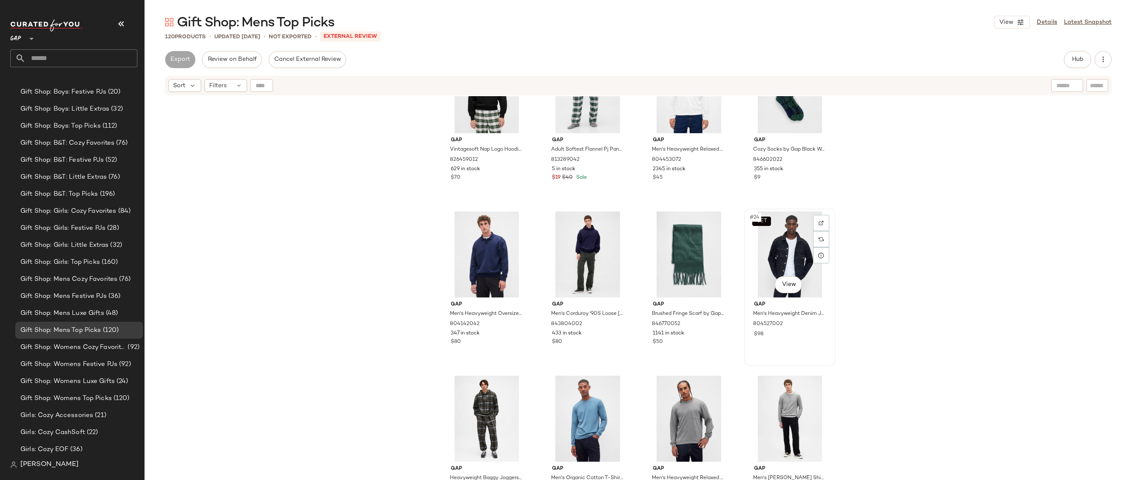
click at [785, 245] on div "SET #24 View" at bounding box center [789, 254] width 85 height 86
click at [820, 220] on img at bounding box center [821, 222] width 5 height 5
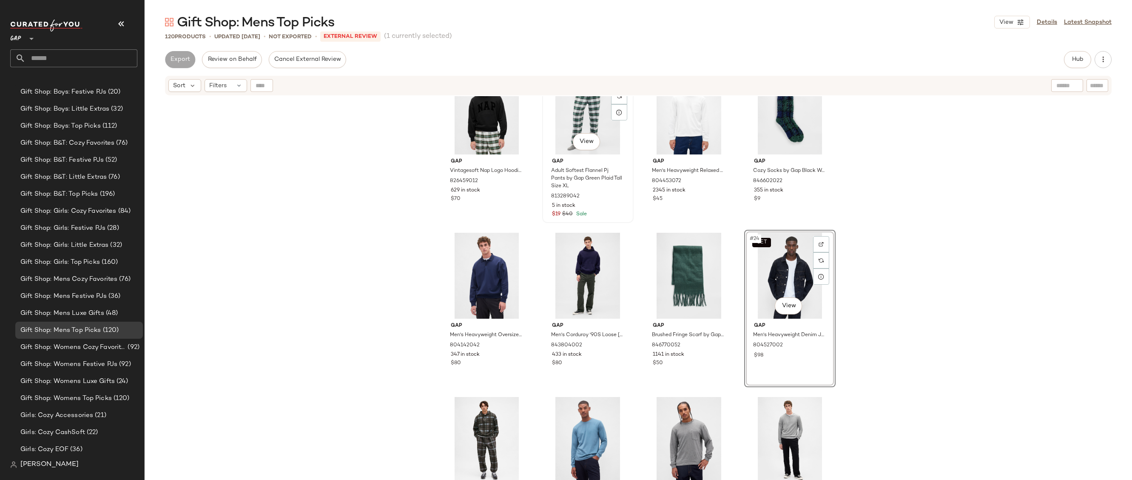
scroll to position [691, 0]
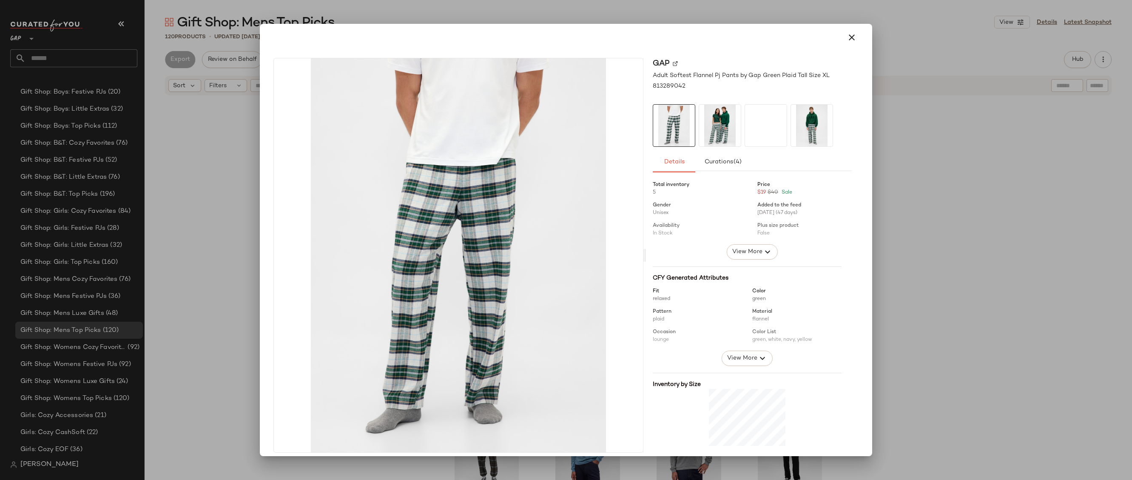
click at [906, 136] on div at bounding box center [566, 240] width 1132 height 480
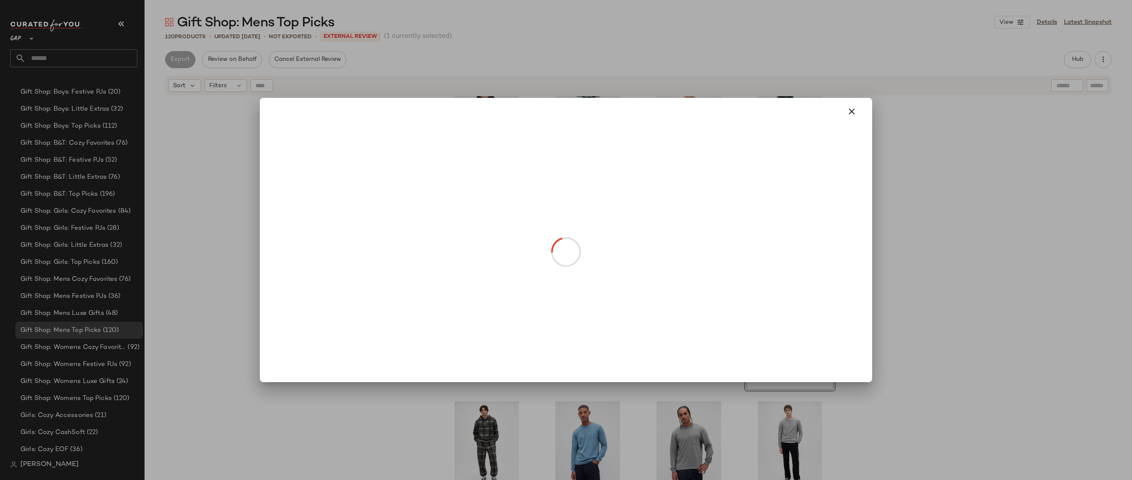
click at [780, 309] on body "GAP ** Dashboard All Products Global Clipboards (20) 10.13-10.17 AM Newness (22…" at bounding box center [566, 240] width 1132 height 480
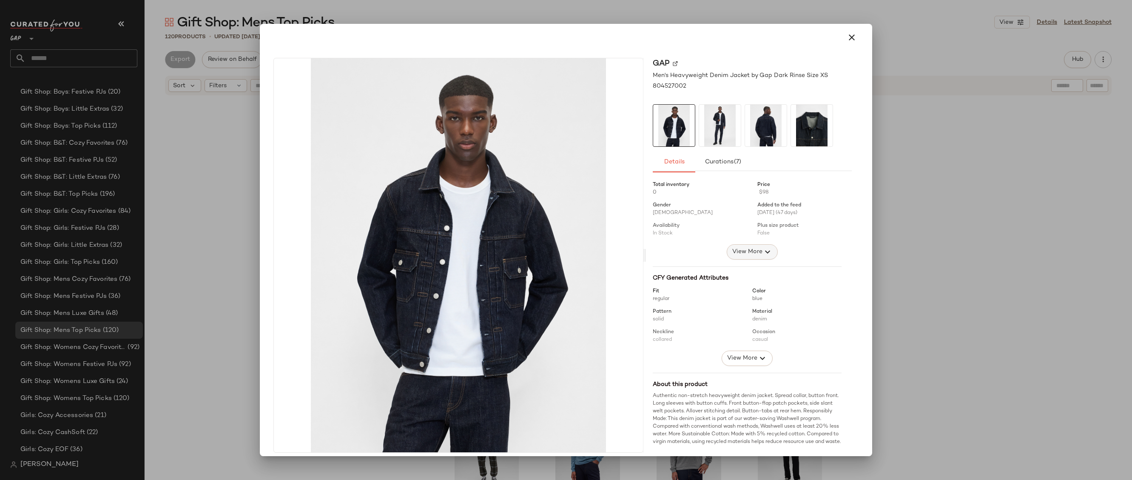
click at [753, 253] on span "View More" at bounding box center [747, 252] width 31 height 10
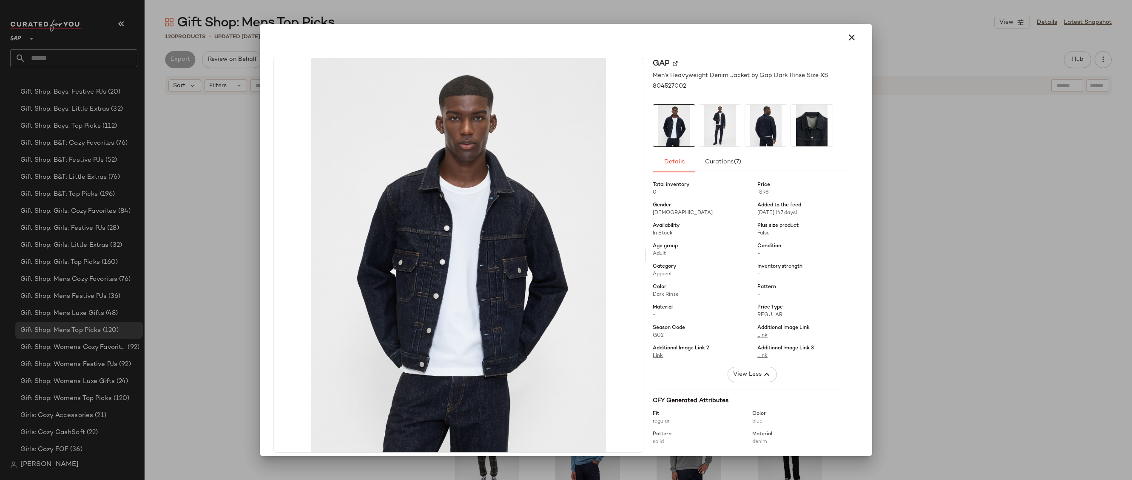
click at [856, 49] on div at bounding box center [565, 37] width 605 height 27
click at [854, 48] on div at bounding box center [566, 37] width 592 height 20
click at [854, 39] on button "button" at bounding box center [851, 37] width 20 height 20
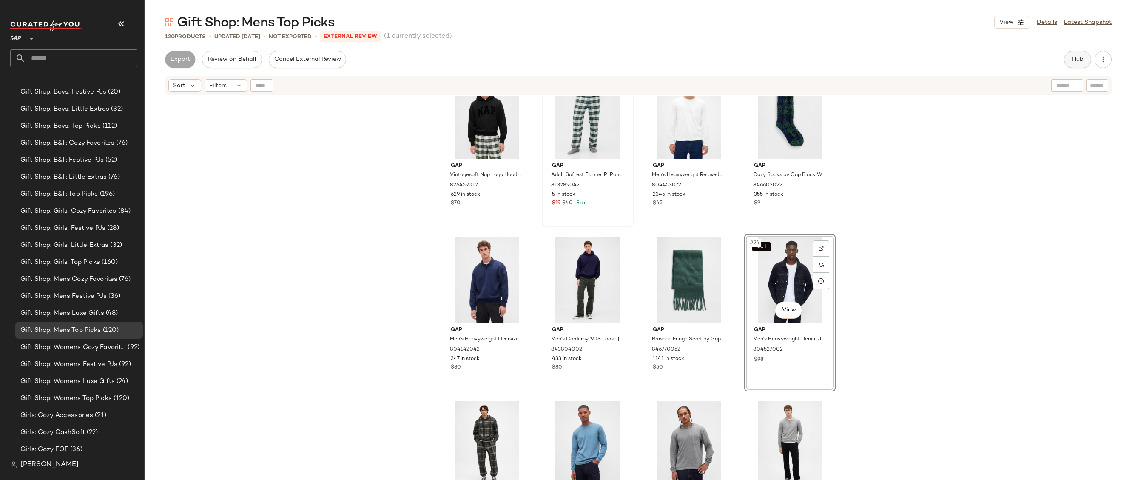
click at [1082, 57] on span "Hub" at bounding box center [1078, 59] width 12 height 7
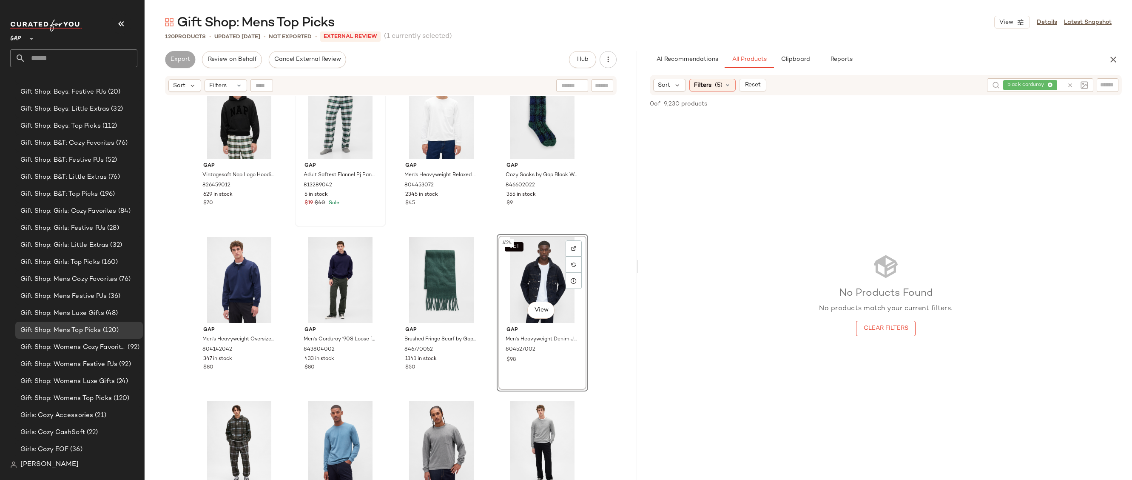
click at [530, 256] on div "SET #24 View" at bounding box center [542, 280] width 85 height 86
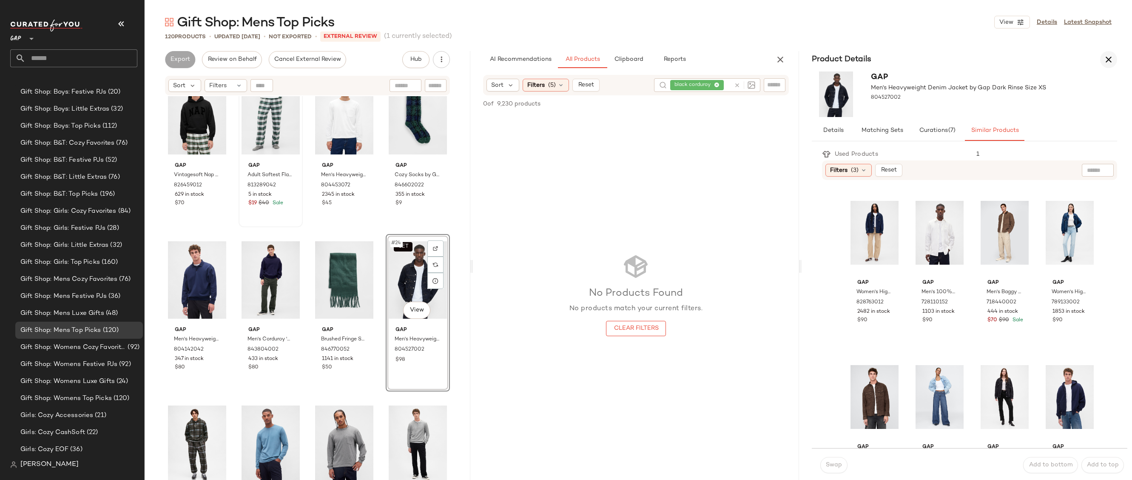
click at [780, 58] on icon "button" at bounding box center [780, 59] width 10 height 10
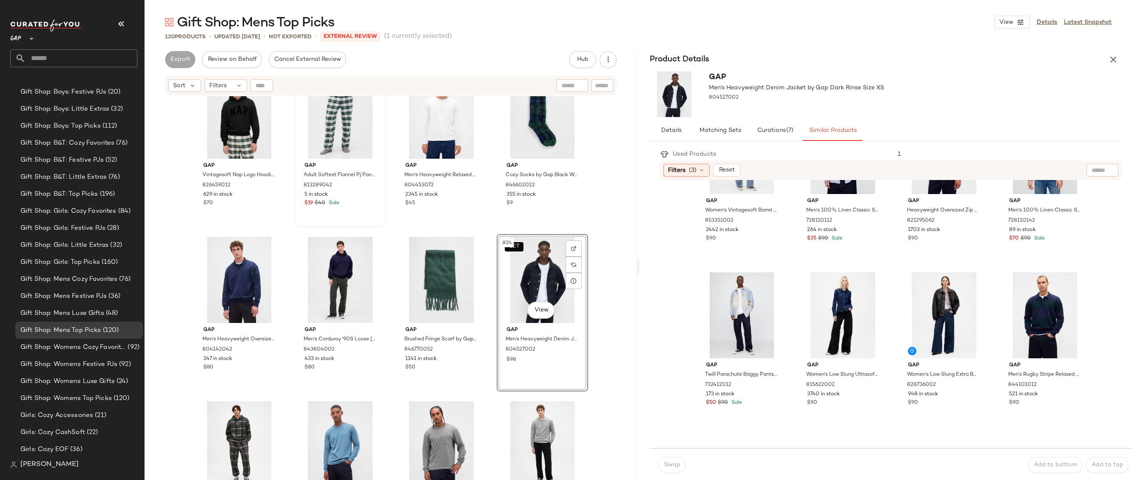
scroll to position [412, 0]
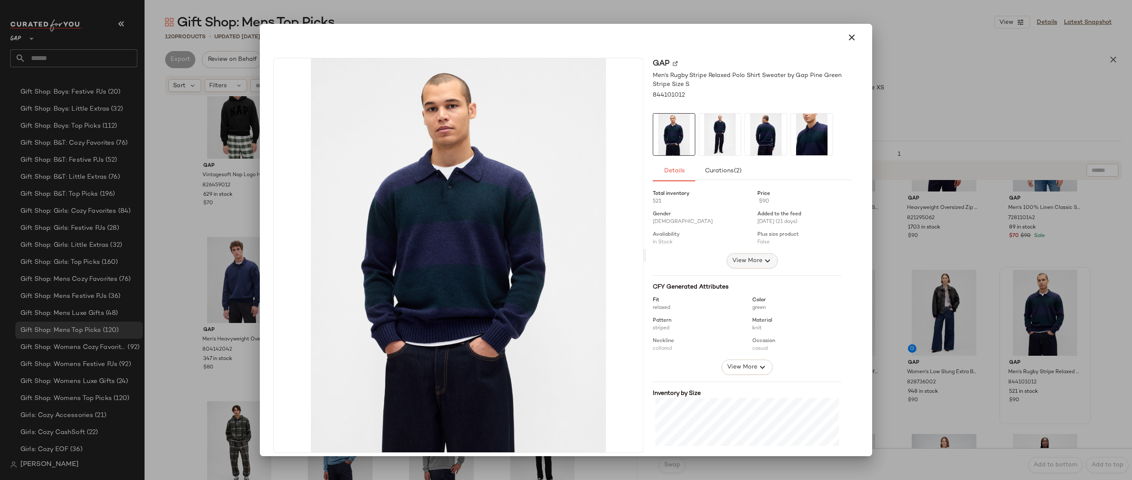
click at [739, 264] on span "View More" at bounding box center [747, 261] width 31 height 10
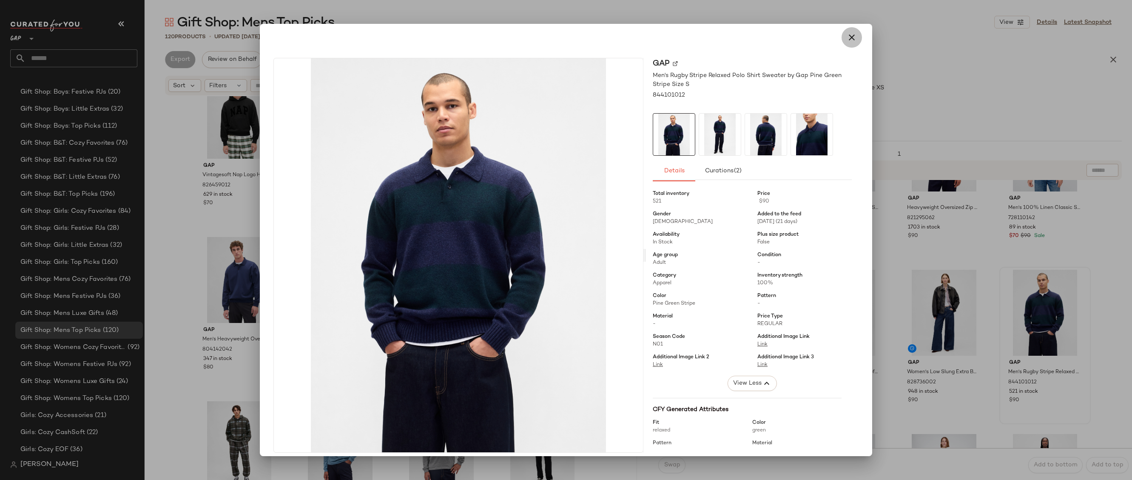
click at [847, 35] on icon "button" at bounding box center [852, 37] width 10 height 10
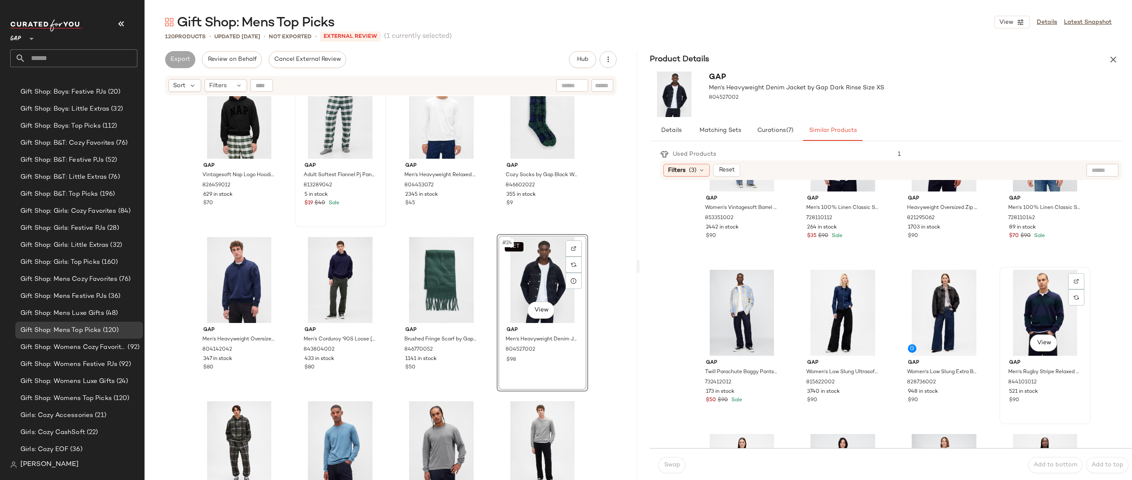
click at [1020, 293] on div "View" at bounding box center [1044, 313] width 85 height 86
click at [663, 468] on button "Swap" at bounding box center [671, 465] width 27 height 16
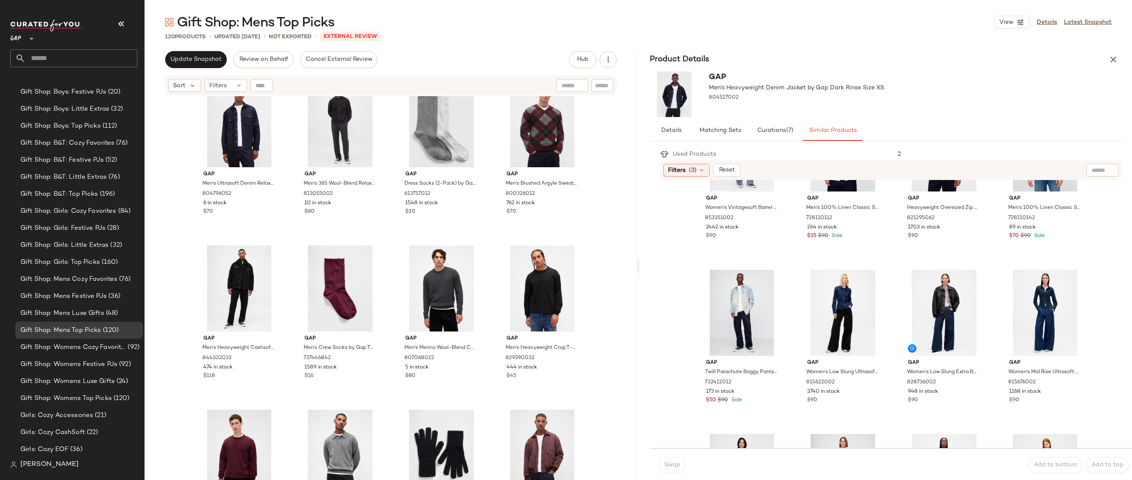
scroll to position [1591, 0]
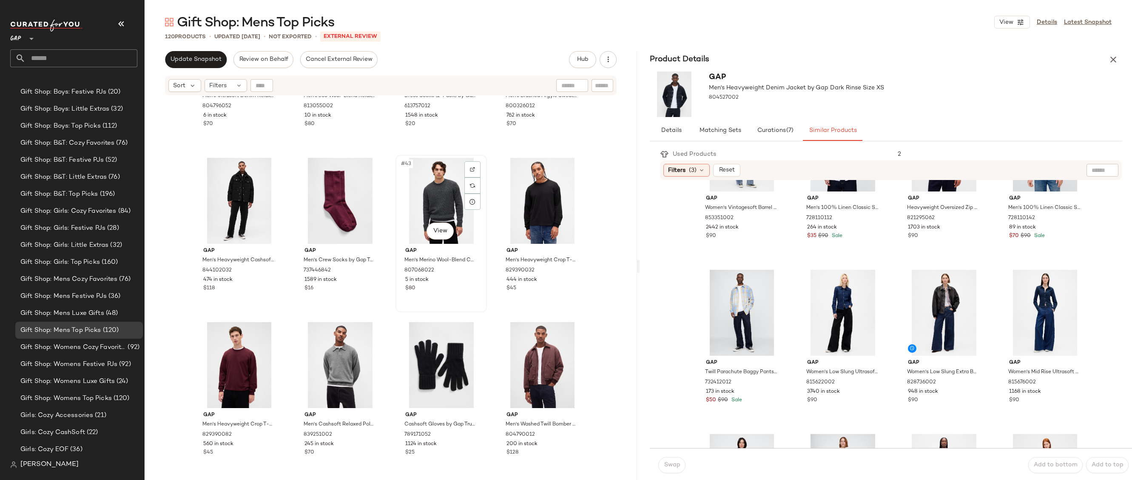
click at [422, 192] on div "#43 View" at bounding box center [440, 201] width 85 height 86
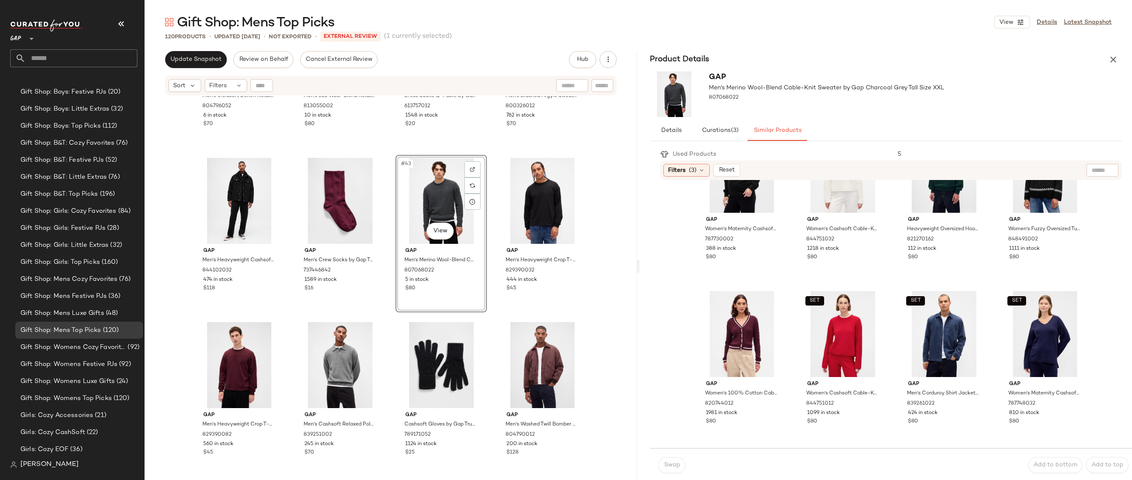
scroll to position [85, 0]
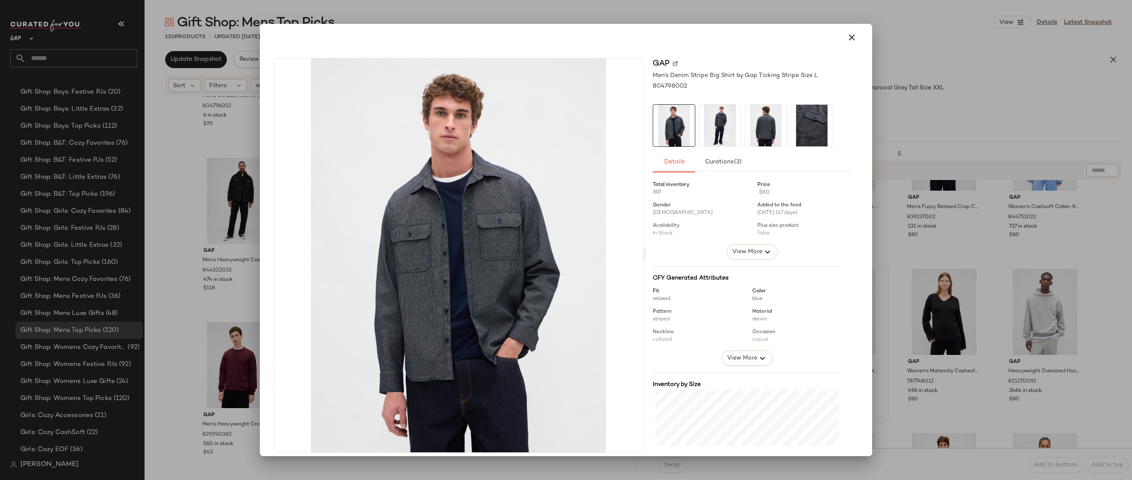
click at [892, 245] on div at bounding box center [566, 240] width 1132 height 480
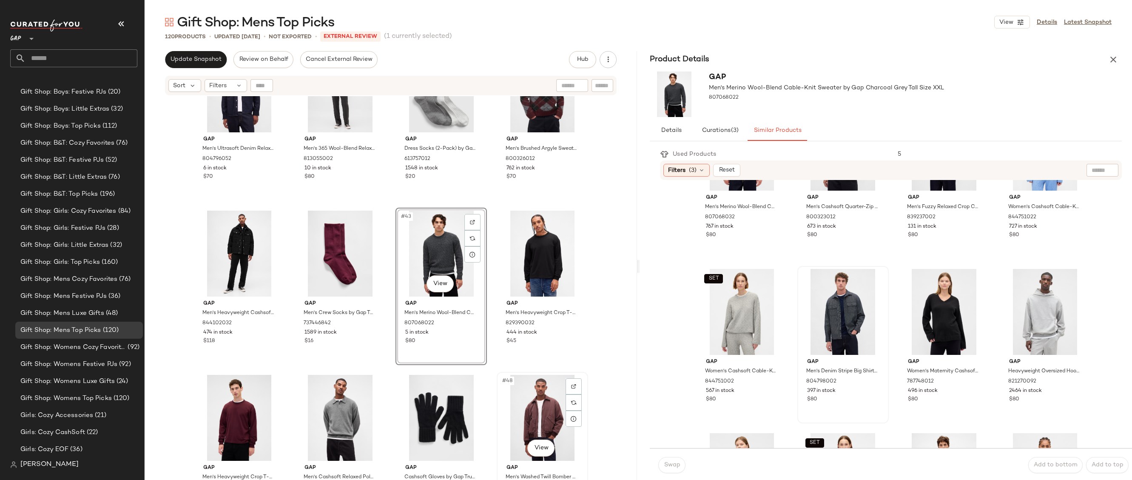
scroll to position [1436, 0]
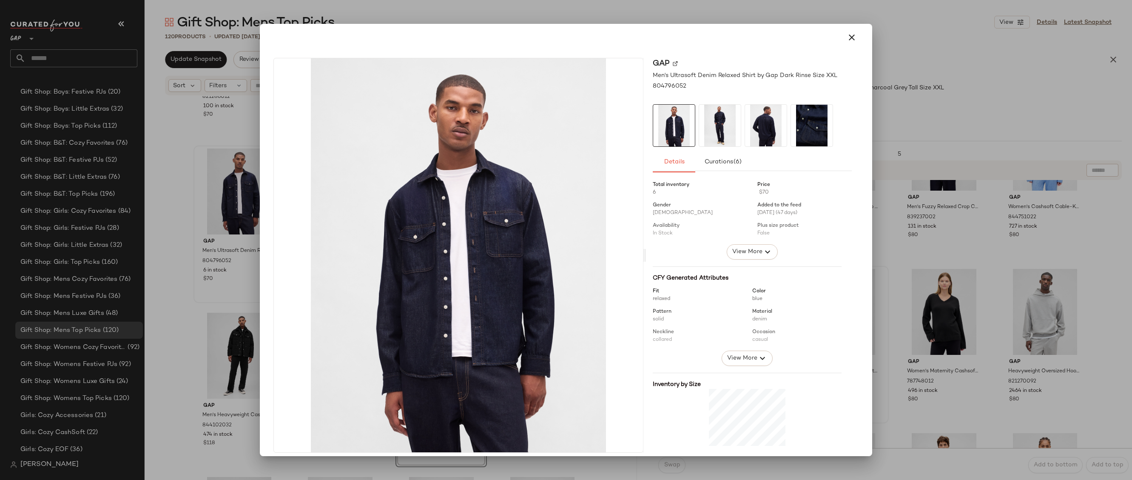
click at [903, 216] on div at bounding box center [566, 240] width 1132 height 480
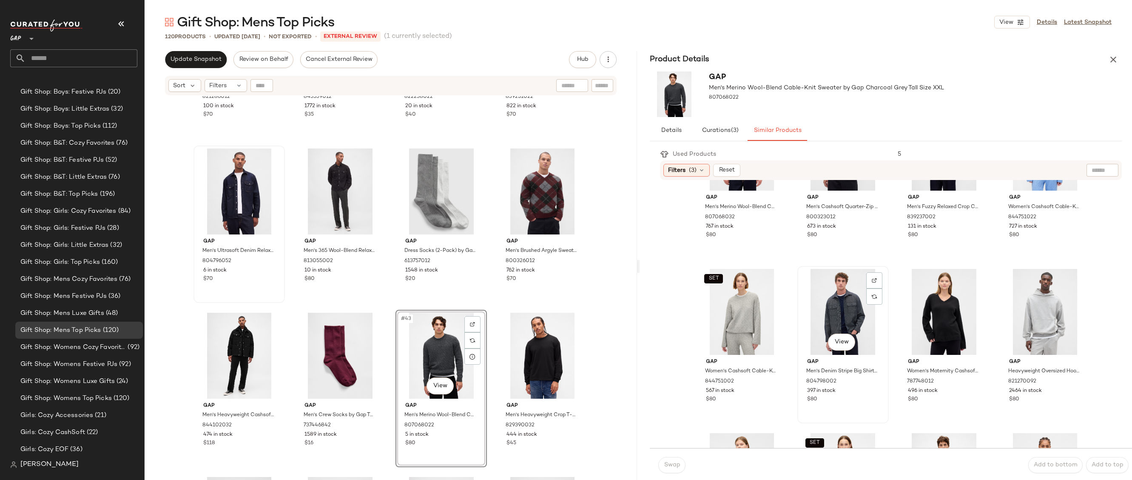
click at [820, 316] on div "View" at bounding box center [842, 312] width 85 height 86
click at [677, 461] on button "Swap" at bounding box center [671, 465] width 27 height 16
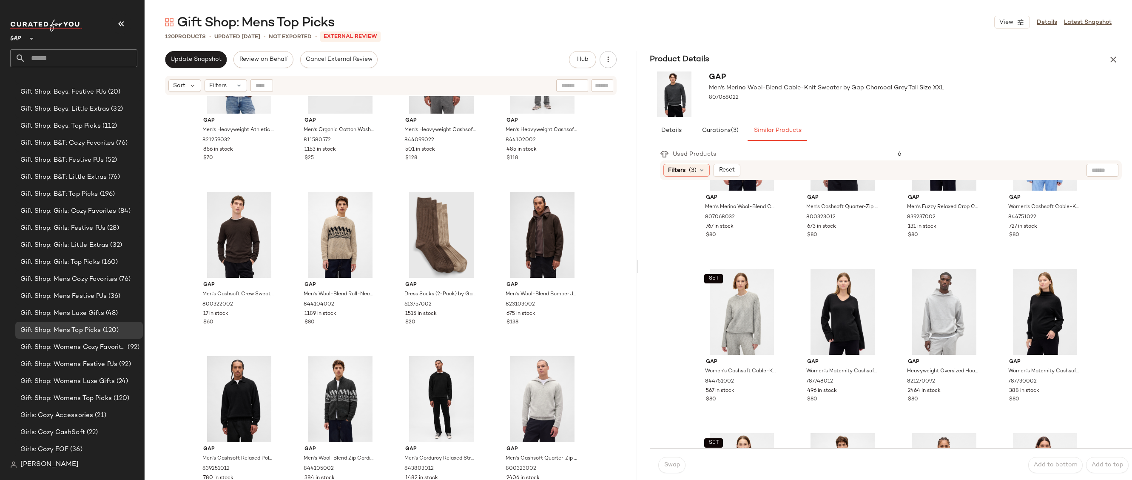
scroll to position [3419, 0]
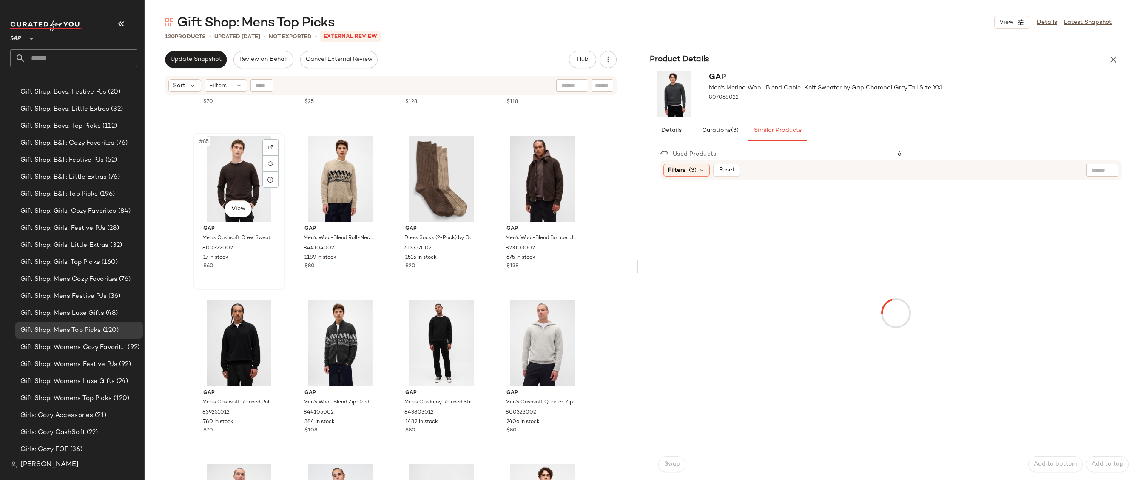
click at [232, 175] on div "#85 View" at bounding box center [238, 179] width 85 height 86
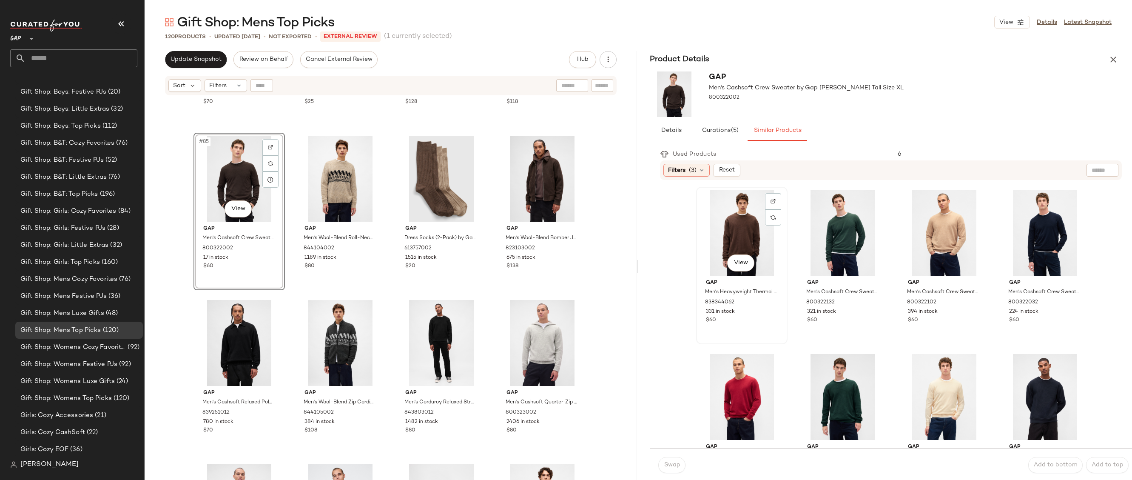
click at [749, 230] on div "View" at bounding box center [741, 233] width 85 height 86
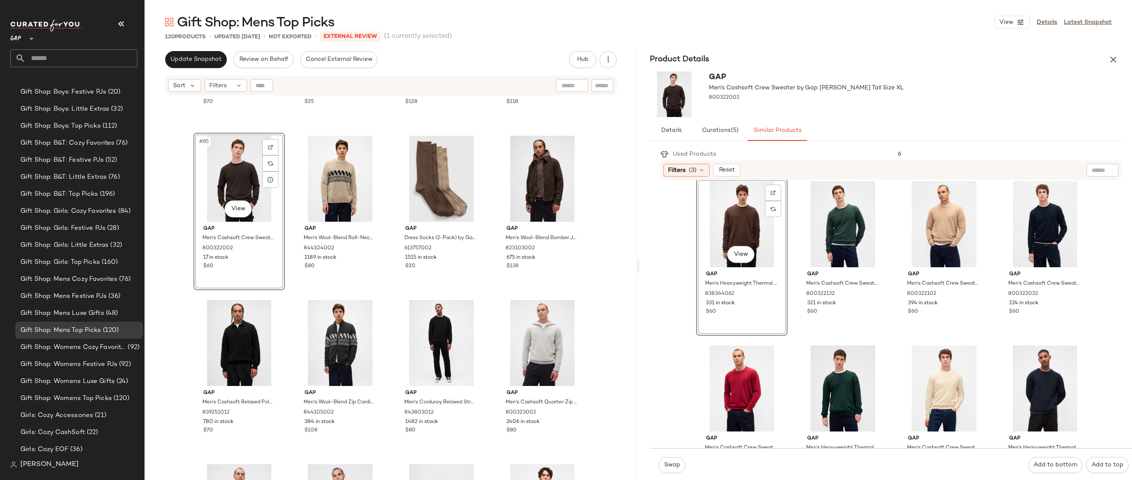
scroll to position [9, 0]
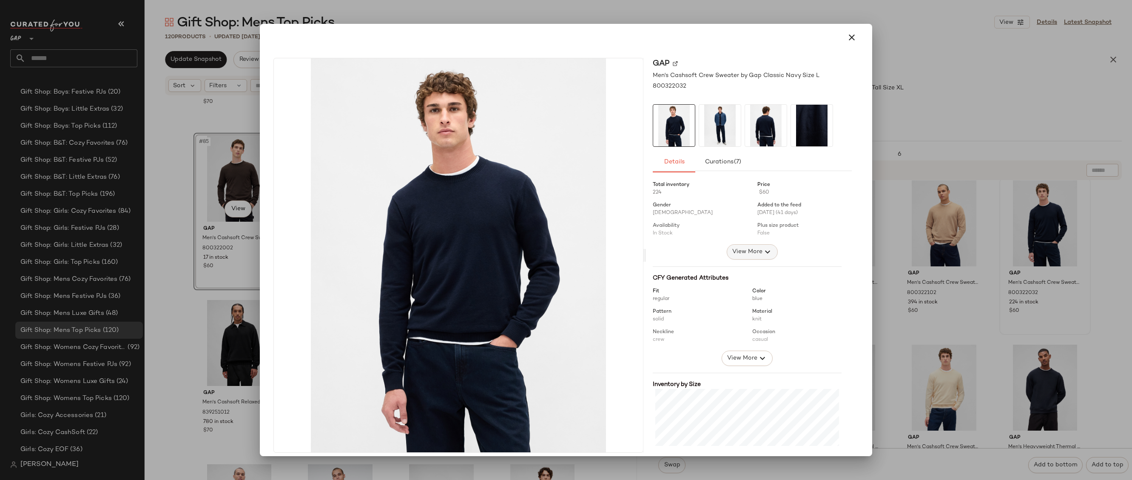
click at [745, 252] on span "View More" at bounding box center [747, 252] width 31 height 10
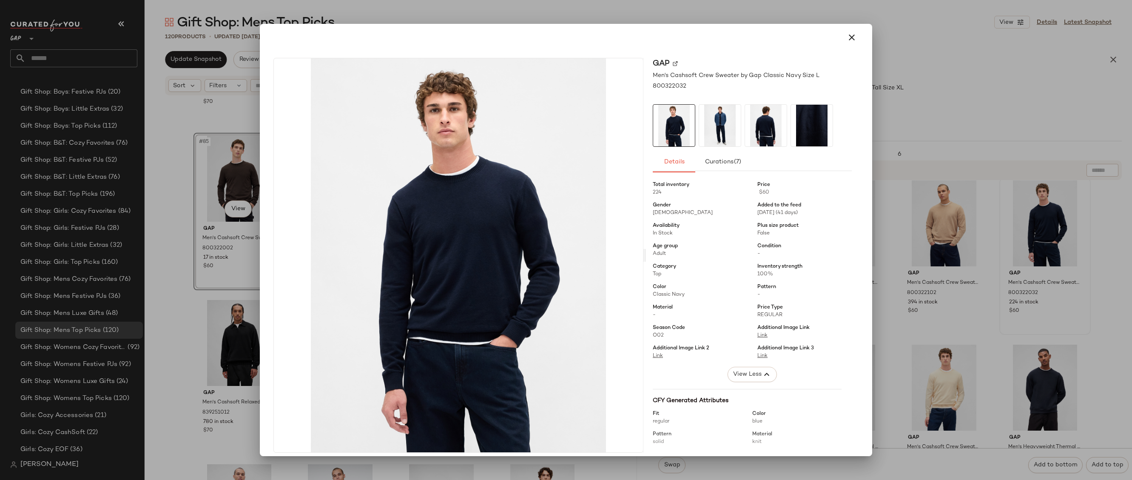
click at [853, 46] on div at bounding box center [566, 37] width 592 height 20
click at [850, 39] on icon "button" at bounding box center [852, 37] width 10 height 10
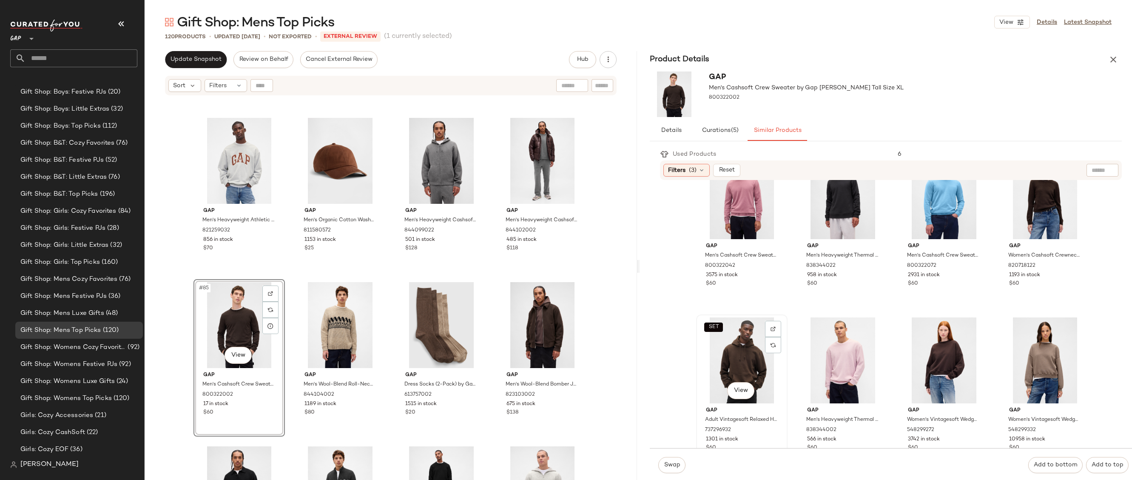
scroll to position [476, 0]
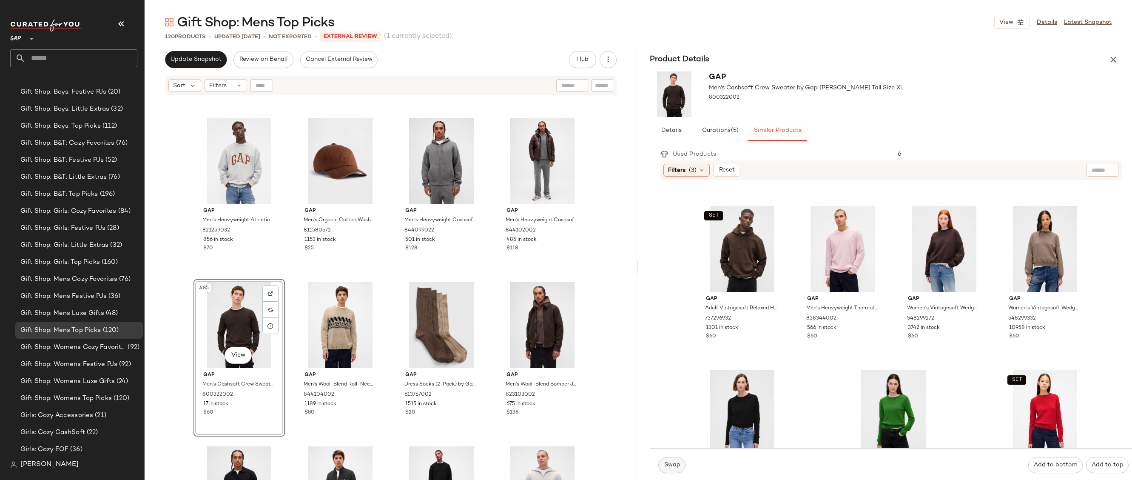
click at [682, 461] on button "Swap" at bounding box center [671, 465] width 27 height 16
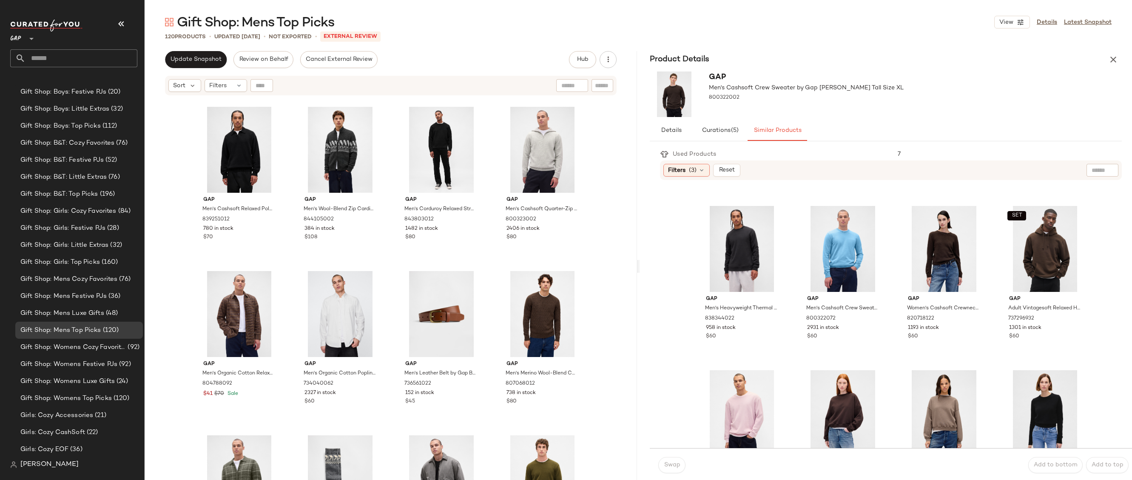
scroll to position [3690, 0]
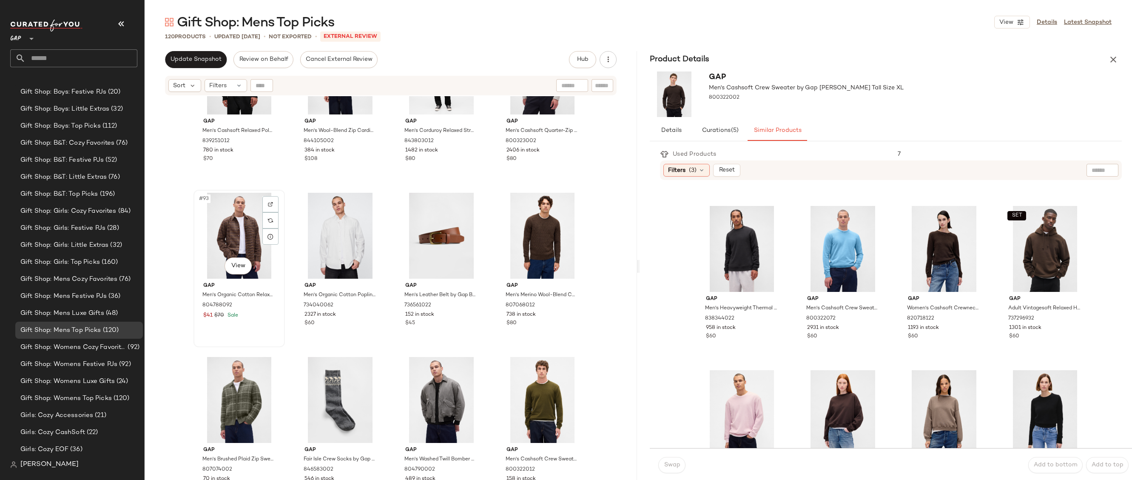
click at [247, 235] on div "#93 View" at bounding box center [238, 236] width 85 height 86
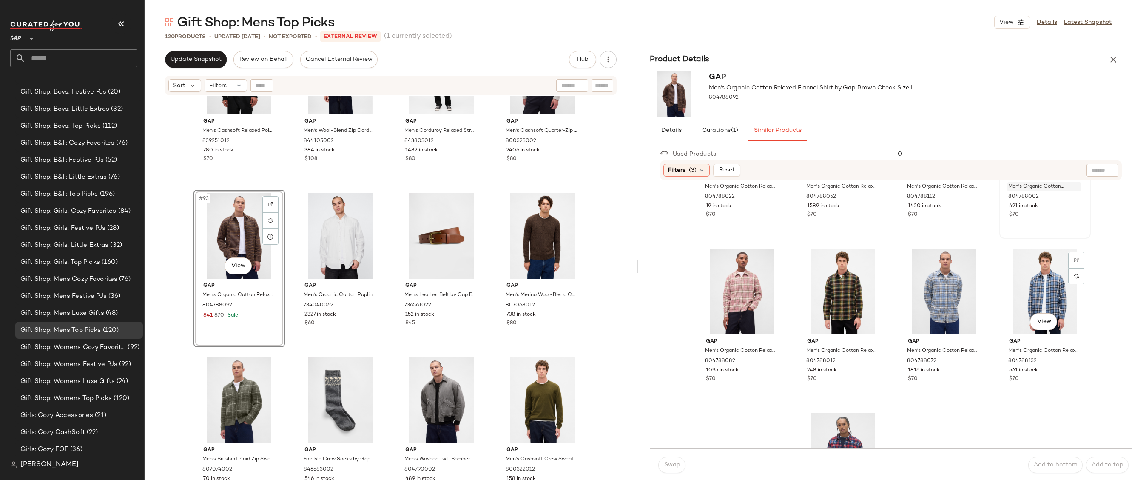
scroll to position [242, 0]
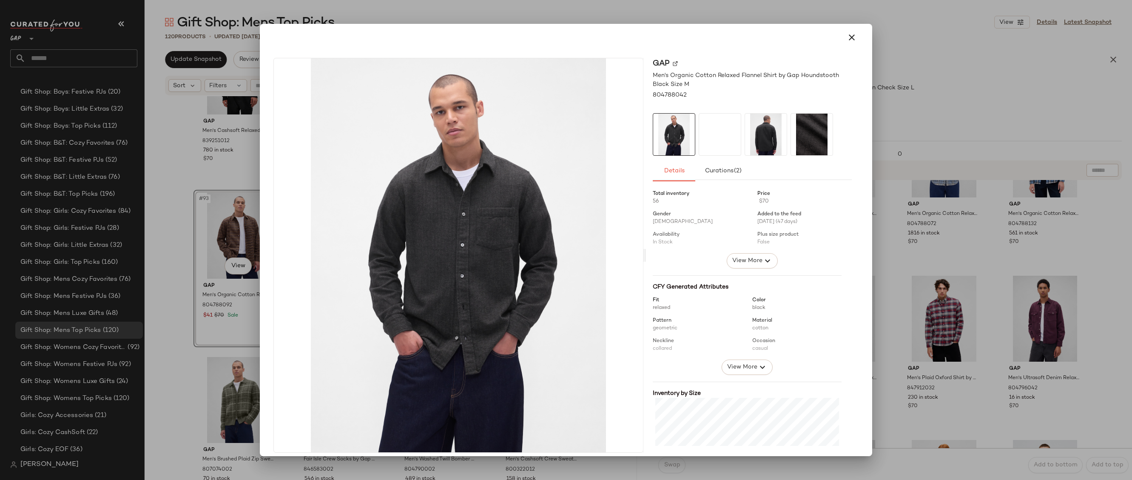
click at [967, 278] on div at bounding box center [566, 240] width 1132 height 480
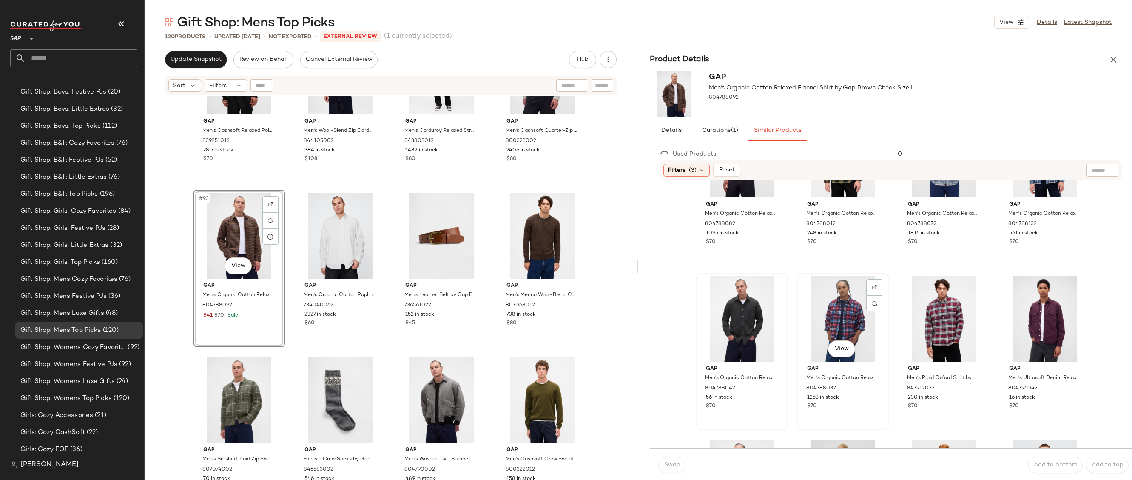
scroll to position [247, 0]
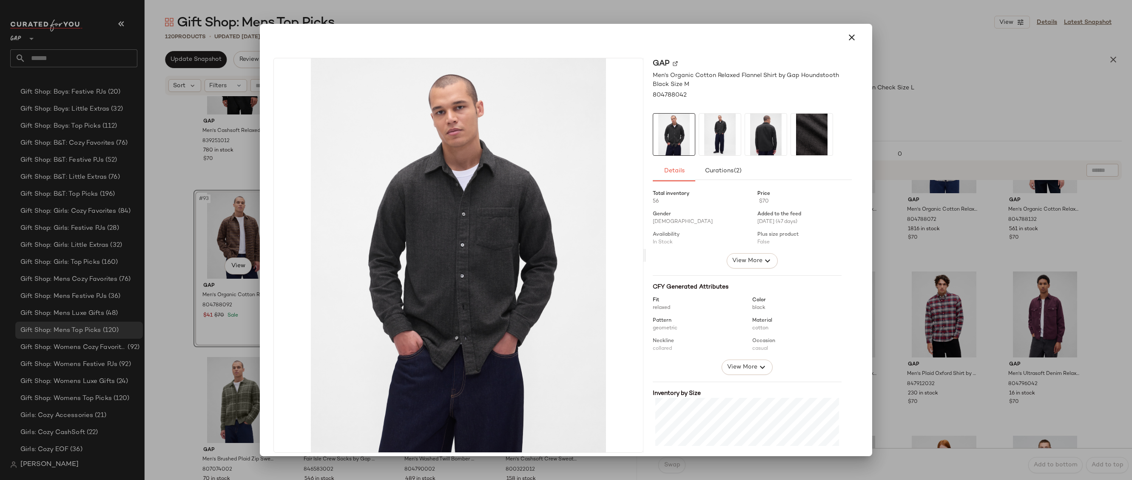
click at [931, 294] on div at bounding box center [566, 240] width 1132 height 480
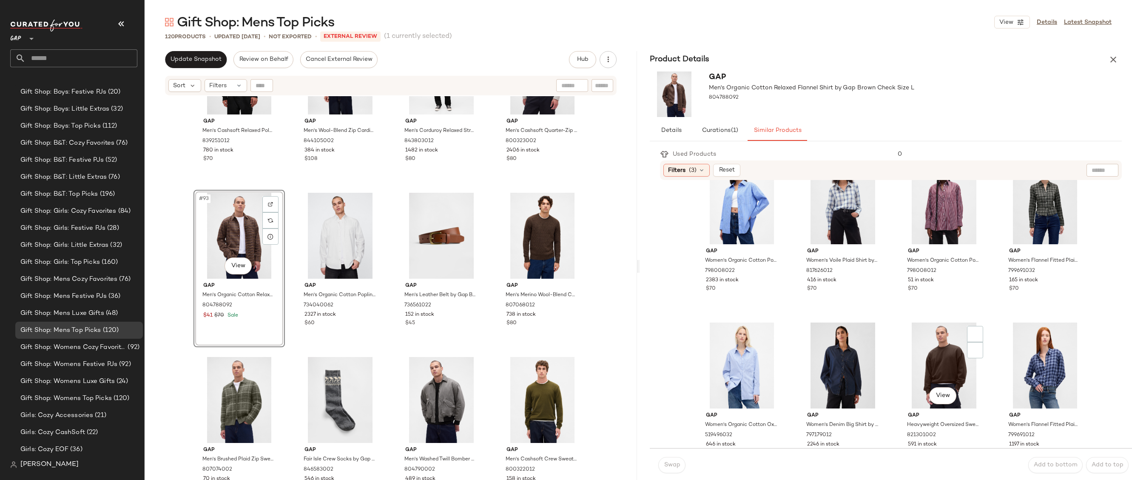
scroll to position [714, 0]
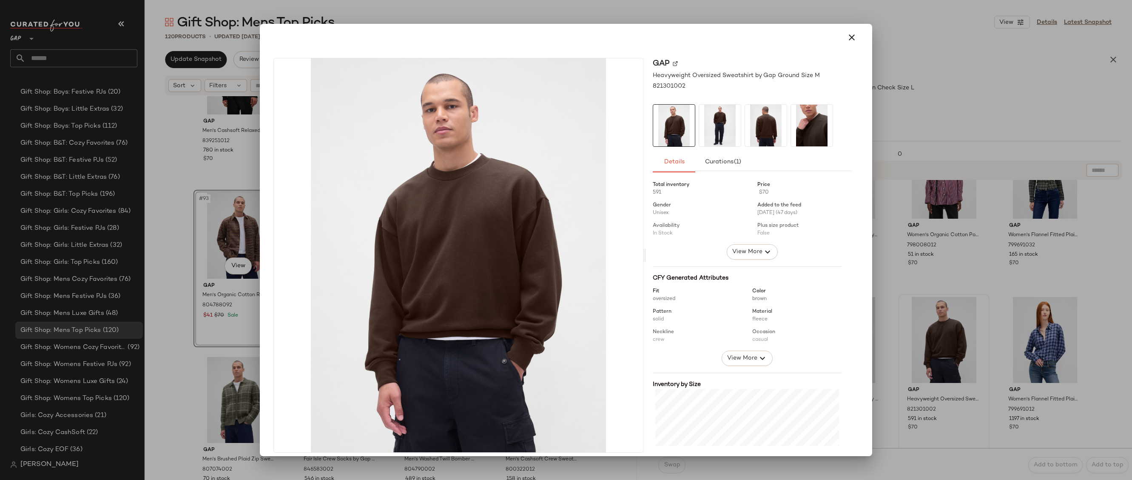
click at [929, 345] on div at bounding box center [566, 240] width 1132 height 480
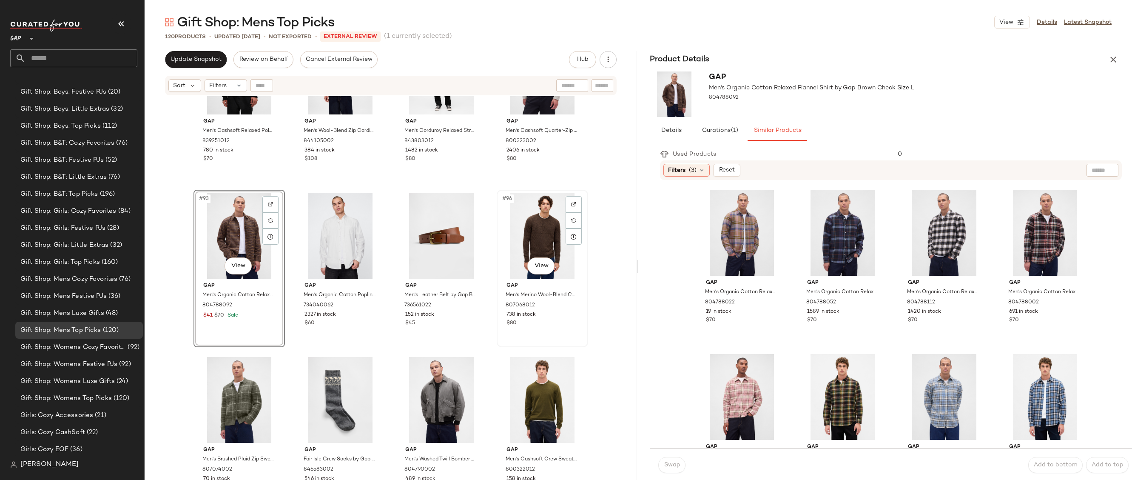
scroll to position [3570, 0]
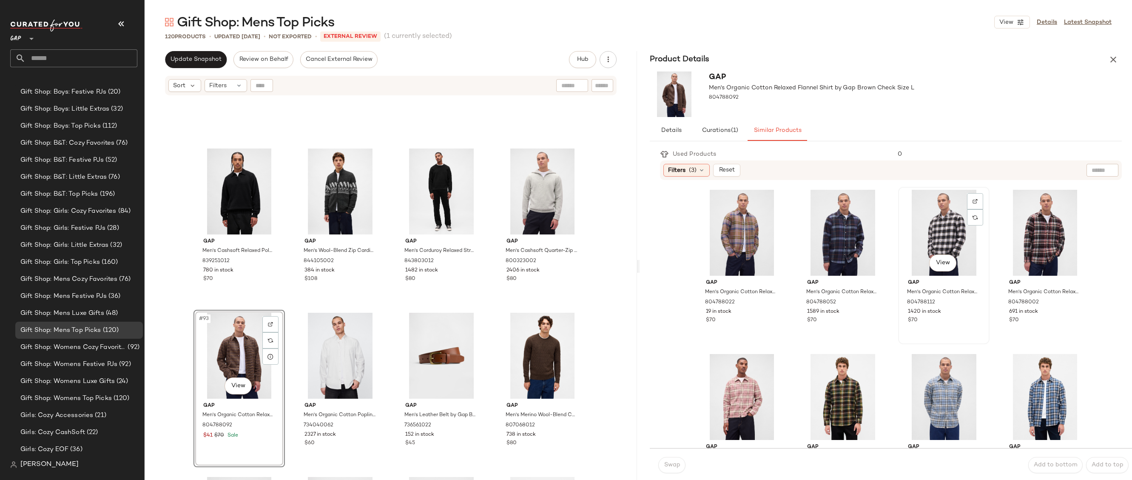
click at [938, 213] on div "View" at bounding box center [943, 233] width 85 height 86
click at [928, 258] on body "GAP ** Dashboard All Products Global Clipboards (20) 10.13-10.17 AM Newness (22…" at bounding box center [566, 240] width 1132 height 480
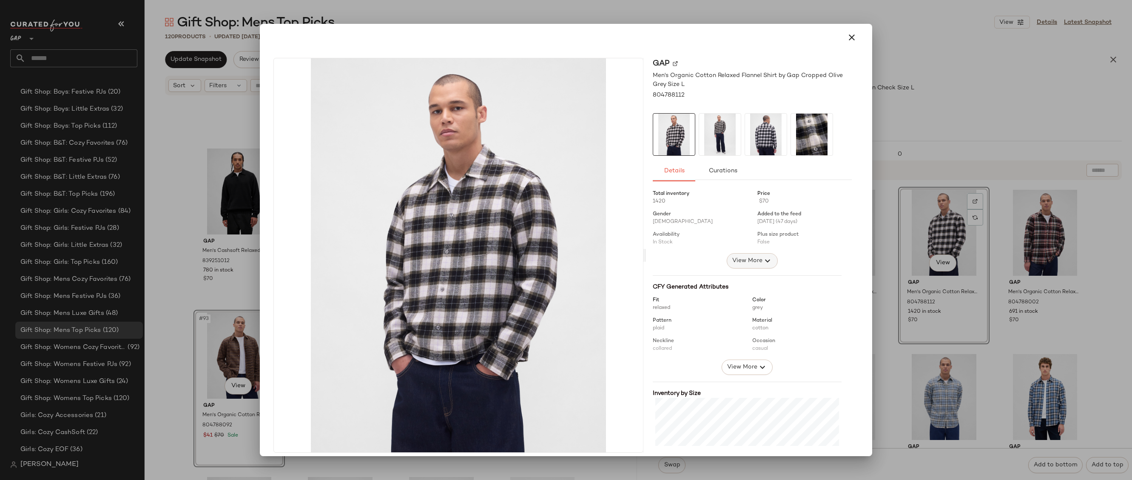
click at [762, 256] on icon "button" at bounding box center [767, 261] width 10 height 10
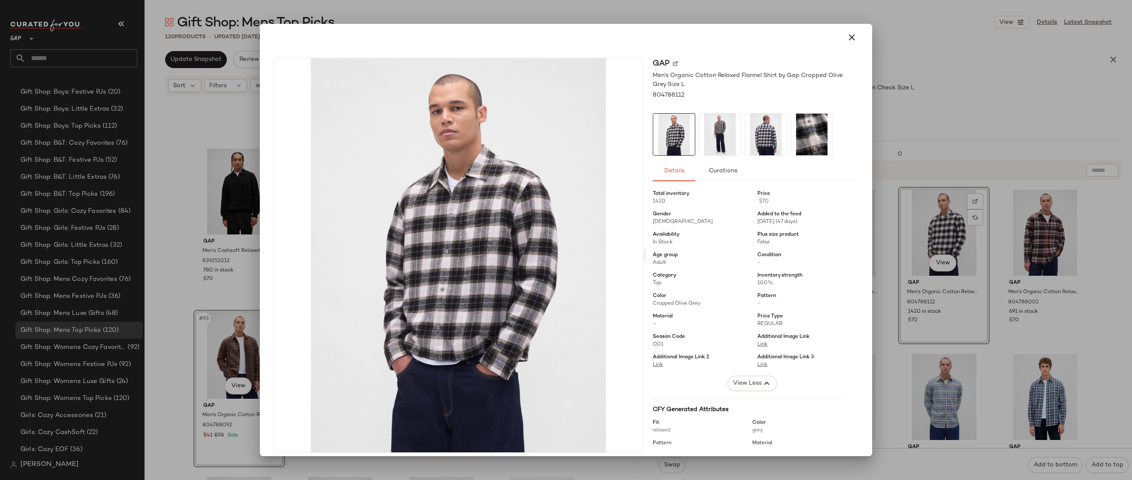
click at [937, 246] on div at bounding box center [566, 240] width 1132 height 480
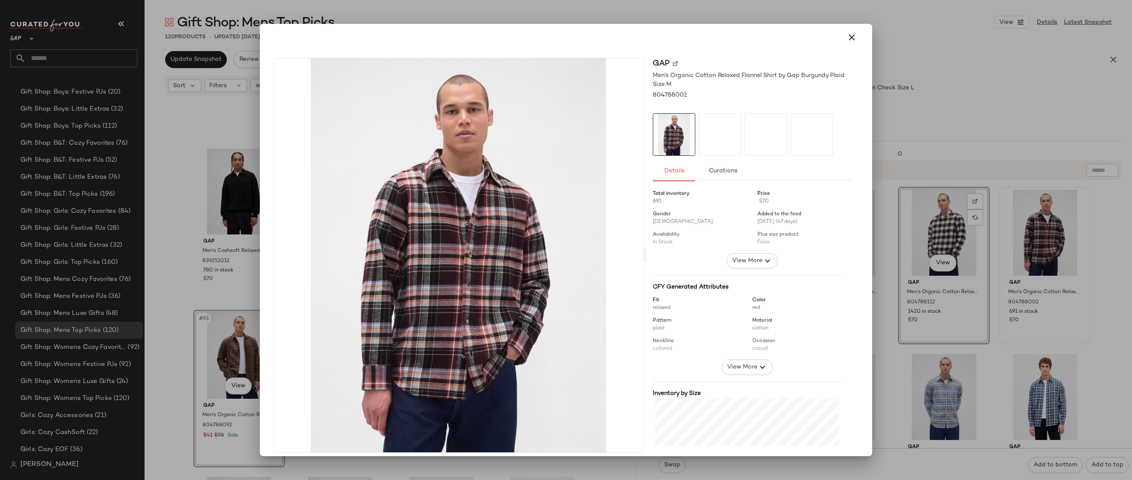
click at [1059, 242] on div at bounding box center [566, 240] width 1132 height 480
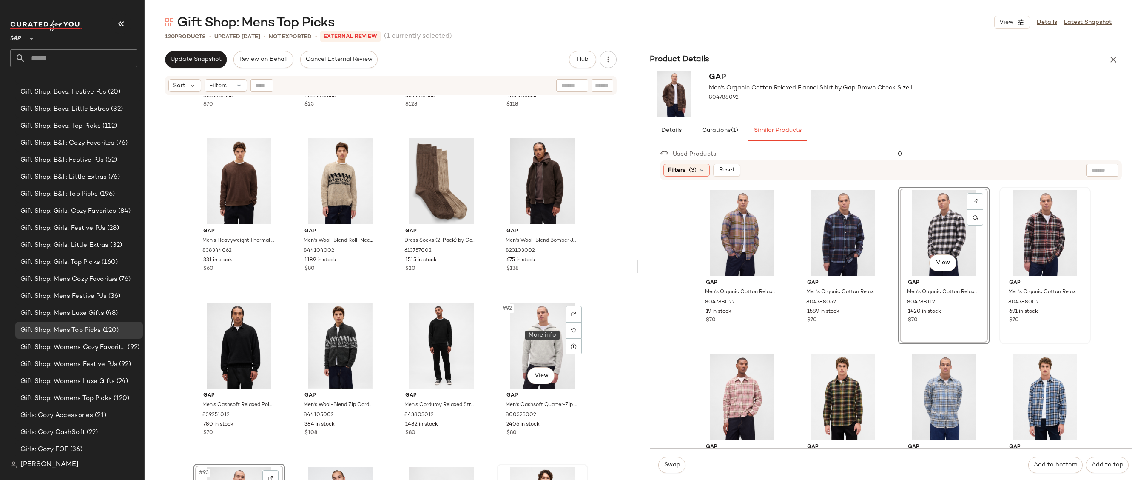
scroll to position [3516, 0]
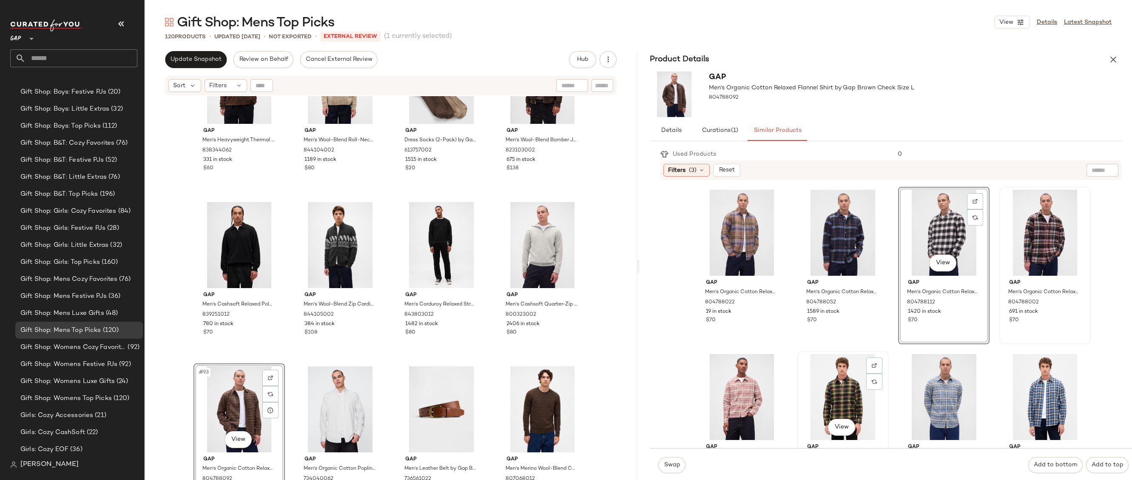
click at [830, 400] on div "View" at bounding box center [842, 397] width 85 height 86
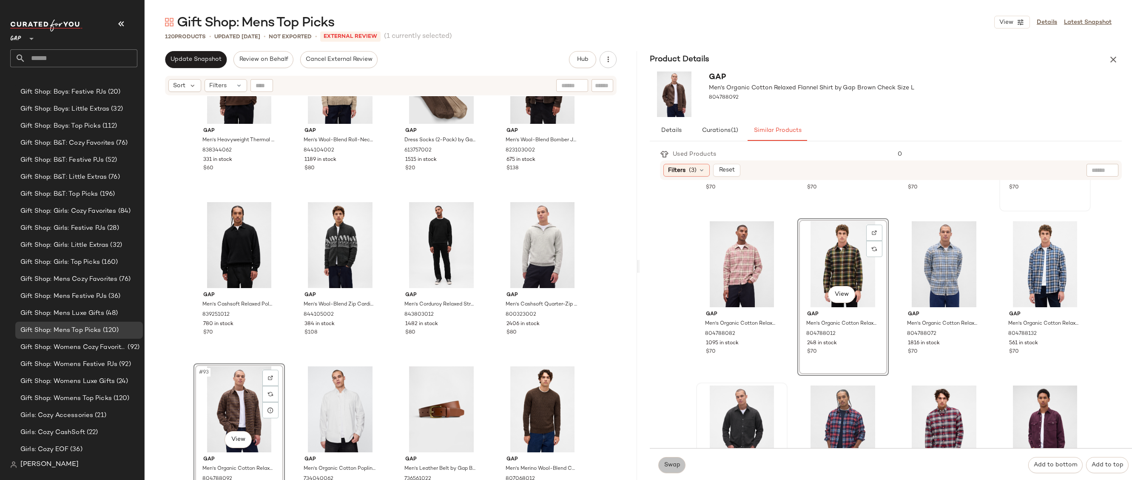
click at [665, 463] on span "Swap" at bounding box center [671, 464] width 17 height 7
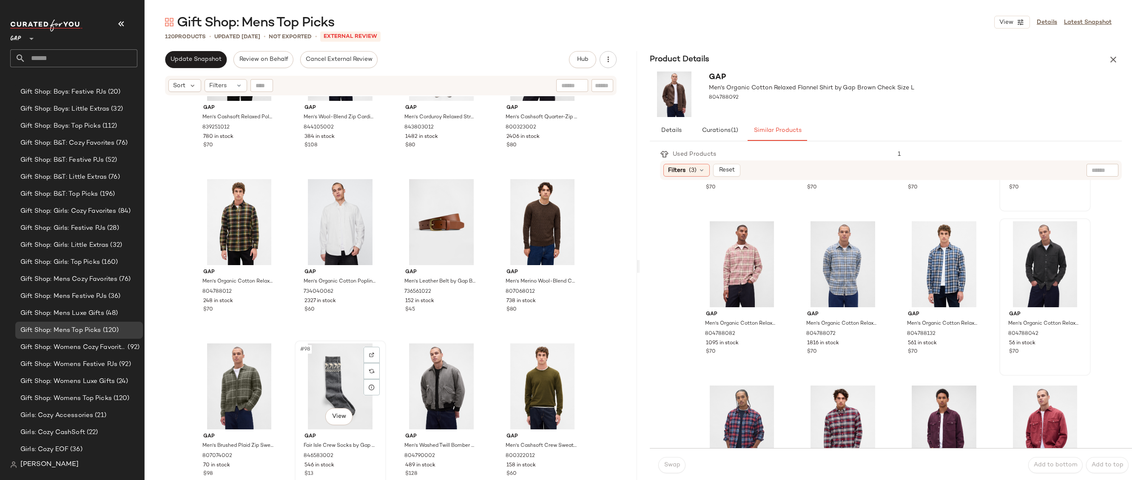
scroll to position [3806, 0]
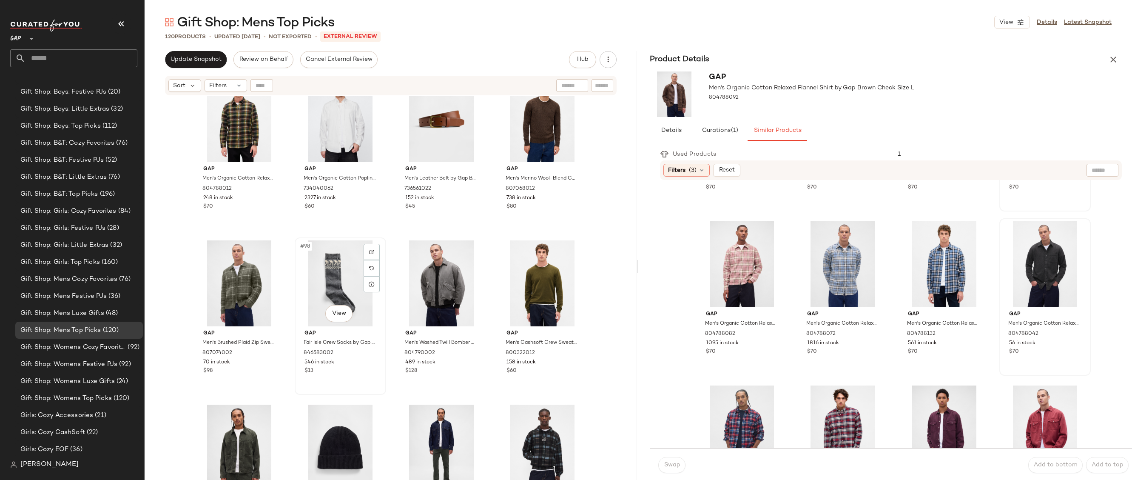
click at [332, 265] on div "#98 View" at bounding box center [340, 283] width 85 height 86
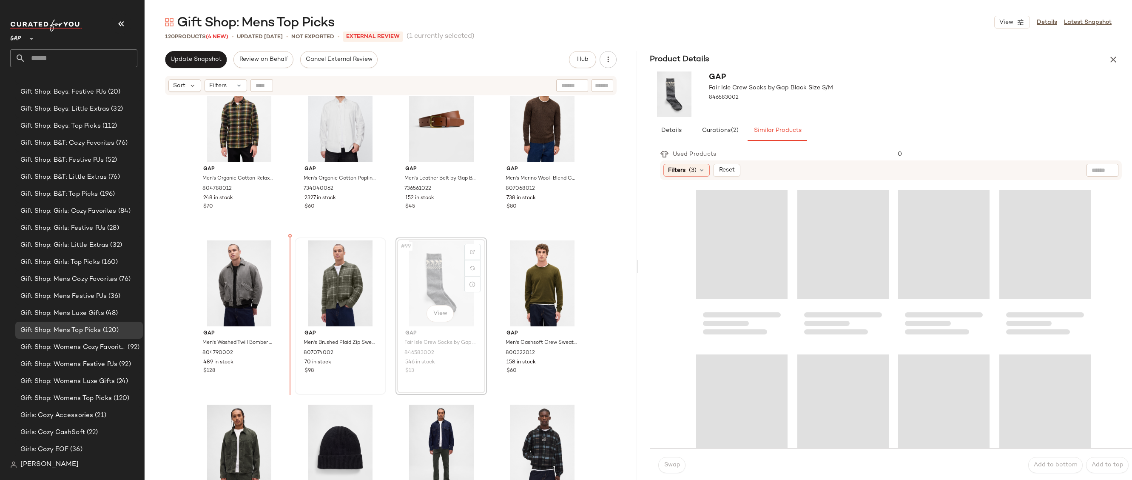
drag, startPoint x: 428, startPoint y: 280, endPoint x: 316, endPoint y: 279, distance: 112.7
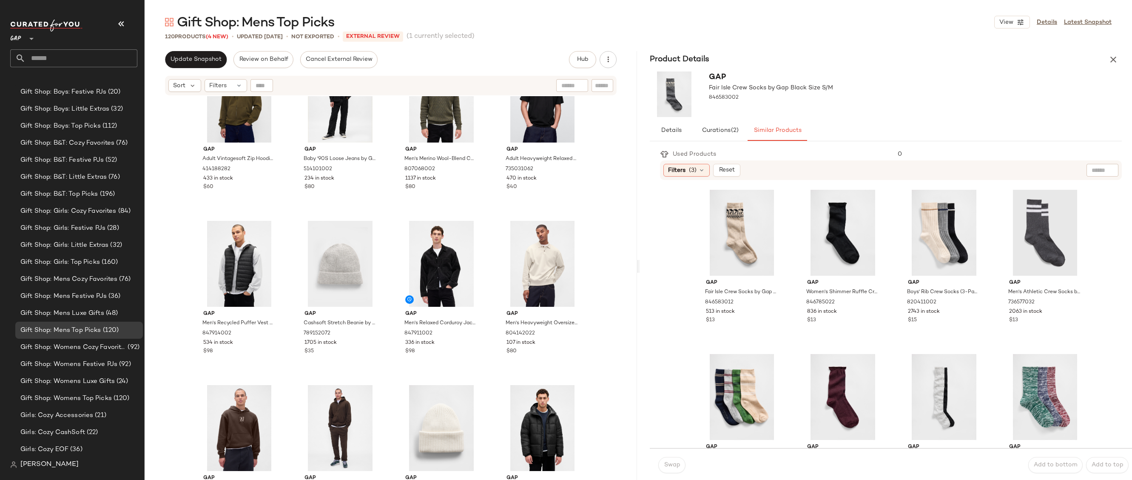
scroll to position [4519, 0]
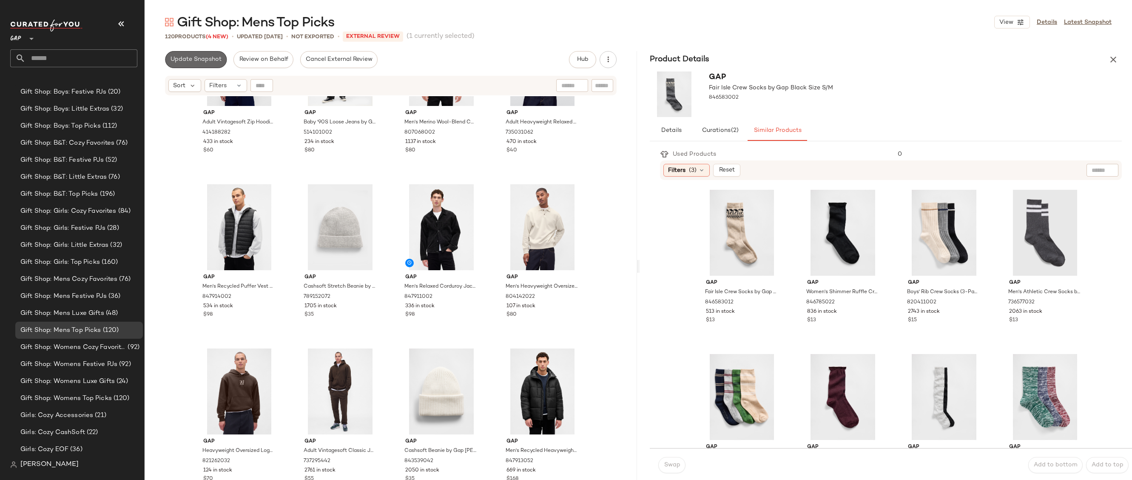
click at [194, 60] on span "Update Snapshot" at bounding box center [195, 59] width 51 height 7
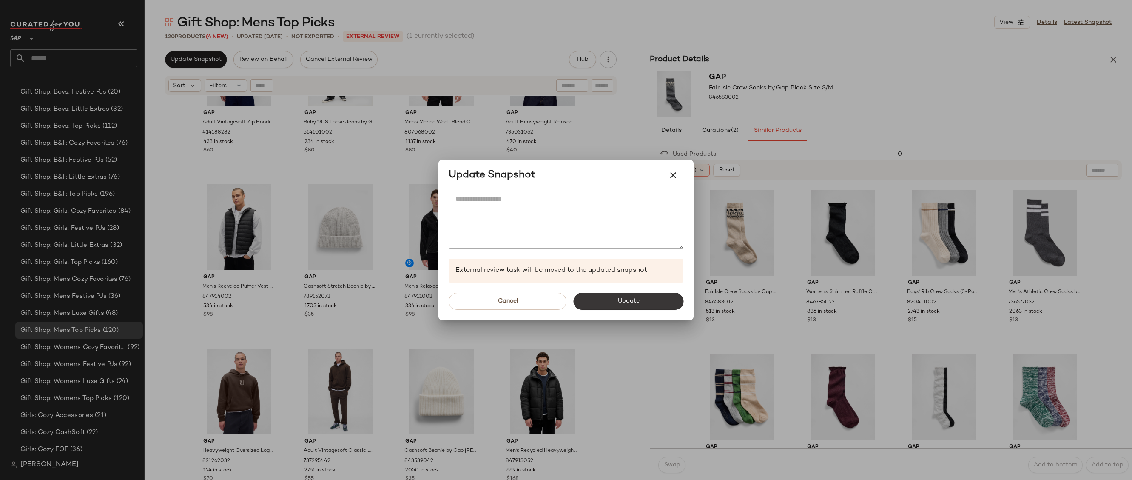
click at [584, 302] on button "Update" at bounding box center [628, 301] width 110 height 17
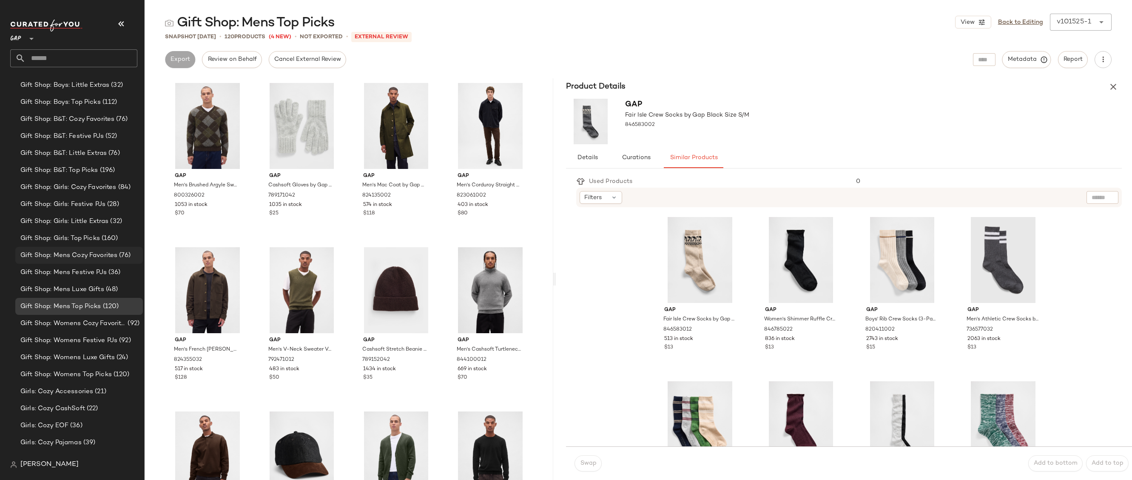
scroll to position [1623, 0]
click at [75, 311] on div "Gift Shop: Womens Cozy Favorites (92)" at bounding box center [79, 319] width 128 height 17
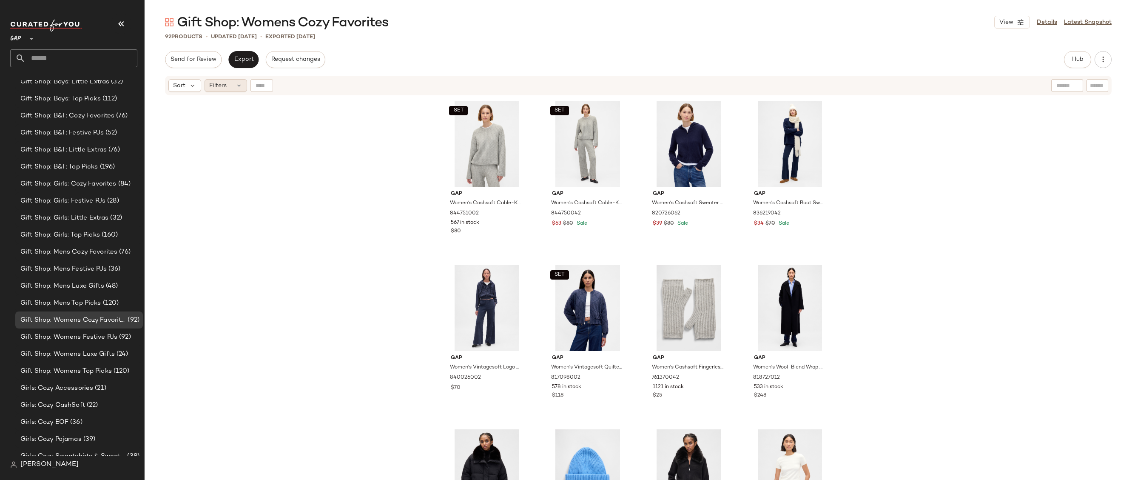
click at [239, 81] on div "Filters" at bounding box center [226, 85] width 43 height 13
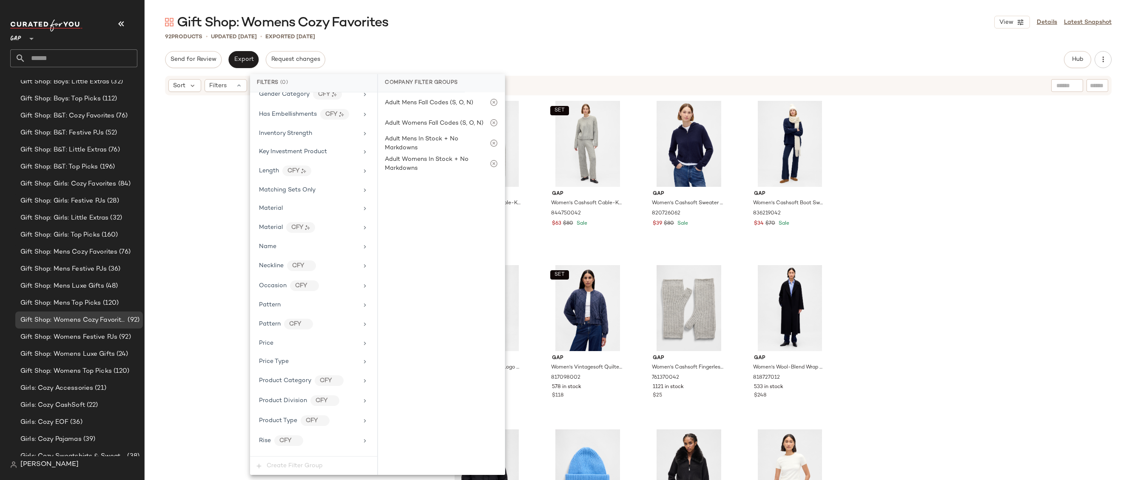
scroll to position [455, 0]
click at [322, 230] on div "Price Type" at bounding box center [308, 232] width 99 height 9
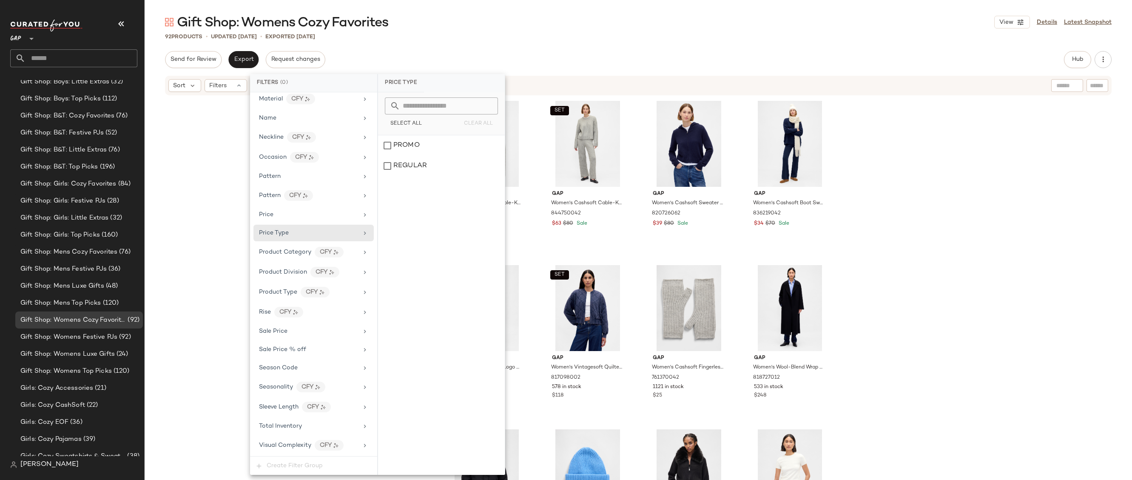
click at [503, 59] on div "Send for Review Export Request changes Hub Send for Review External Review Inte…" at bounding box center [638, 59] width 947 height 17
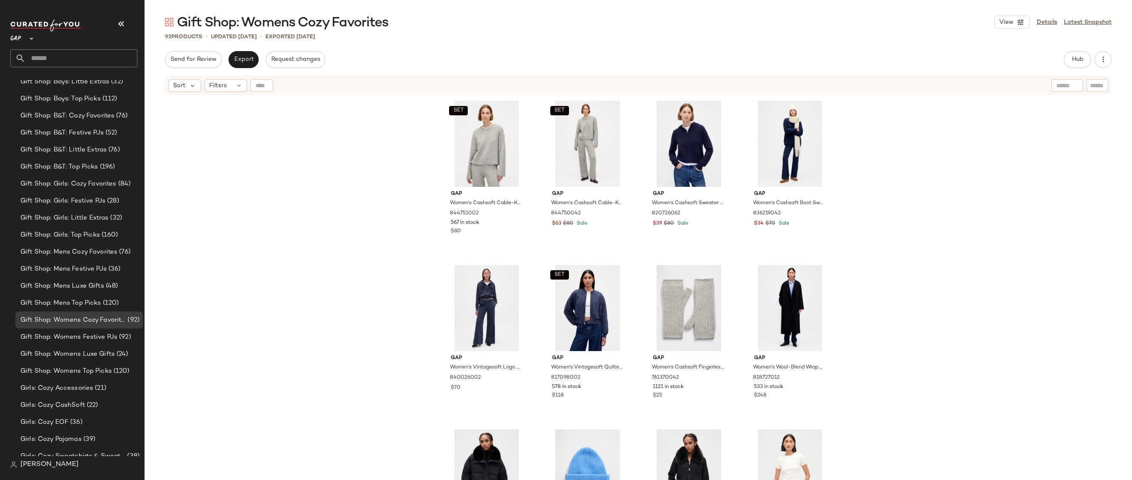
click at [1069, 70] on div "Send for Review Export Request changes Hub Send for Review External Review Inte…" at bounding box center [638, 266] width 987 height 430
click at [1069, 63] on button "Hub" at bounding box center [1077, 59] width 27 height 17
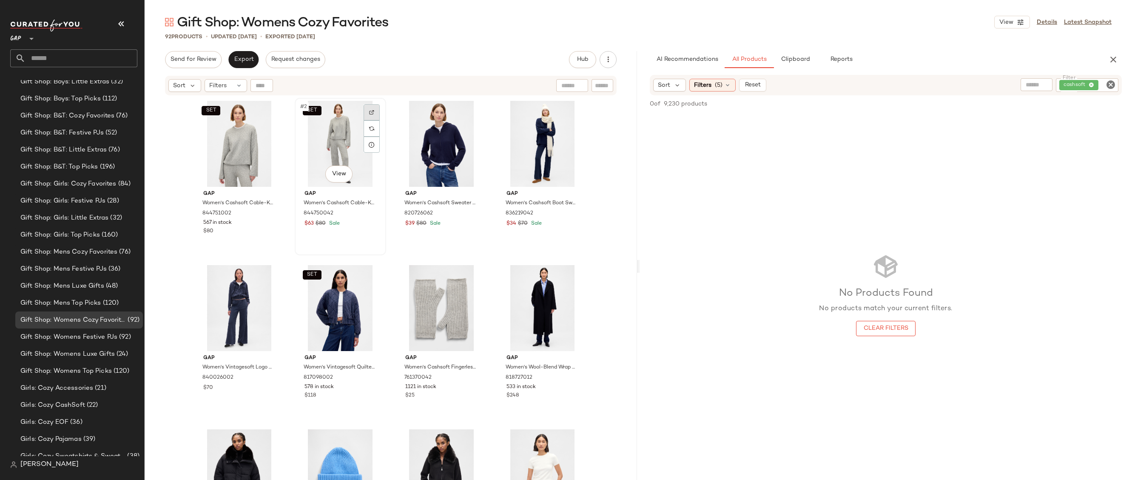
click at [364, 110] on div at bounding box center [372, 112] width 16 height 16
click at [470, 111] on img at bounding box center [472, 112] width 5 height 5
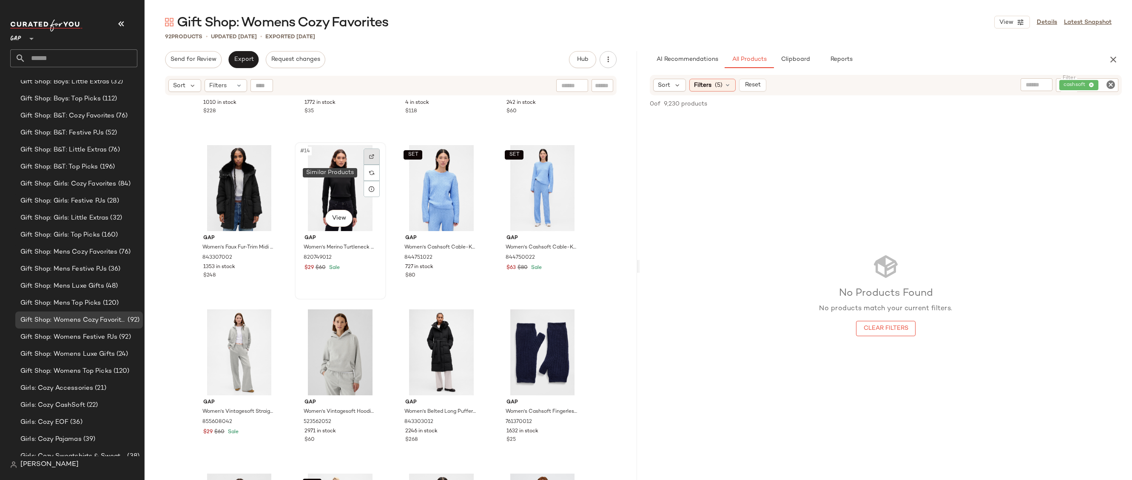
click at [369, 162] on div at bounding box center [372, 156] width 16 height 16
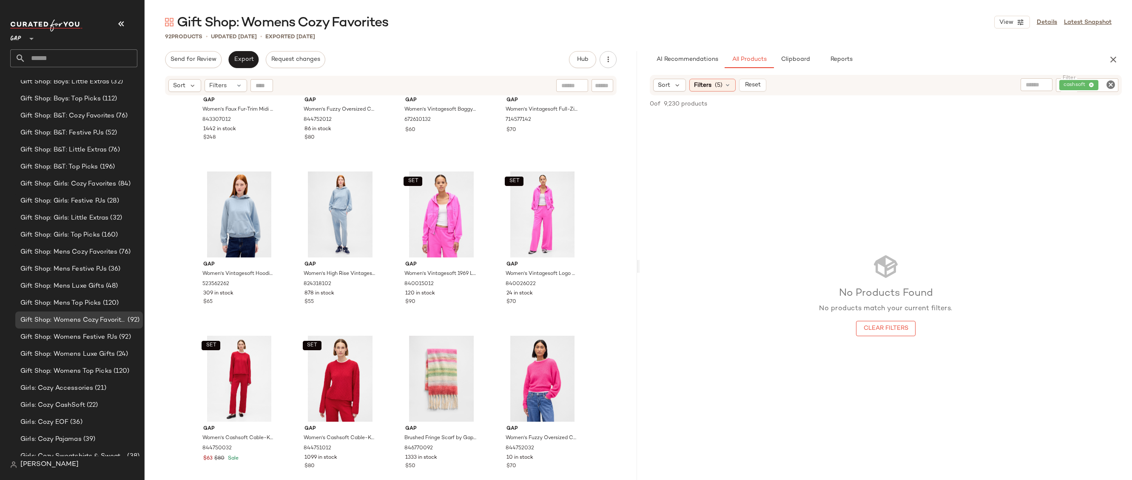
scroll to position [3370, 0]
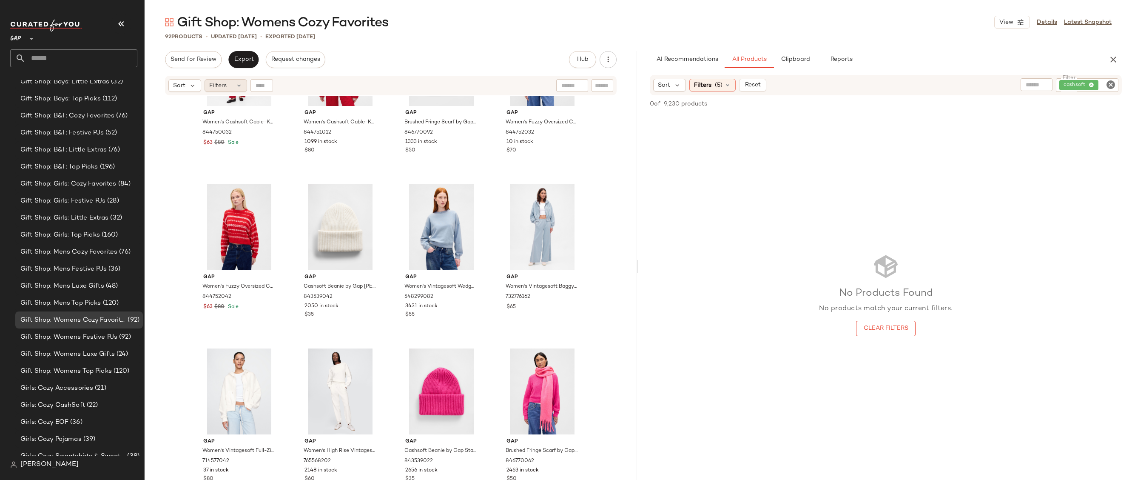
click at [227, 83] on div "Filters" at bounding box center [226, 85] width 43 height 13
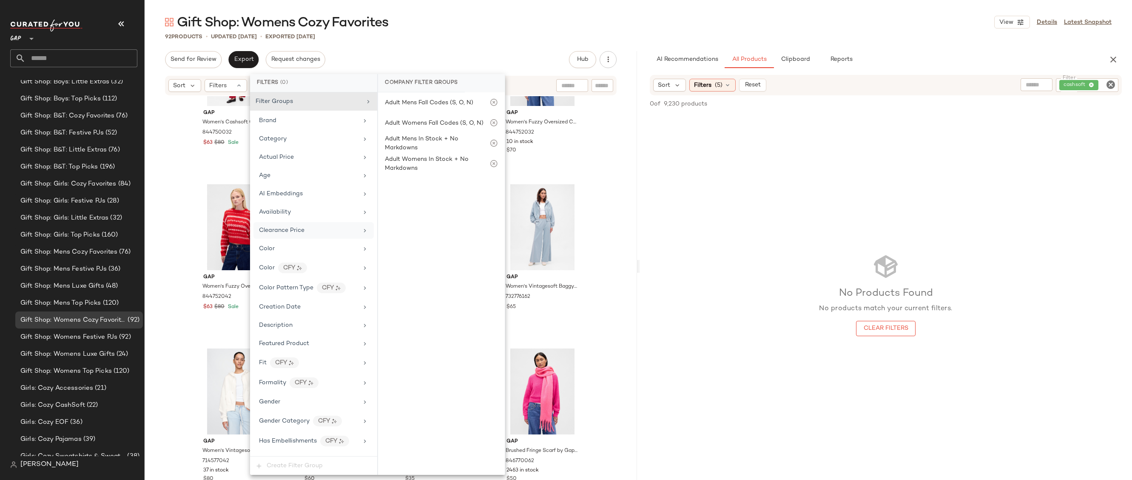
scroll to position [291, 0]
click at [298, 399] on div "Price Type" at bounding box center [308, 396] width 99 height 9
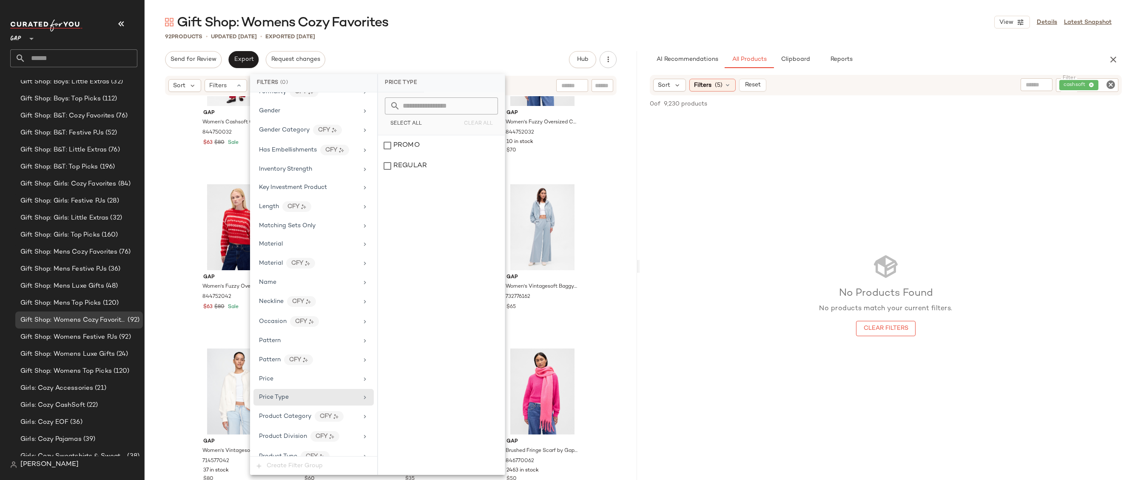
click at [526, 45] on div "Gift Shop: Womens Cozy Favorites View Details Latest Snapshot 92 Products • upd…" at bounding box center [638, 247] width 987 height 466
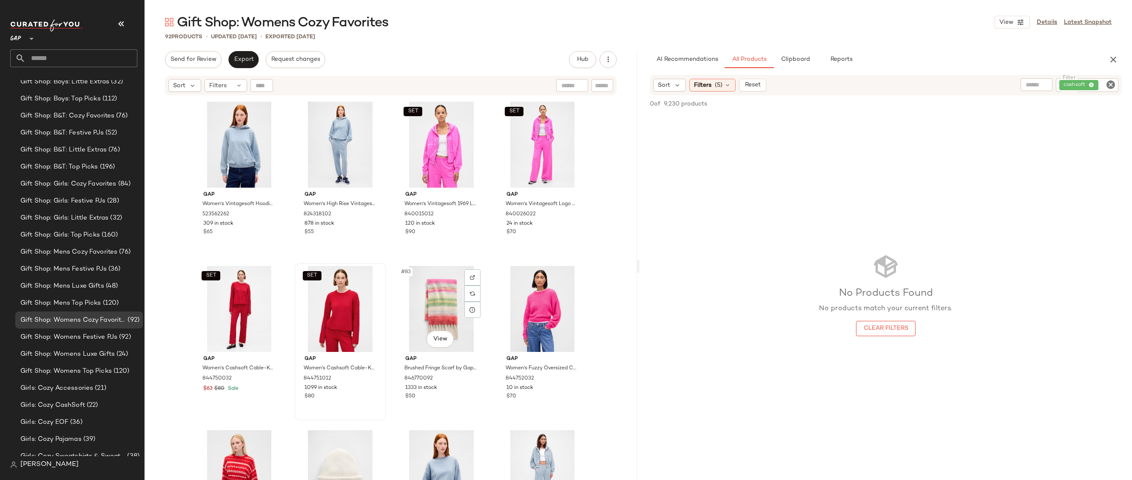
scroll to position [3134, 0]
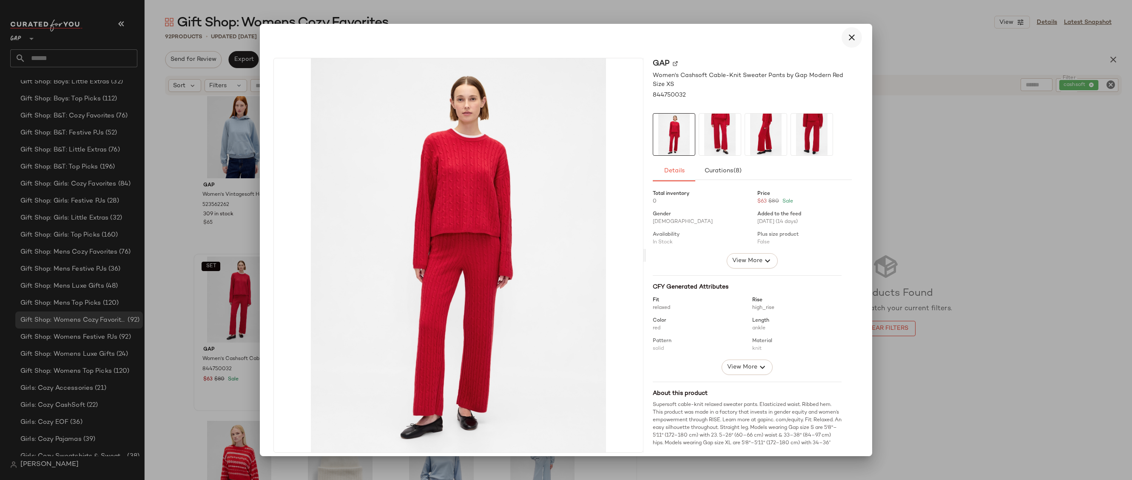
click at [851, 35] on icon "button" at bounding box center [852, 37] width 10 height 10
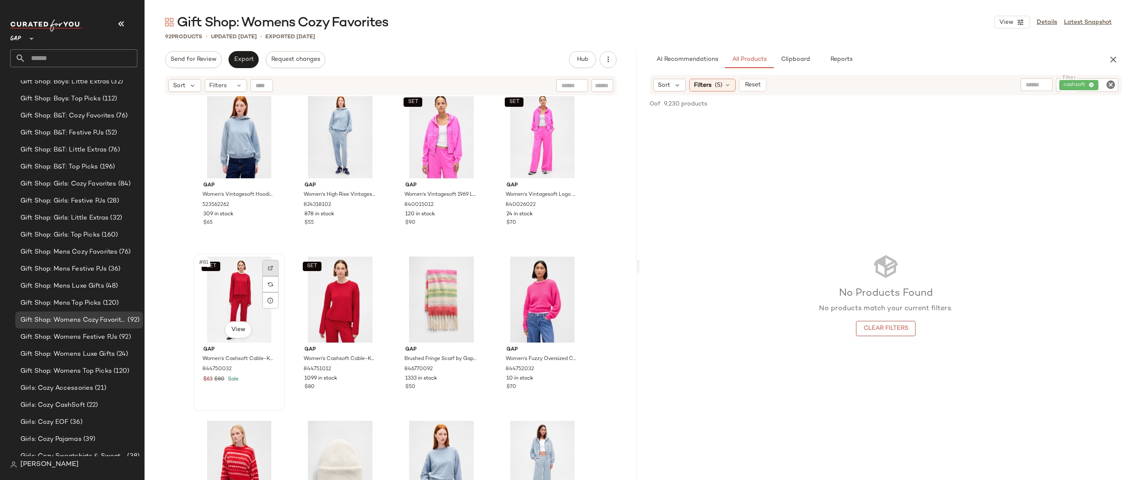
click at [262, 263] on div at bounding box center [270, 268] width 16 height 16
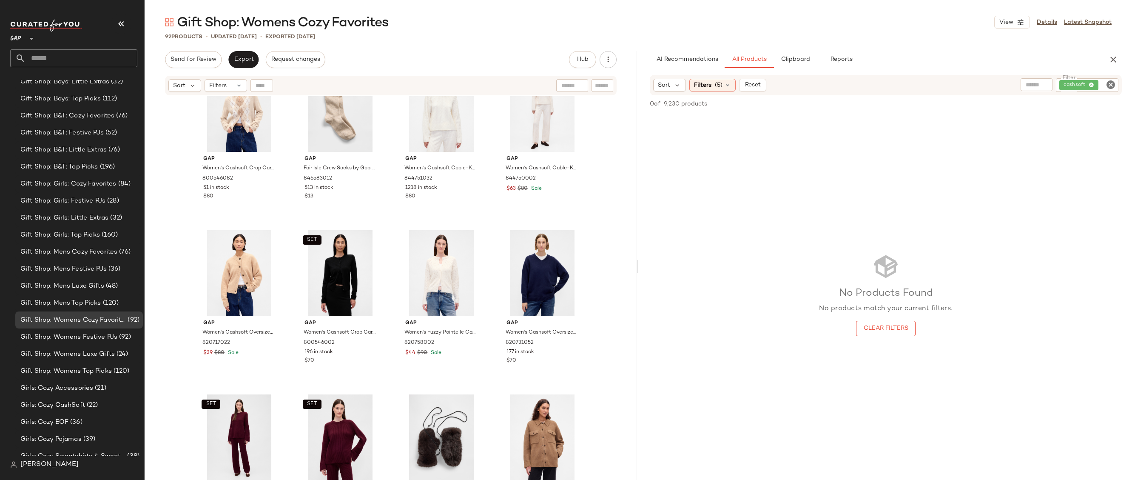
scroll to position [1749, 0]
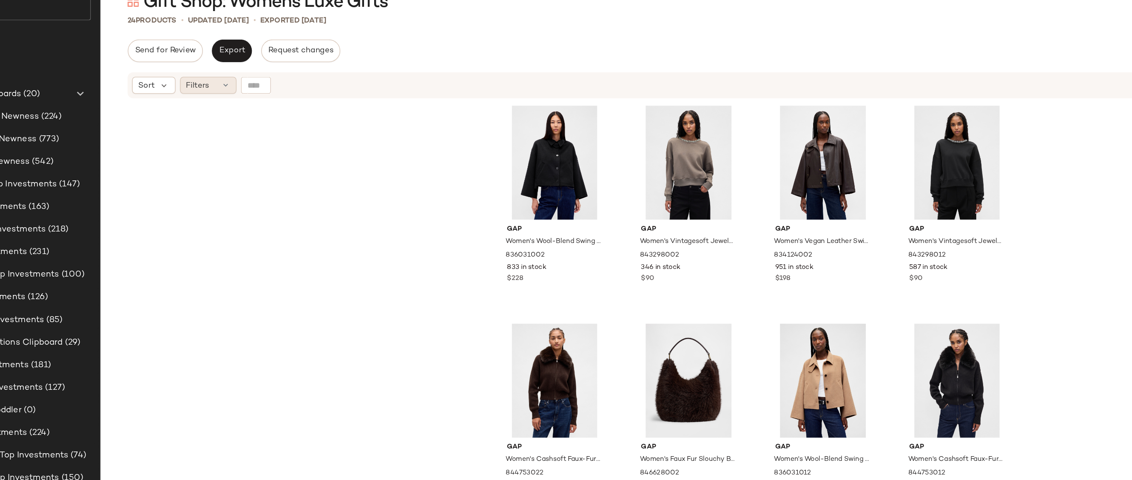
click at [236, 118] on icon at bounding box center [239, 116] width 7 height 7
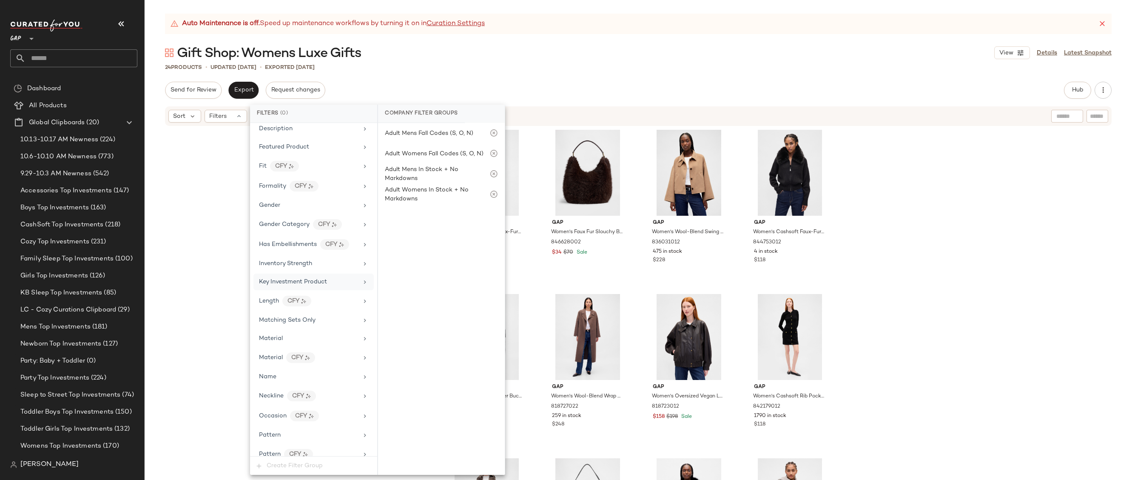
scroll to position [350, 0]
click at [312, 371] on div "Price Type" at bounding box center [308, 368] width 99 height 9
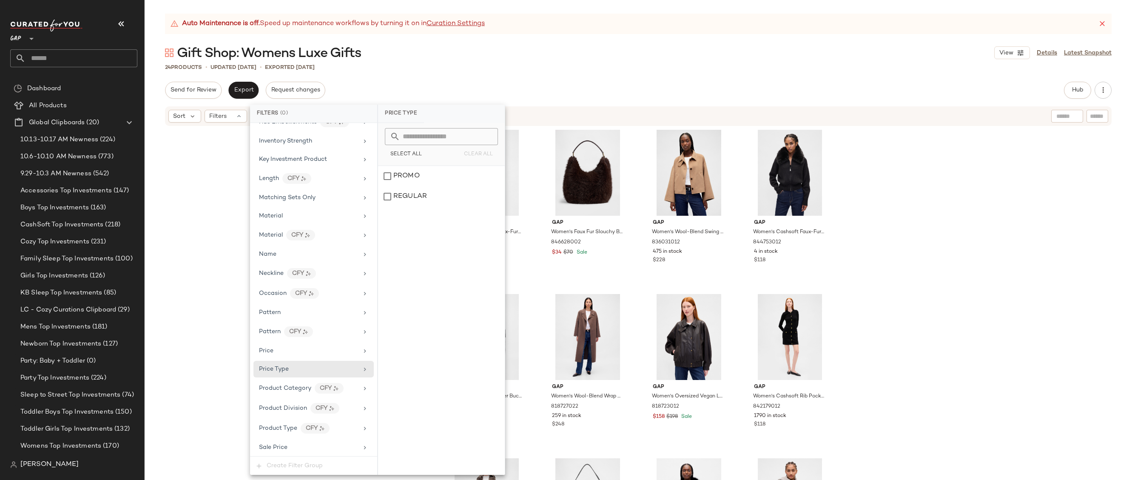
click at [490, 82] on div "Send for Review Export Request changes Hub Send for Review External Review Inte…" at bounding box center [638, 90] width 947 height 17
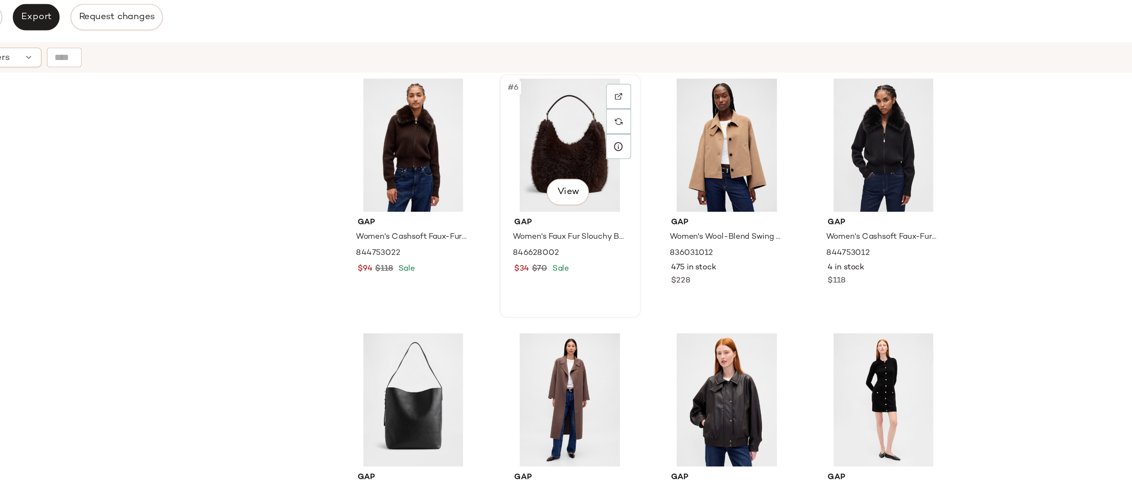
click at [571, 175] on div "#6 View" at bounding box center [587, 173] width 85 height 86
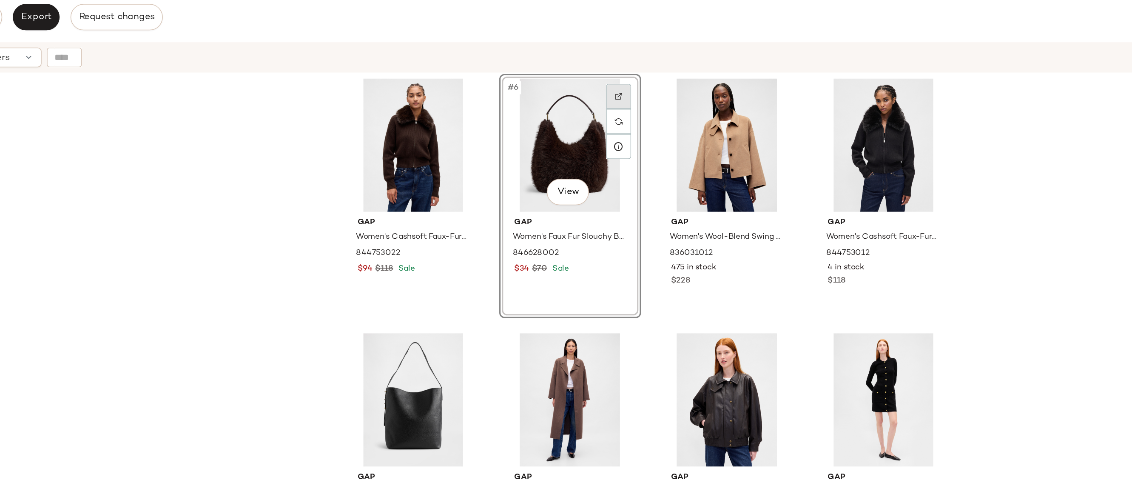
click at [618, 139] on img at bounding box center [619, 141] width 5 height 5
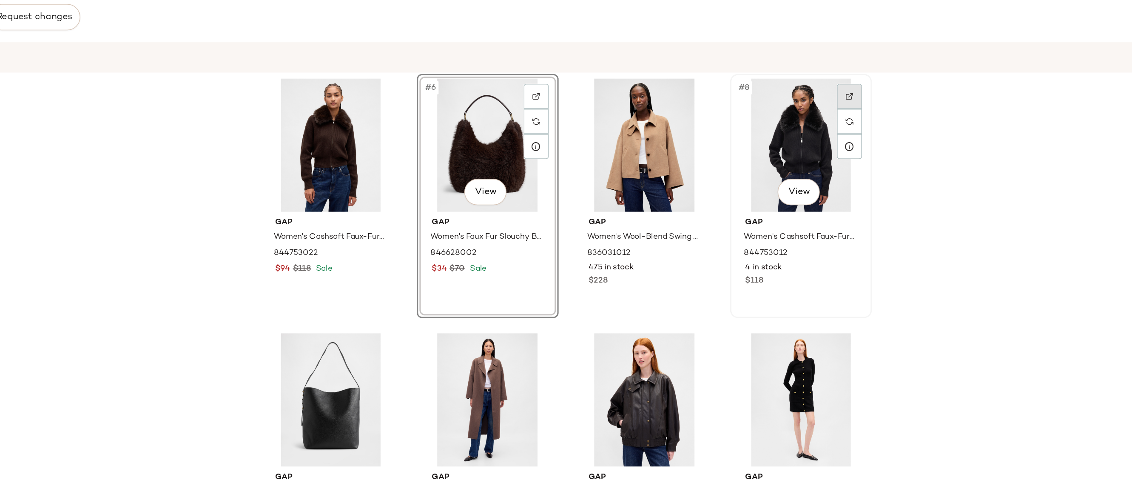
click at [819, 140] on img at bounding box center [821, 141] width 5 height 5
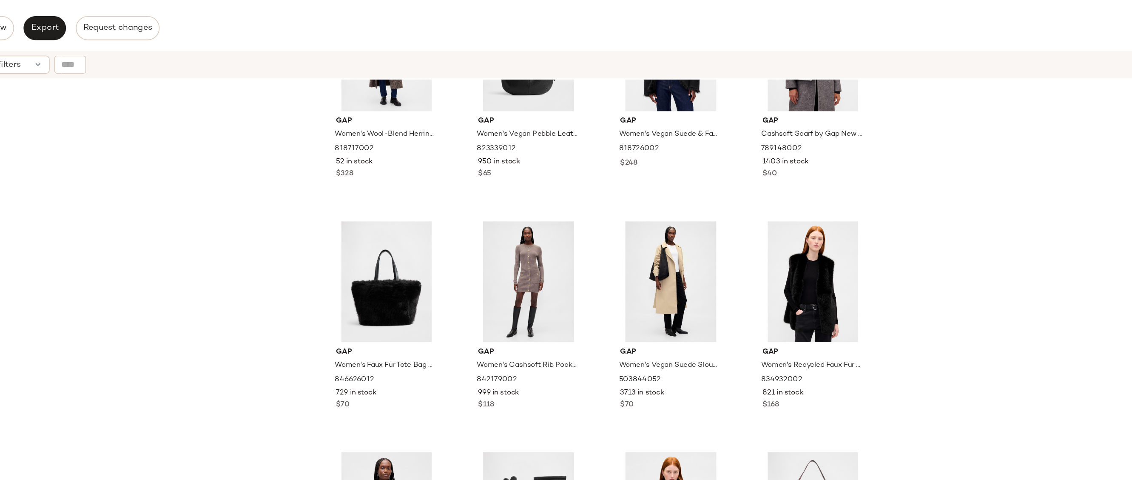
scroll to position [612, 0]
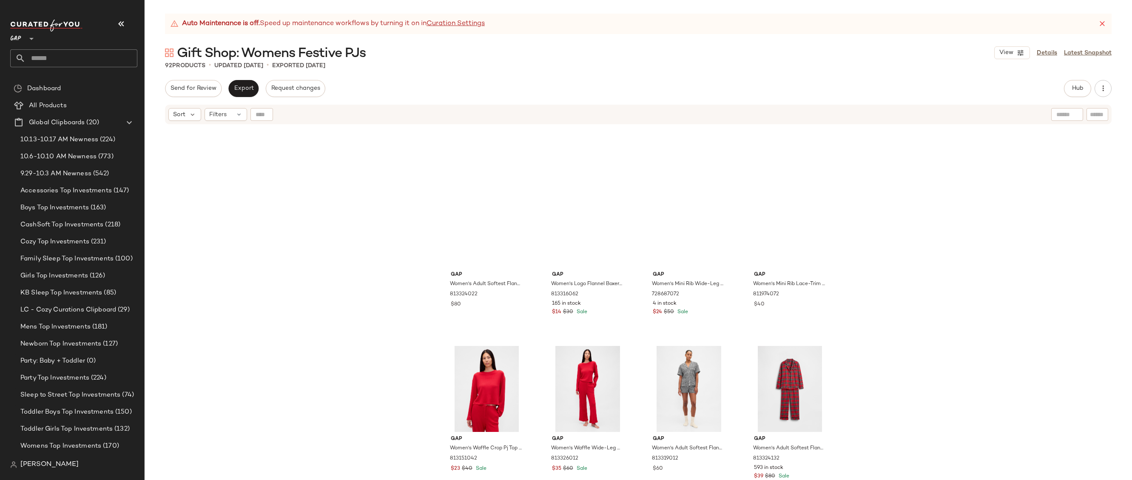
scroll to position [969, 0]
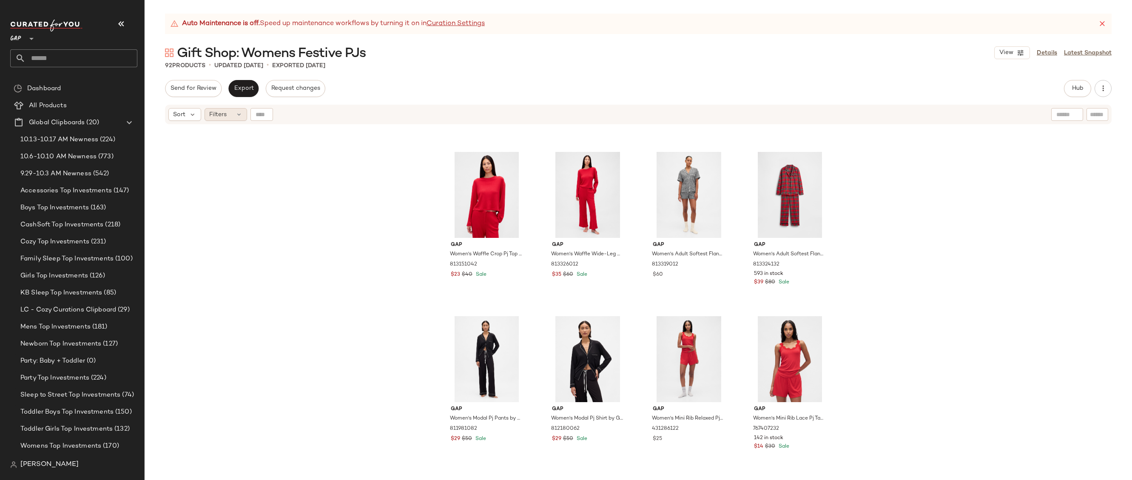
click at [232, 117] on div "Filters" at bounding box center [226, 114] width 43 height 13
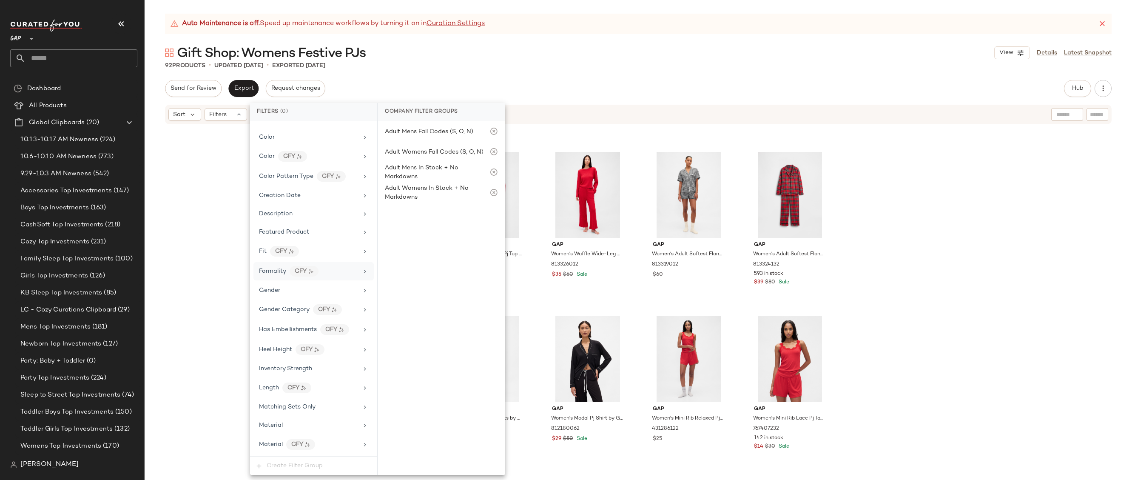
scroll to position [486, 0]
click at [318, 230] on div "Price Type" at bounding box center [308, 232] width 99 height 9
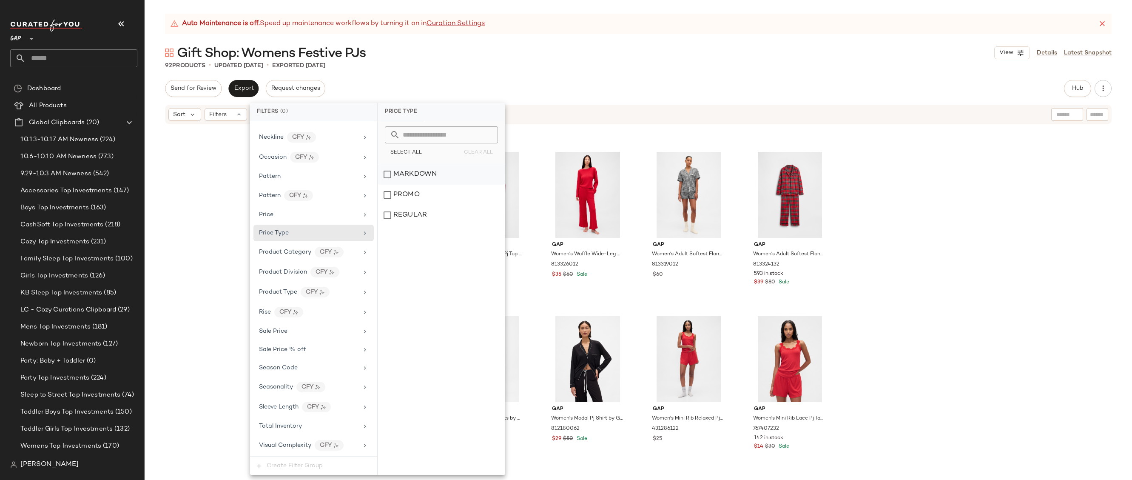
click at [421, 178] on div "MARKDOWN" at bounding box center [441, 174] width 127 height 20
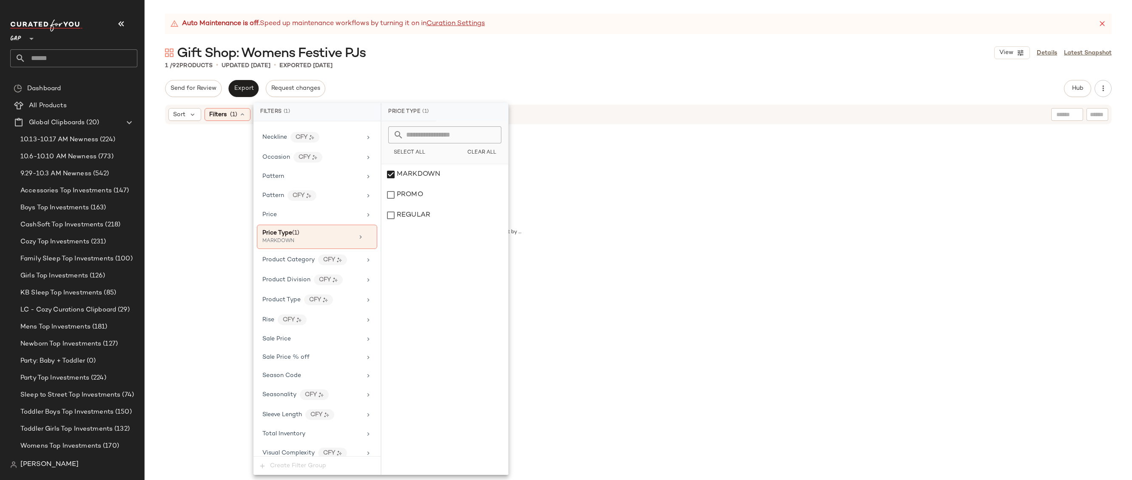
click at [540, 78] on div "Auto Maintenance is off. Speed up maintenance workflows by turning it on in Cur…" at bounding box center [638, 247] width 987 height 466
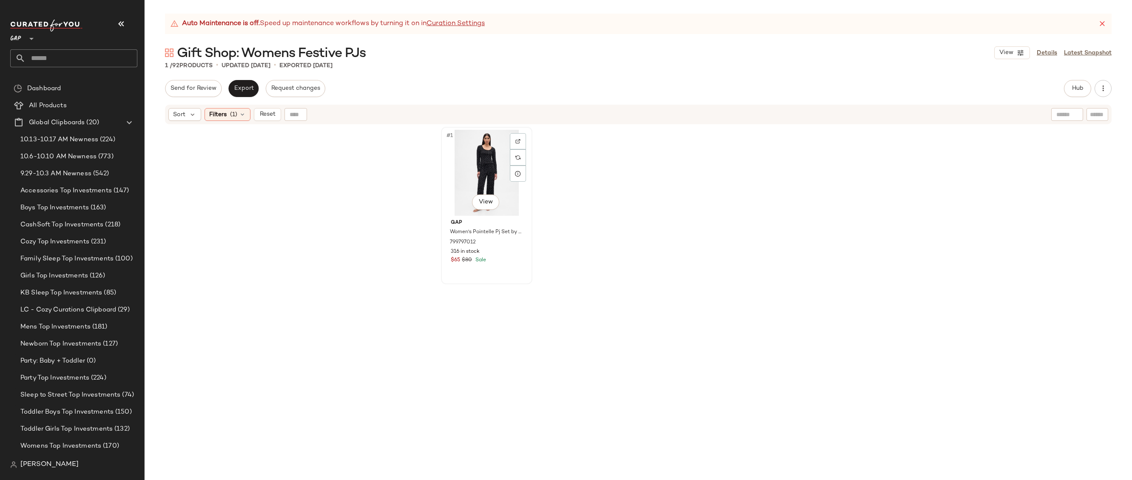
click at [472, 174] on div "#1 View" at bounding box center [486, 173] width 85 height 86
click at [270, 115] on span "Reset" at bounding box center [267, 114] width 16 height 7
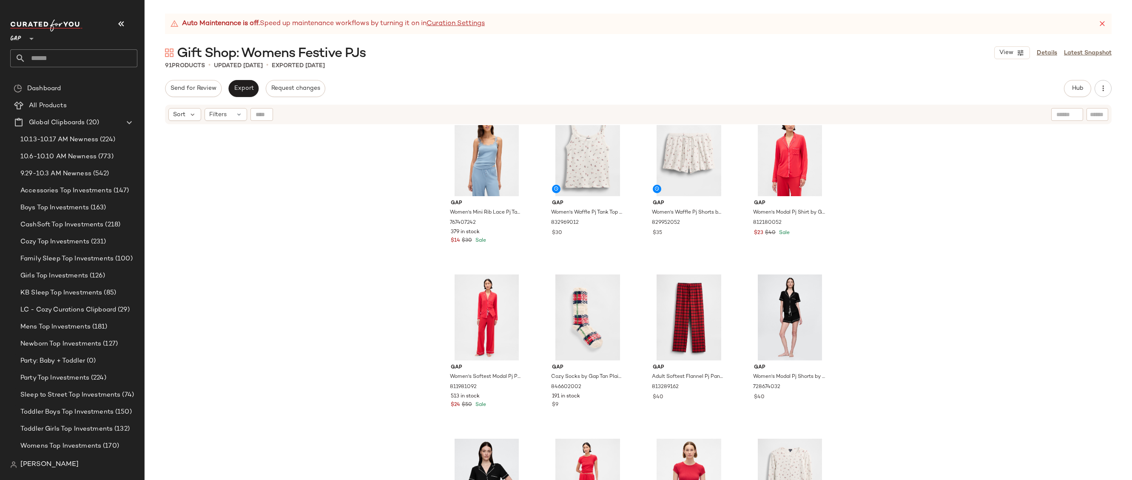
scroll to position [2577, 0]
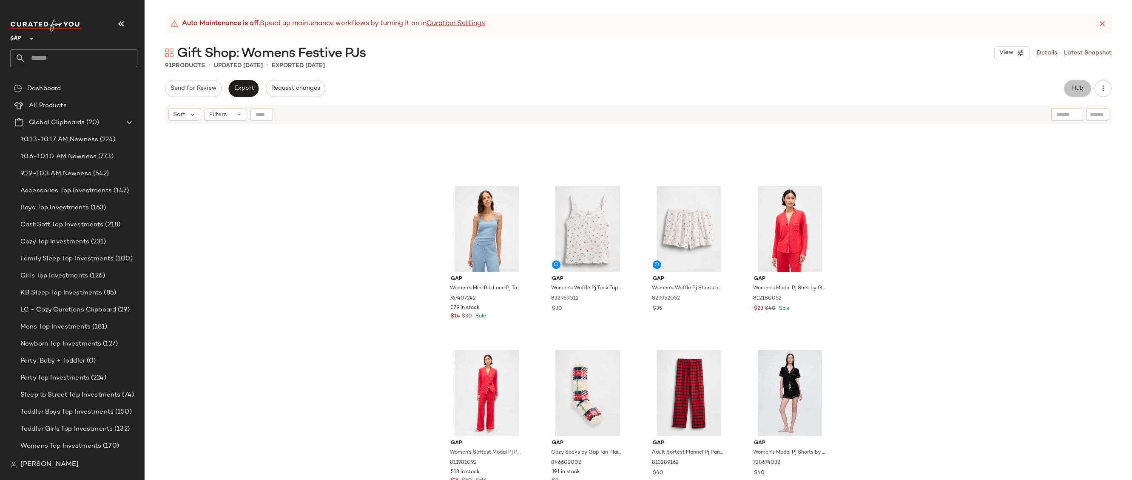
click at [1074, 89] on span "Hub" at bounding box center [1078, 88] width 12 height 7
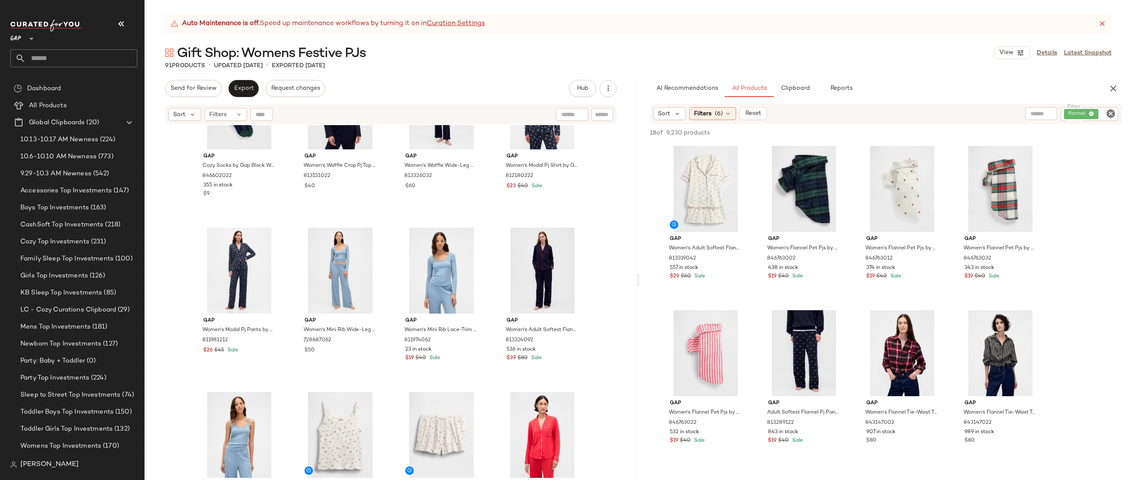
scroll to position [2218, 0]
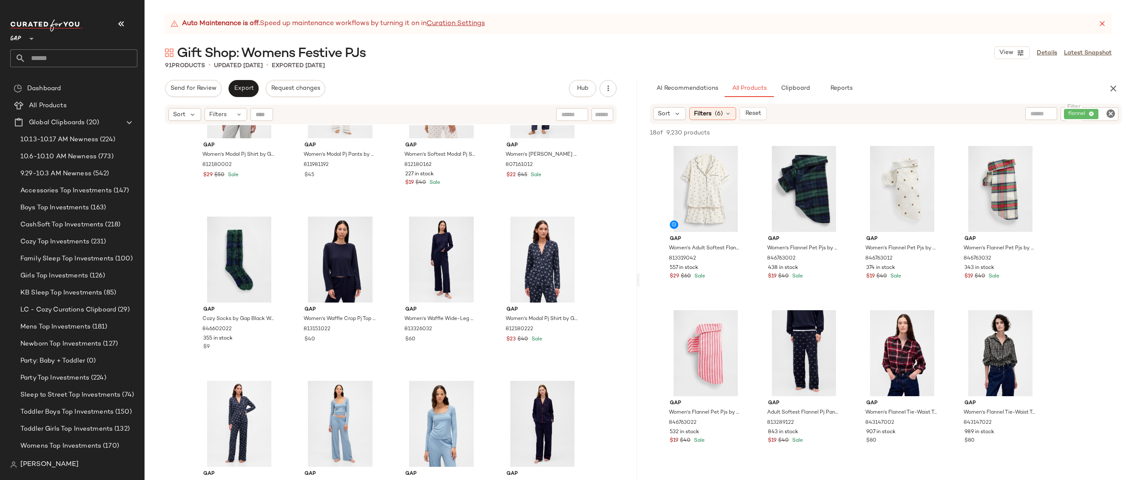
click at [1113, 116] on icon "Clear Filter" at bounding box center [1111, 113] width 10 height 10
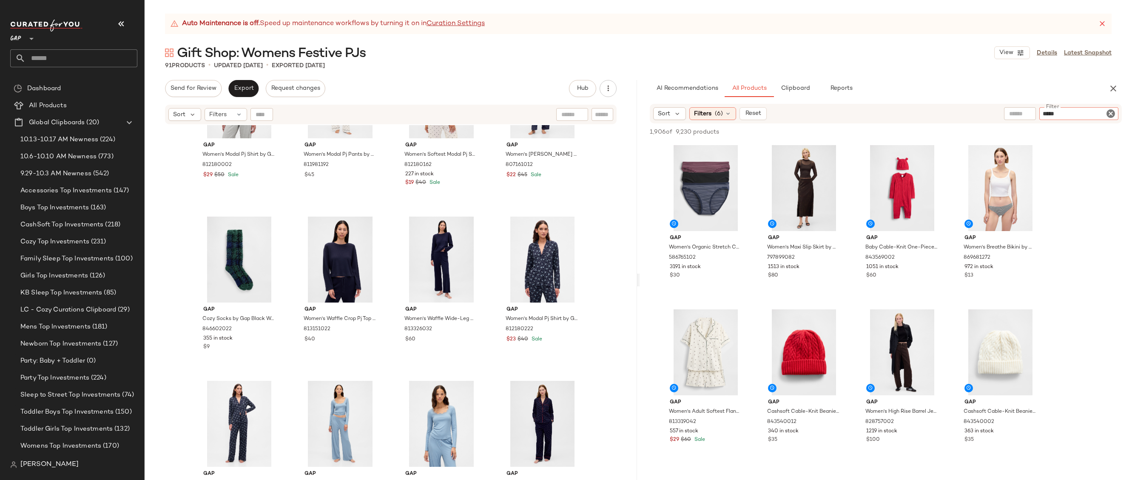
type input "******"
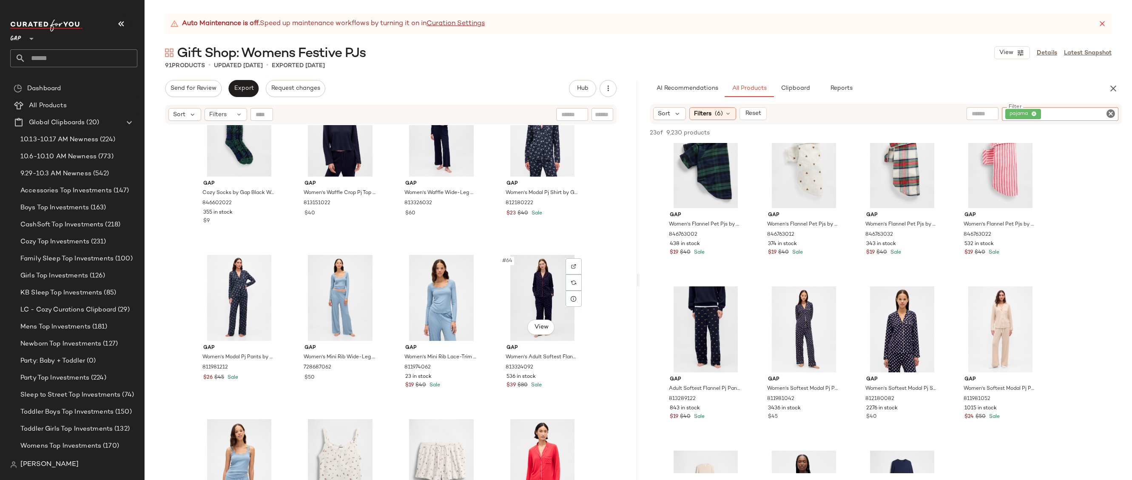
scroll to position [2227, 0]
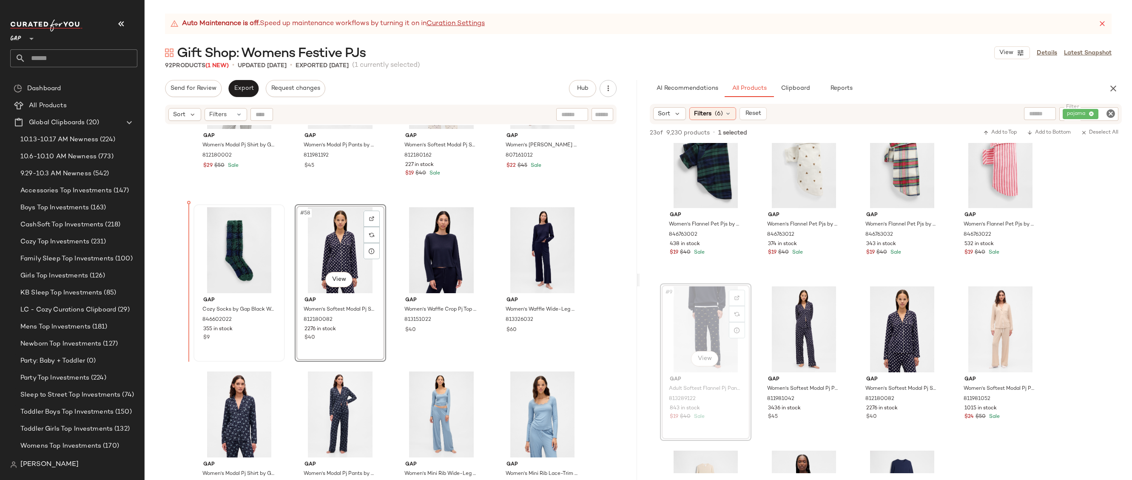
drag, startPoint x: 690, startPoint y: 316, endPoint x: 239, endPoint y: 263, distance: 453.7
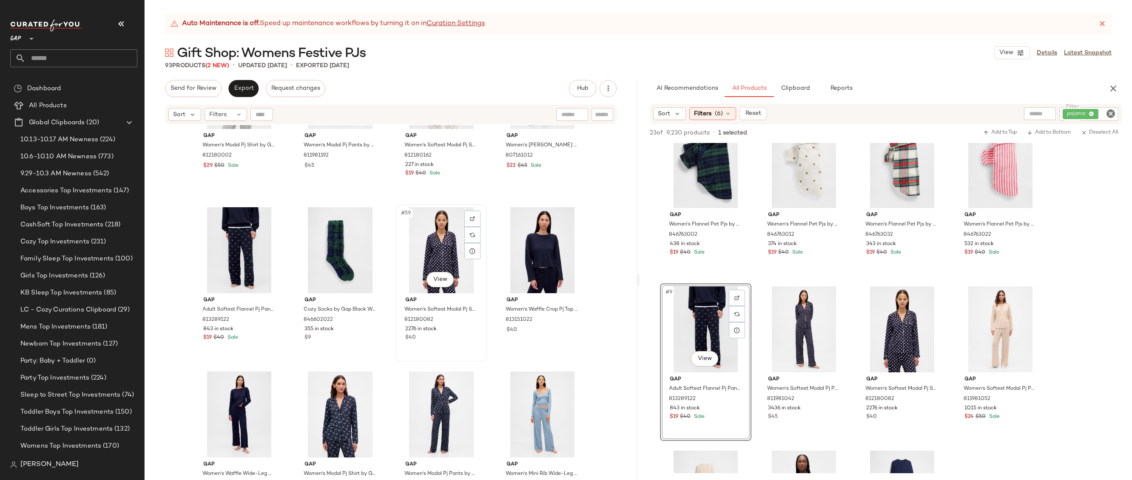
click at [410, 245] on div "#59 View" at bounding box center [440, 250] width 85 height 86
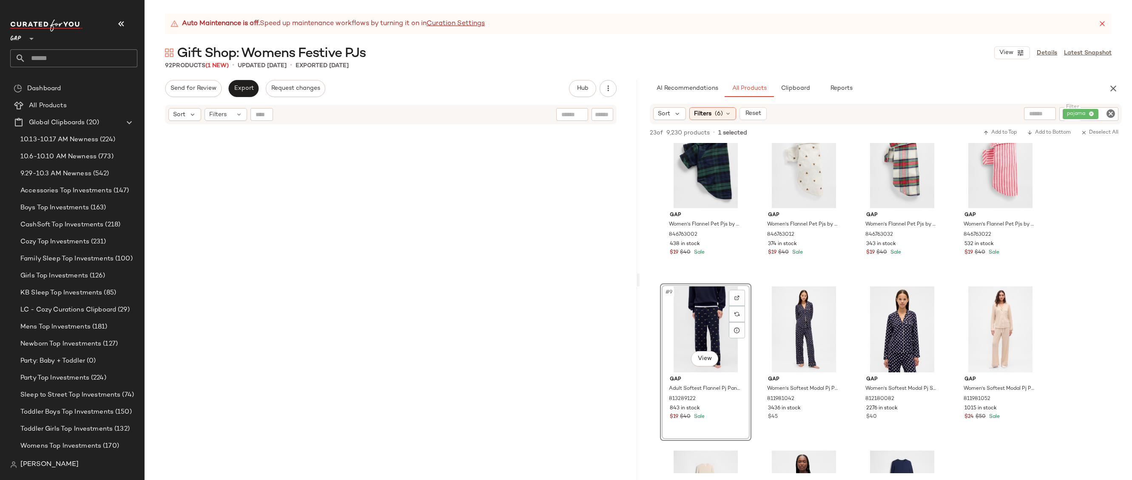
scroll to position [3401, 0]
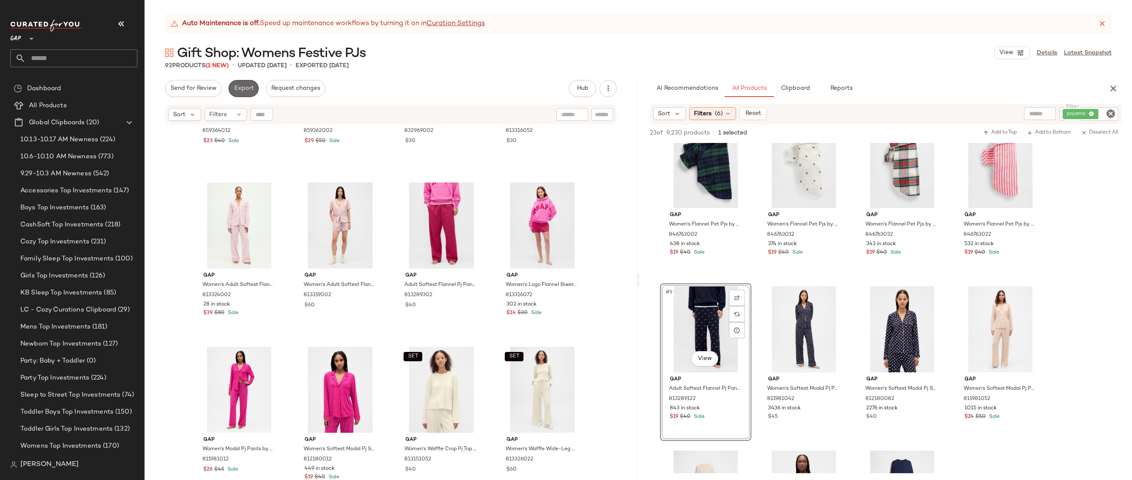
click at [250, 82] on button "Export" at bounding box center [243, 88] width 30 height 17
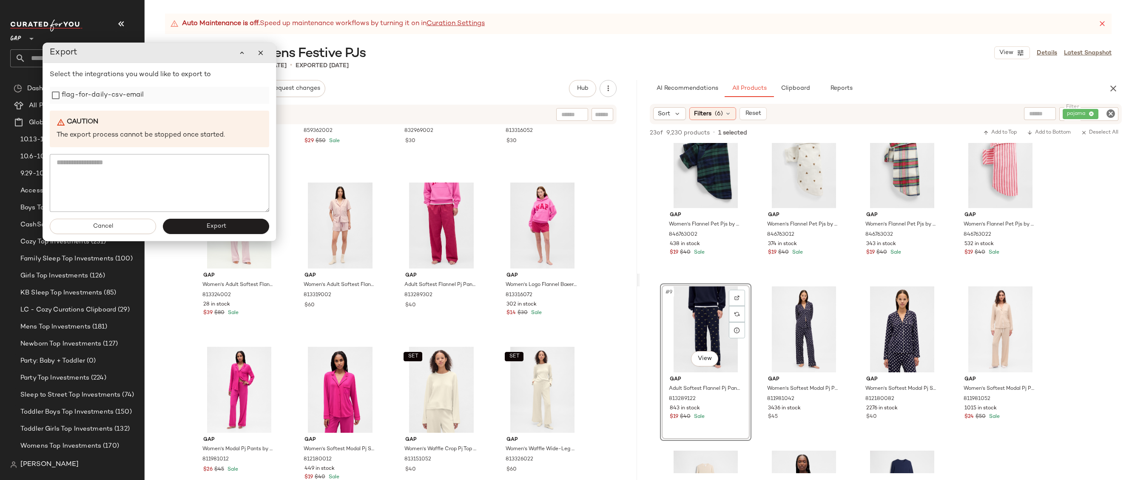
click at [131, 97] on label "flag-for-daily-csv-email" at bounding box center [103, 95] width 82 height 17
click at [207, 230] on button "Export" at bounding box center [216, 226] width 106 height 15
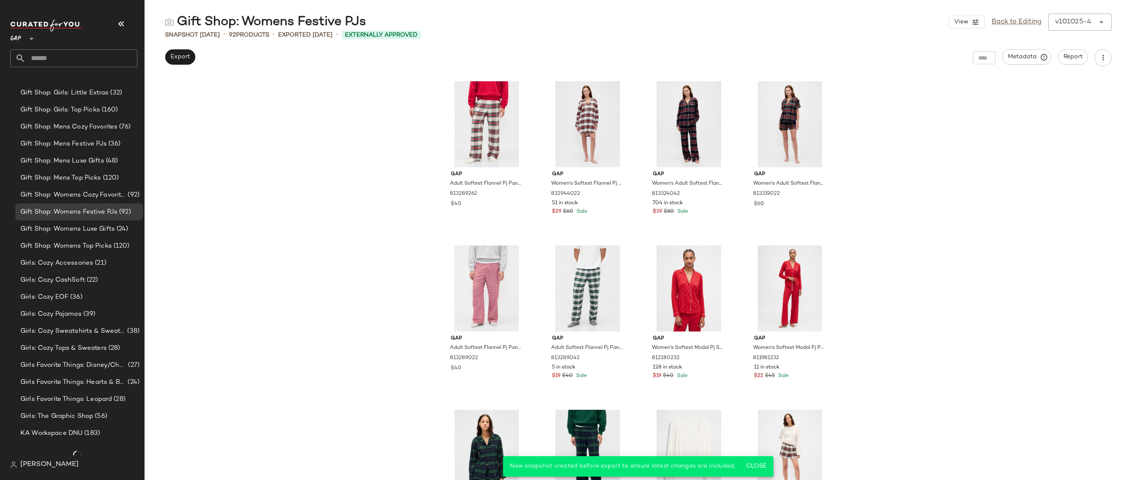
scroll to position [1748, 0]
click at [118, 240] on div "Gift Shop: Womens Top Picks (120)" at bounding box center [79, 245] width 128 height 17
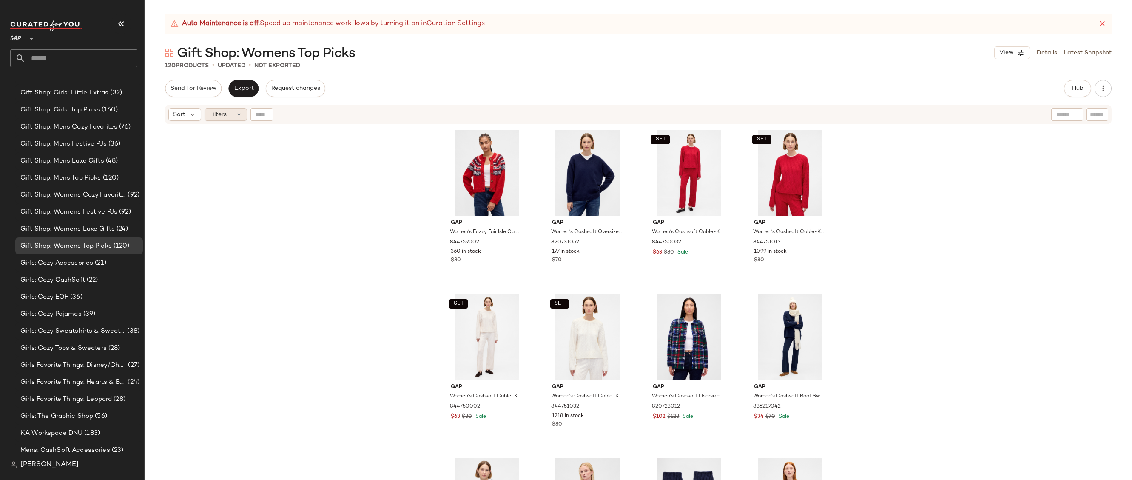
click at [224, 118] on span "Filters" at bounding box center [217, 114] width 17 height 9
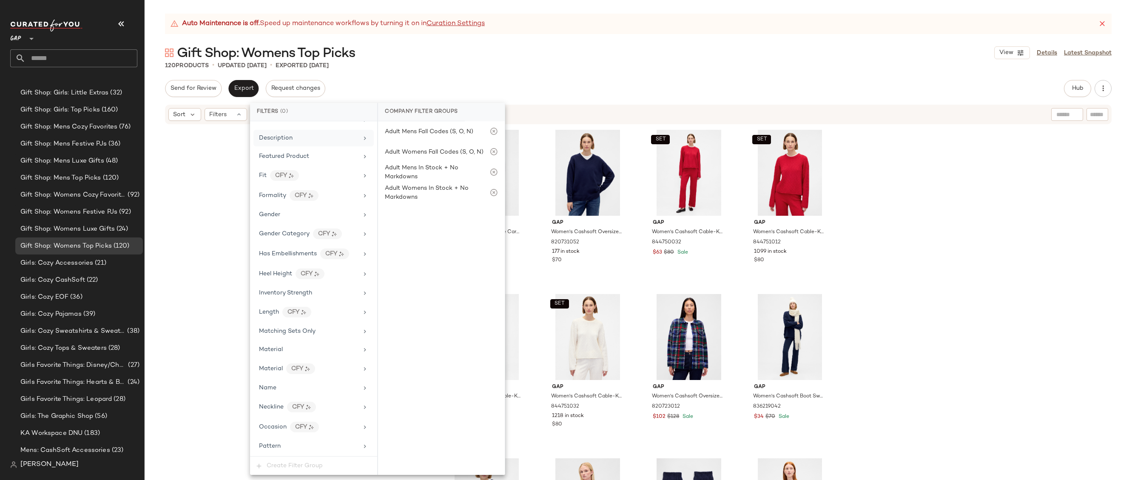
scroll to position [486, 0]
click at [337, 229] on div "Price Type" at bounding box center [308, 232] width 99 height 9
click at [486, 54] on div "Gift Shop: Womens Top Picks View Details Latest Snapshot" at bounding box center [638, 52] width 987 height 17
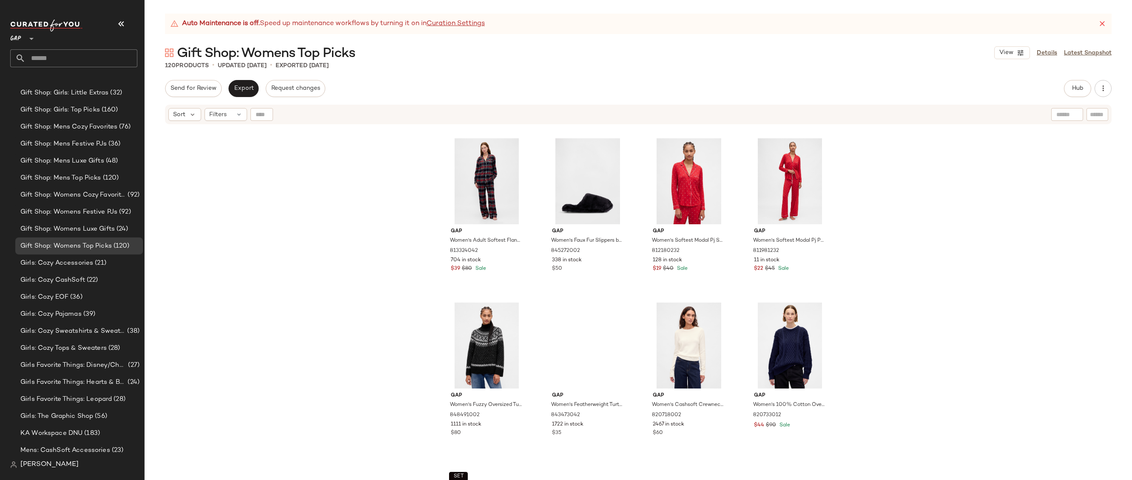
scroll to position [861, 0]
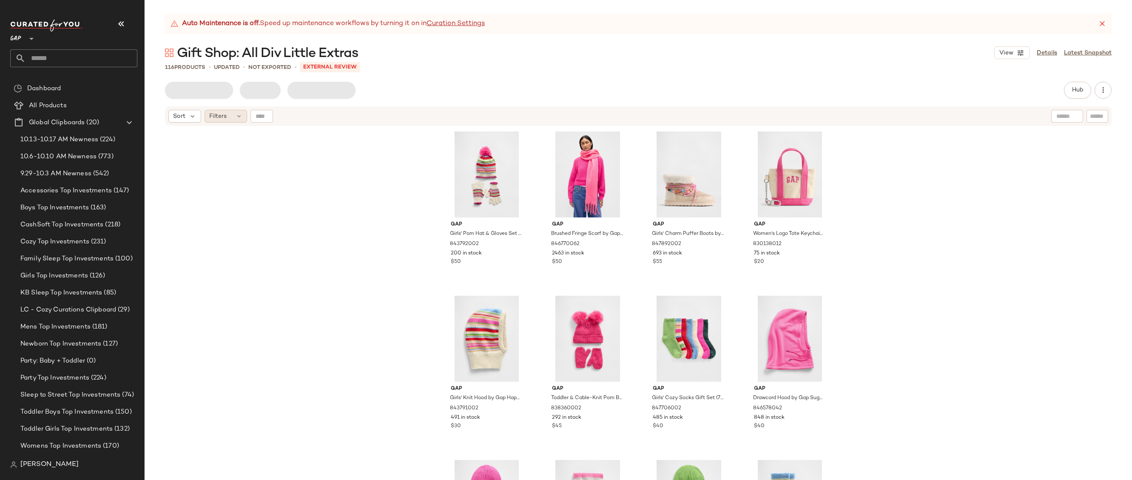
click at [228, 116] on div "Filters" at bounding box center [226, 116] width 43 height 13
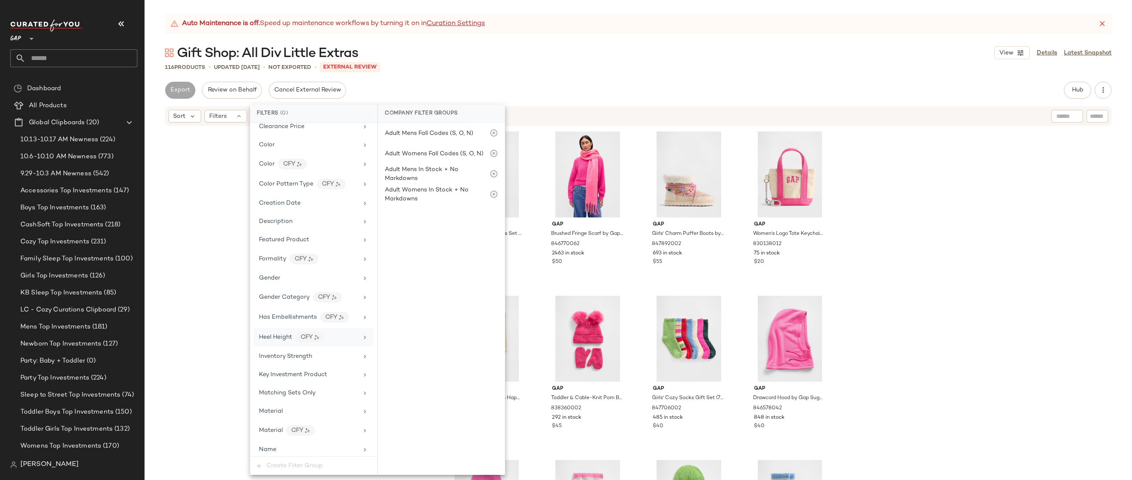
scroll to position [335, 0]
click at [303, 345] on div "Price Type" at bounding box center [308, 343] width 99 height 9
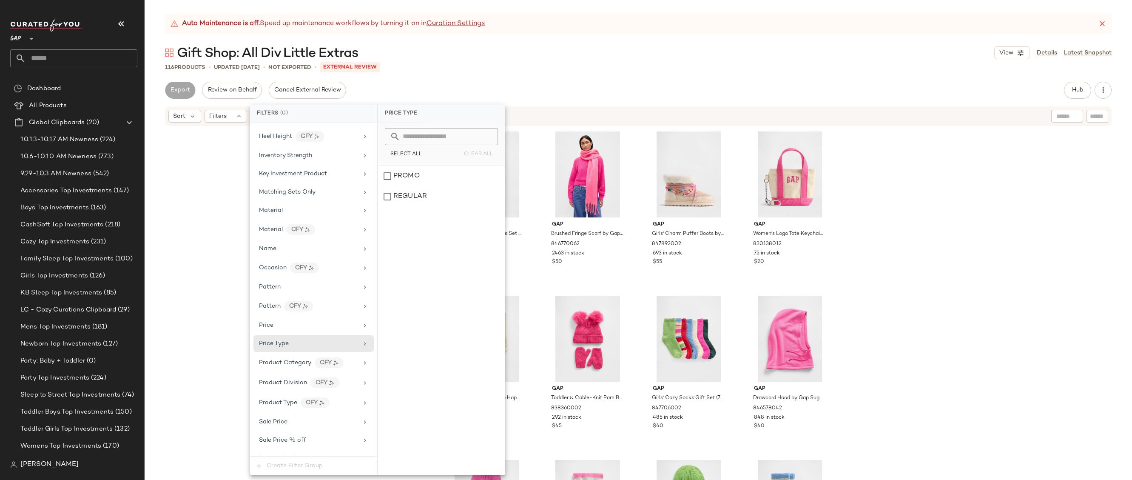
click at [497, 76] on div "Auto Maintenance is off. Speed up maintenance workflows by turning it on in Cur…" at bounding box center [638, 247] width 987 height 466
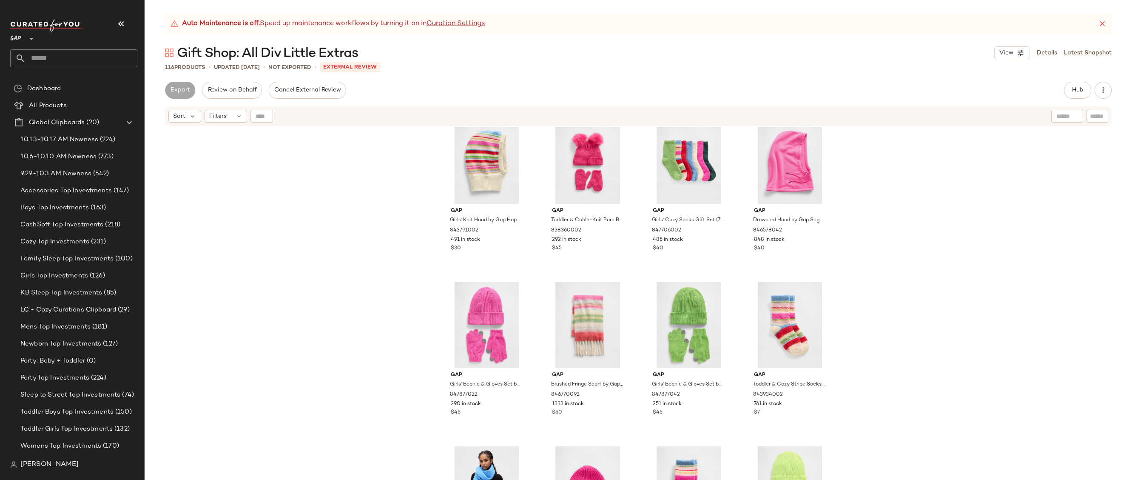
scroll to position [0, 0]
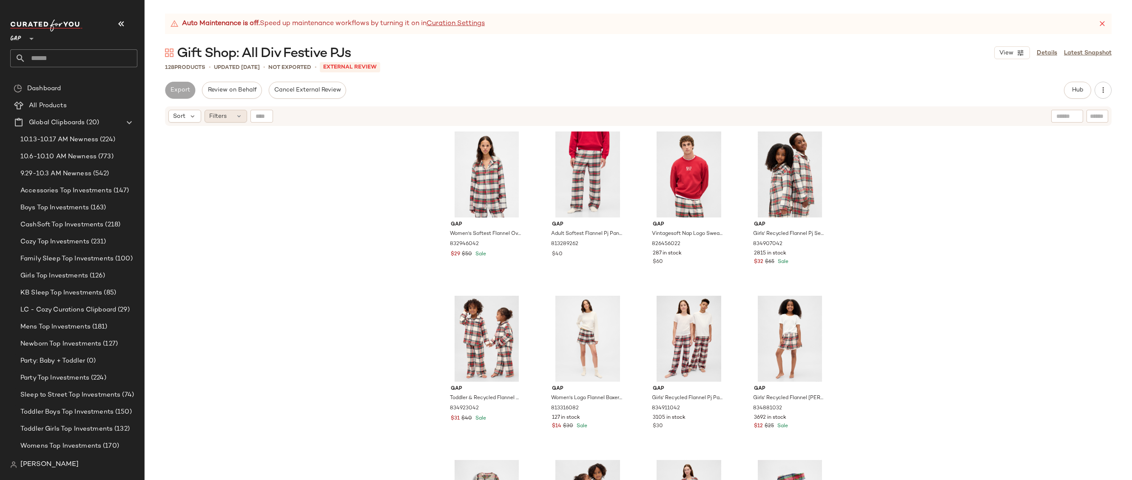
click at [238, 122] on div "Filters" at bounding box center [226, 116] width 43 height 13
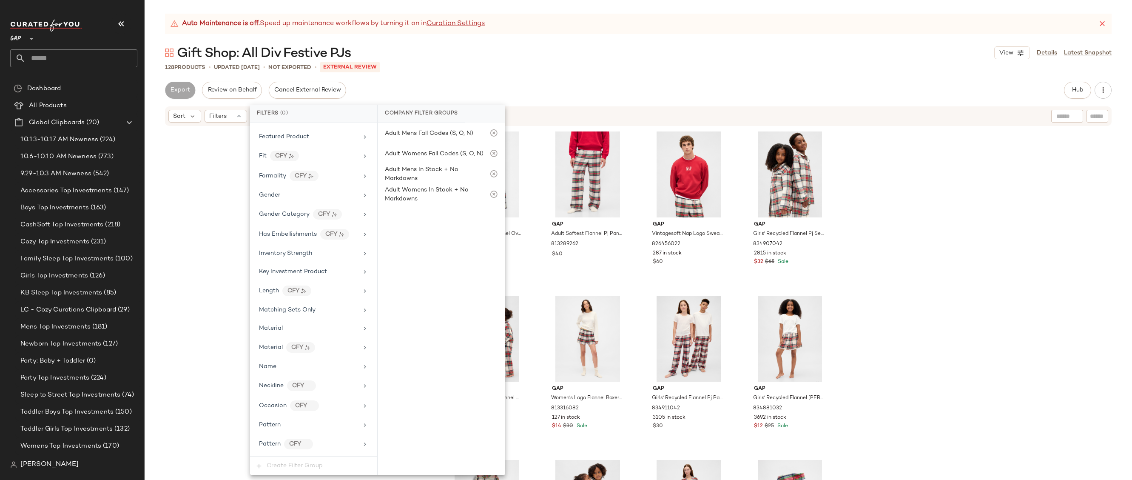
scroll to position [486, 0]
click at [319, 233] on div "Price Type" at bounding box center [308, 232] width 99 height 9
click at [407, 181] on div "MARKDOWN" at bounding box center [441, 176] width 127 height 20
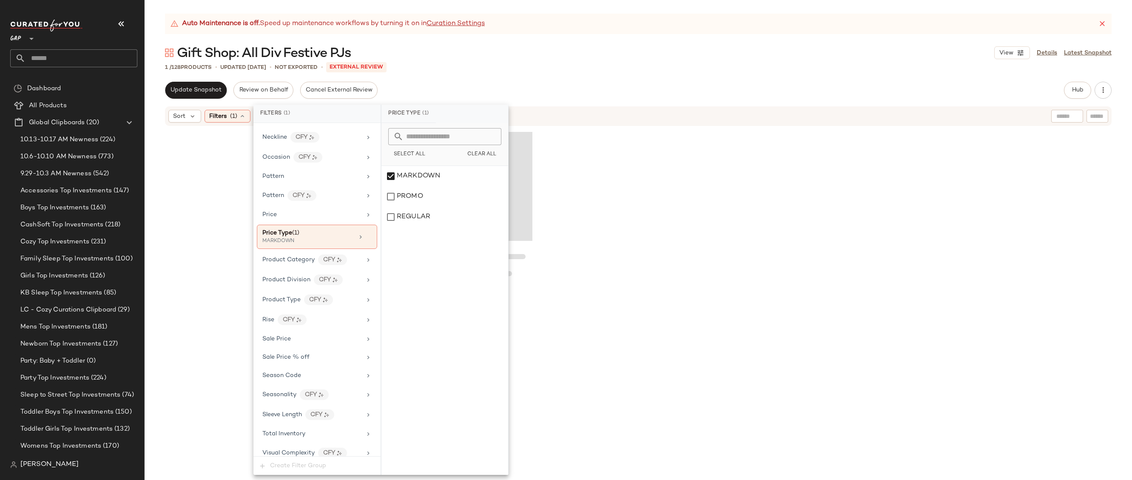
click at [580, 19] on div "Auto Maintenance is off. Speed up maintenance workflows by turning it on in Cur…" at bounding box center [638, 24] width 947 height 20
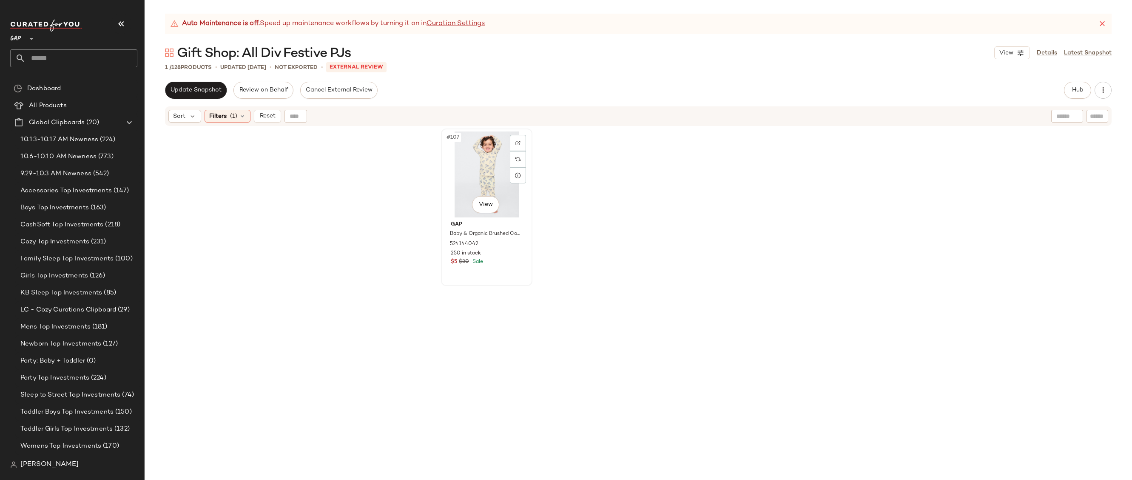
click at [465, 151] on div "#107 View" at bounding box center [486, 174] width 85 height 86
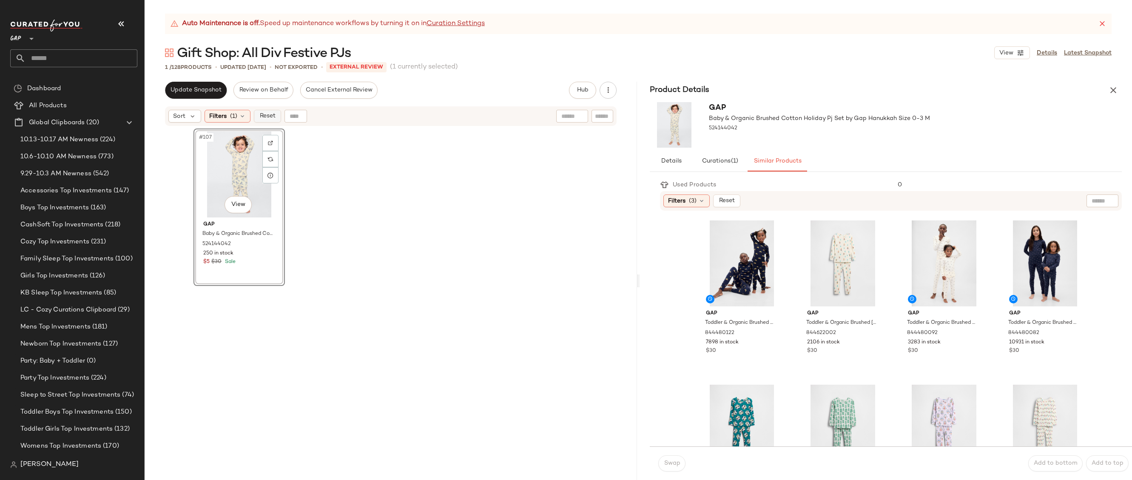
click at [270, 119] on button "Reset" at bounding box center [267, 116] width 27 height 13
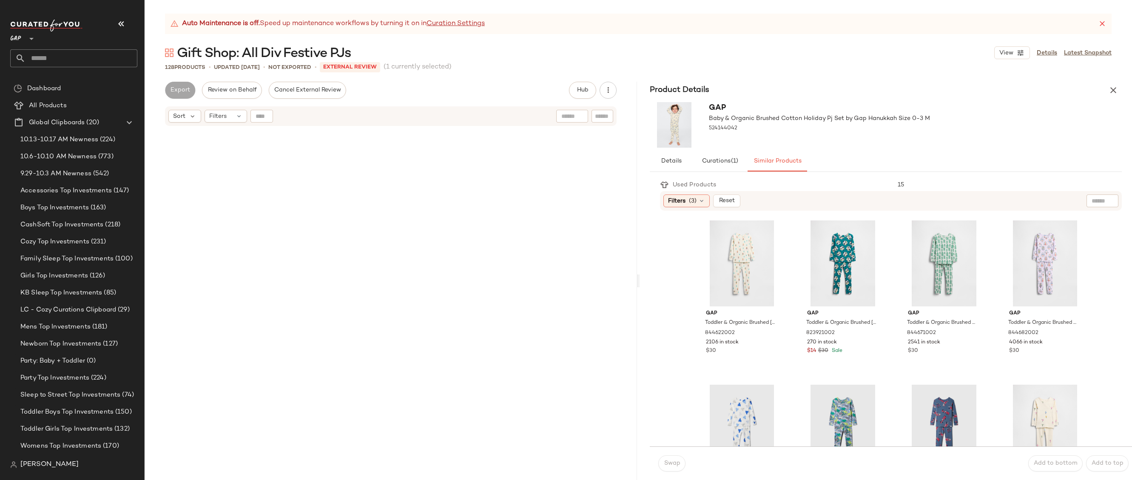
scroll to position [4103, 0]
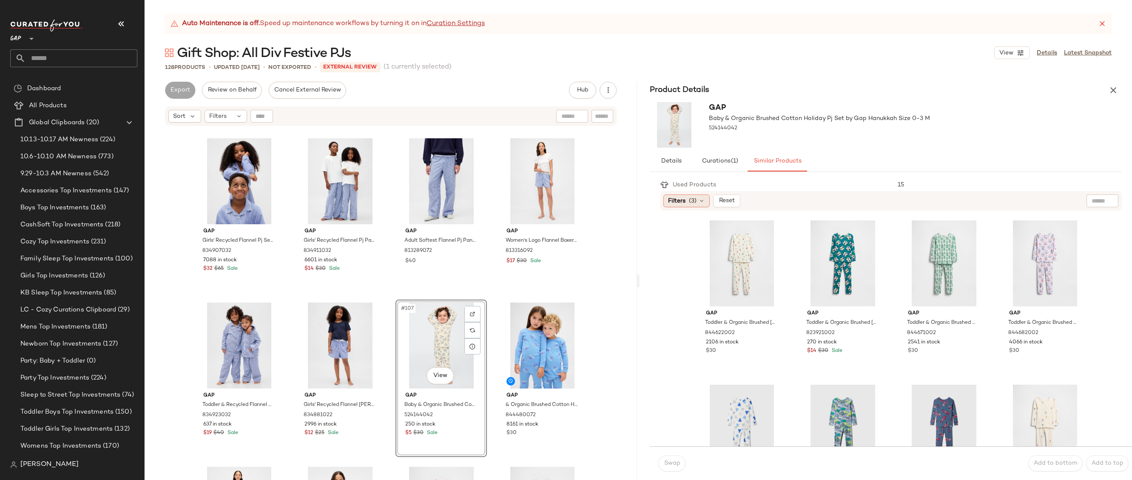
click at [703, 203] on icon at bounding box center [701, 200] width 7 height 7
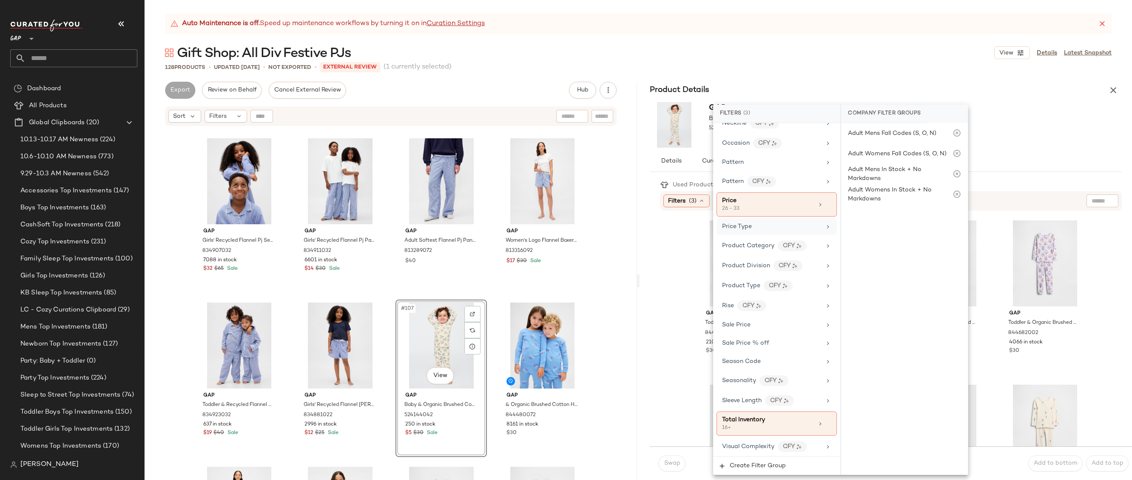
scroll to position [529, 0]
click at [825, 202] on icon at bounding box center [828, 203] width 6 height 6
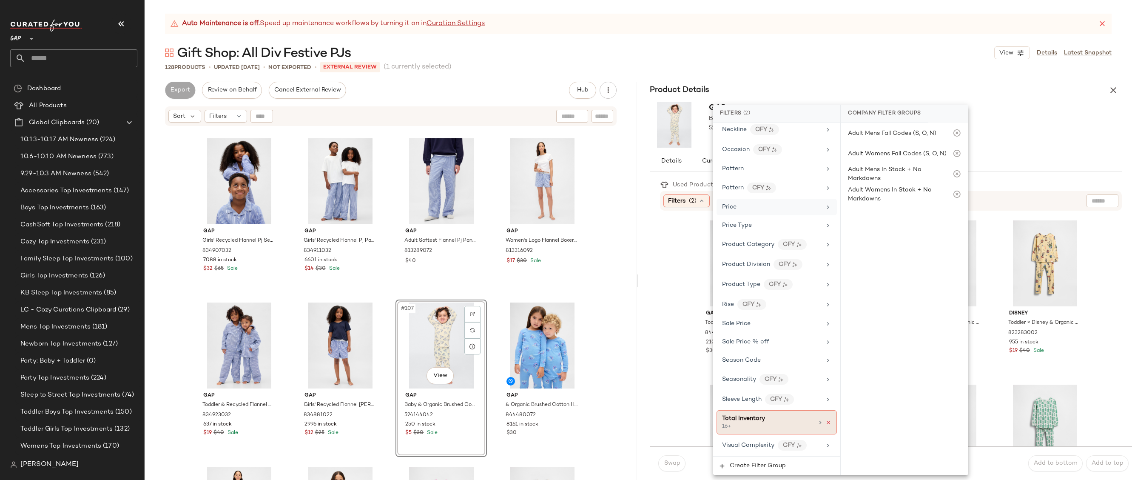
click at [825, 424] on icon at bounding box center [828, 422] width 6 height 6
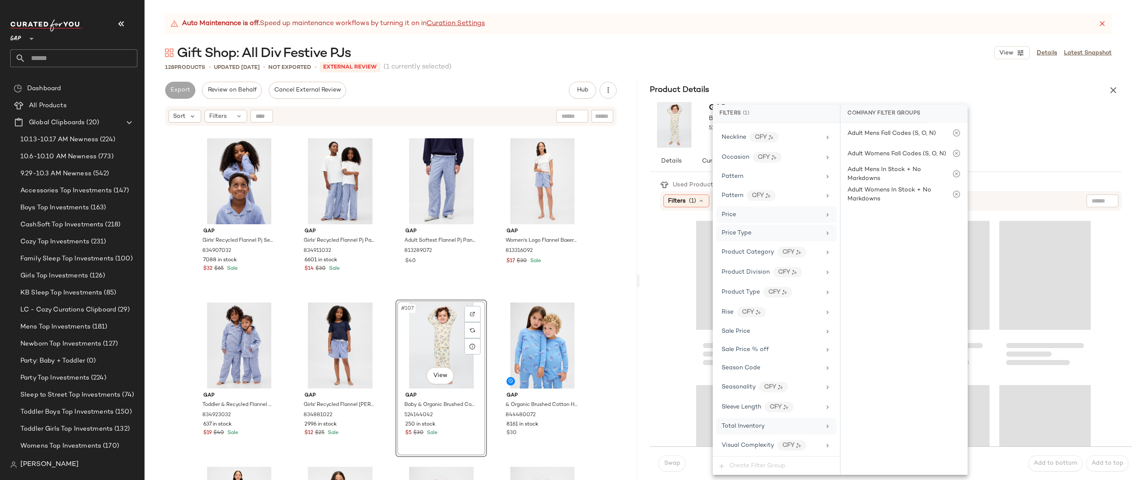
click at [771, 229] on div "Price Type" at bounding box center [771, 232] width 99 height 9
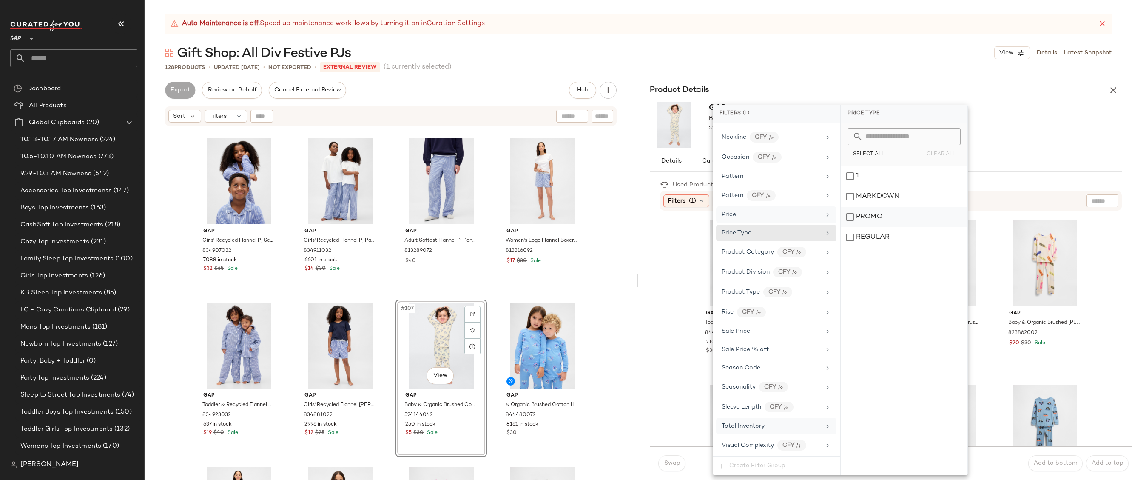
click at [883, 222] on div "PROMO" at bounding box center [904, 217] width 127 height 20
click at [883, 236] on div "REGULAR" at bounding box center [904, 237] width 127 height 20
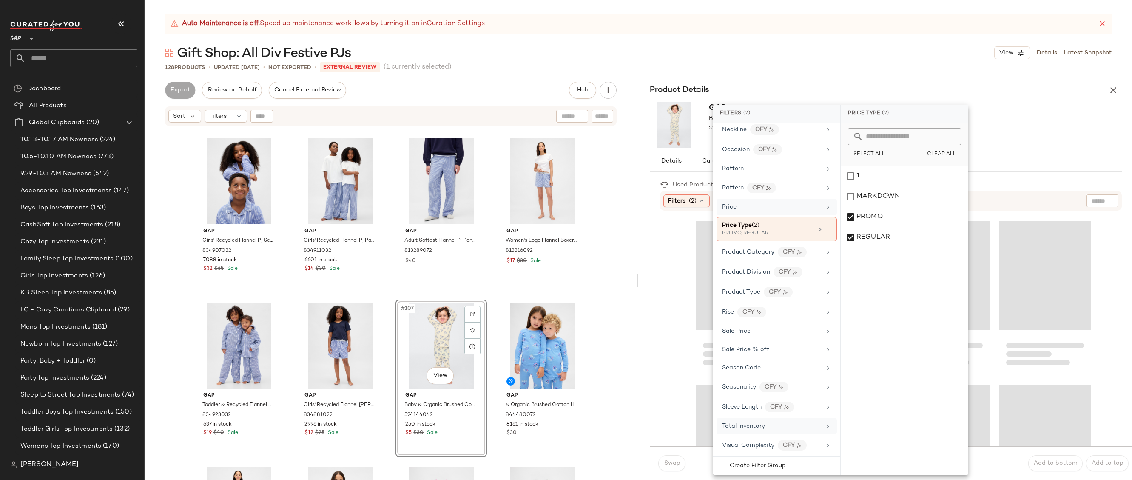
click at [873, 63] on div "128 Products • updated [DATE] • Not Exported • External REVIEW (1 currently sel…" at bounding box center [638, 67] width 987 height 9
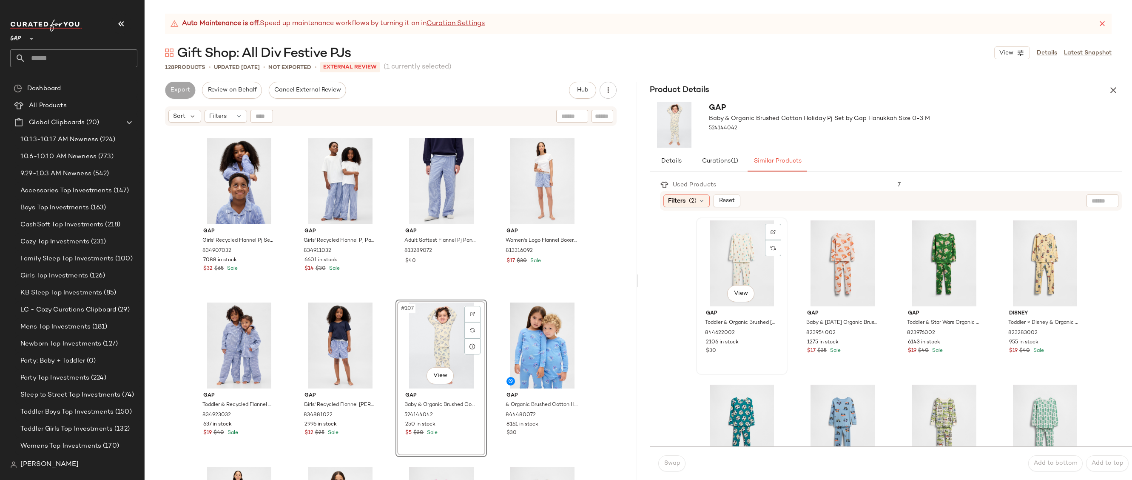
click at [739, 283] on div "View" at bounding box center [741, 263] width 85 height 86
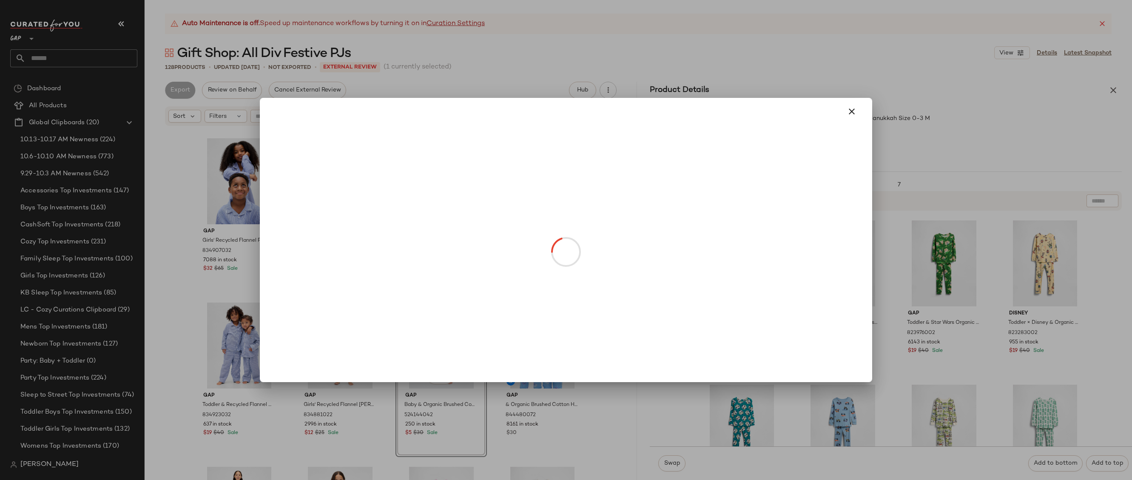
click at [739, 296] on body "GAP ** Dashboard All Products Global Clipboards (20) 10.13-10.17 AM Newness (22…" at bounding box center [566, 240] width 1132 height 480
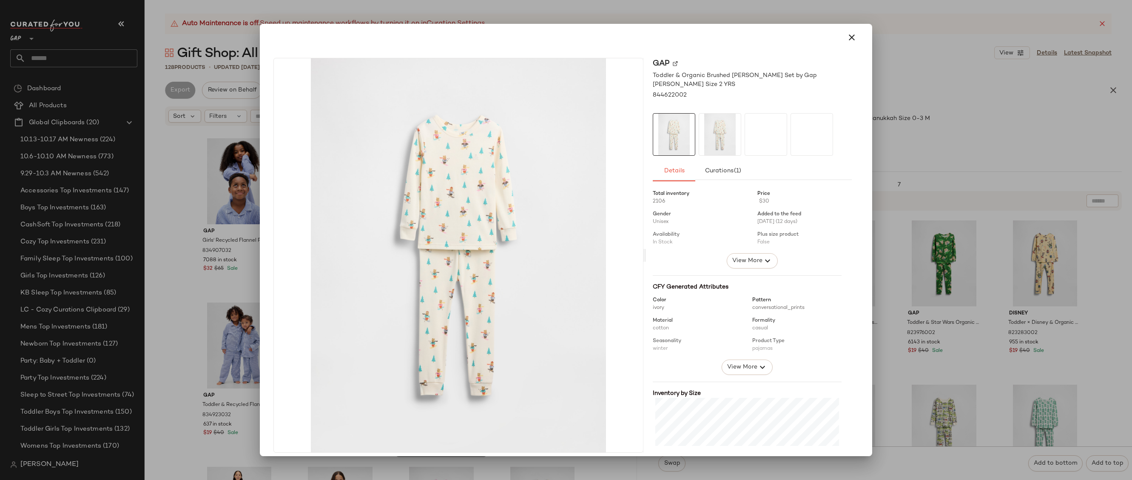
click at [882, 255] on div at bounding box center [566, 240] width 1132 height 480
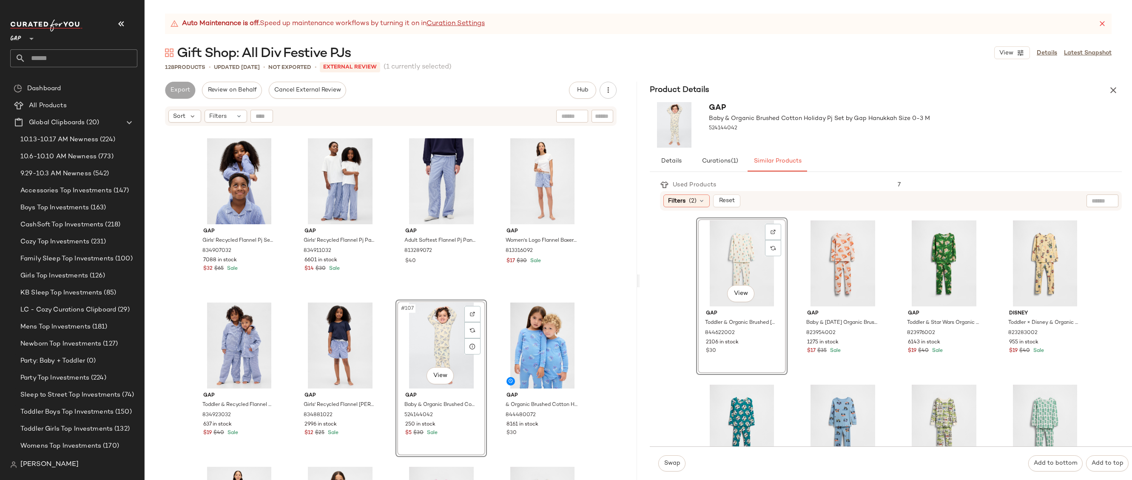
click at [716, 272] on div "View" at bounding box center [741, 263] width 85 height 86
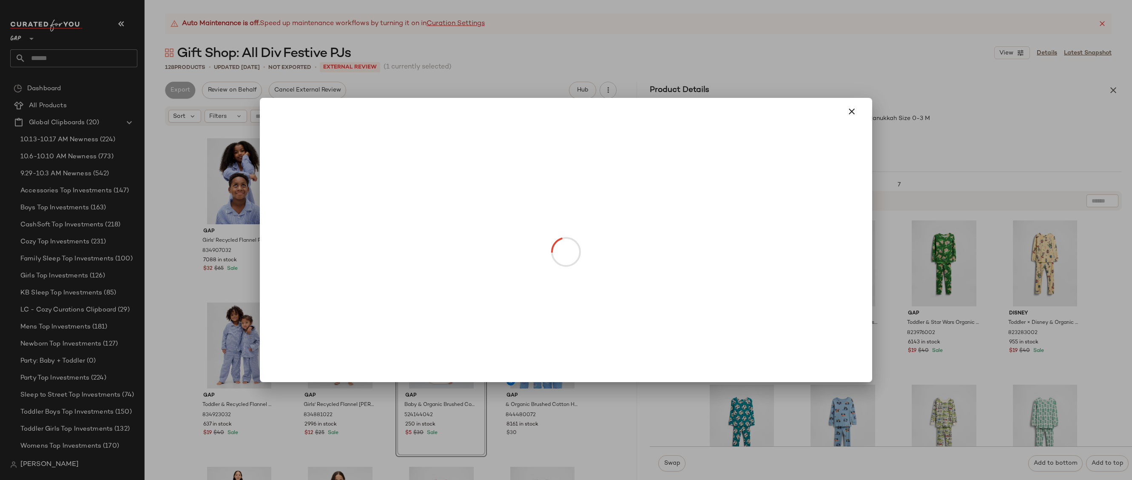
click at [732, 289] on body "GAP ** Dashboard All Products Global Clipboards (20) 10.13-10.17 AM Newness (22…" at bounding box center [566, 240] width 1132 height 480
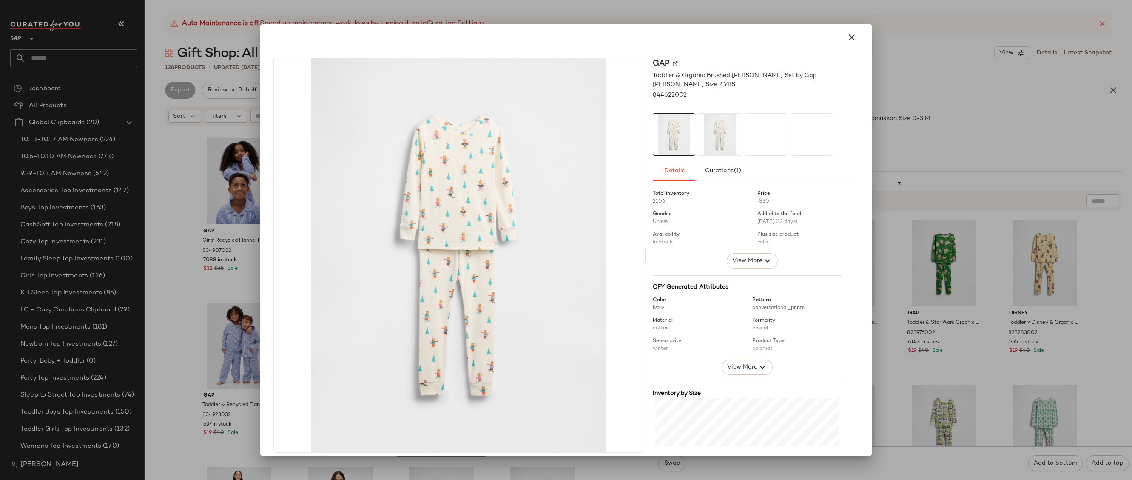
click at [700, 116] on img at bounding box center [720, 135] width 42 height 42
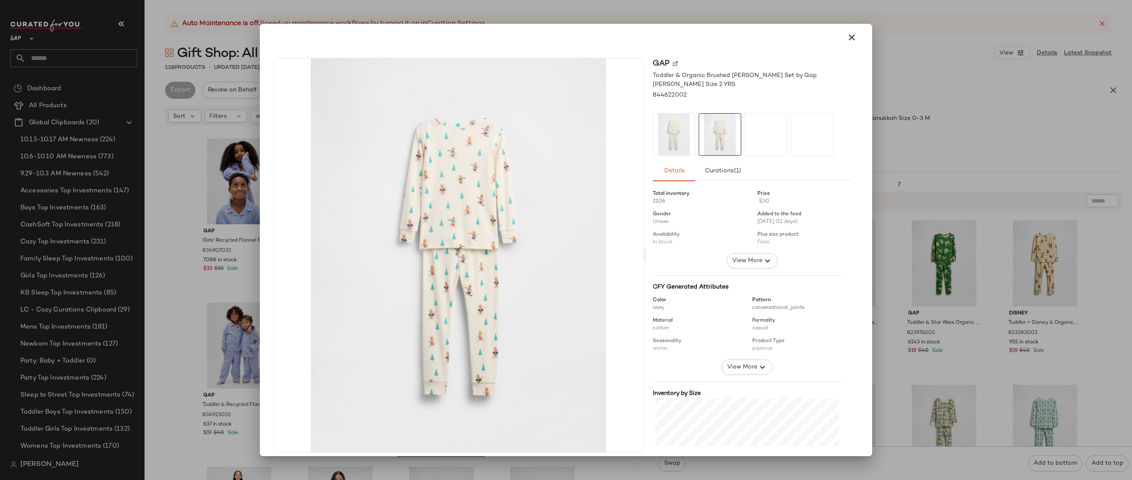
click at [769, 117] on div at bounding box center [766, 134] width 43 height 43
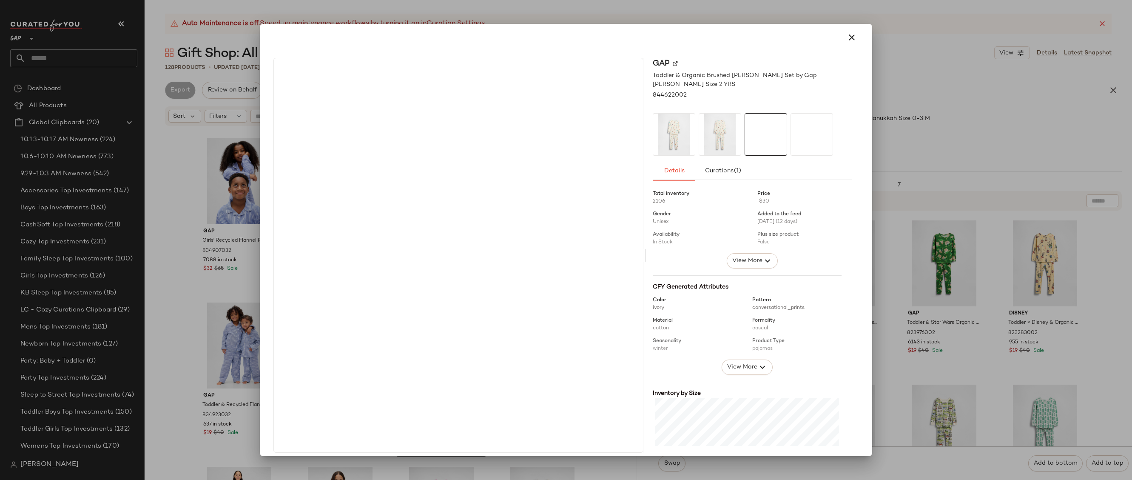
click at [800, 125] on div at bounding box center [811, 134] width 43 height 43
click at [698, 112] on div "Gap Toddler & Organic Brushed [PERSON_NAME] Set by Gap [PERSON_NAME] Size 2 YRS…" at bounding box center [752, 255] width 213 height 395
click at [708, 121] on img at bounding box center [720, 135] width 42 height 42
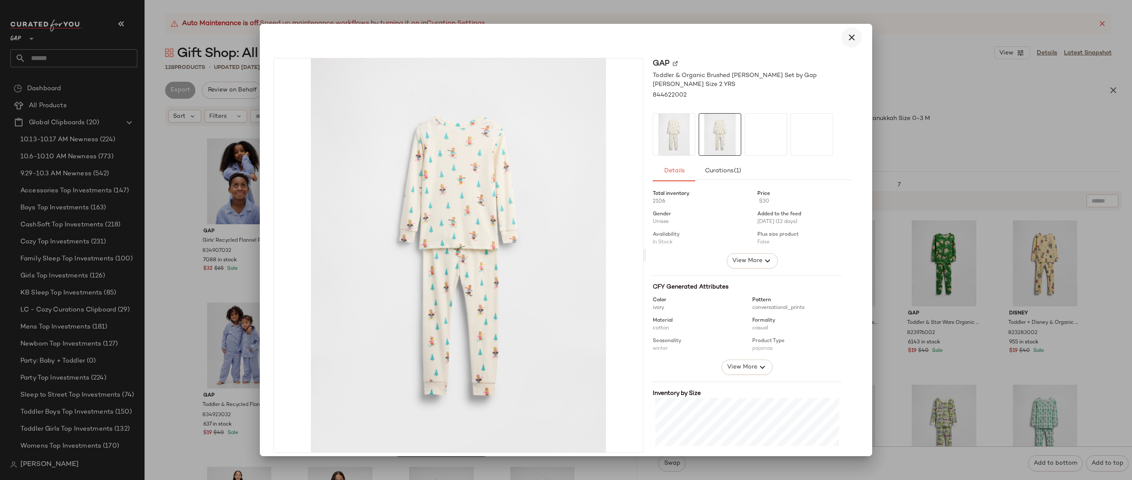
click at [847, 41] on icon "button" at bounding box center [852, 37] width 10 height 10
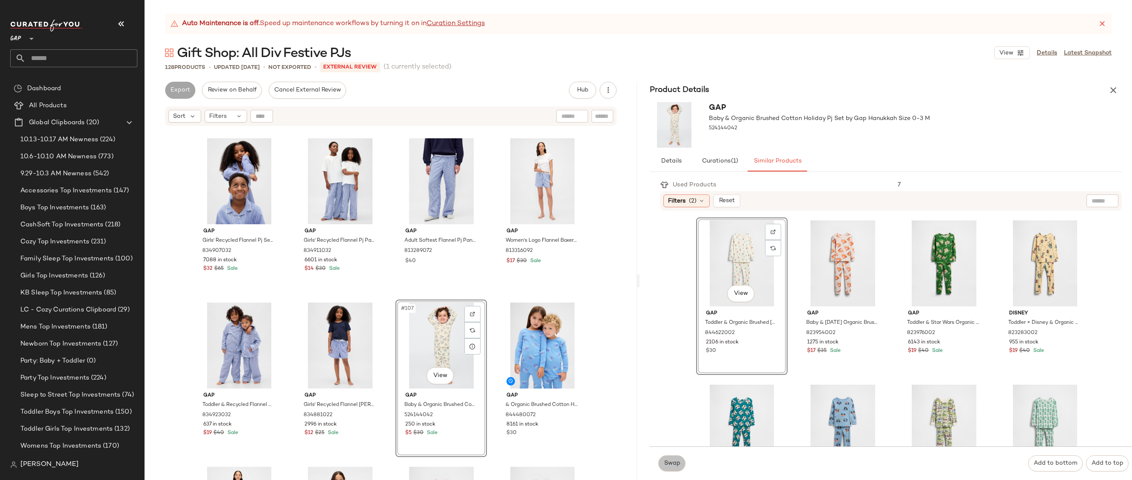
click at [675, 462] on span "Swap" at bounding box center [671, 463] width 17 height 7
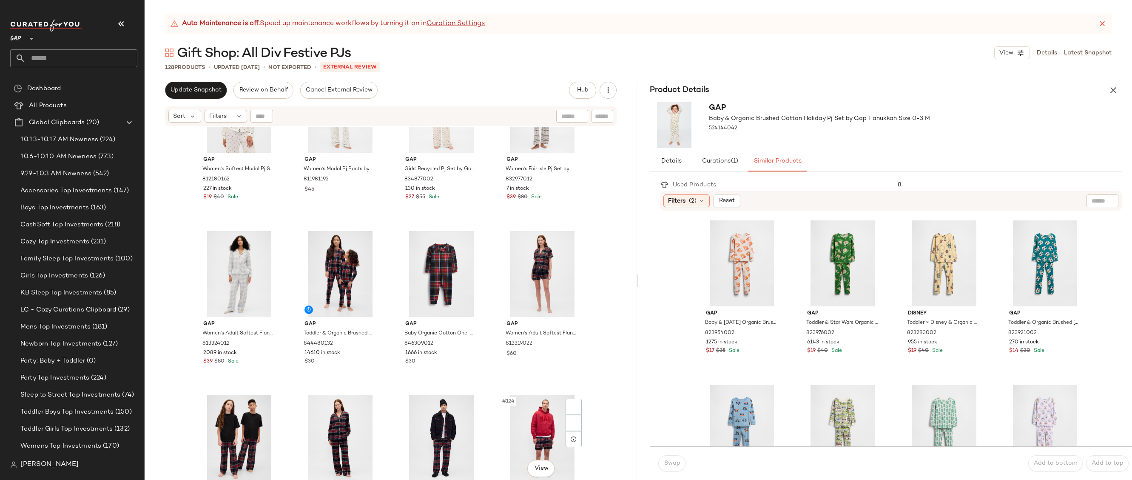
scroll to position [4880, 0]
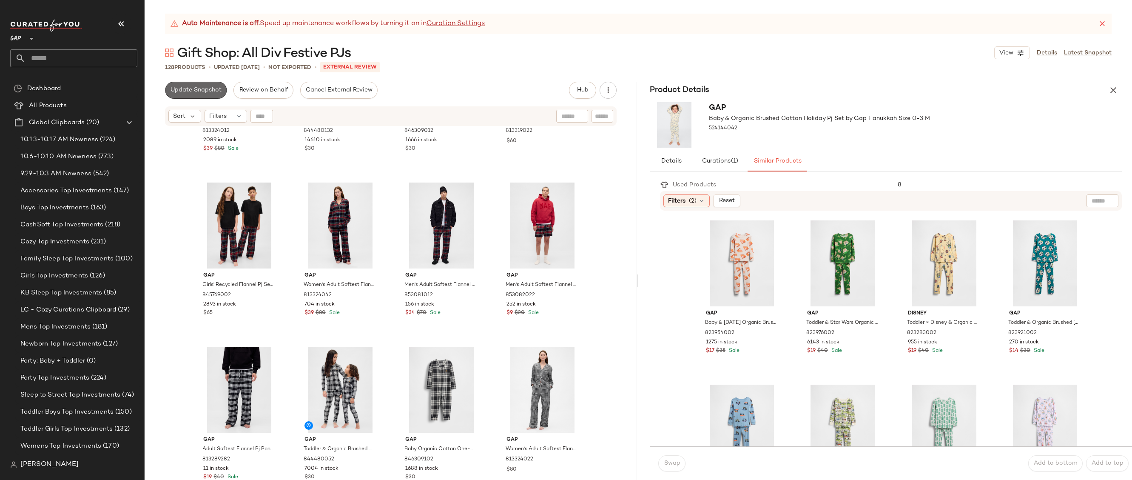
click at [213, 94] on button "Update Snapshot" at bounding box center [196, 90] width 62 height 17
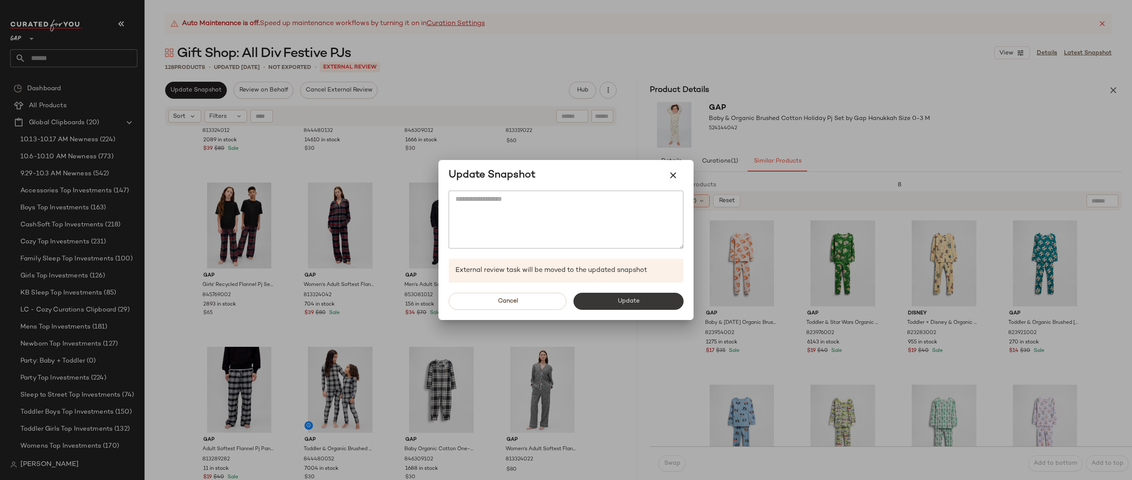
click at [638, 296] on button "Update" at bounding box center [628, 301] width 110 height 17
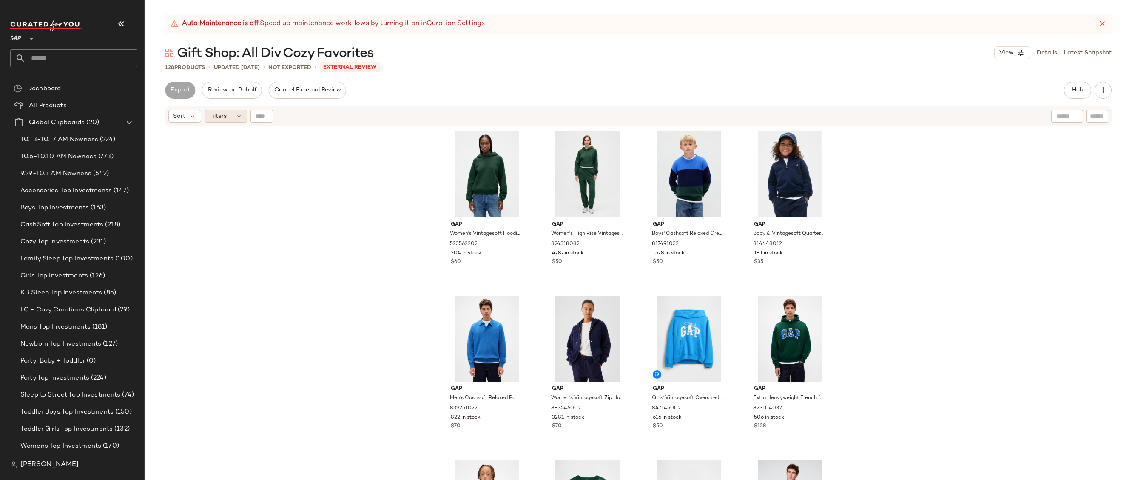
click at [229, 111] on div "Filters" at bounding box center [226, 116] width 43 height 13
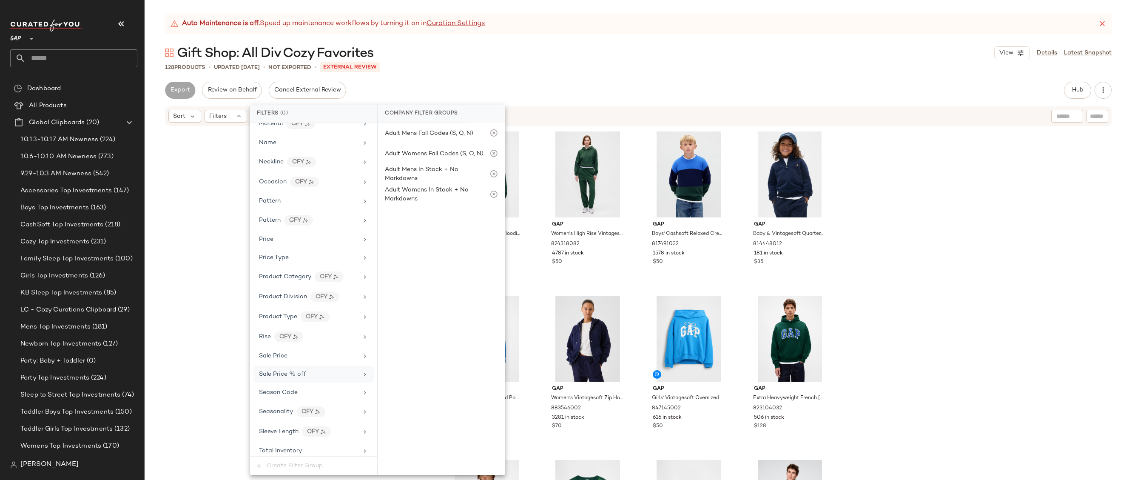
scroll to position [486, 0]
click at [329, 232] on div "Price Type" at bounding box center [308, 232] width 99 height 9
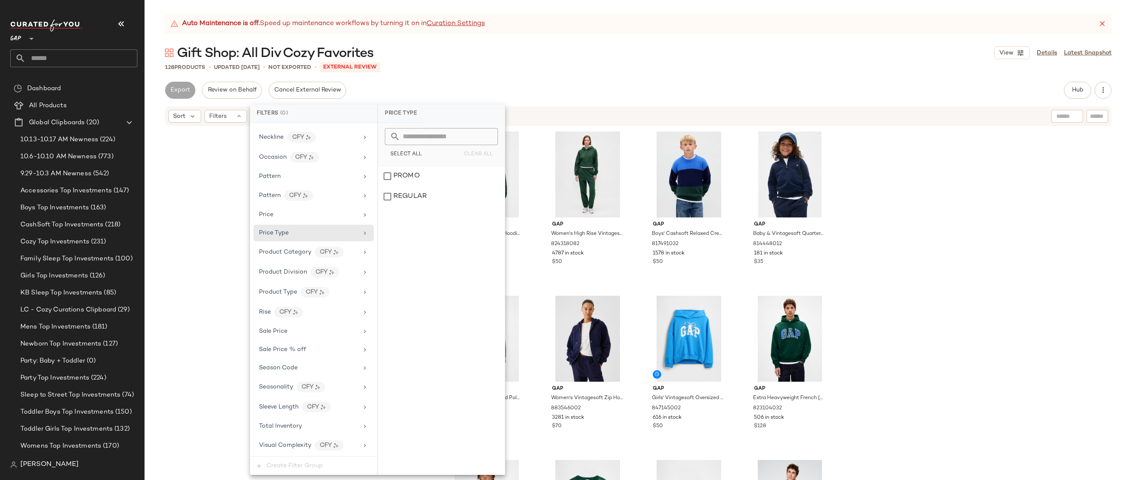
click at [607, 17] on div "Auto Maintenance is off. Speed up maintenance workflows by turning it on in Cur…" at bounding box center [638, 24] width 947 height 20
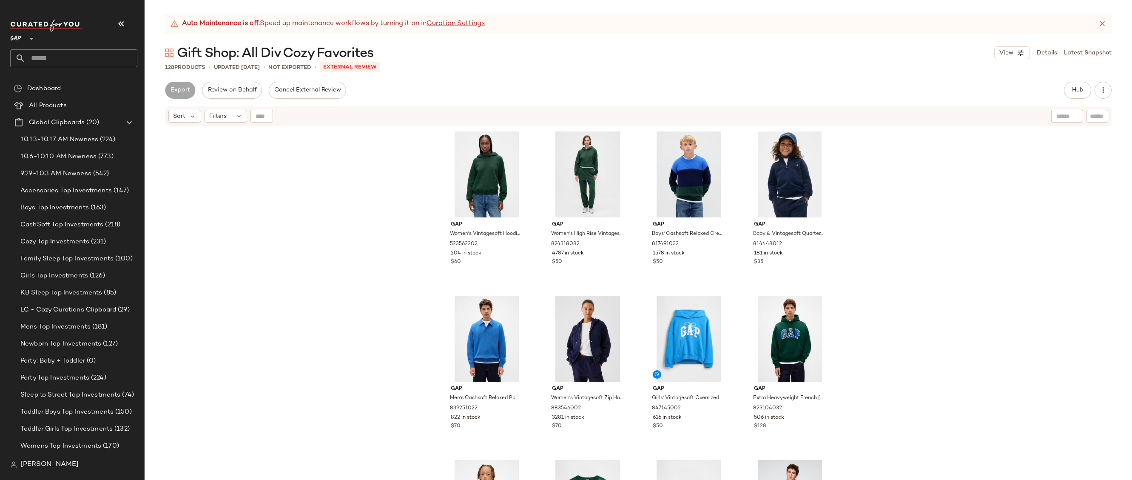
click at [1108, 24] on div "Auto Maintenance is off. Speed up maintenance workflows by turning it on in Cur…" at bounding box center [638, 24] width 947 height 20
click at [1106, 21] on icon at bounding box center [1102, 24] width 9 height 9
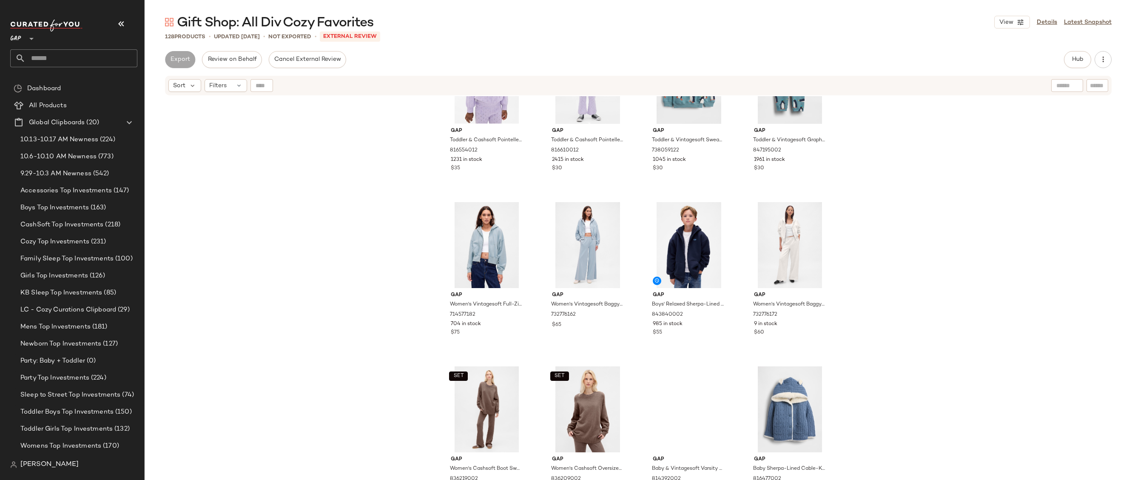
scroll to position [4847, 0]
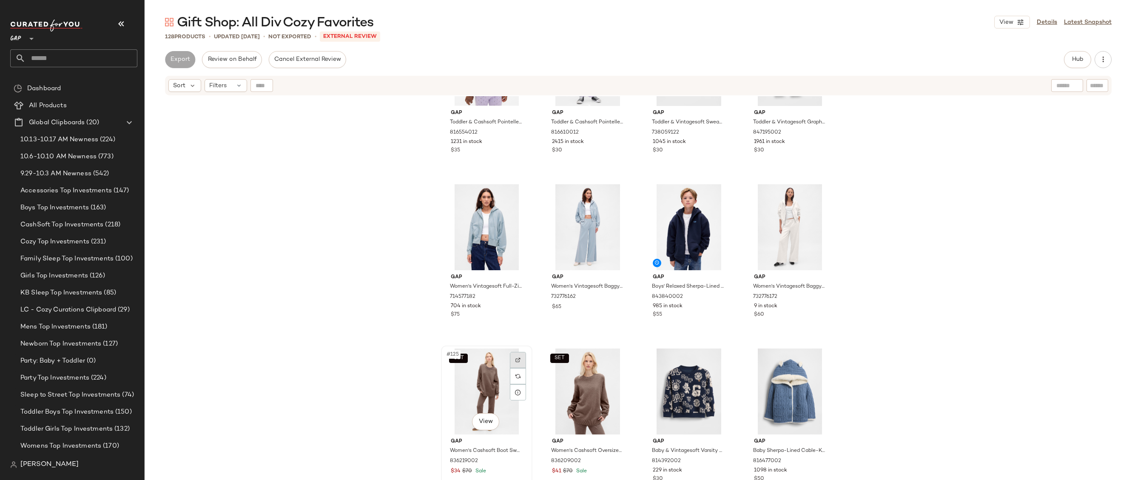
click at [513, 362] on div at bounding box center [518, 360] width 16 height 16
click at [617, 360] on img at bounding box center [619, 359] width 5 height 5
click at [582, 396] on div "SET #126 View" at bounding box center [587, 391] width 85 height 86
click at [620, 359] on div at bounding box center [619, 360] width 16 height 16
click at [1071, 54] on button "Hub" at bounding box center [1077, 59] width 27 height 17
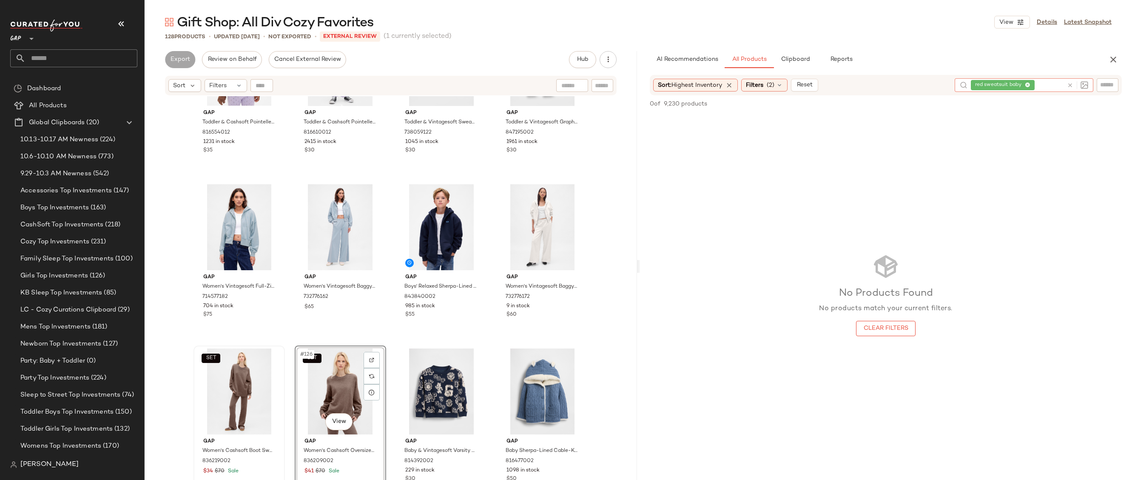
click at [1071, 83] on icon at bounding box center [1070, 85] width 6 height 6
click at [733, 85] on icon at bounding box center [729, 85] width 8 height 8
click at [711, 87] on div "Filters (2)" at bounding box center [712, 84] width 46 height 13
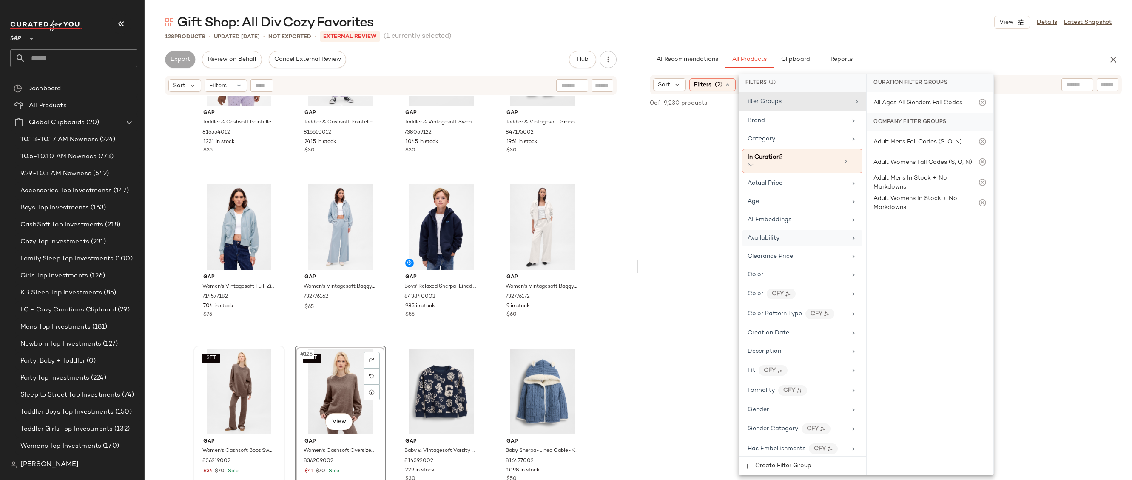
scroll to position [367, 0]
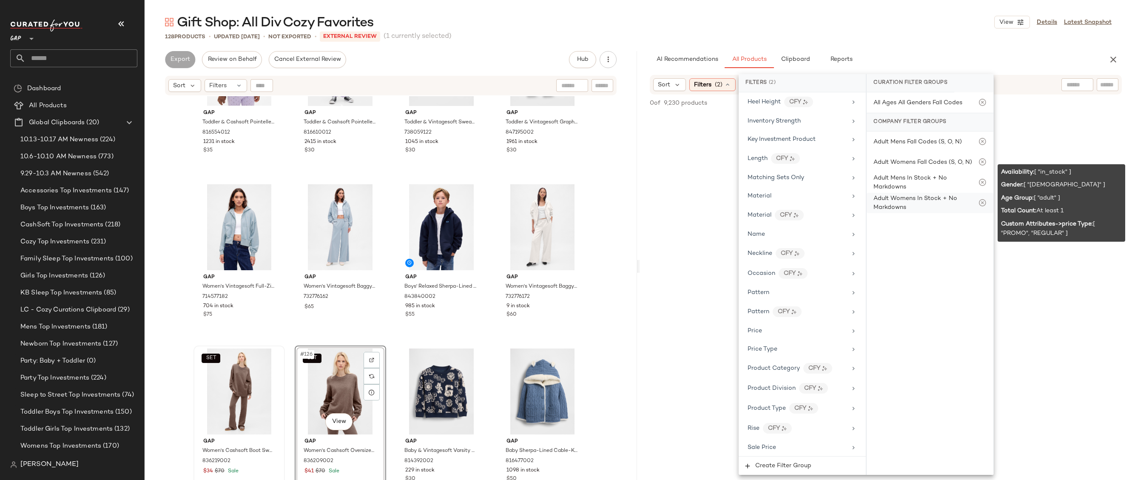
click at [907, 210] on div "Adult Womens In Stock + No Markdowns" at bounding box center [925, 203] width 105 height 18
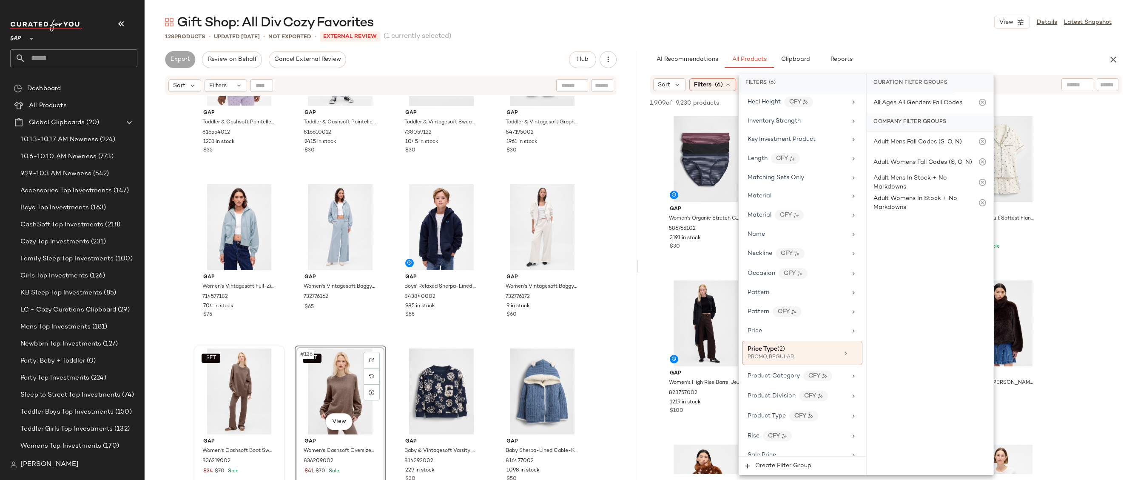
click at [905, 30] on div "Gift Shop: All Div Cozy Favorites View Details Latest Snapshot" at bounding box center [638, 22] width 987 height 17
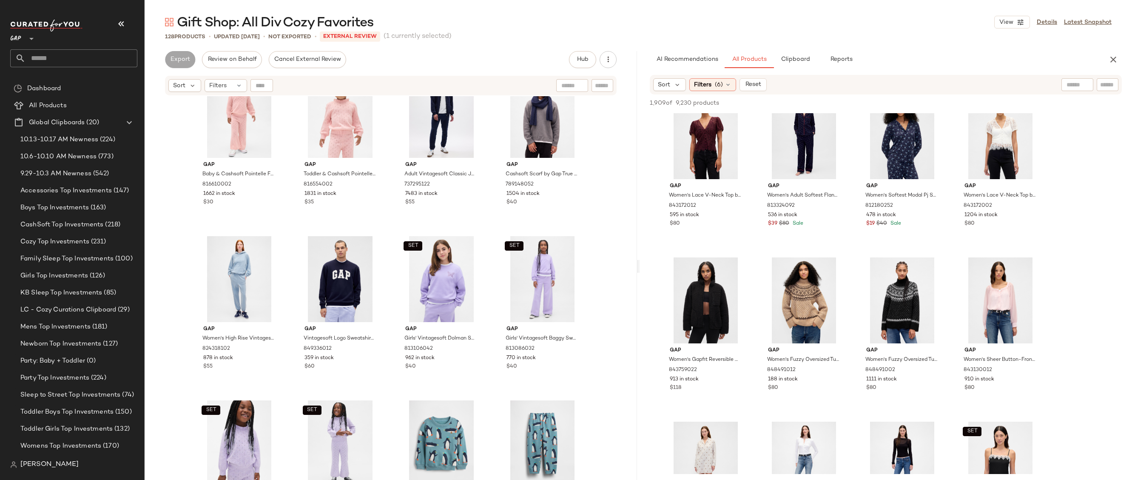
scroll to position [4847, 0]
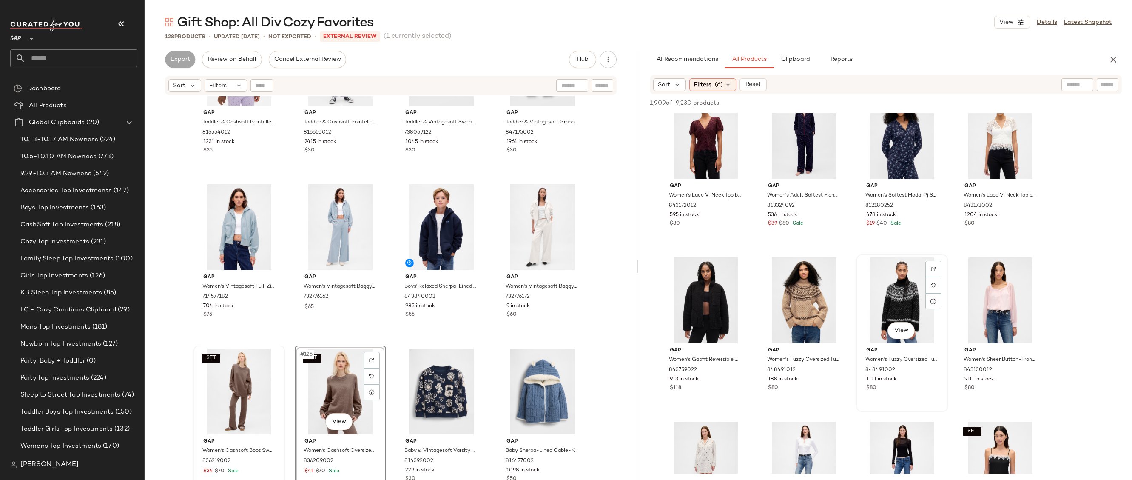
click at [892, 287] on div "View" at bounding box center [901, 300] width 85 height 86
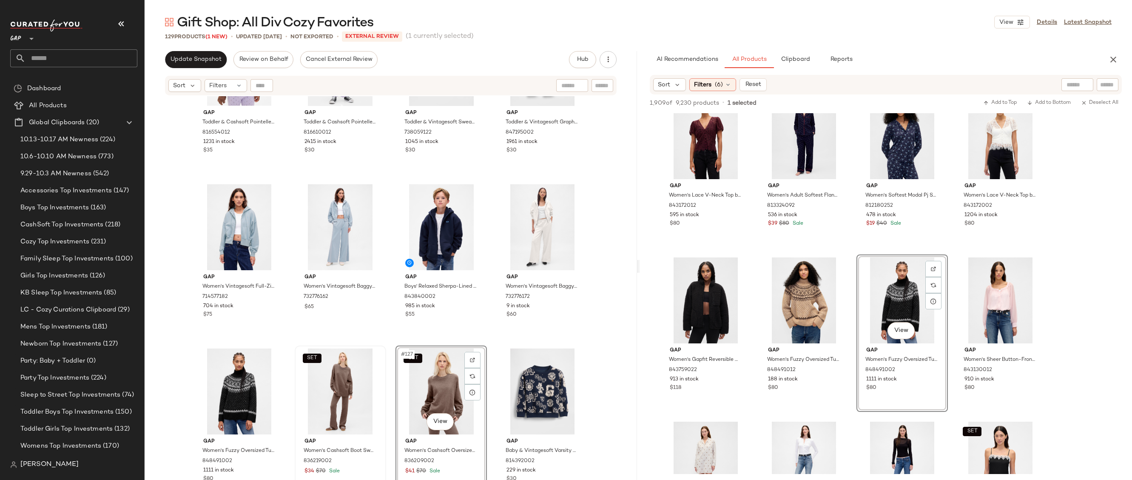
click at [428, 382] on div "SET #127 View" at bounding box center [440, 391] width 85 height 86
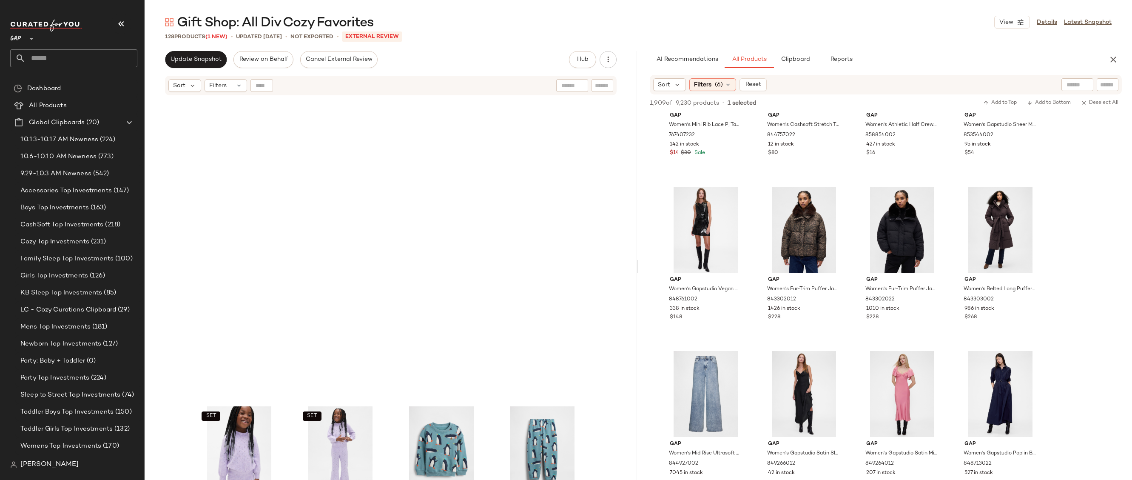
scroll to position [4847, 0]
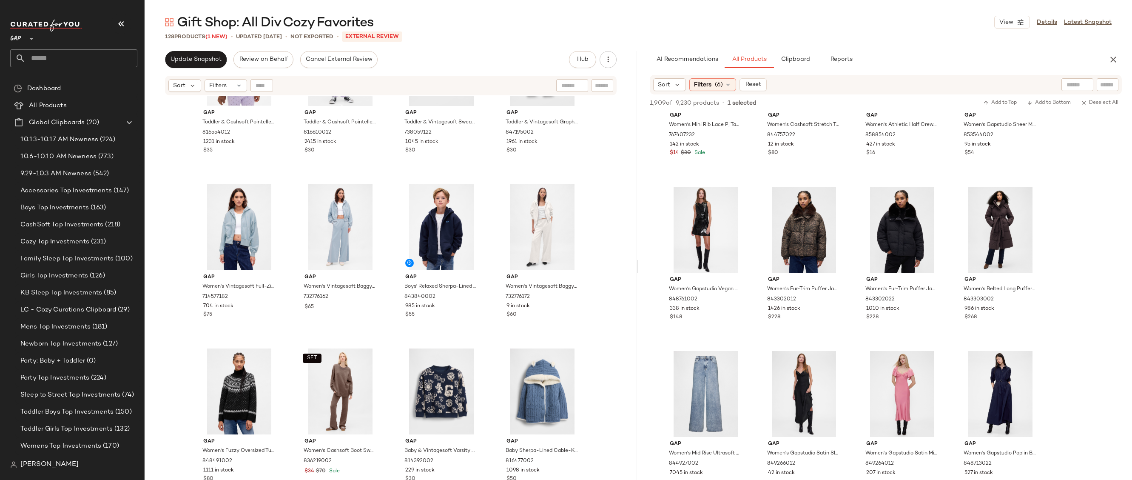
click at [1110, 85] on input "text" at bounding box center [1107, 84] width 15 height 9
type input "********"
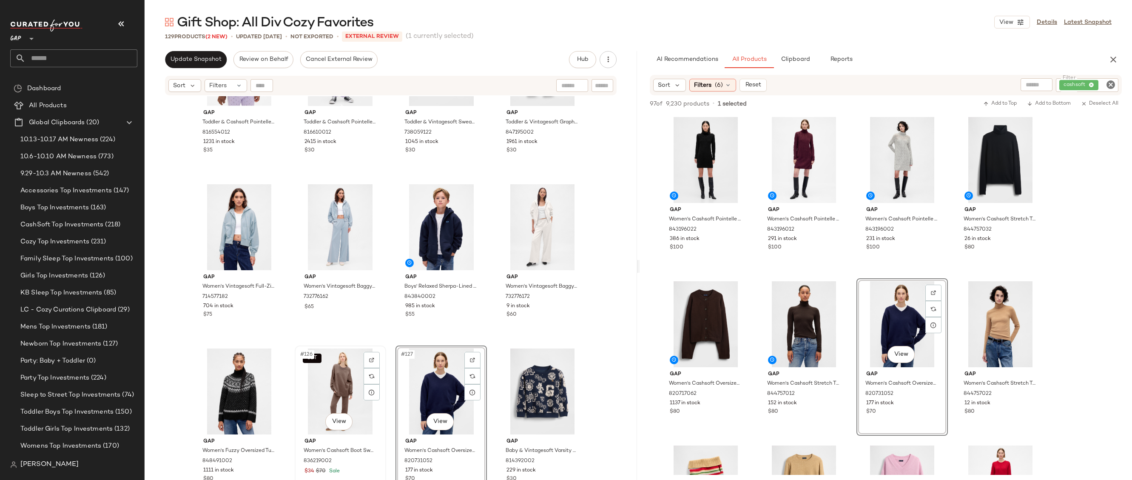
click at [328, 388] on div "SET #126 View" at bounding box center [340, 391] width 85 height 86
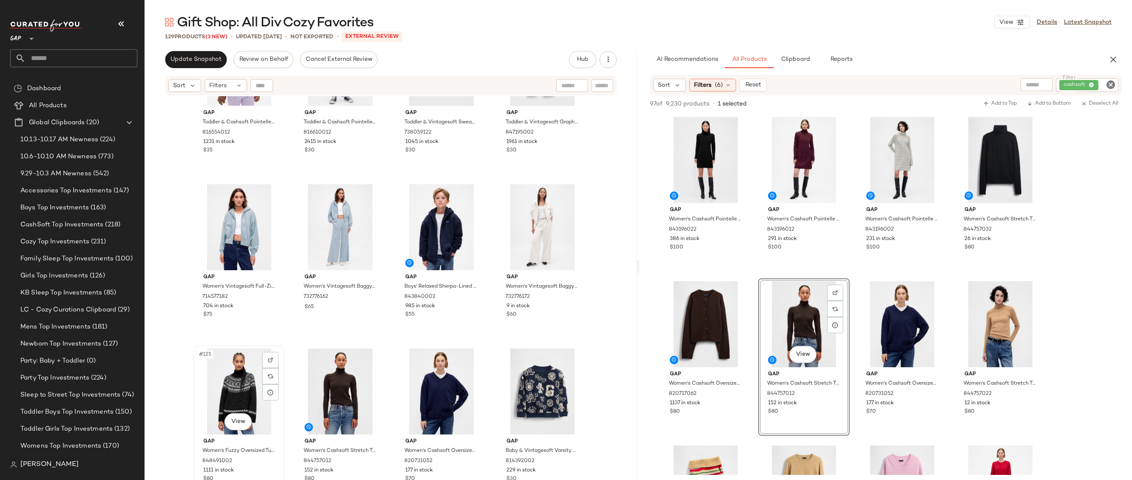
click at [239, 399] on div "#125 View" at bounding box center [238, 391] width 85 height 86
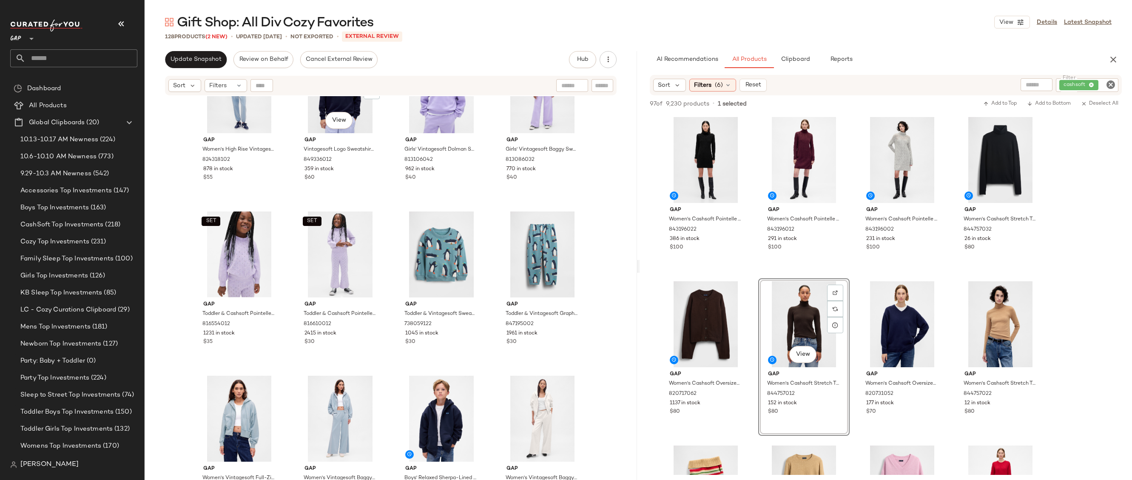
scroll to position [4847, 0]
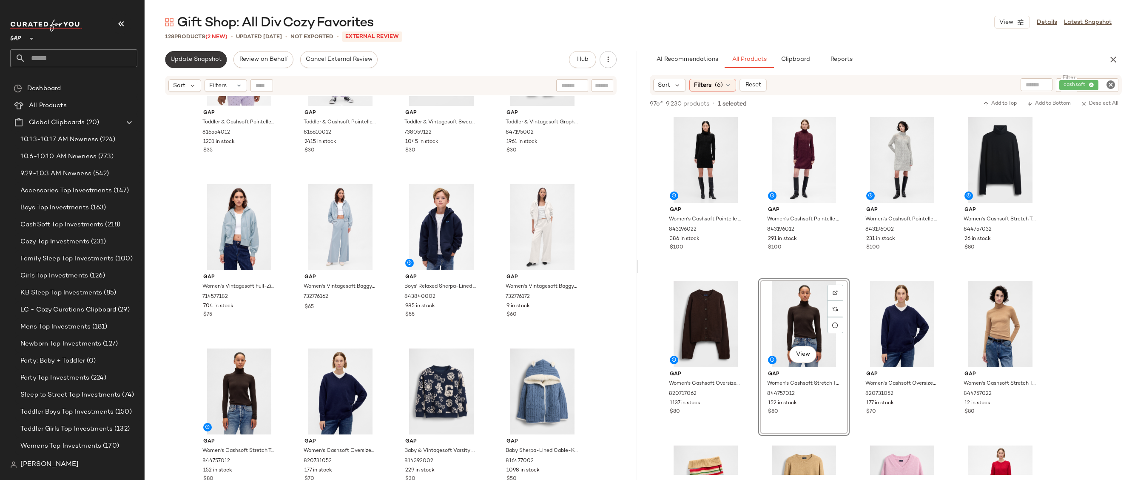
click at [205, 62] on span "Update Snapshot" at bounding box center [195, 59] width 51 height 7
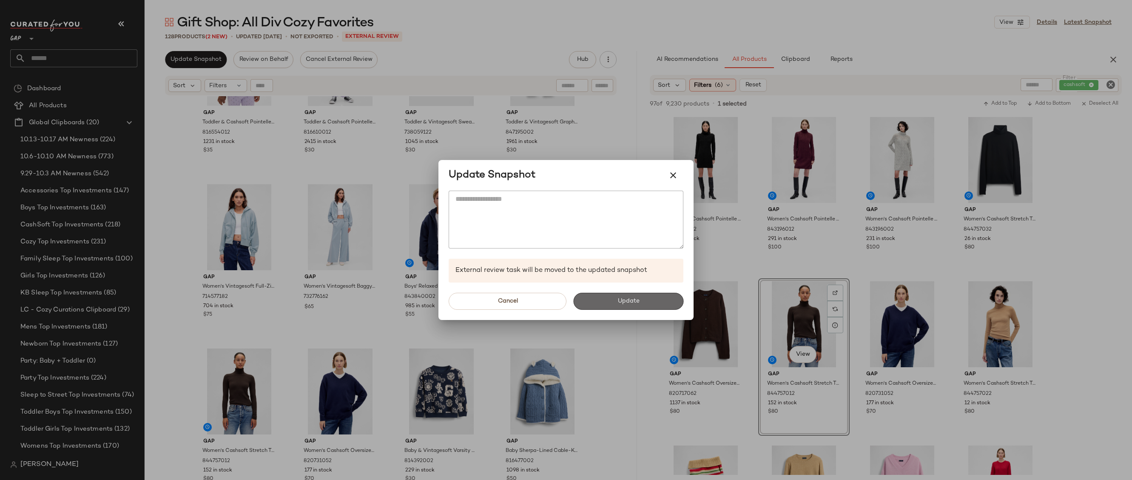
click at [610, 297] on button "Update" at bounding box center [628, 301] width 110 height 17
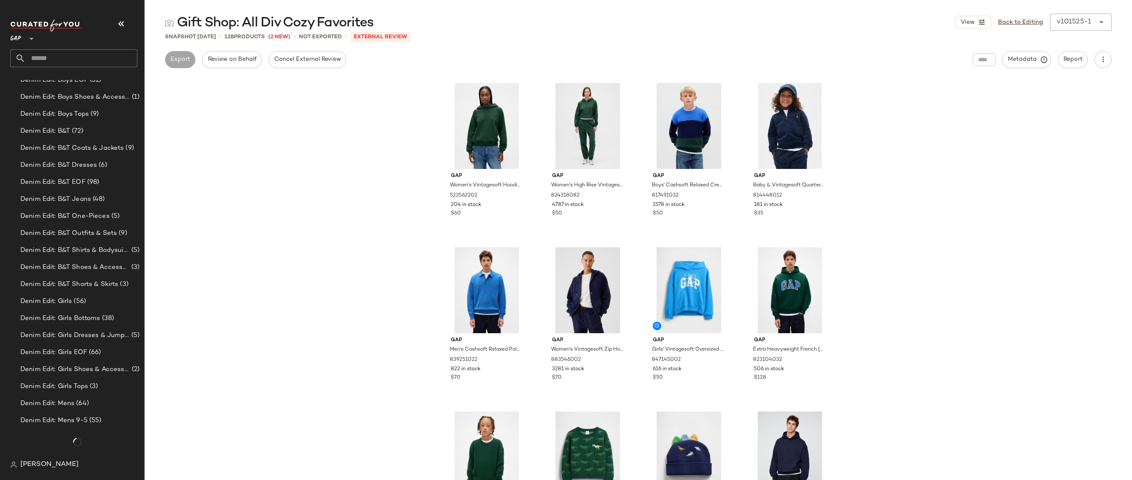
scroll to position [910, 0]
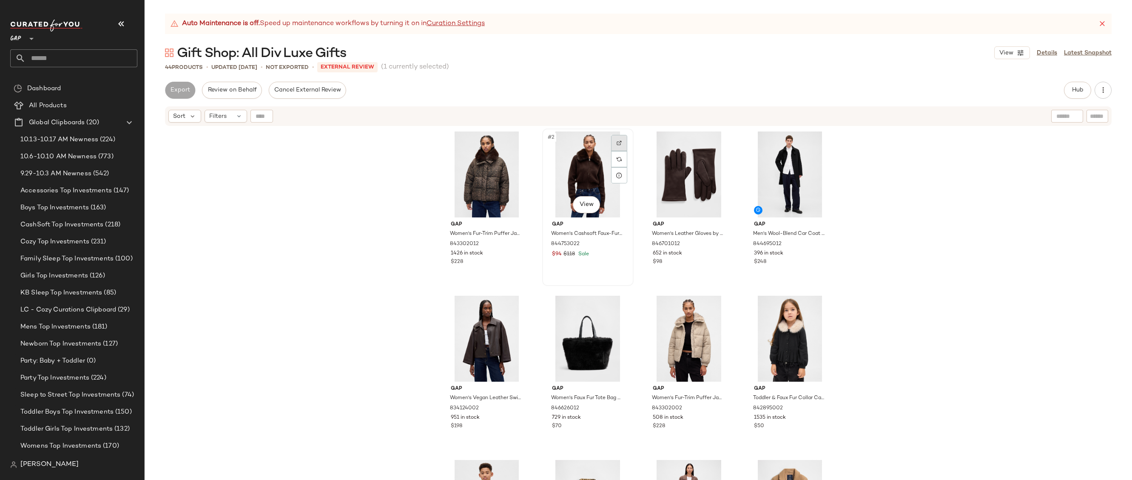
click at [611, 144] on div at bounding box center [619, 143] width 16 height 16
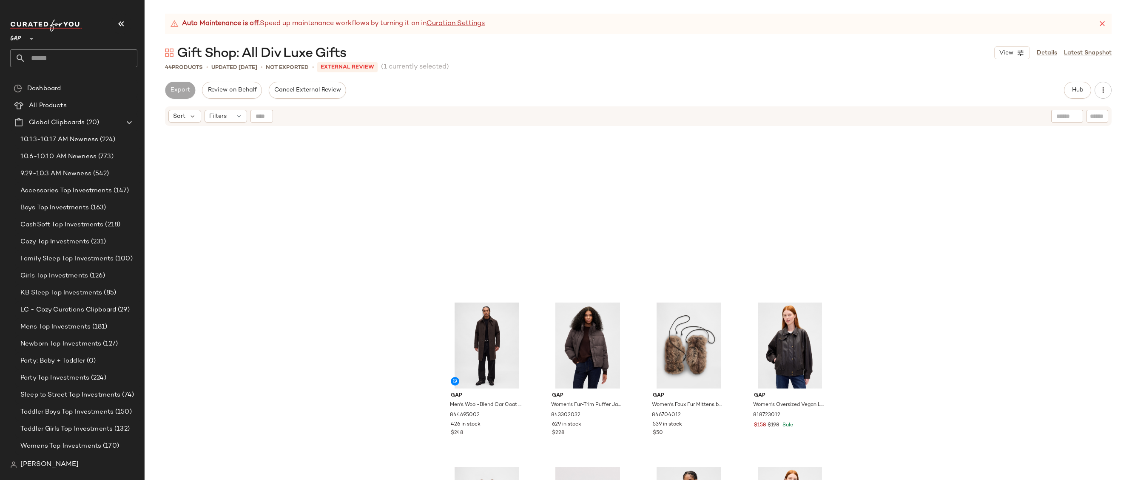
scroll to position [603, 0]
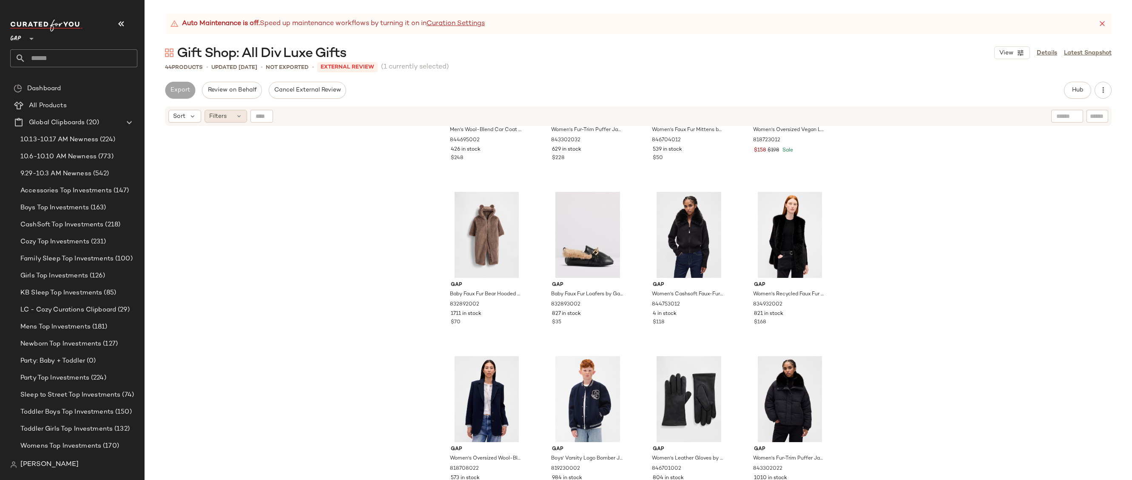
click at [233, 114] on div "Filters" at bounding box center [226, 116] width 43 height 13
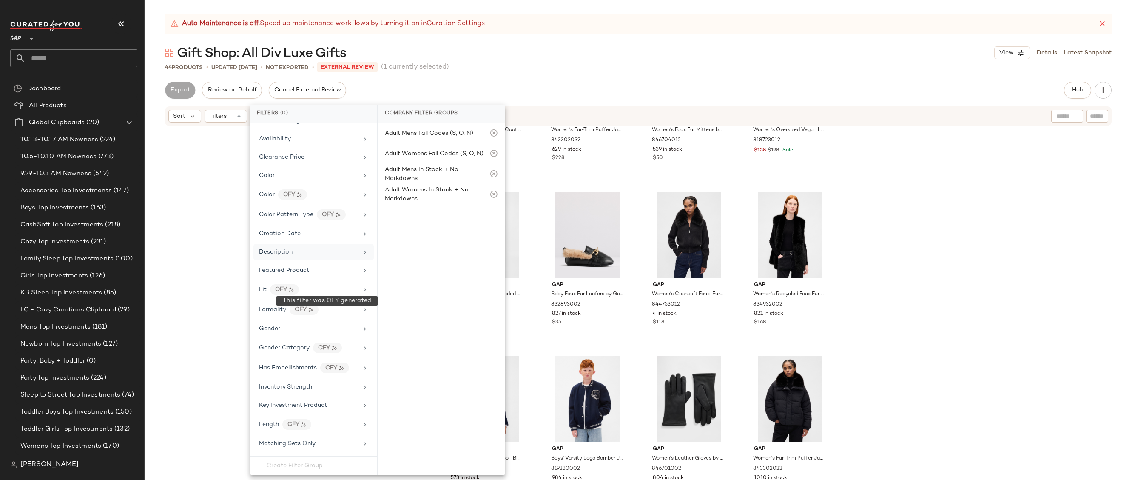
scroll to position [305, 0]
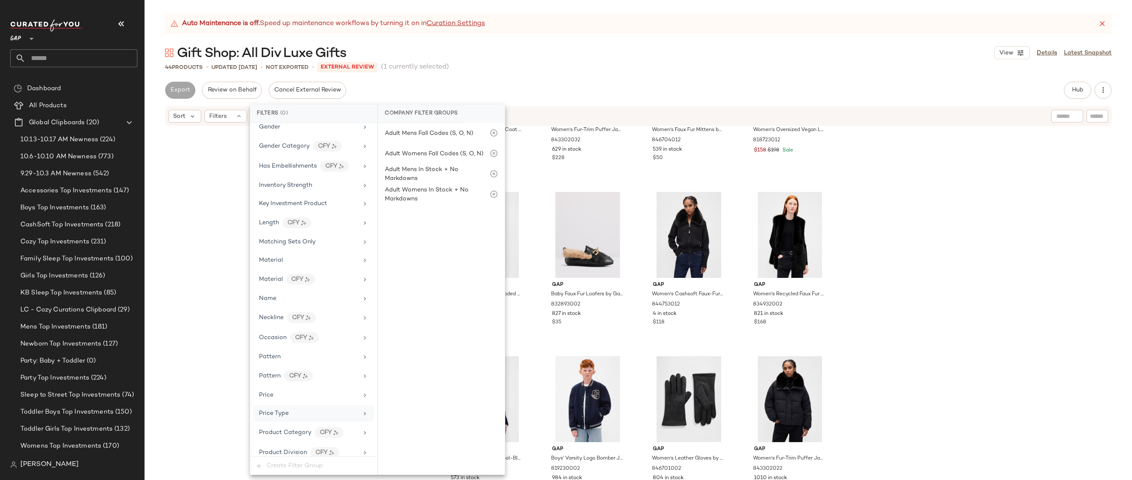
click at [298, 412] on div "Price Type" at bounding box center [308, 413] width 99 height 9
click at [560, 40] on div "Auto Maintenance is off. Speed up maintenance workflows by turning it on in Cur…" at bounding box center [638, 247] width 987 height 466
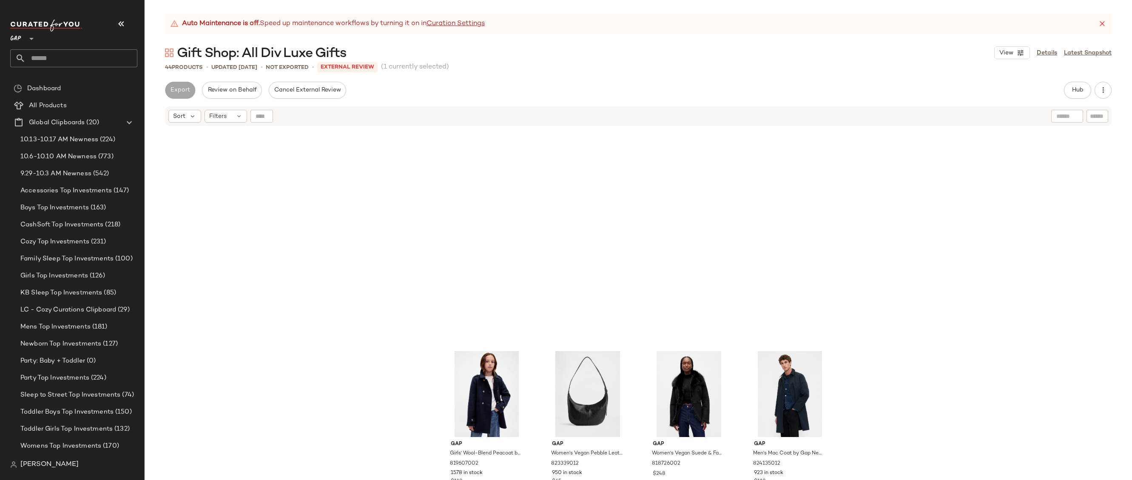
scroll to position [996, 0]
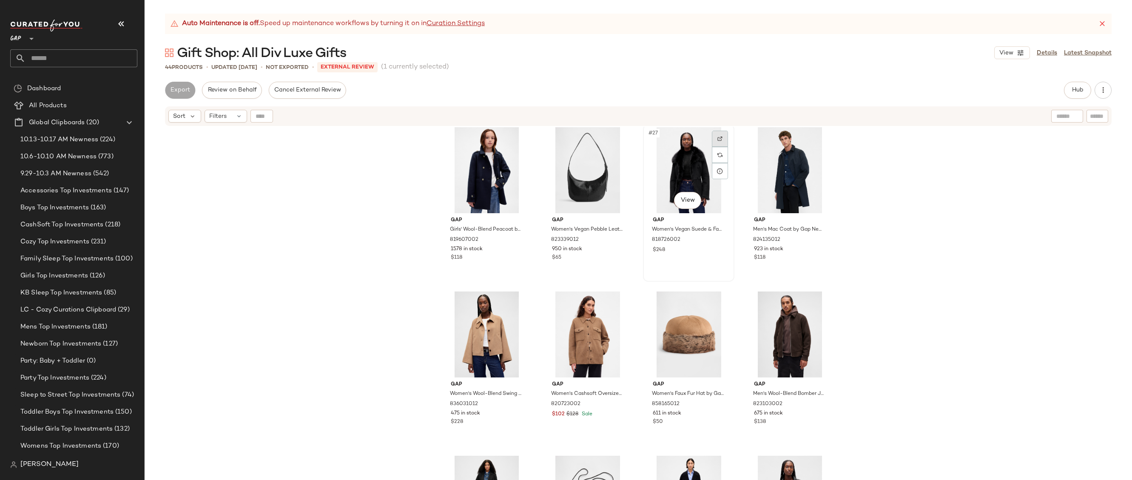
click at [717, 139] on img at bounding box center [719, 138] width 5 height 5
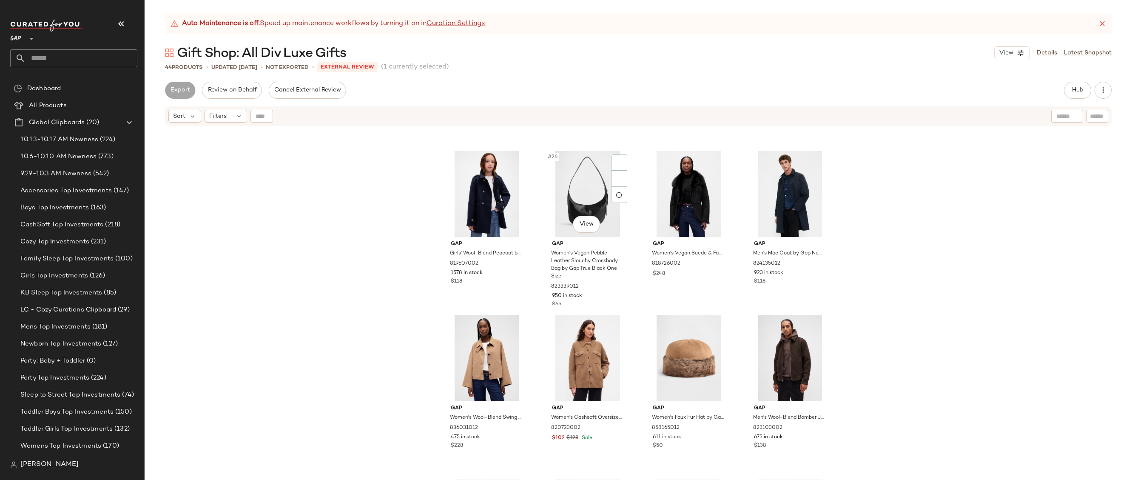
scroll to position [947, 0]
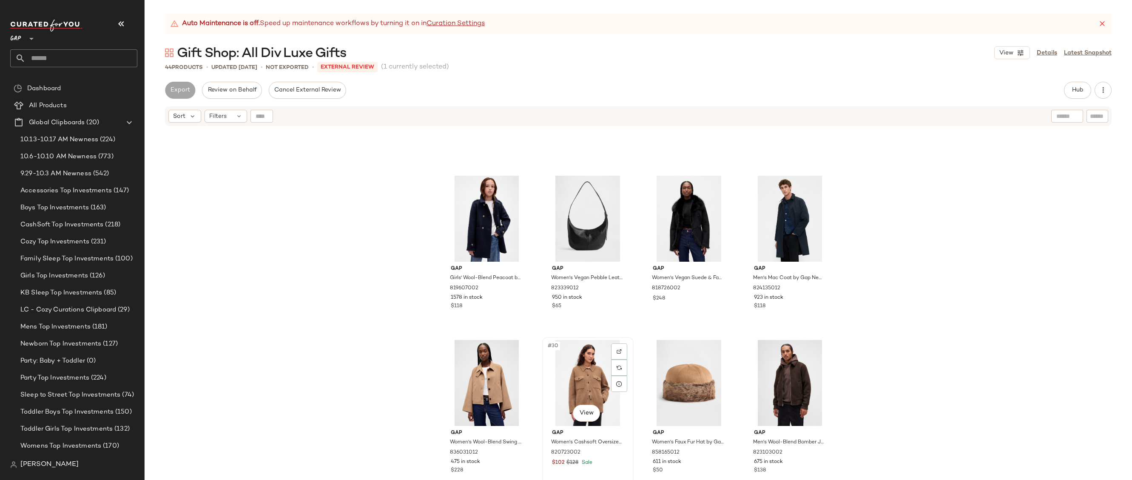
click at [625, 343] on div "#30 View" at bounding box center [587, 383] width 85 height 86
click at [623, 356] on div at bounding box center [619, 351] width 16 height 16
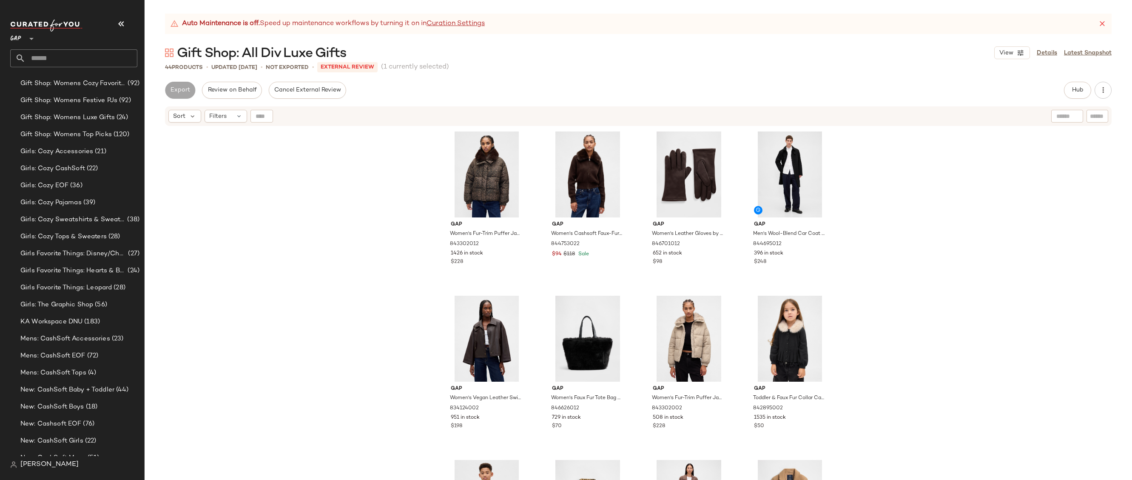
scroll to position [2226, 0]
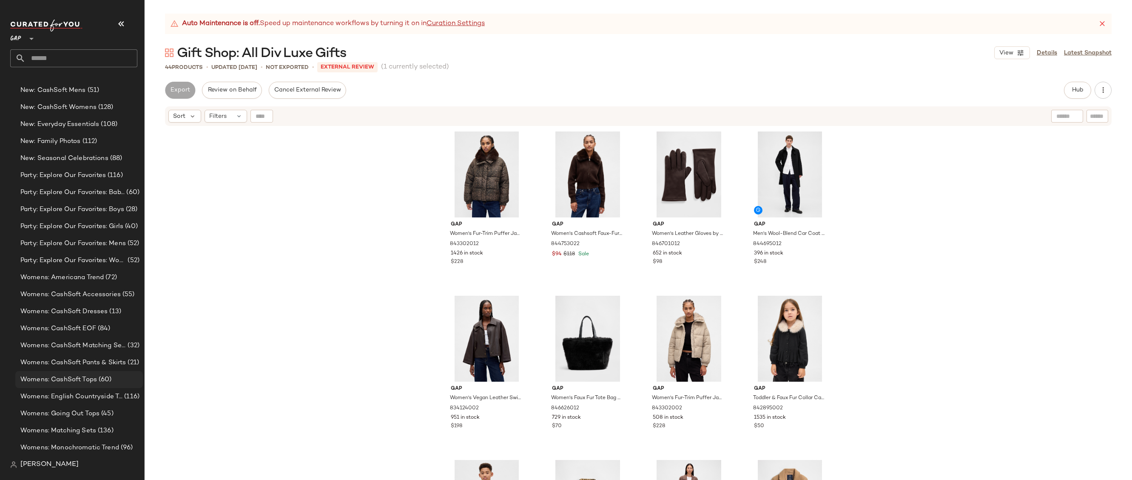
click at [106, 380] on span "(60)" at bounding box center [104, 380] width 15 height 10
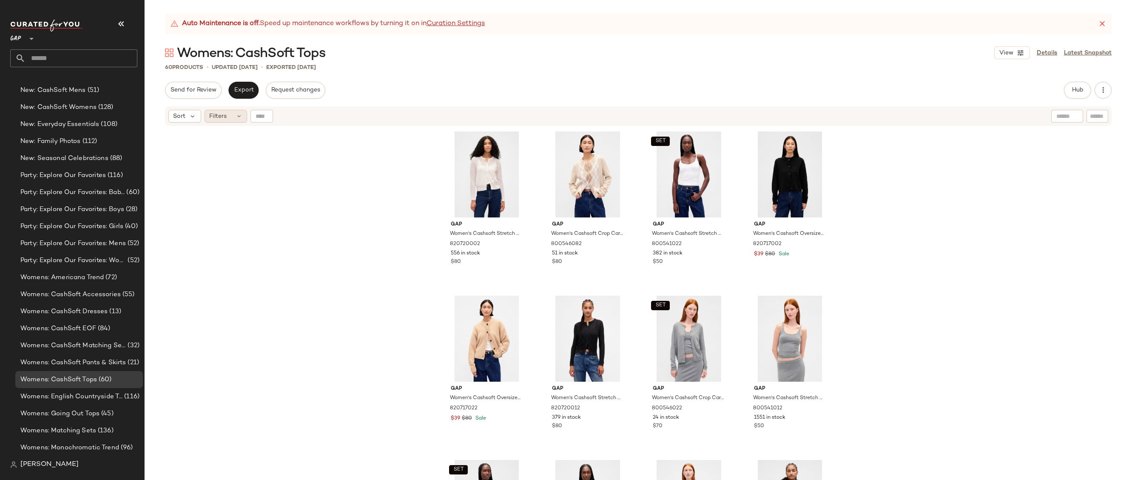
click at [230, 119] on div "Filters" at bounding box center [226, 116] width 43 height 13
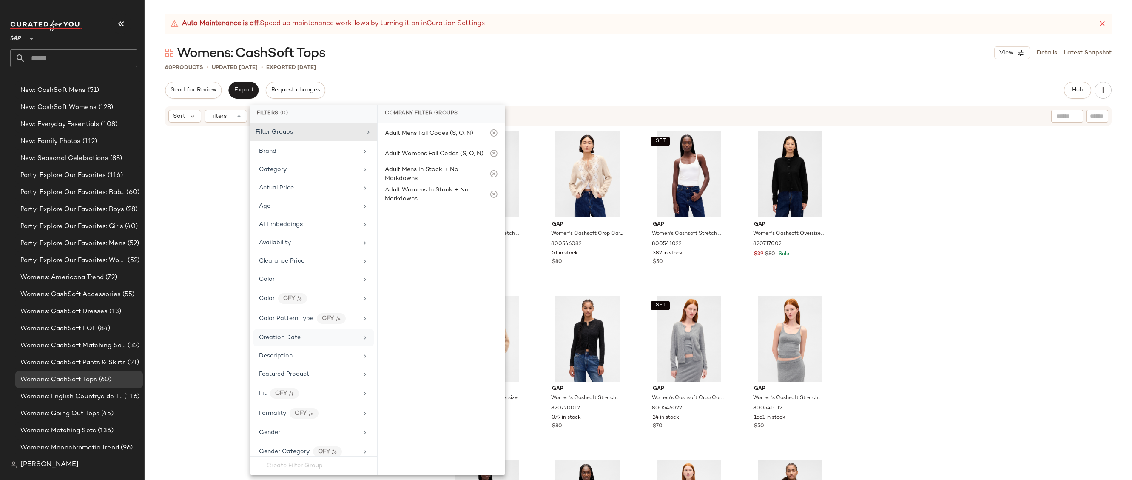
scroll to position [463, 0]
click at [303, 250] on div "Price Type" at bounding box center [308, 254] width 99 height 9
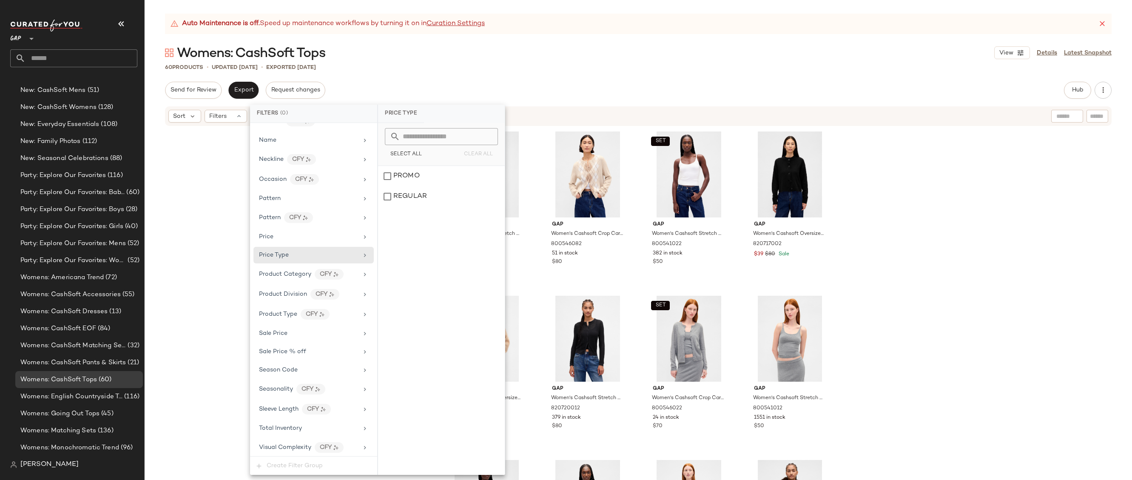
click at [570, 30] on div "Auto Maintenance is off. Speed up maintenance workflows by turning it on in Cur…" at bounding box center [638, 24] width 947 height 20
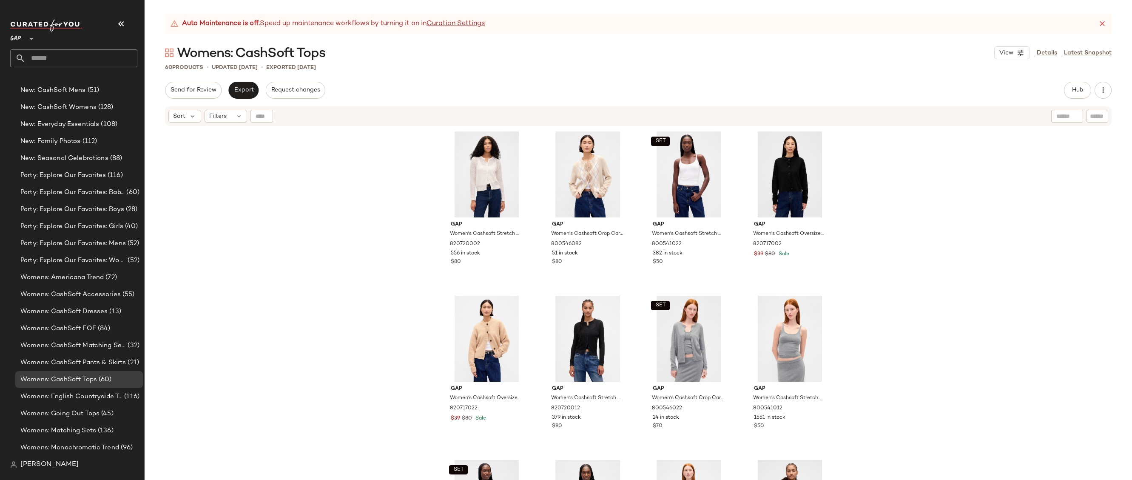
click at [1101, 20] on icon at bounding box center [1102, 24] width 9 height 9
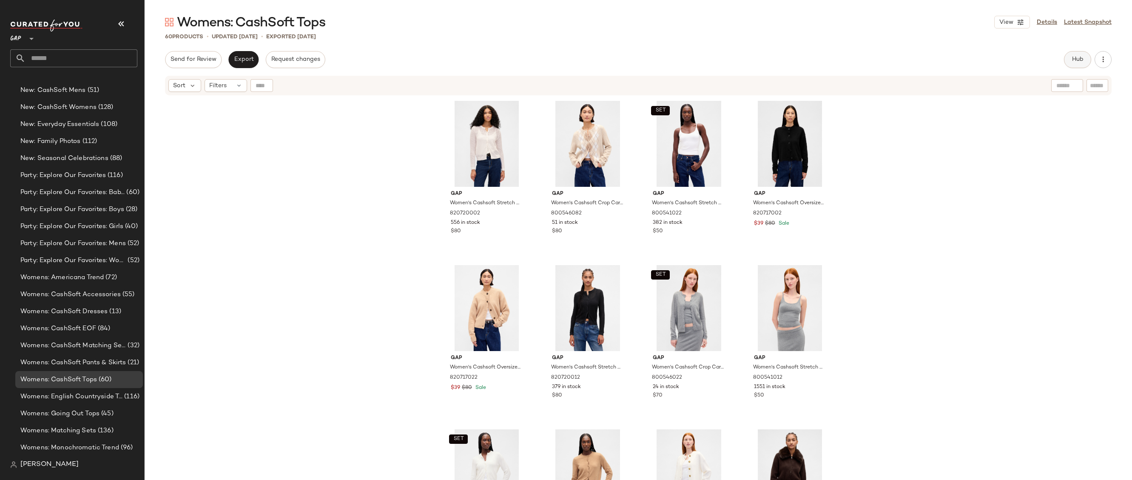
click at [1087, 65] on button "Hub" at bounding box center [1077, 59] width 27 height 17
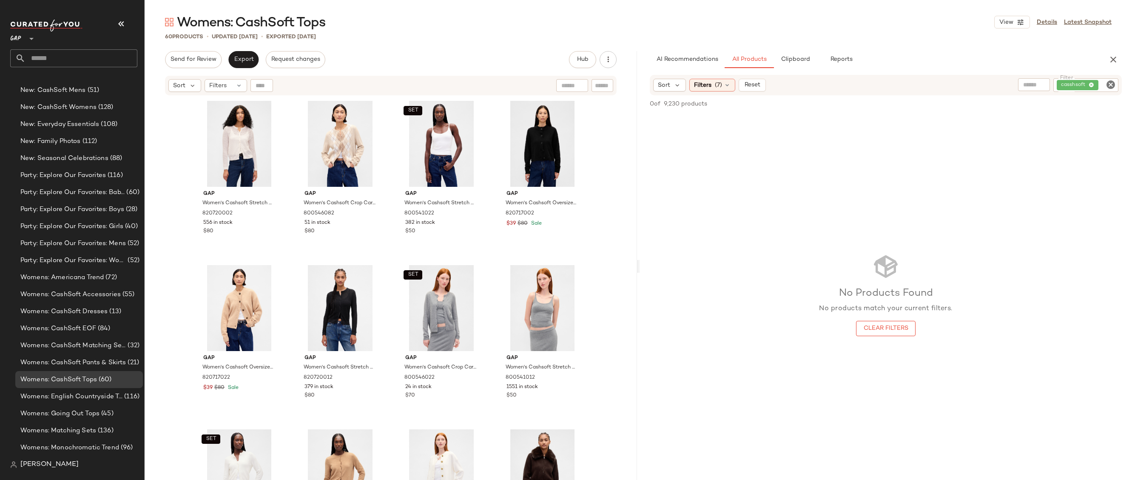
click at [1117, 86] on div "casshsoft" at bounding box center [1085, 85] width 65 height 14
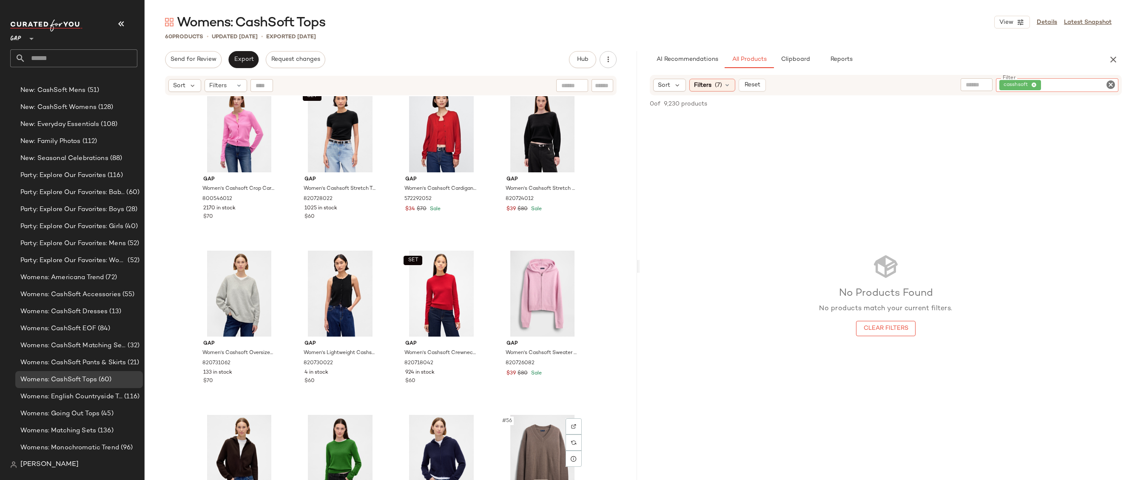
scroll to position [1729, 0]
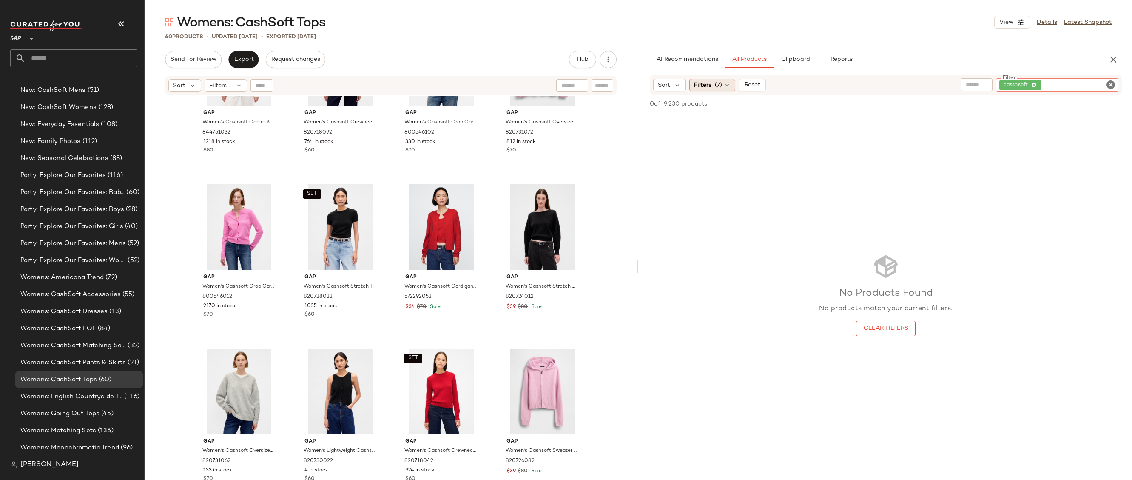
click at [711, 81] on span "Filters" at bounding box center [702, 85] width 17 height 9
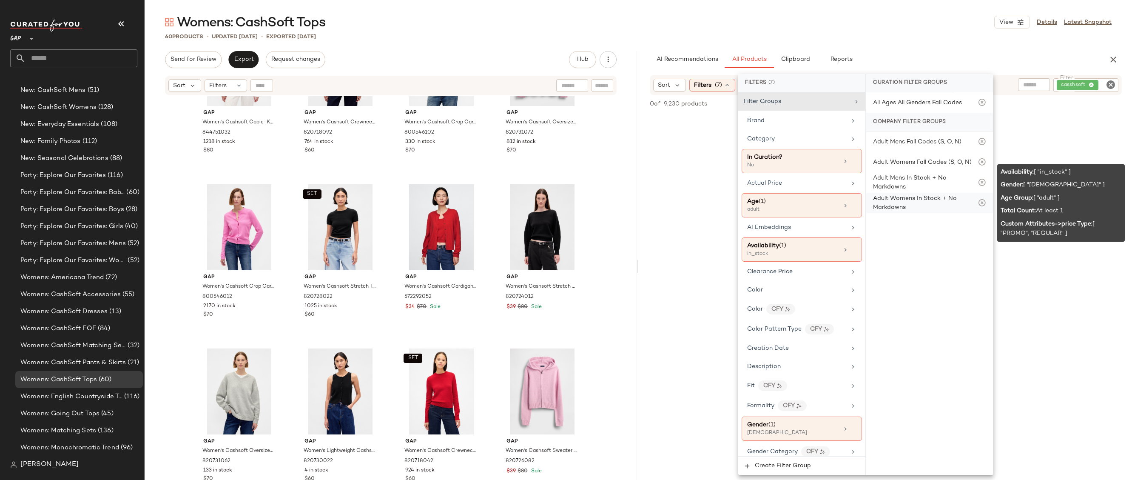
click at [932, 202] on div "Adult Womens In Stock + No Markdowns" at bounding box center [925, 203] width 105 height 18
click at [904, 204] on div "Adult Womens In Stock + No Markdowns" at bounding box center [925, 203] width 105 height 18
click at [973, 205] on div "Adult Womens In Stock + No Markdowns" at bounding box center [925, 203] width 105 height 18
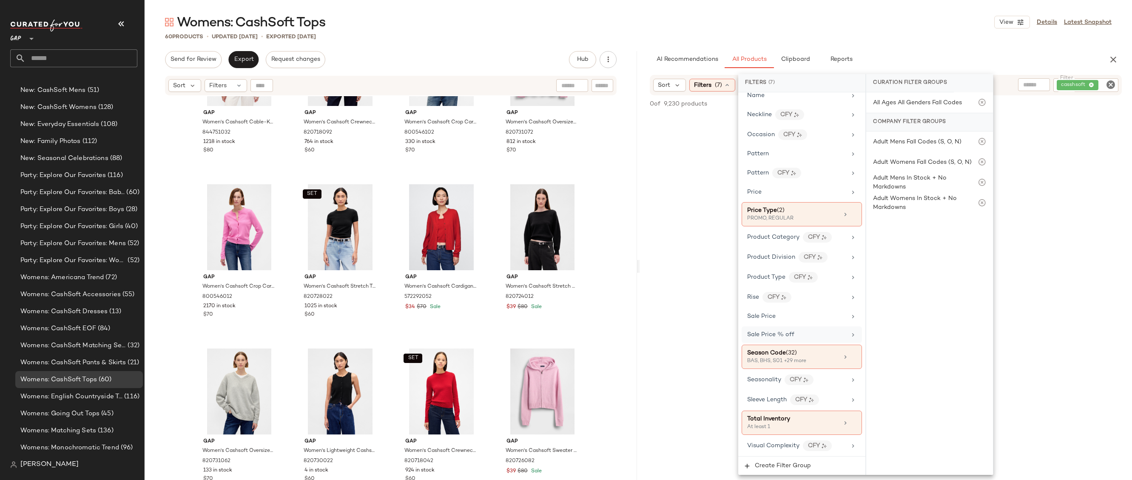
scroll to position [529, 0]
click at [851, 354] on icon at bounding box center [853, 356] width 6 height 6
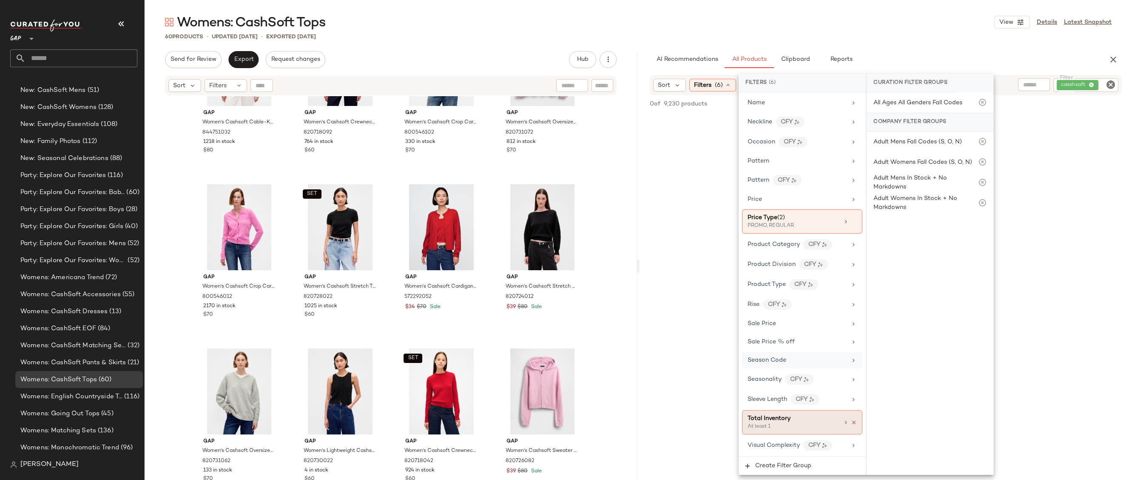
click at [852, 421] on icon at bounding box center [854, 422] width 6 height 6
click at [703, 284] on div "No Products Found No products match your current filters. Clear Filters" at bounding box center [886, 294] width 492 height 361
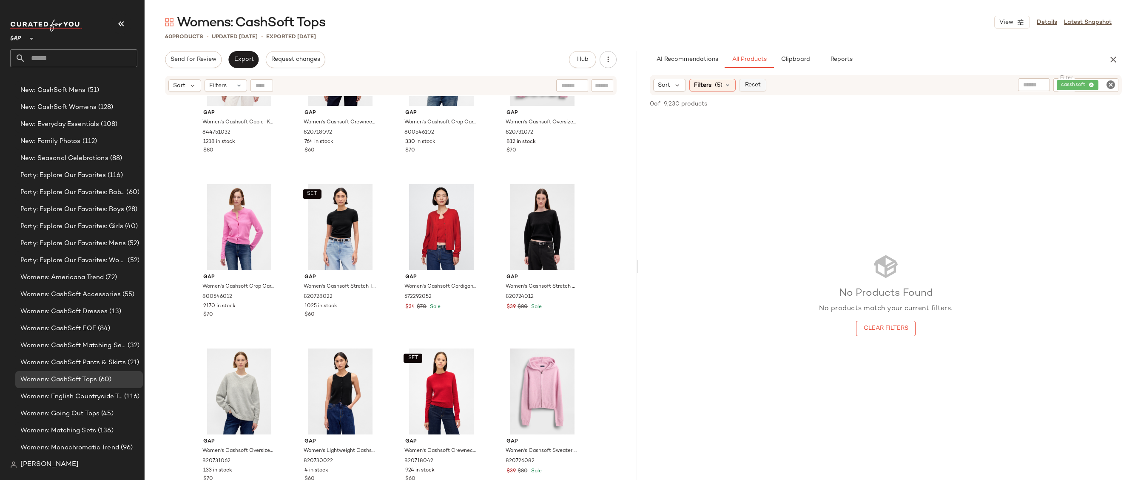
click at [754, 84] on span "Reset" at bounding box center [752, 85] width 16 height 7
click at [722, 81] on span "(1)" at bounding box center [718, 84] width 7 height 9
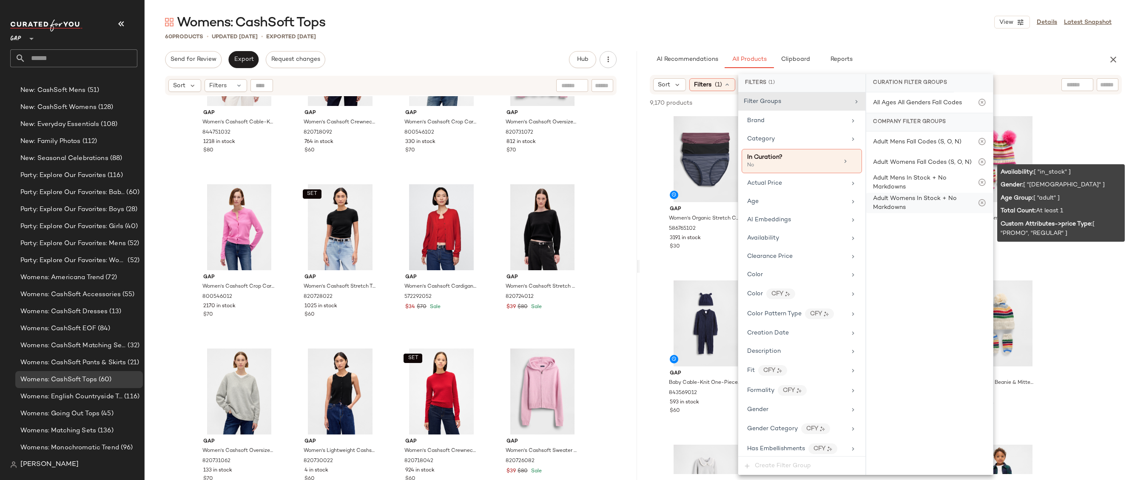
click at [910, 206] on div "Adult Womens In Stock + No Markdowns" at bounding box center [925, 203] width 105 height 18
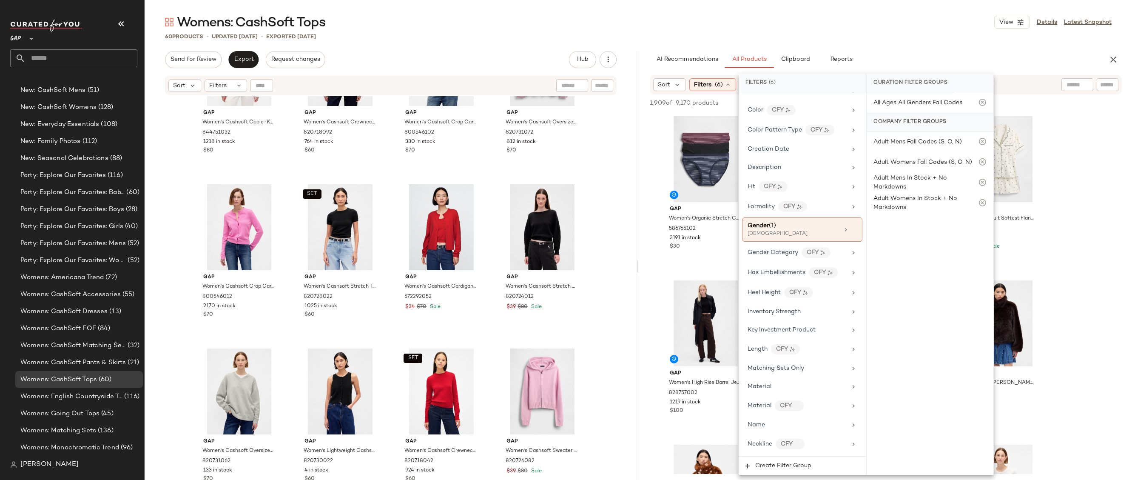
scroll to position [235, 0]
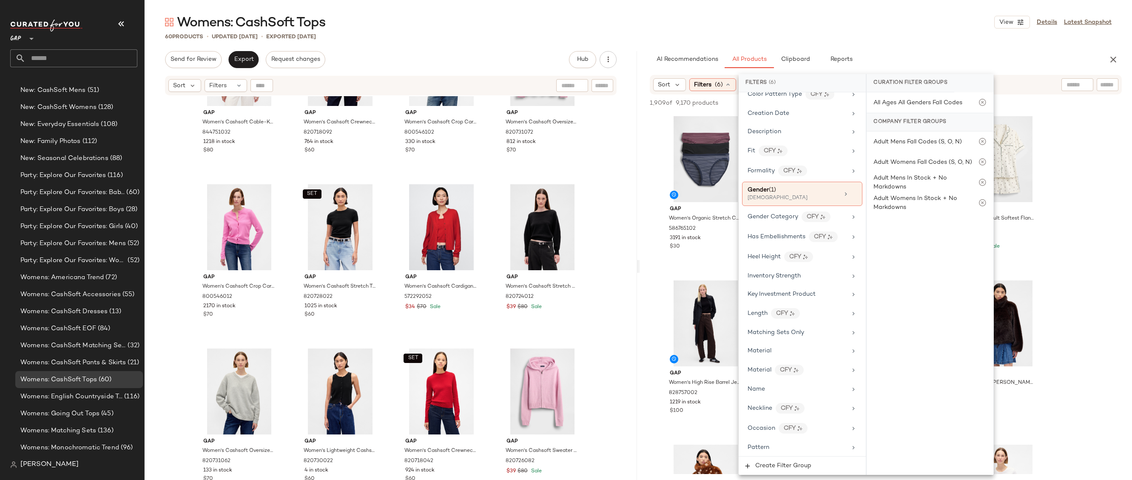
click at [1099, 76] on div "Sort Filters (6) Reset" at bounding box center [886, 85] width 472 height 20
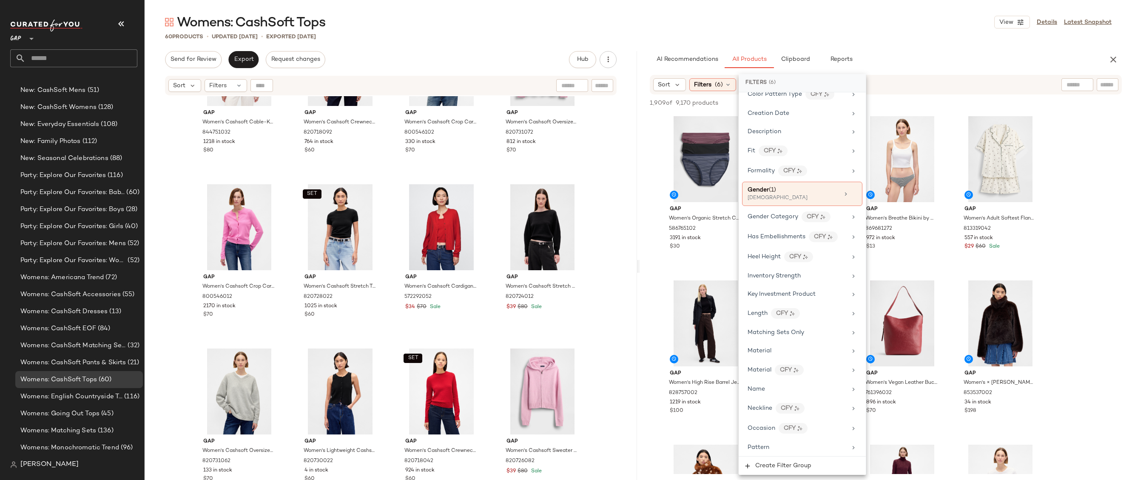
click at [1100, 76] on div "Sort Filters (6) Reset" at bounding box center [886, 85] width 472 height 20
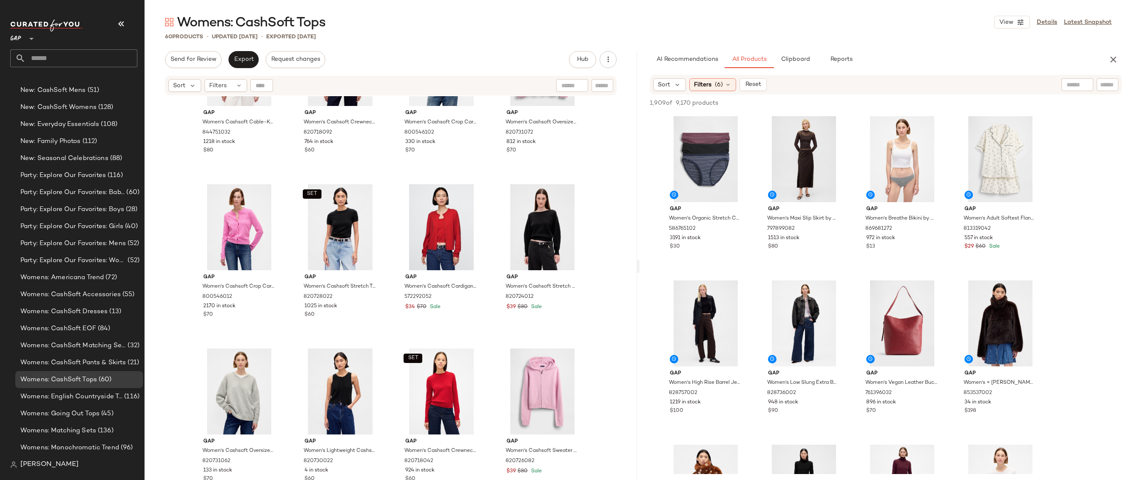
click at [1105, 86] on input "text" at bounding box center [1107, 84] width 15 height 9
type input "********"
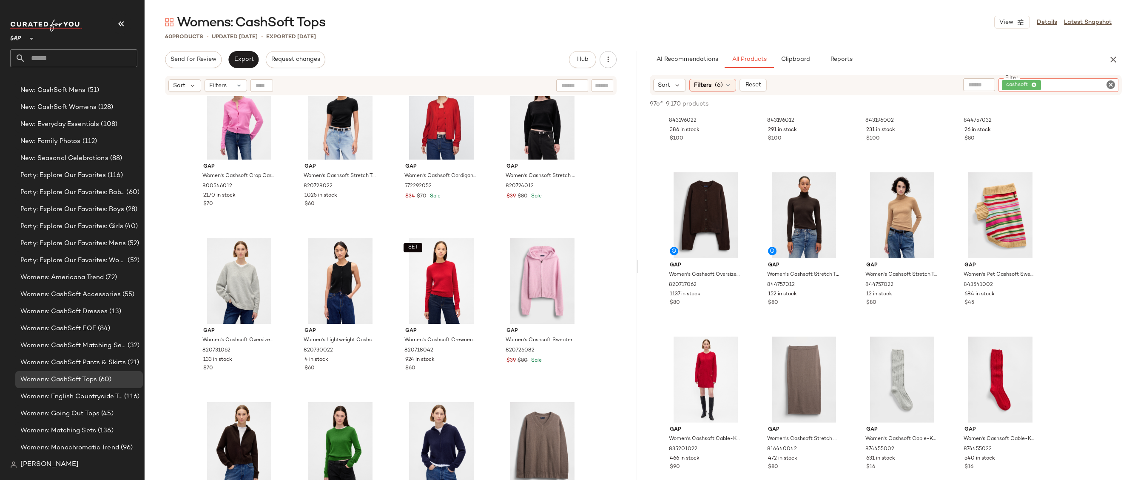
scroll to position [2057, 0]
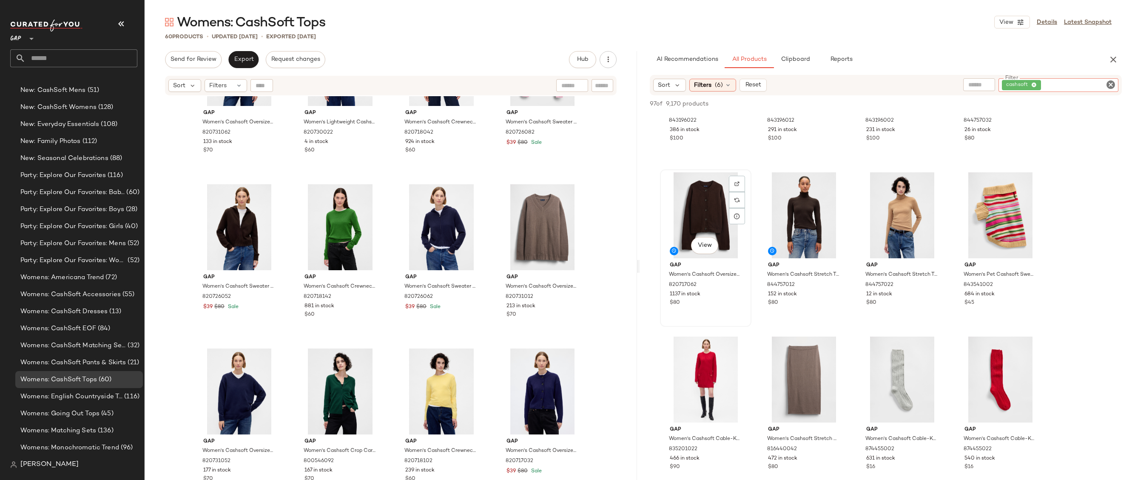
click at [702, 202] on div "View" at bounding box center [705, 215] width 85 height 86
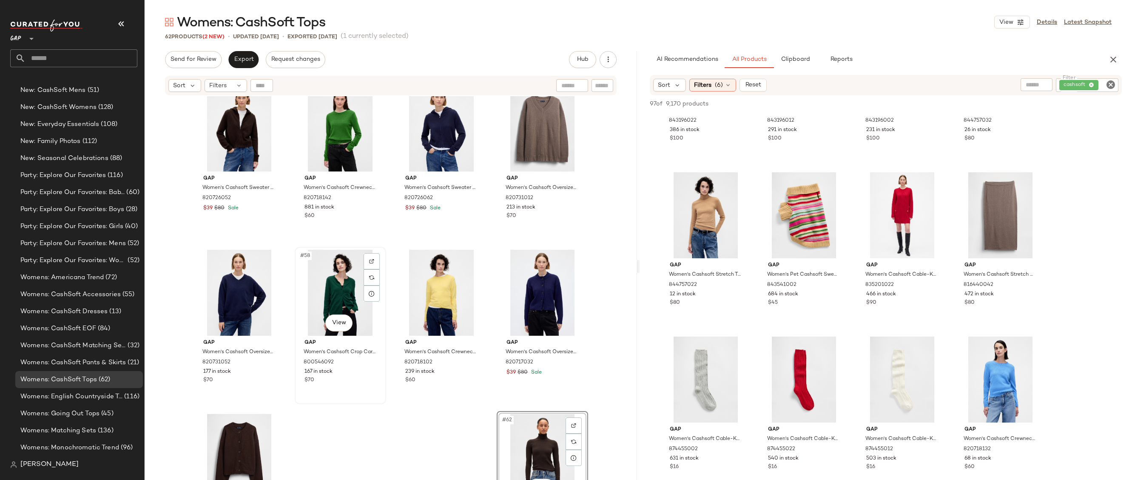
scroll to position [2219, 0]
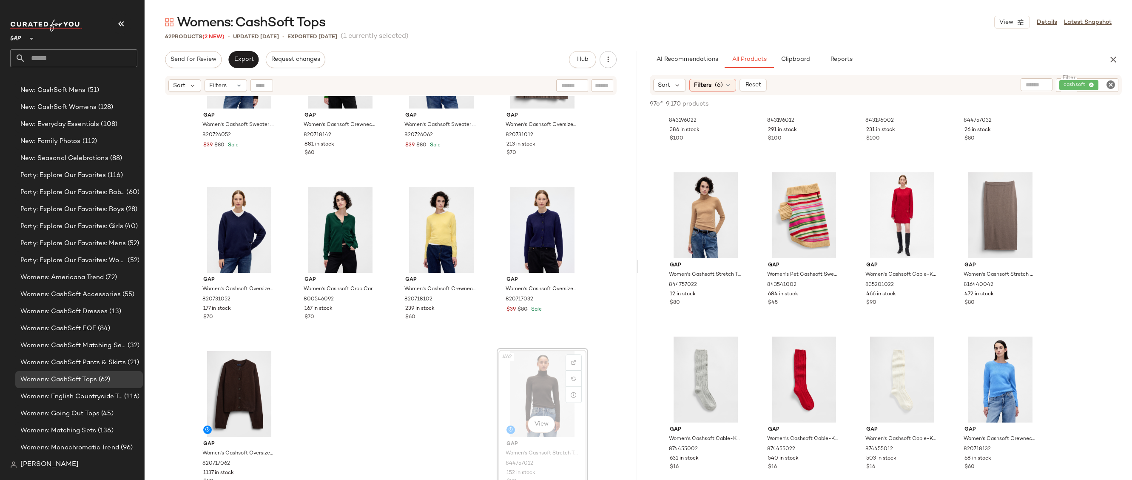
drag, startPoint x: 527, startPoint y: 377, endPoint x: 523, endPoint y: 374, distance: 4.8
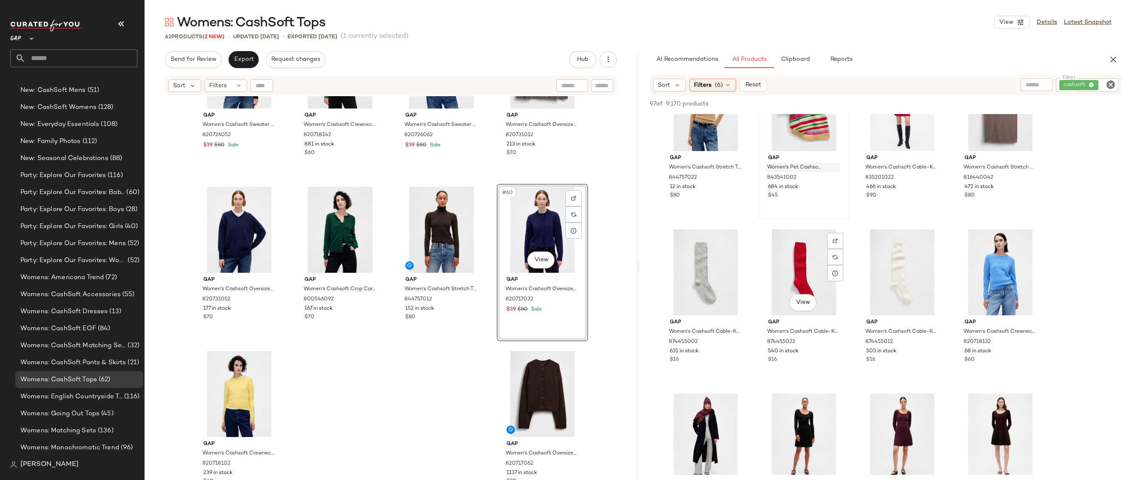
scroll to position [310, 0]
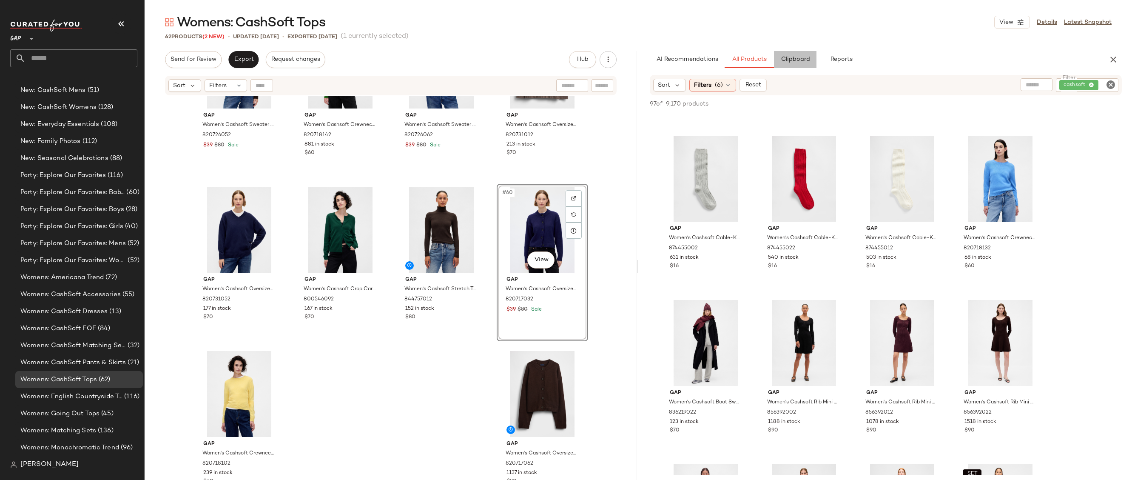
click at [795, 54] on button "Clipboard" at bounding box center [795, 59] width 43 height 17
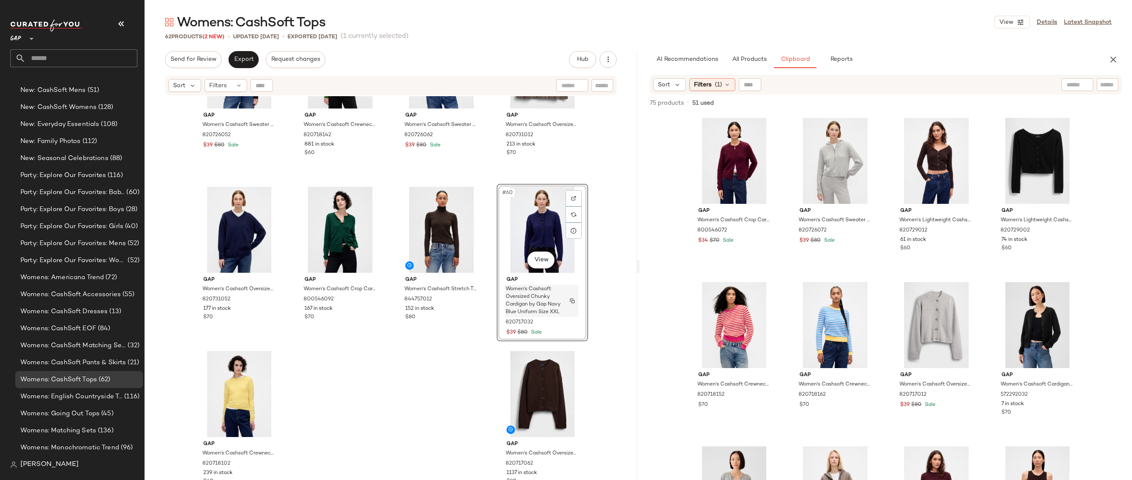
scroll to position [2221, 0]
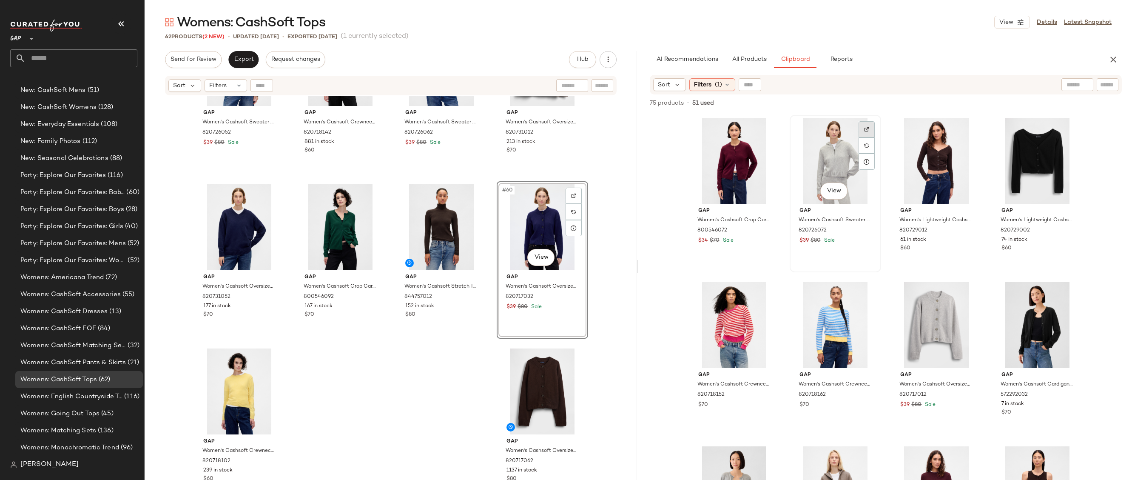
click at [859, 132] on div at bounding box center [867, 129] width 16 height 16
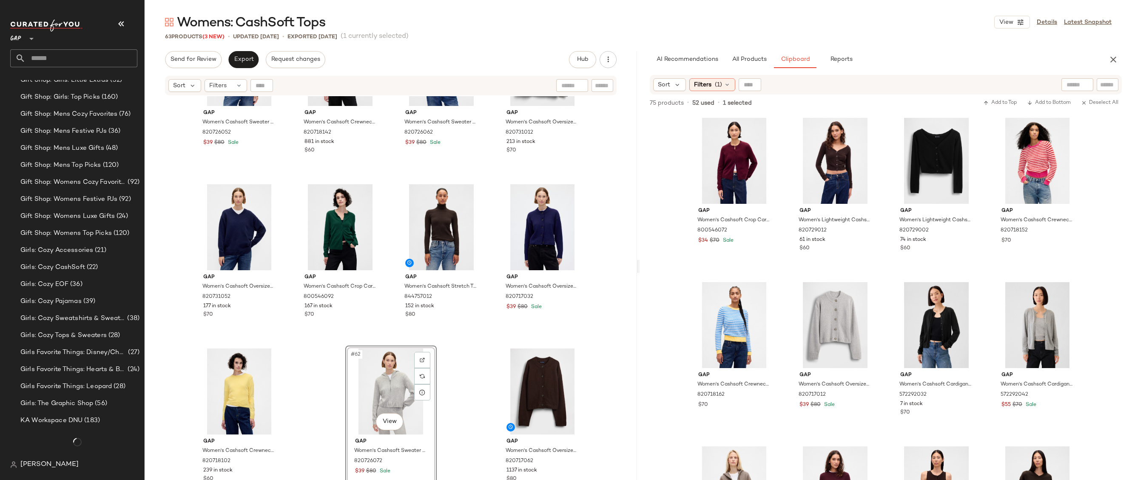
scroll to position [2226, 0]
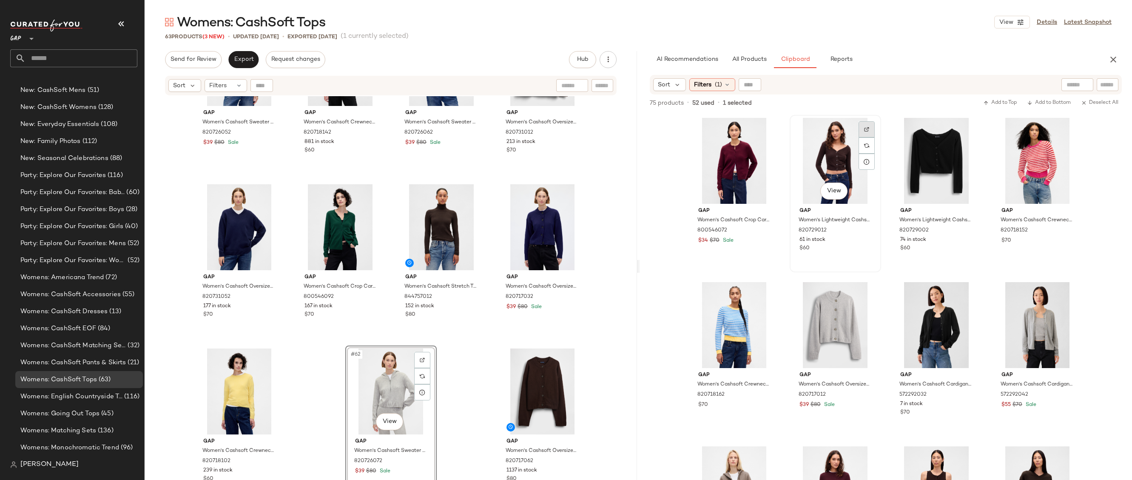
click at [864, 131] on div at bounding box center [867, 129] width 16 height 16
click at [967, 292] on img at bounding box center [967, 293] width 5 height 5
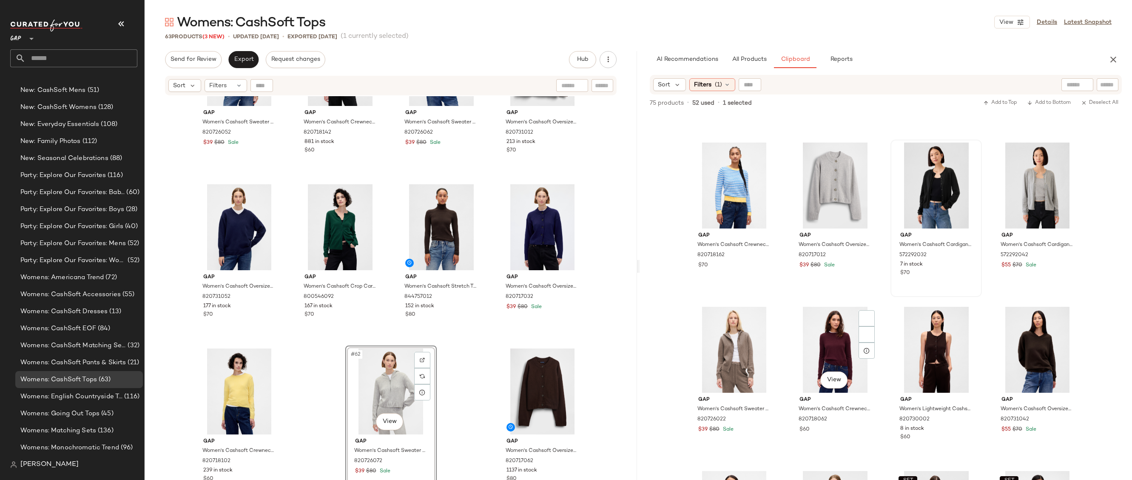
scroll to position [307, 0]
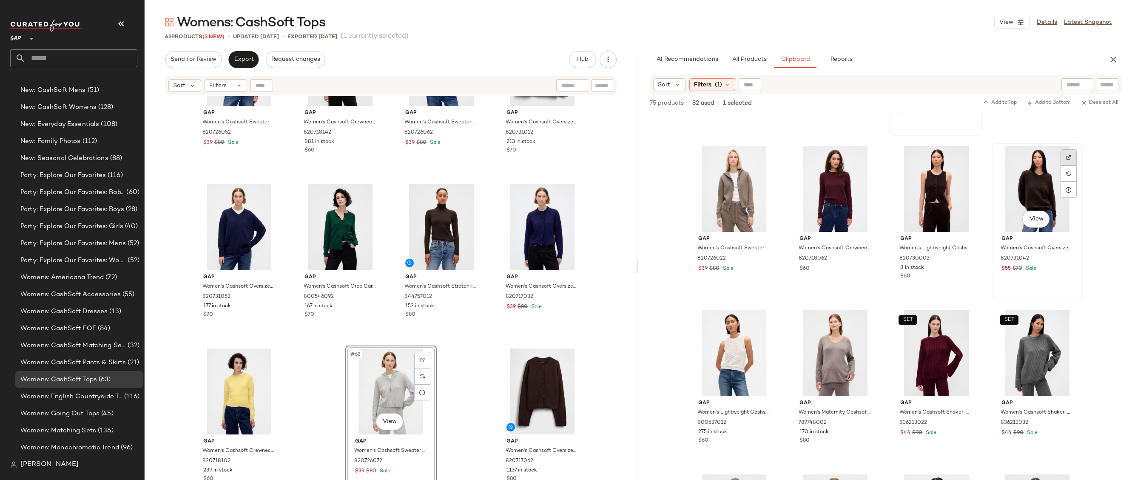
click at [1063, 163] on div at bounding box center [1068, 157] width 16 height 16
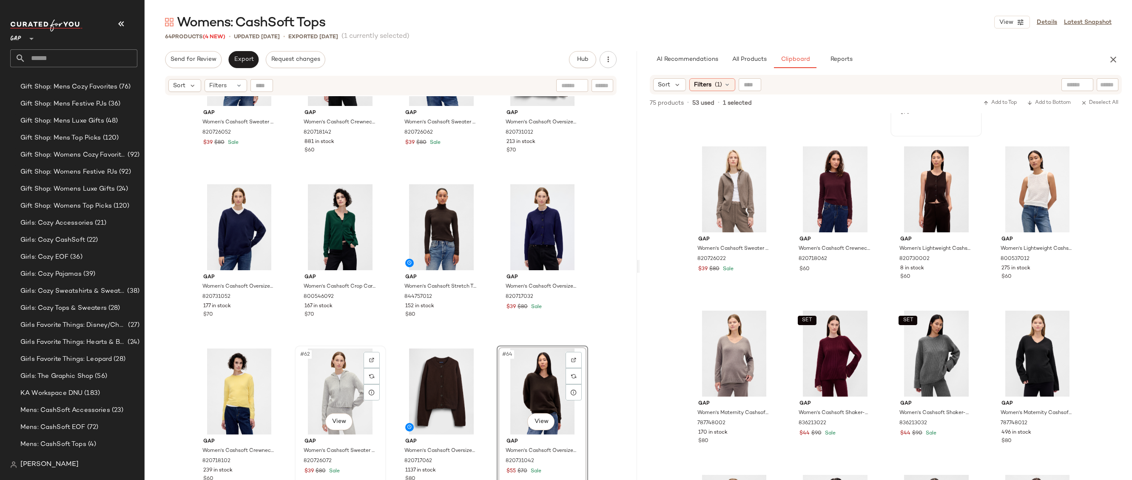
scroll to position [2226, 0]
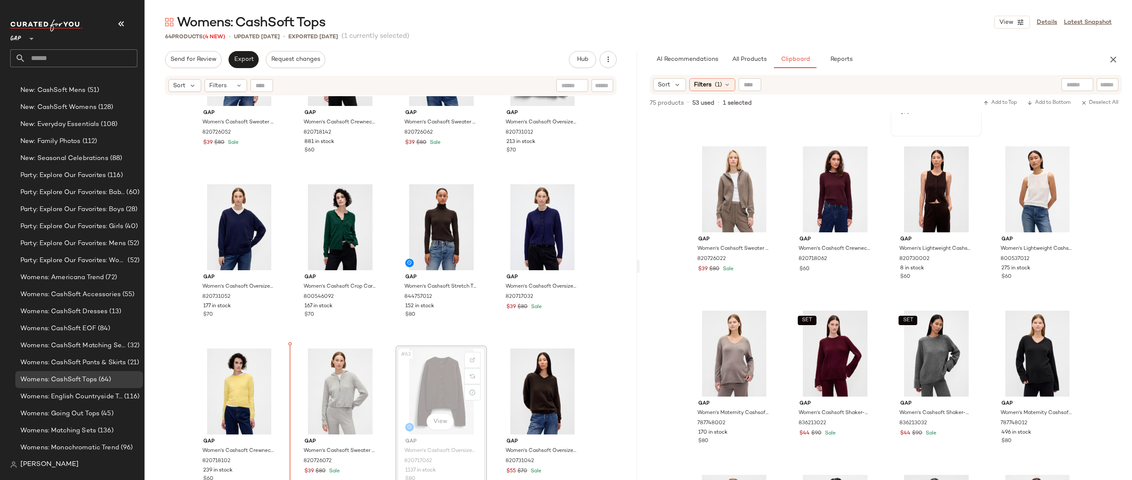
drag, startPoint x: 455, startPoint y: 385, endPoint x: 451, endPoint y: 385, distance: 4.7
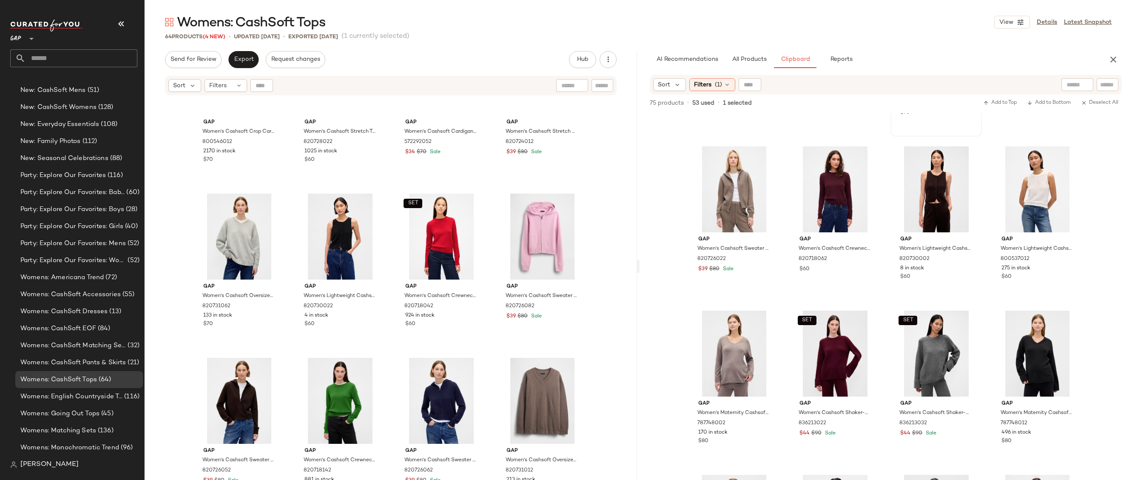
scroll to position [1644, 0]
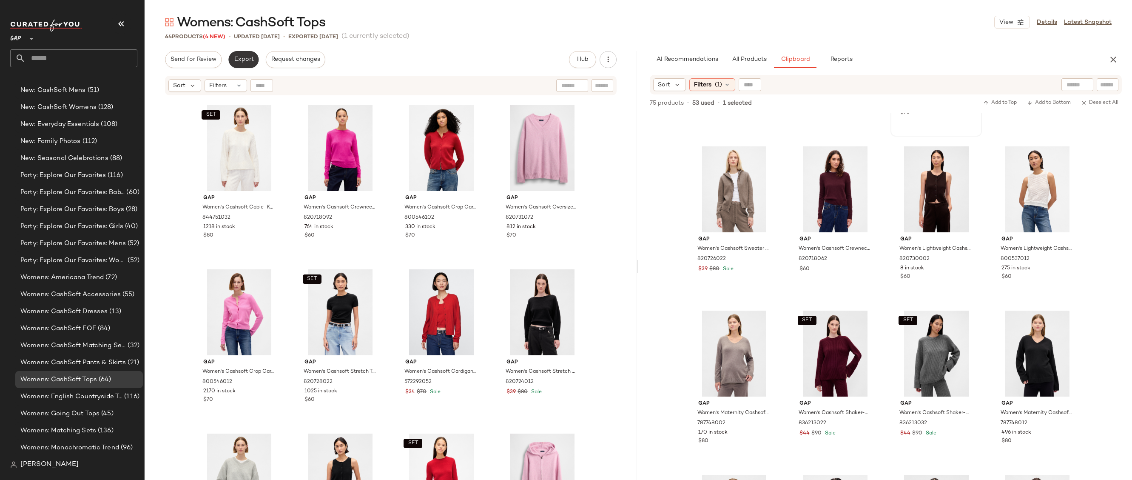
click at [236, 61] on span "Export" at bounding box center [243, 59] width 20 height 7
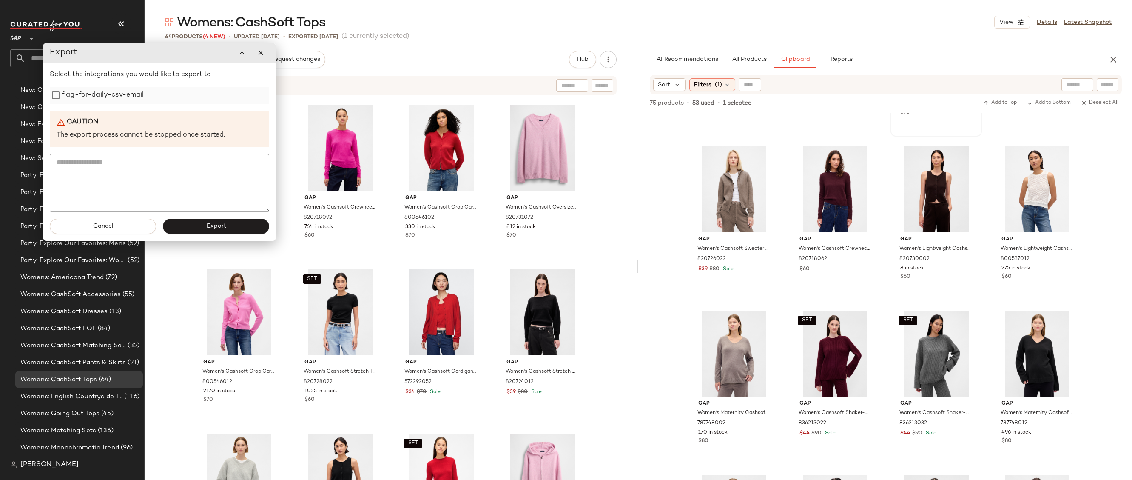
click at [67, 101] on label "flag-for-daily-csv-email" at bounding box center [103, 95] width 82 height 17
click at [201, 227] on button "Export" at bounding box center [216, 226] width 106 height 15
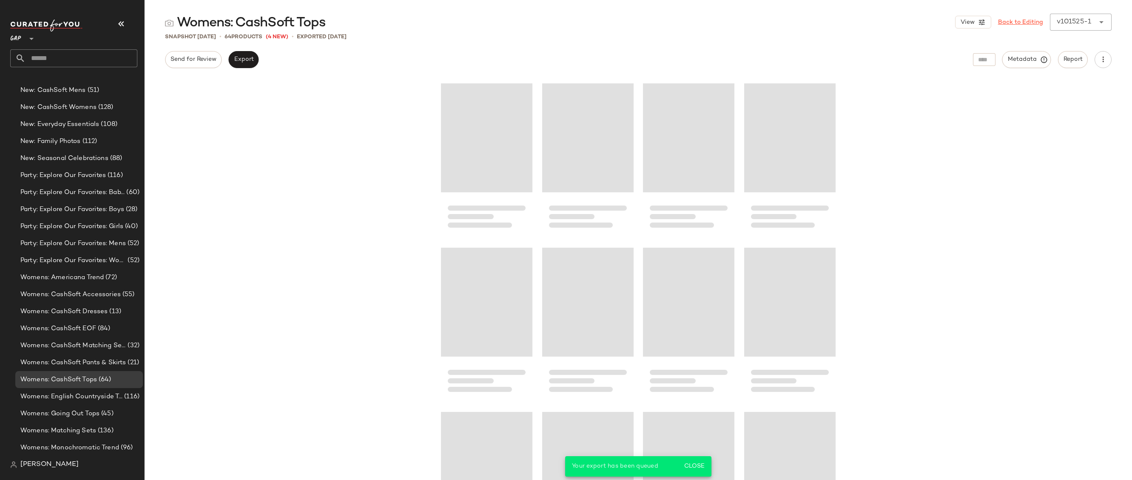
click at [1016, 22] on link "Back to Editing" at bounding box center [1020, 22] width 45 height 9
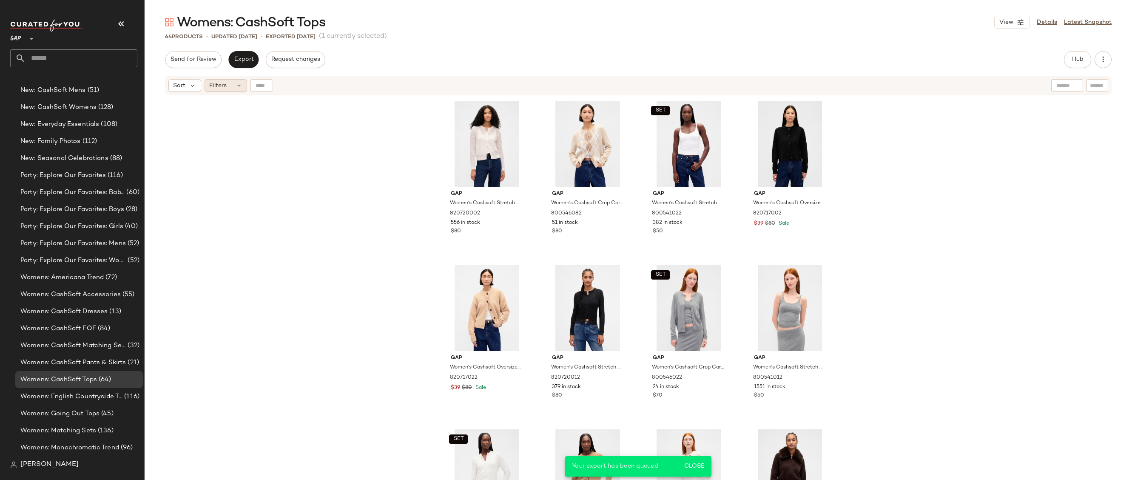
click at [233, 84] on div "Filters" at bounding box center [226, 85] width 43 height 13
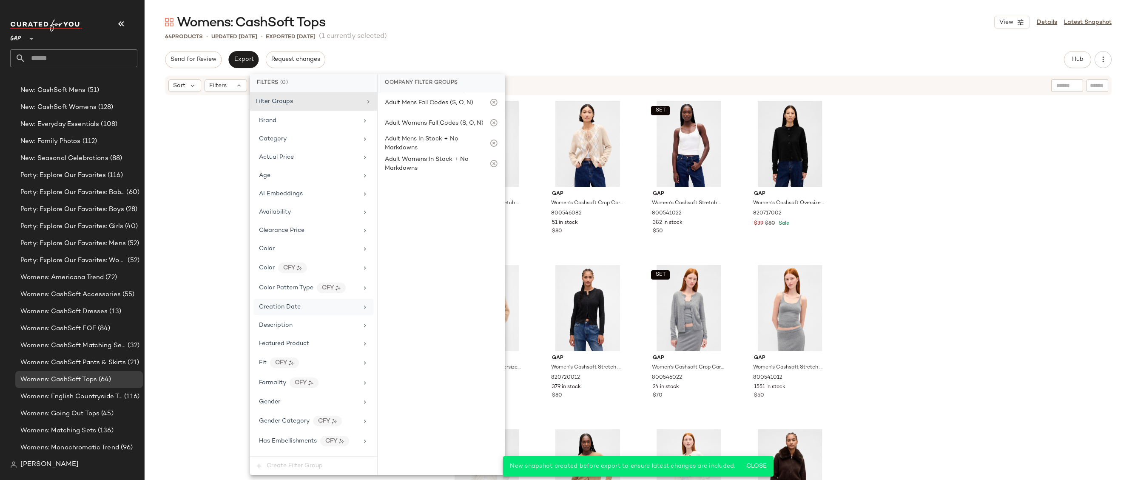
scroll to position [435, 0]
click at [303, 253] on div "Price Type" at bounding box center [308, 252] width 99 height 9
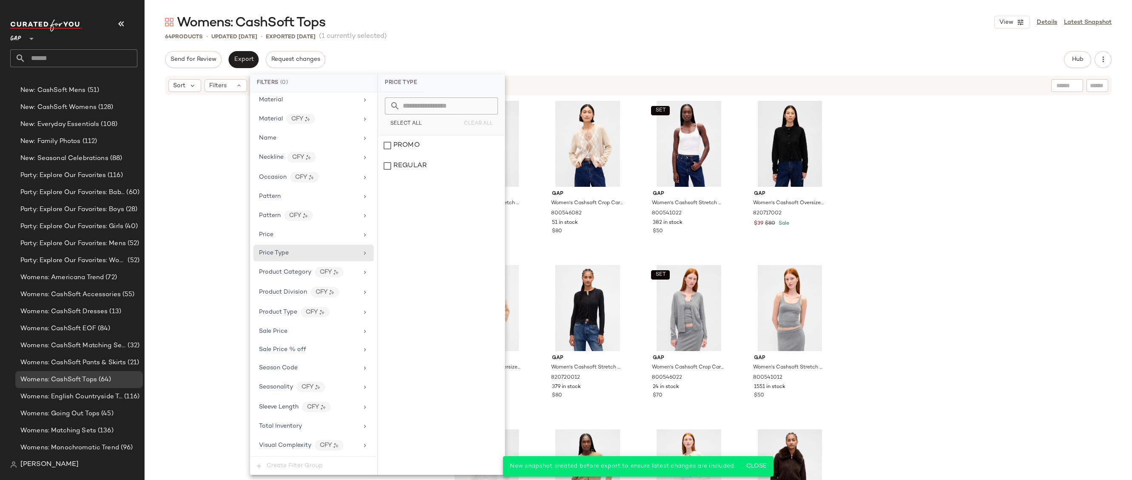
click at [177, 246] on div "Gap Women's Cashsoft Stretch Pointelle Cardigan by Gap Ivory Frost Tall Size L …" at bounding box center [638, 299] width 987 height 407
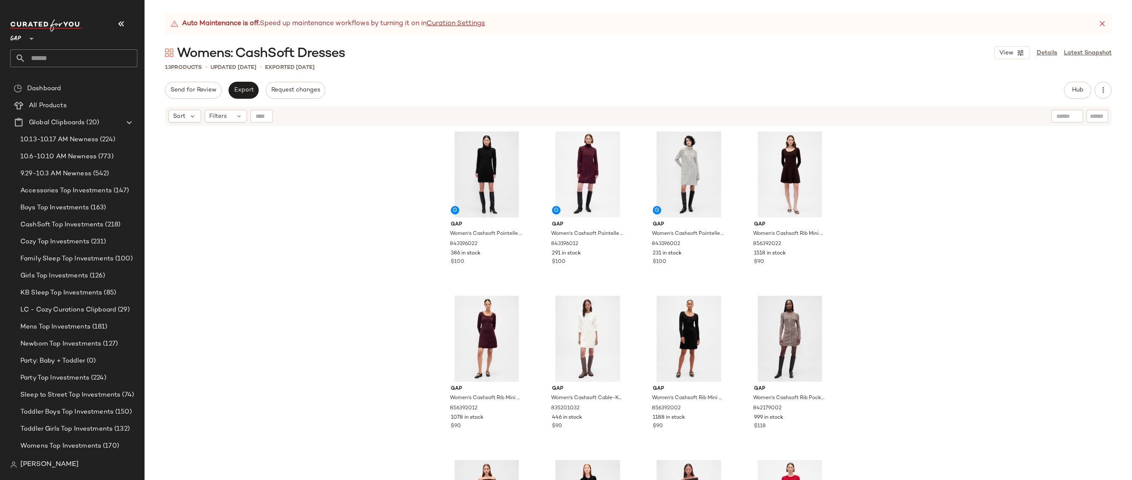
click at [1105, 23] on icon at bounding box center [1102, 24] width 9 height 9
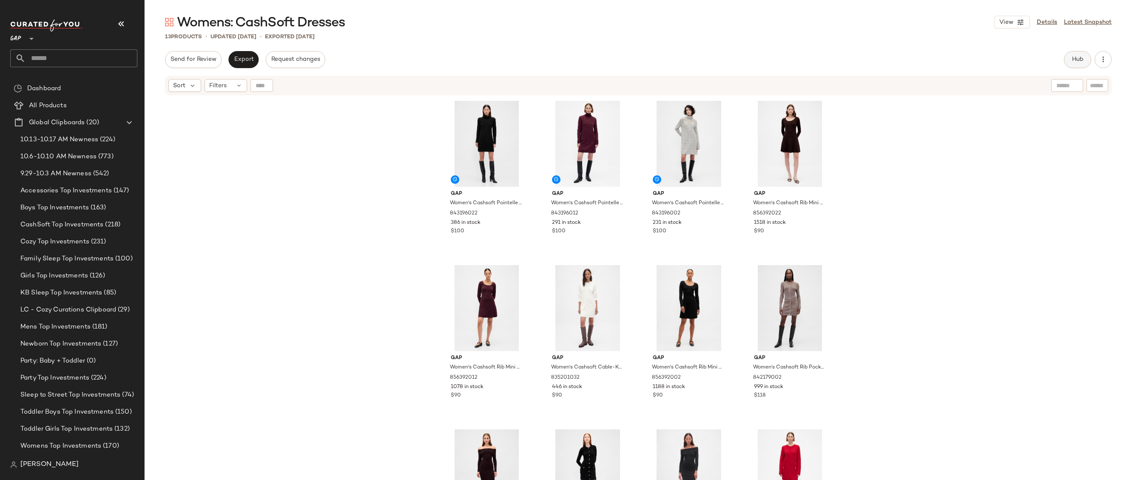
click at [1069, 64] on button "Hub" at bounding box center [1077, 59] width 27 height 17
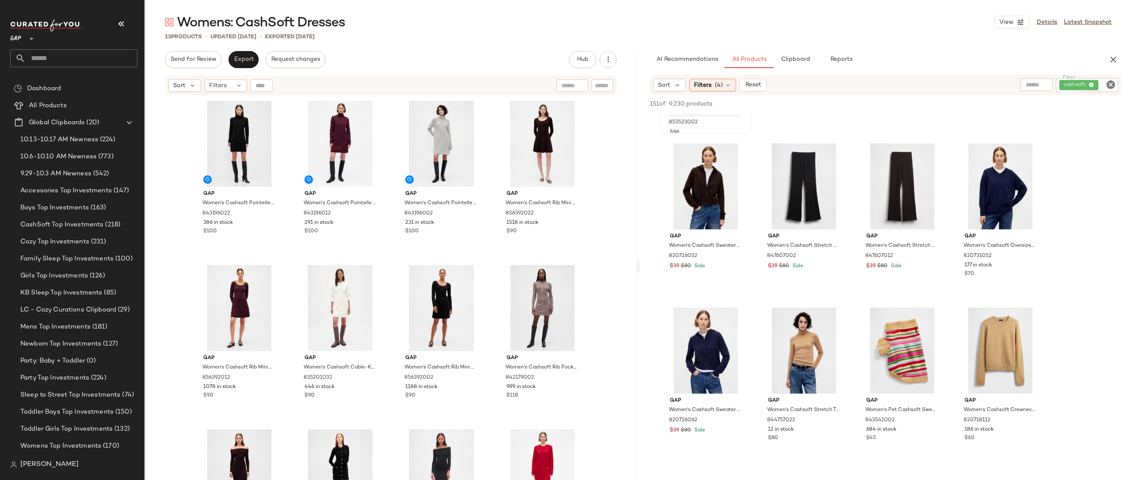
scroll to position [247, 0]
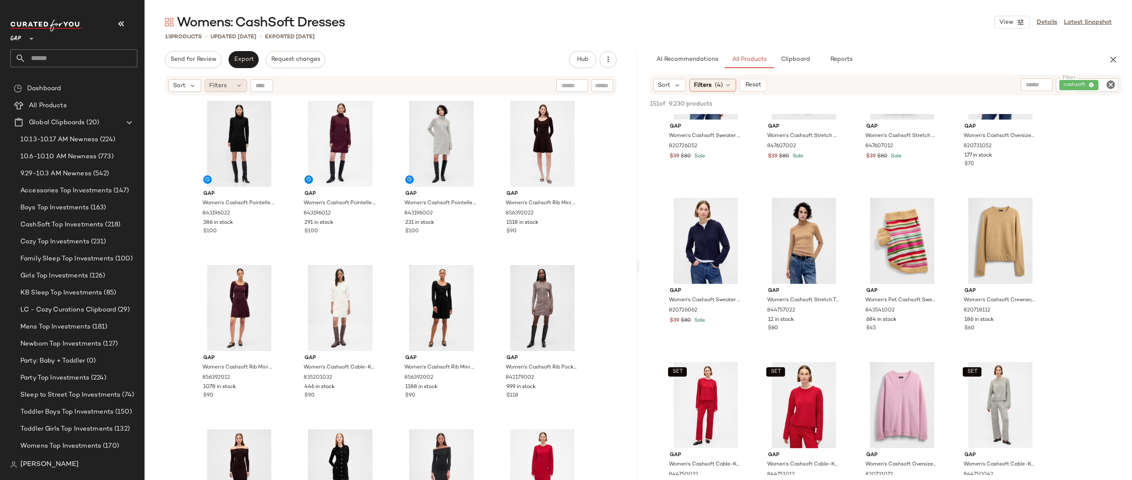
click at [225, 88] on span "Filters" at bounding box center [217, 85] width 17 height 9
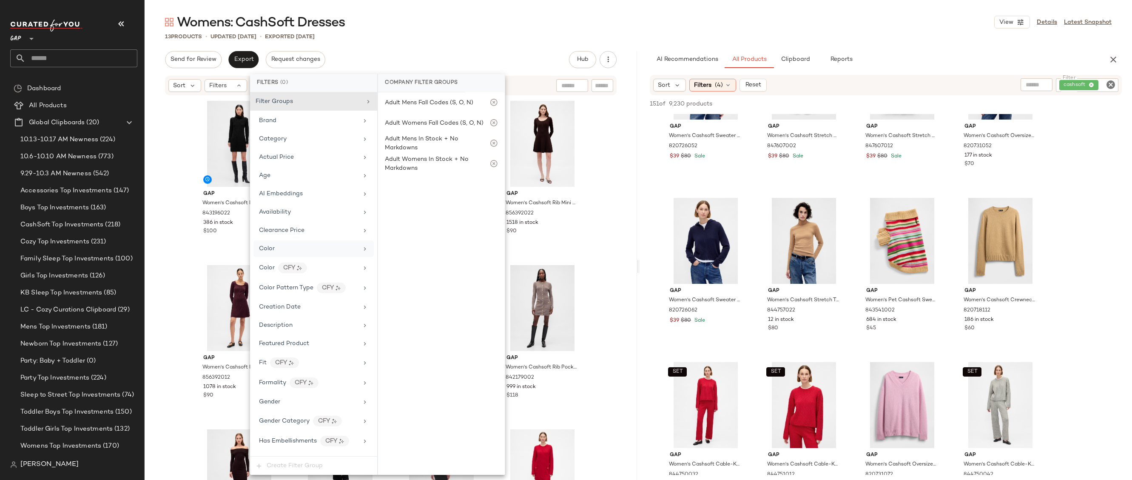
scroll to position [398, 0]
click at [302, 293] on div "Price Type" at bounding box center [308, 289] width 99 height 9
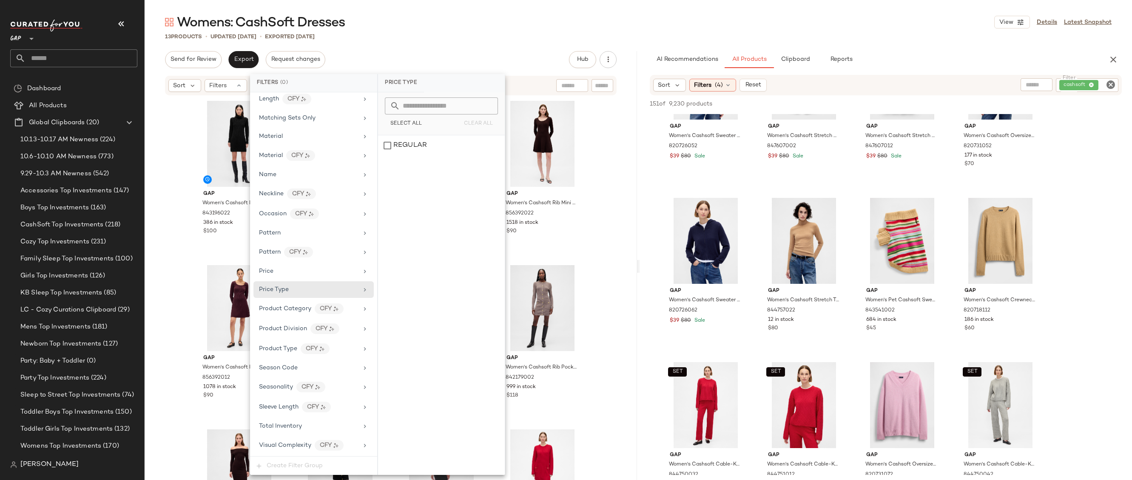
click at [479, 40] on div "13 Products • updated [DATE] • Exported [DATE]" at bounding box center [638, 36] width 987 height 9
